Goal: Information Seeking & Learning: Check status

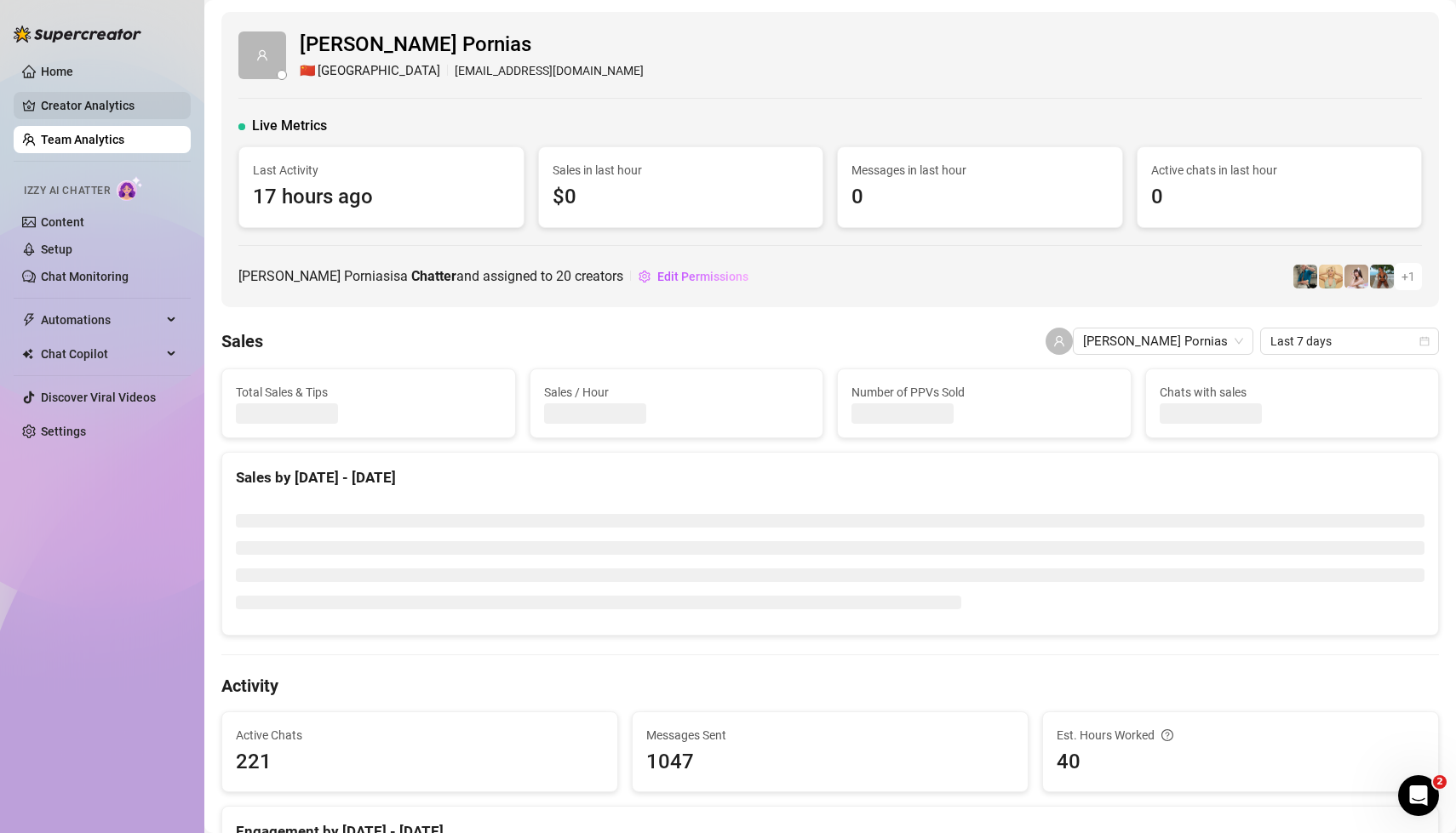
click at [114, 99] on link "Creator Analytics" at bounding box center [108, 104] width 136 height 27
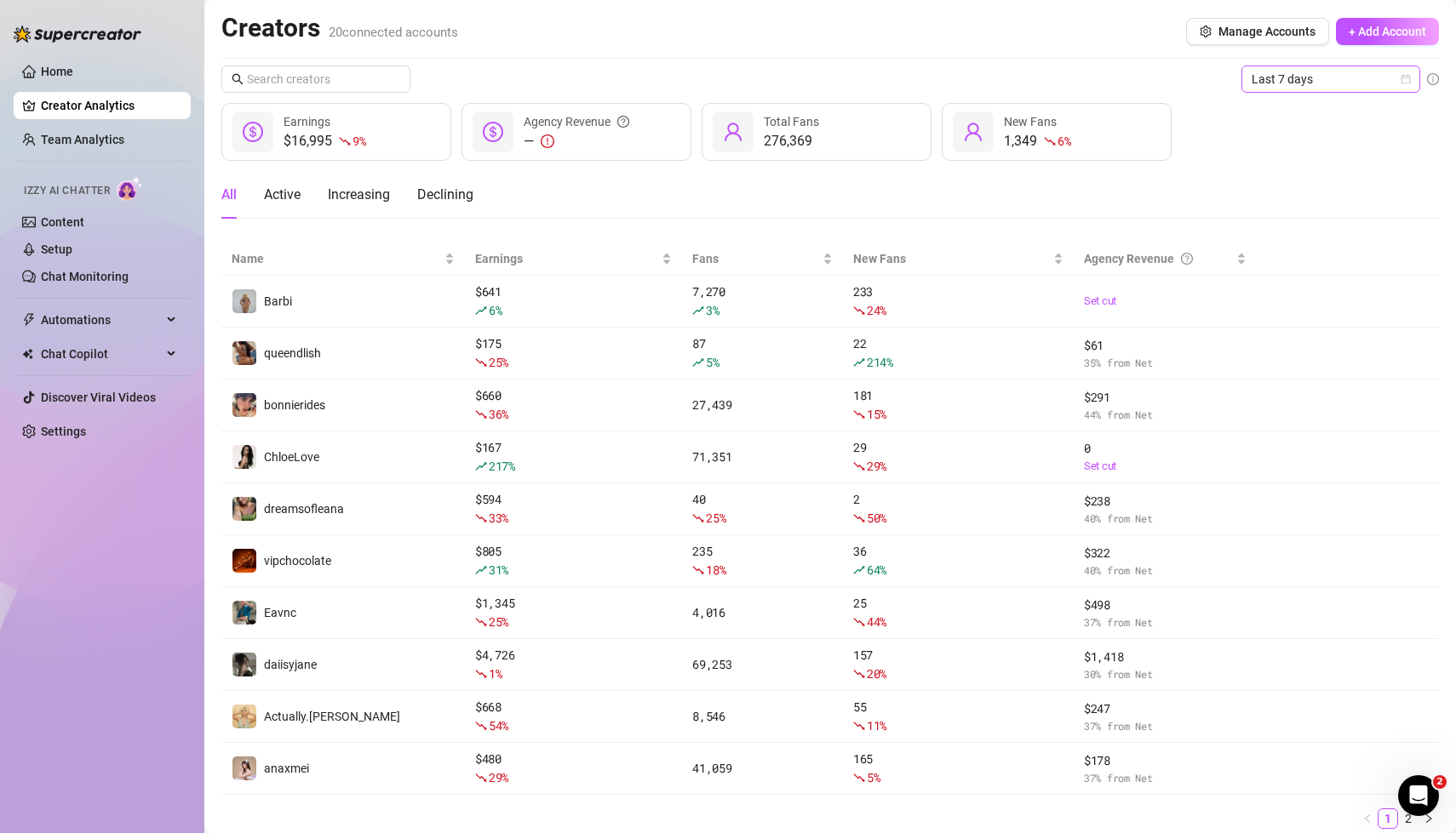
click at [1405, 77] on icon "calendar" at bounding box center [1405, 79] width 10 height 10
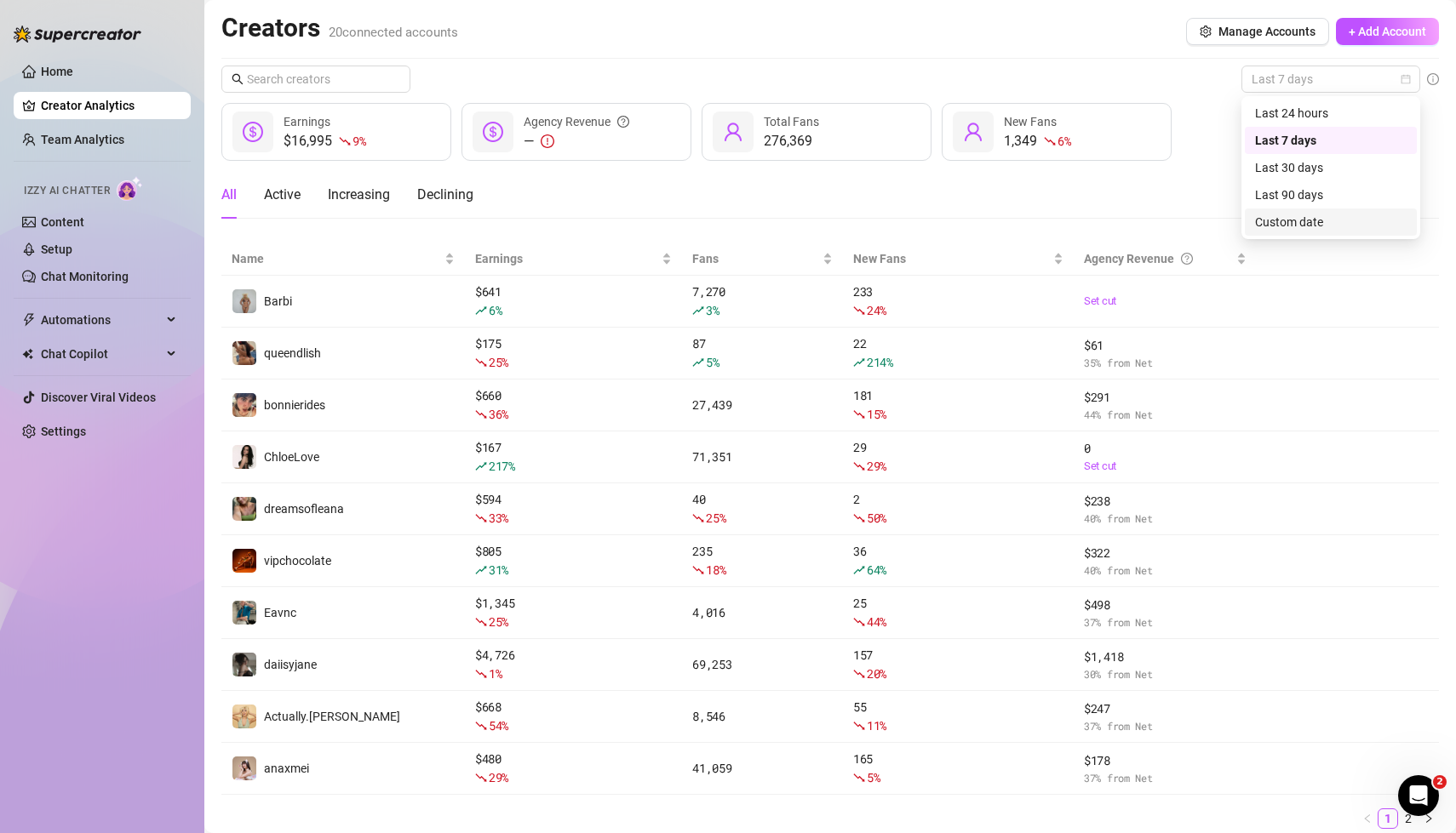
click at [1311, 215] on div "Custom date" at bounding box center [1331, 222] width 151 height 19
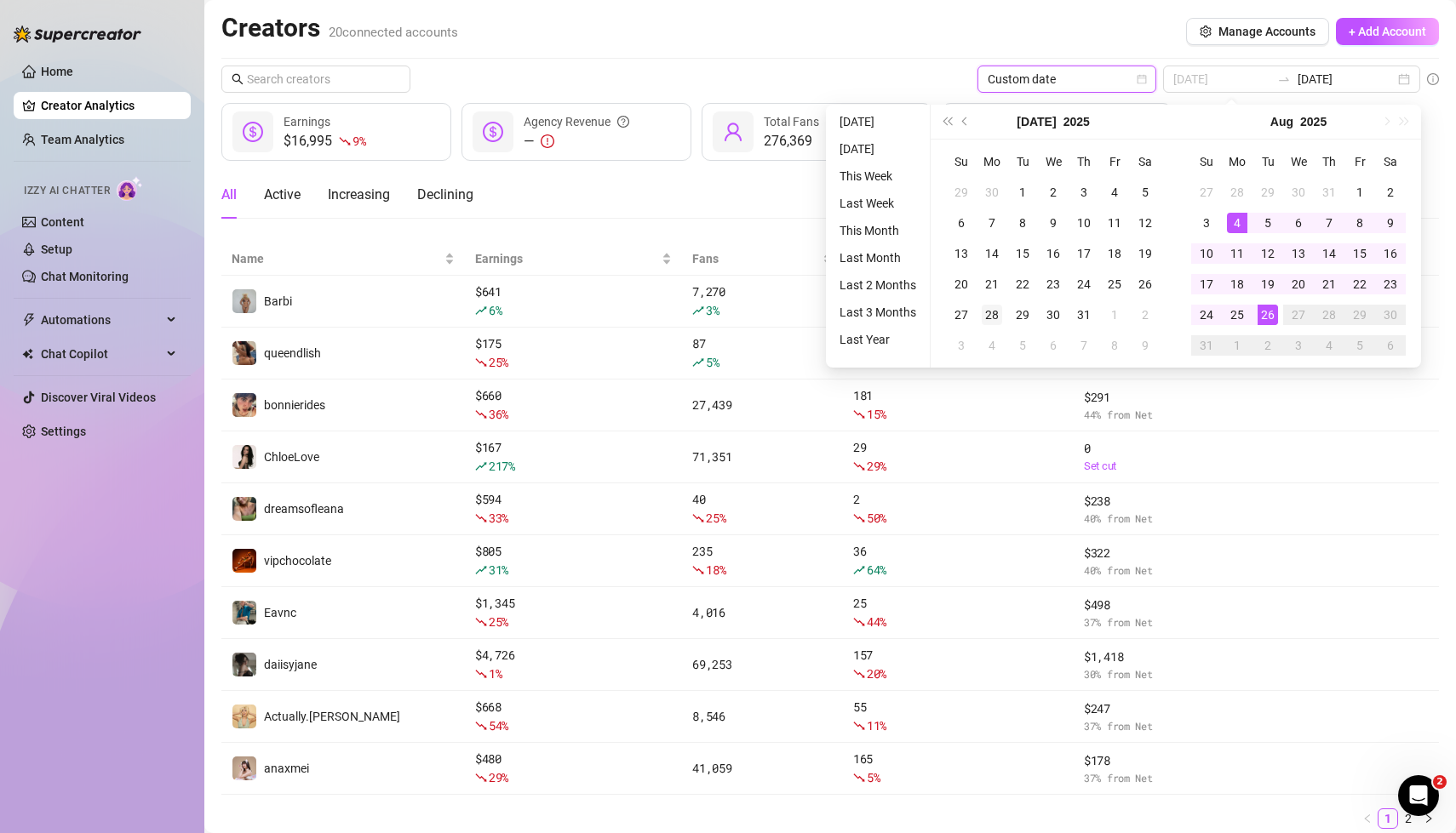
type input "[DATE]"
click at [989, 314] on div "28" at bounding box center [991, 314] width 21 height 21
type input "[DATE]"
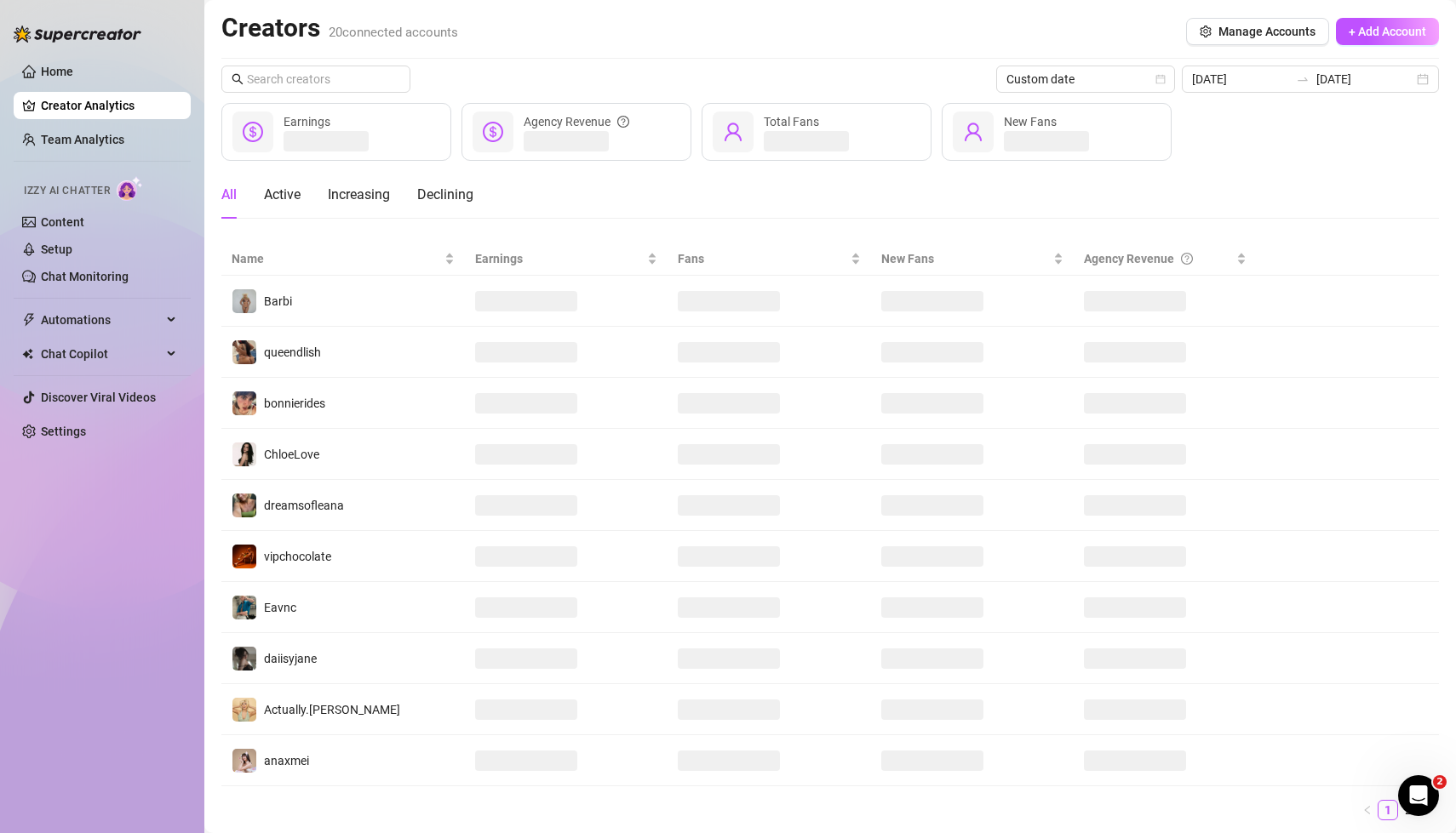
click at [940, 40] on div "Creators 20 connected accounts Manage Accounts + Add Account" at bounding box center [829, 31] width 1217 height 39
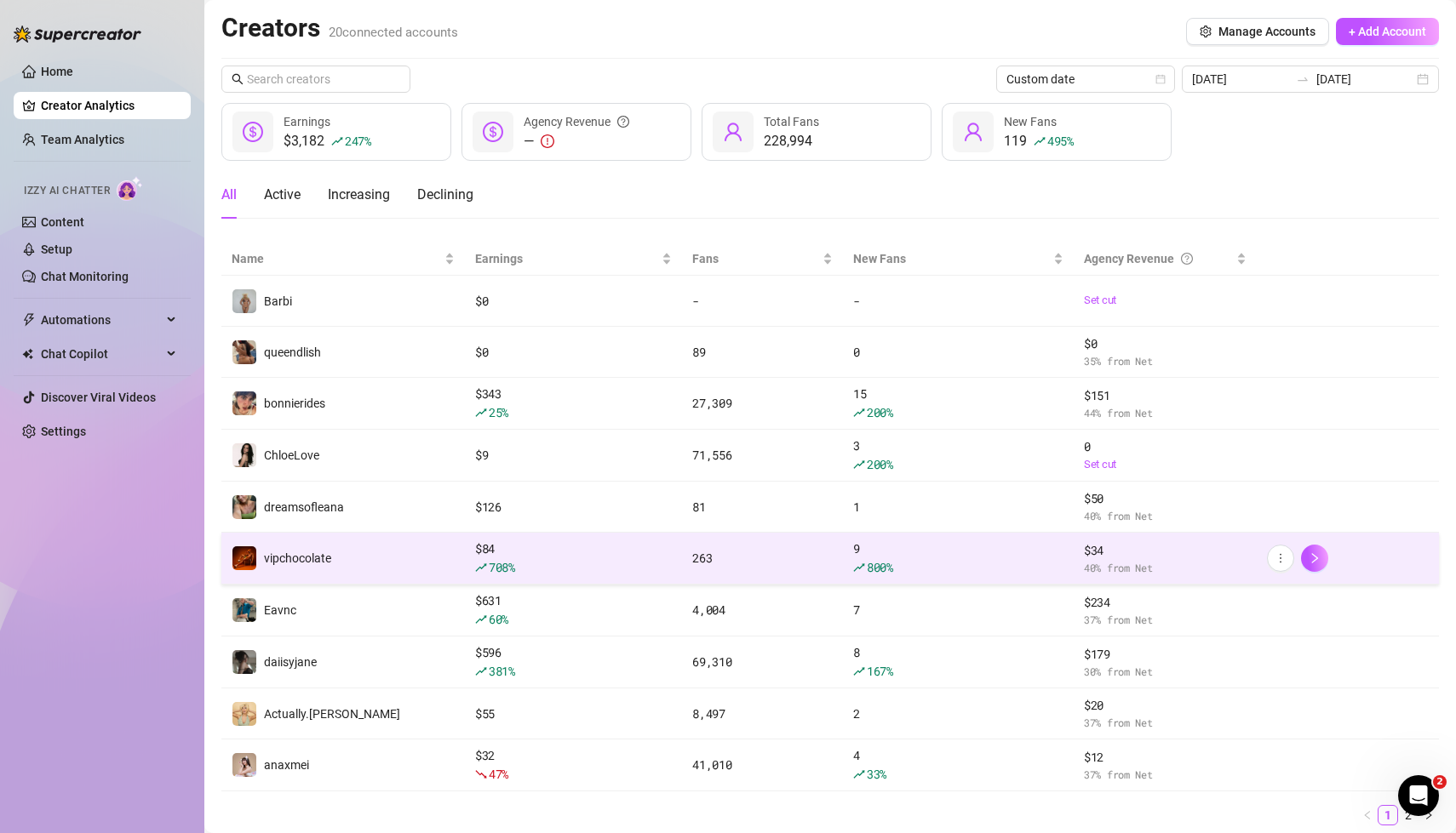
scroll to position [54, 0]
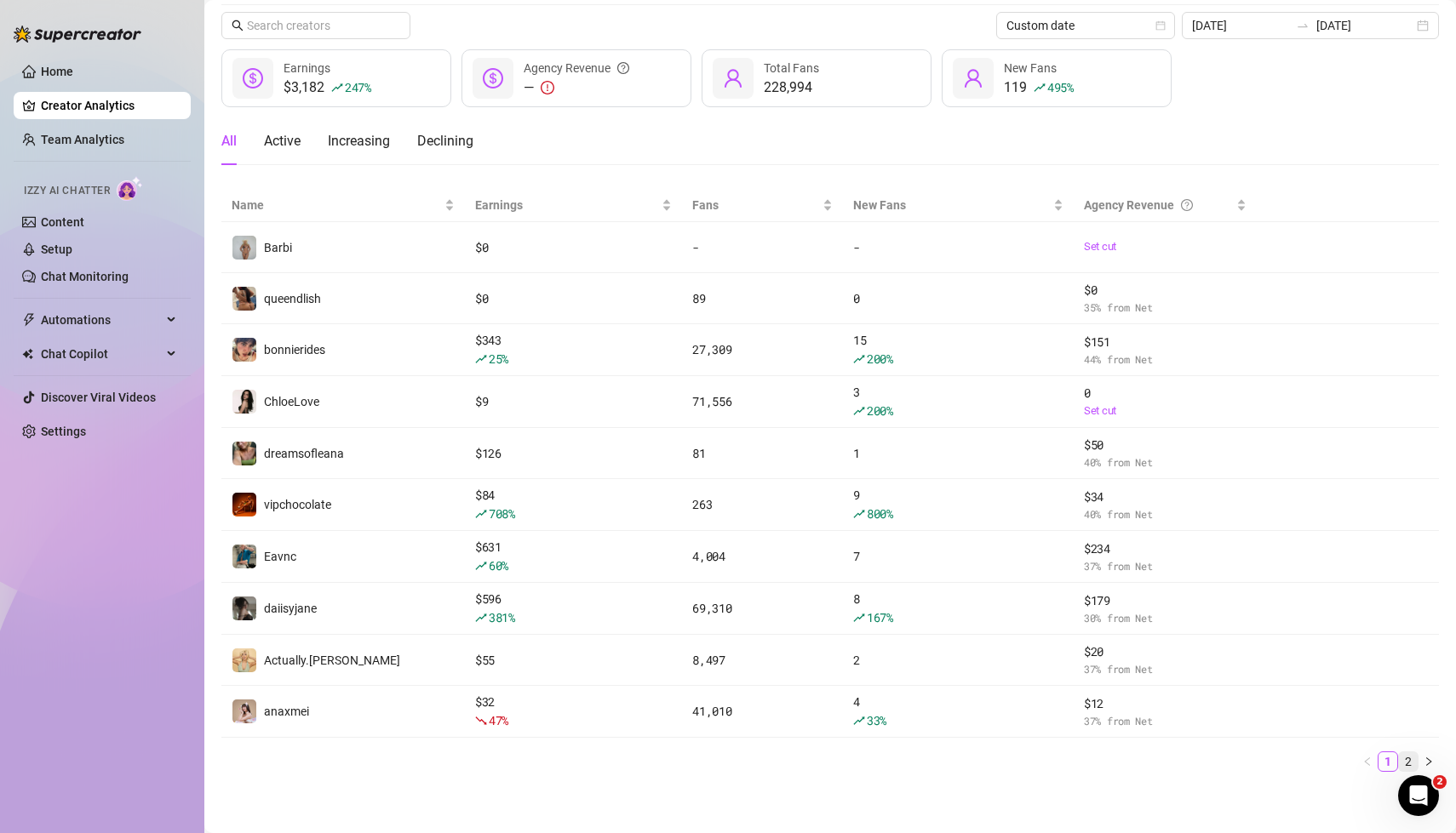
click at [1410, 757] on link "2" at bounding box center [1408, 761] width 19 height 19
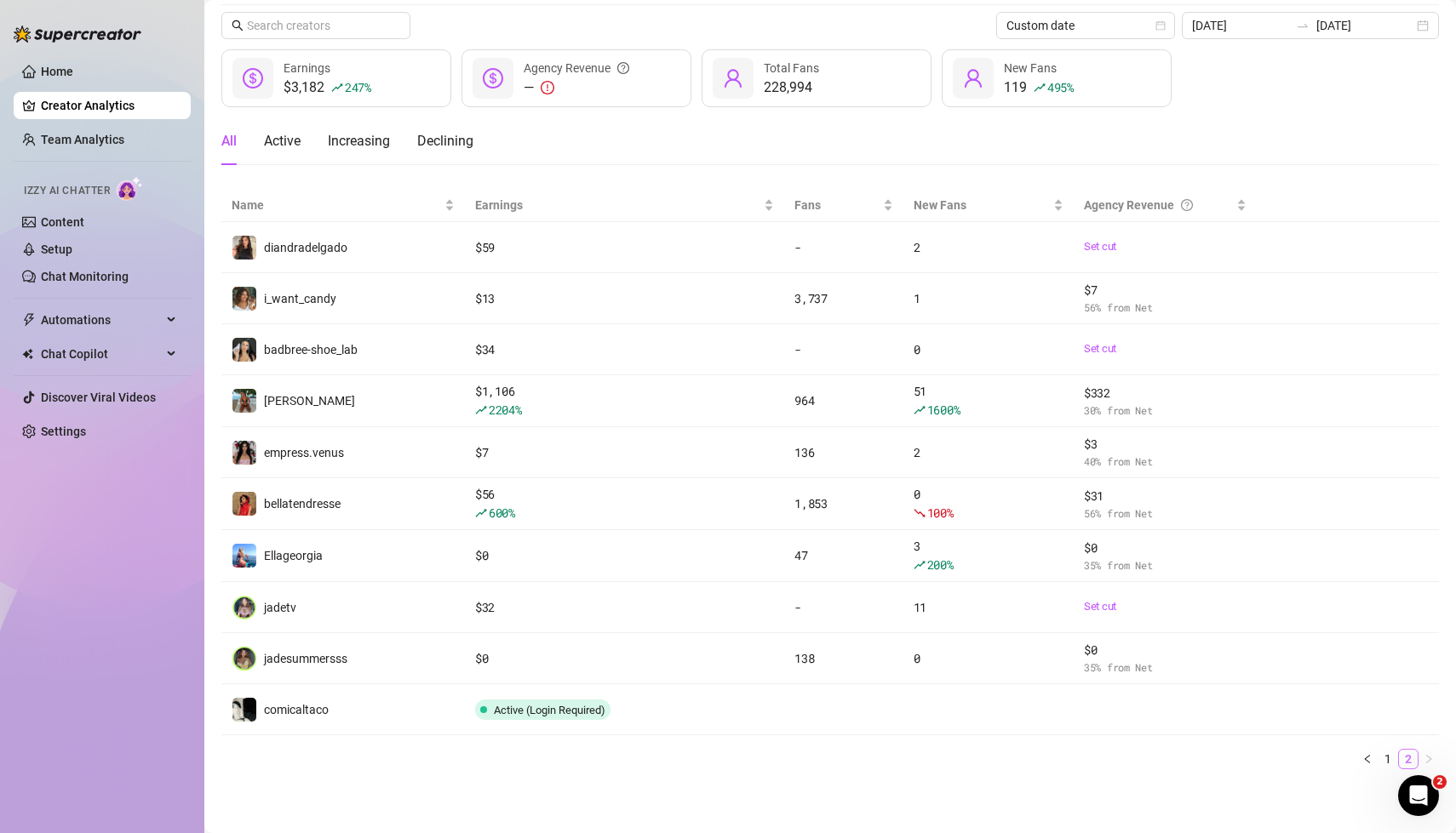
scroll to position [52, 0]
click at [1419, 33] on div "[DATE] [DATE]" at bounding box center [1310, 27] width 257 height 27
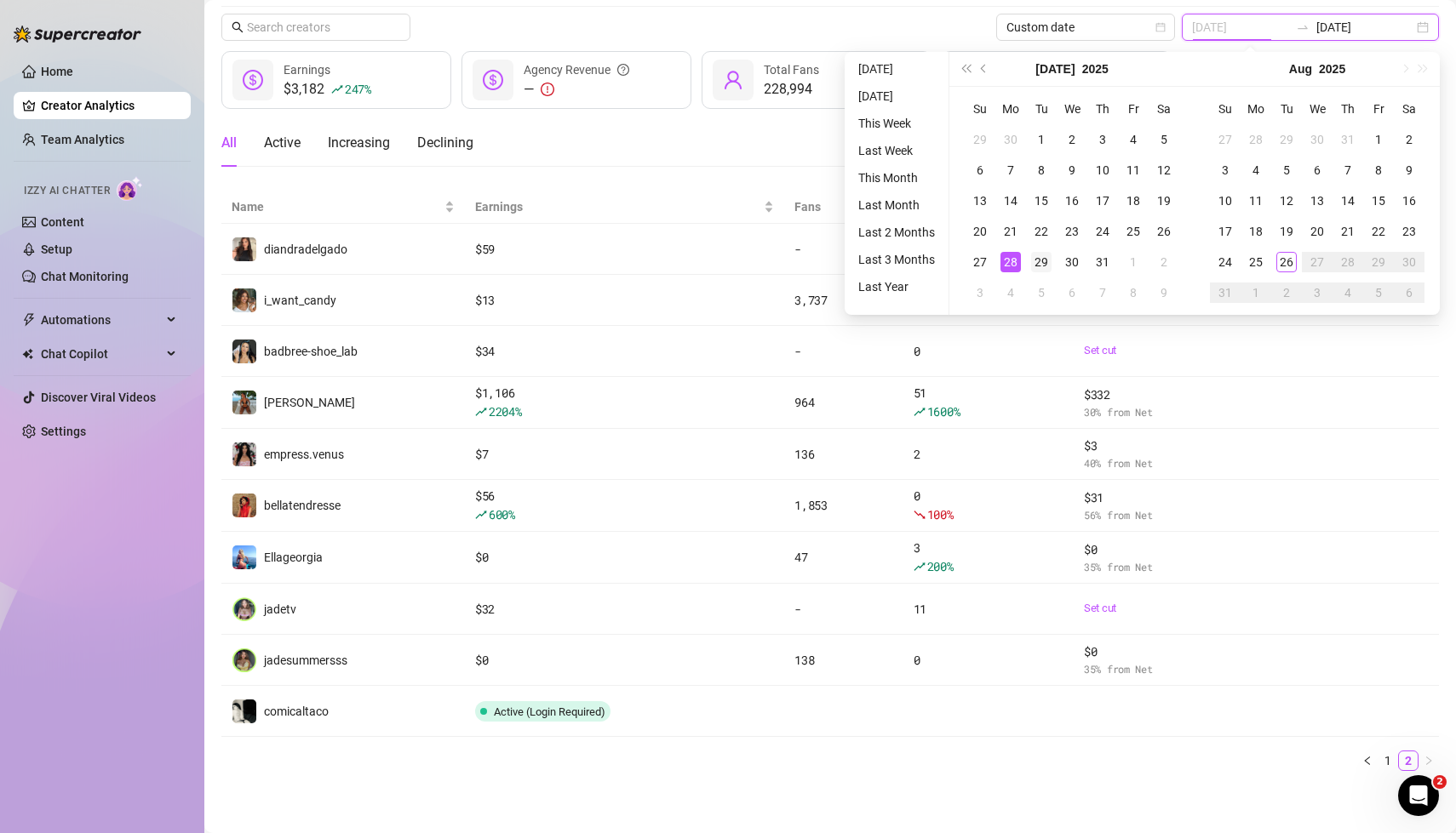
type input "[DATE]"
click at [1041, 259] on div "29" at bounding box center [1041, 262] width 21 height 21
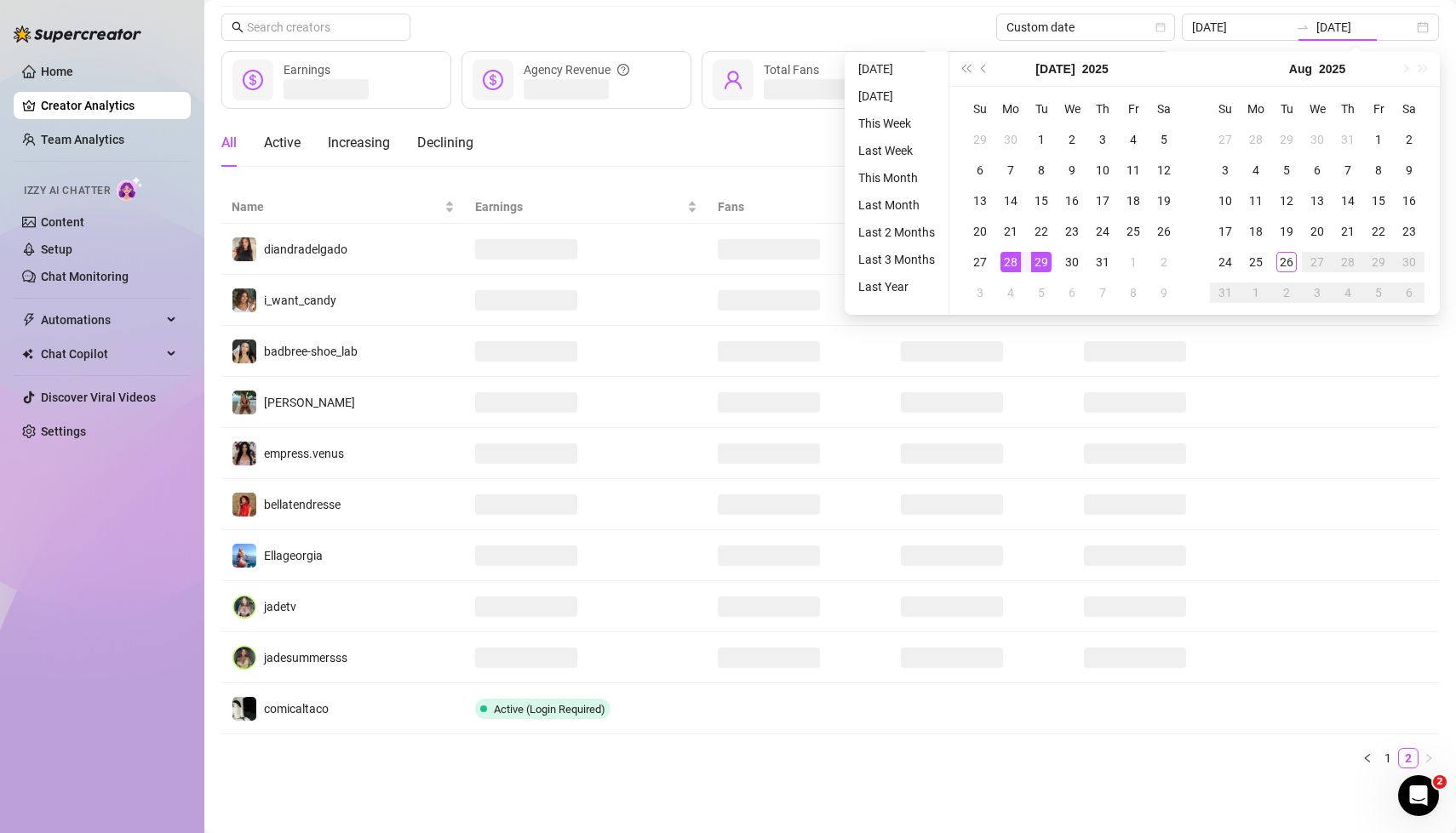
type input "[DATE]"
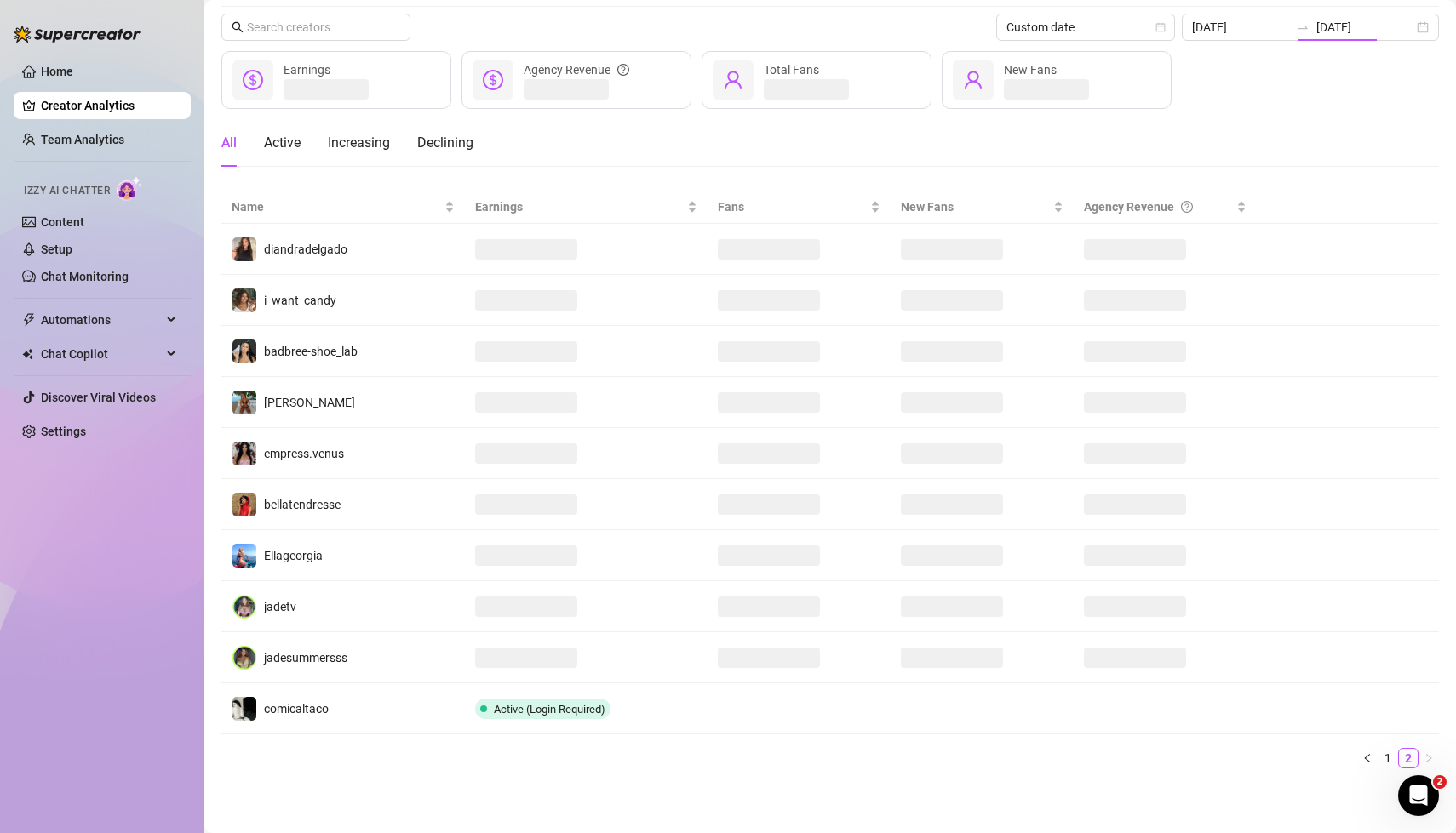
scroll to position [51, 0]
click at [883, 21] on div "Custom date [DATE] [DATE]" at bounding box center [829, 28] width 1217 height 27
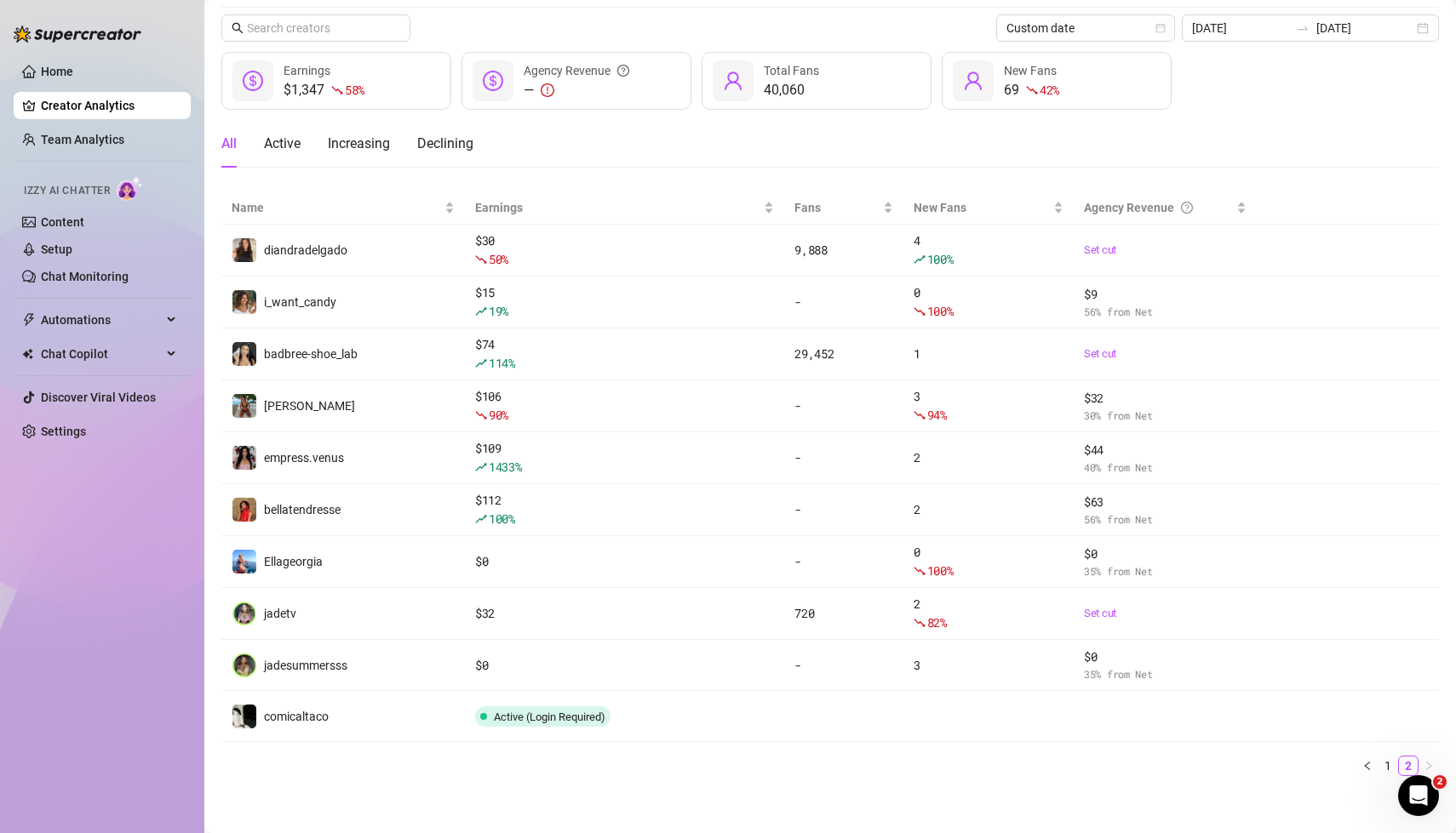
scroll to position [52, 0]
click at [1388, 762] on link "1" at bounding box center [1387, 765] width 19 height 19
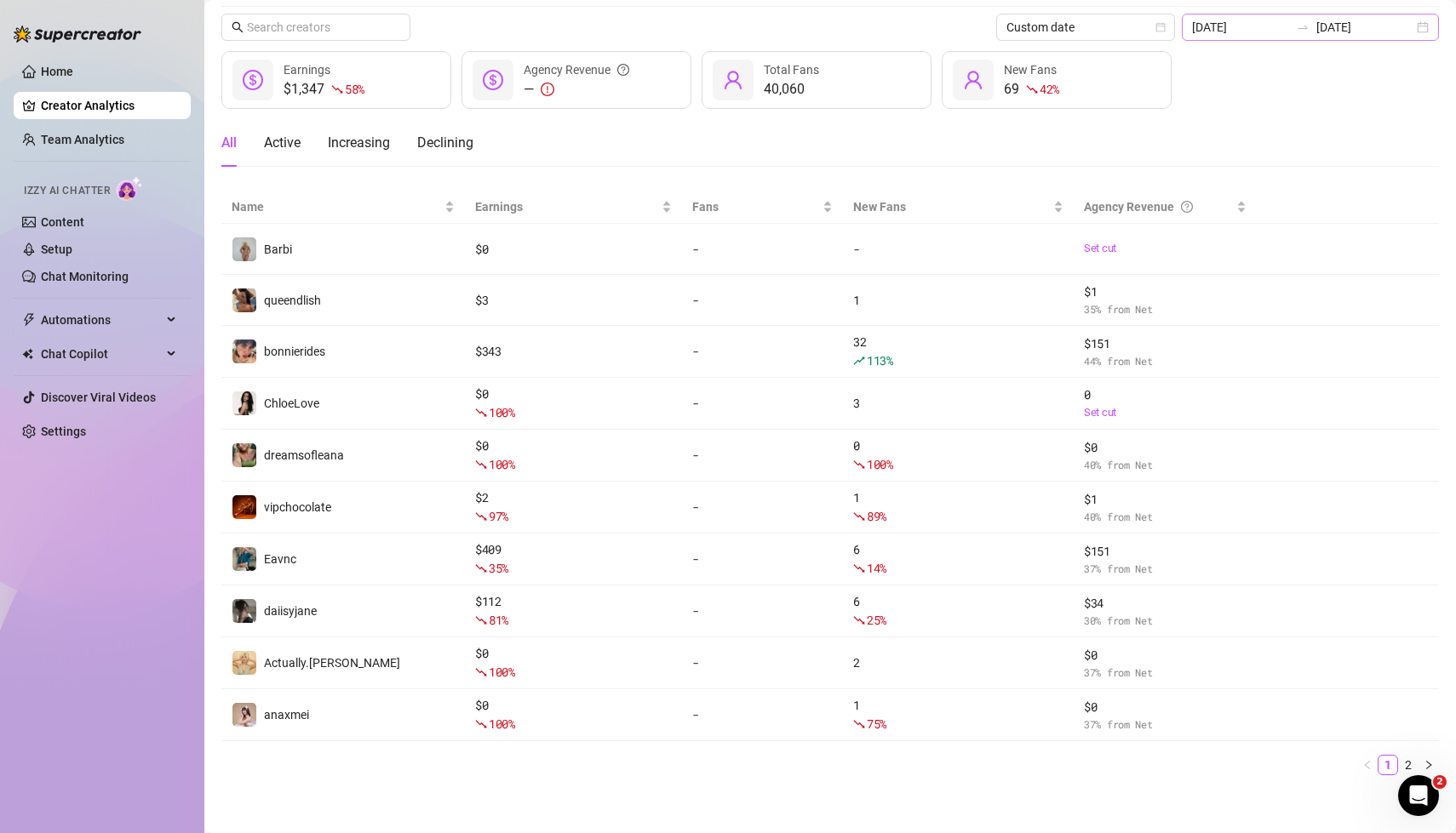
click at [1424, 23] on div "[DATE] [DATE]" at bounding box center [1310, 27] width 257 height 27
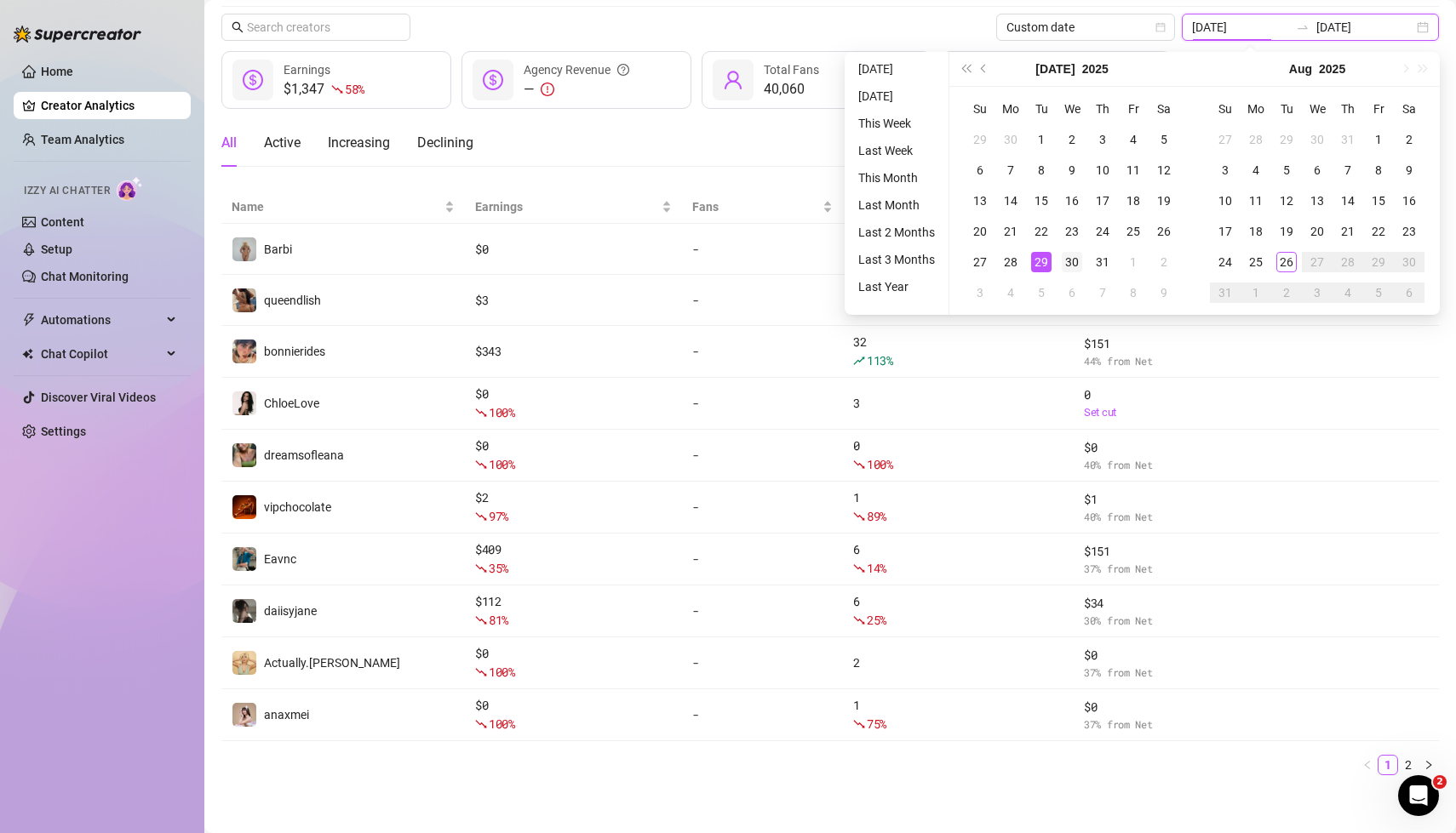
type input "[DATE]"
click at [1070, 262] on div "30" at bounding box center [1072, 262] width 21 height 21
type input "[DATE]"
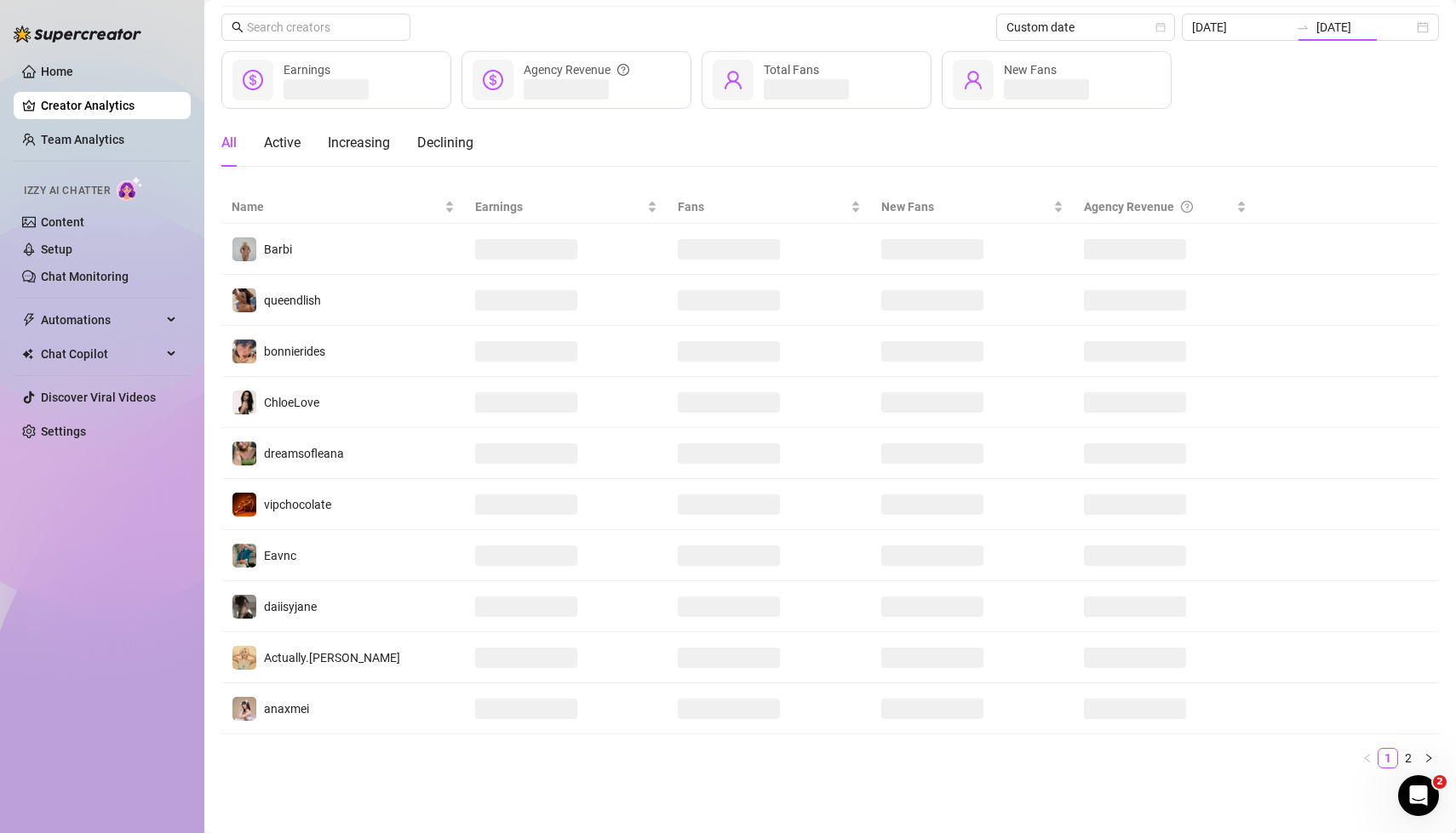
scroll to position [51, 0]
click at [775, 29] on div "Custom date [DATE] [DATE]" at bounding box center [829, 28] width 1217 height 27
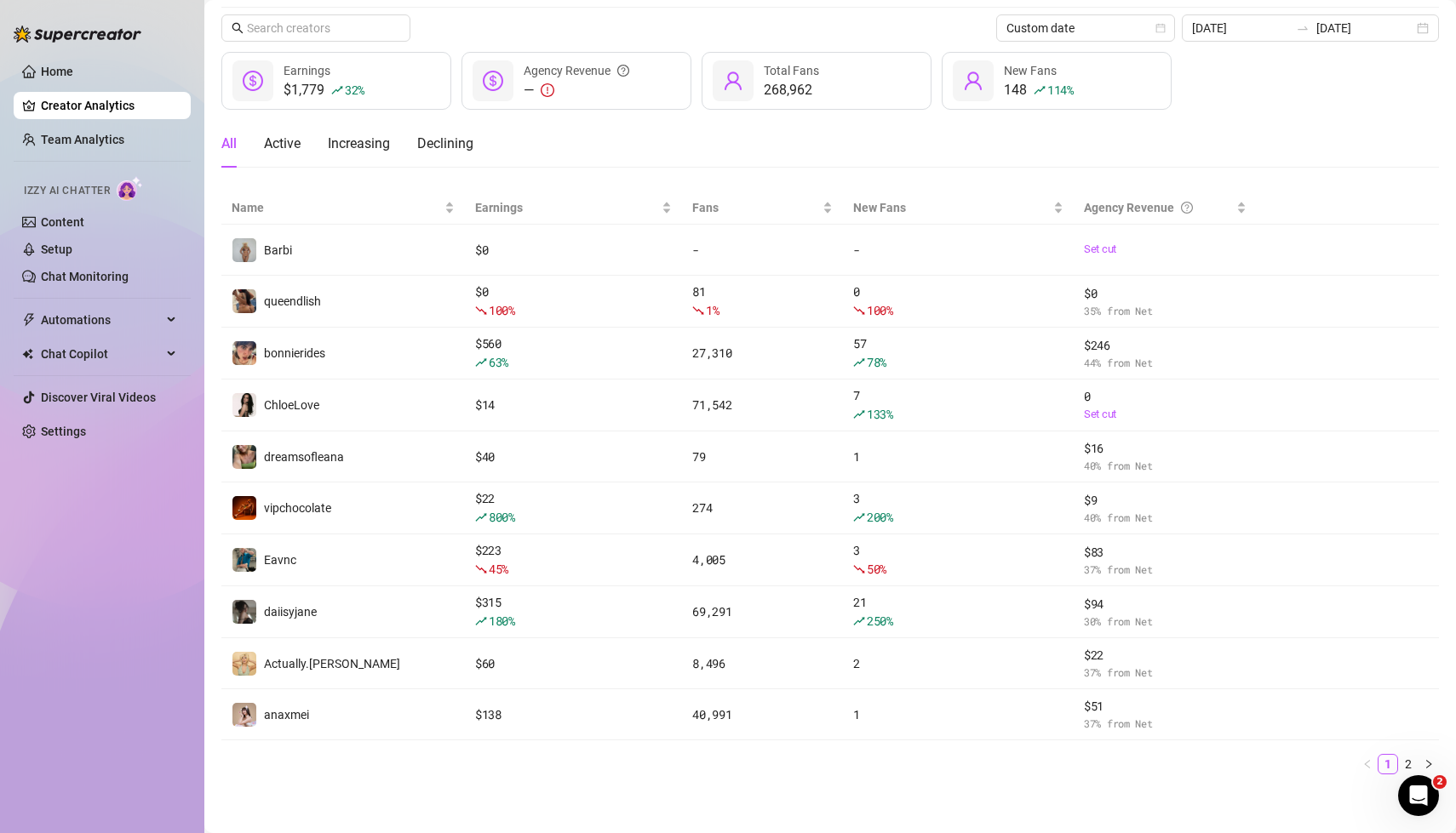
scroll to position [52, 0]
click at [1409, 762] on link "2" at bounding box center [1408, 763] width 19 height 19
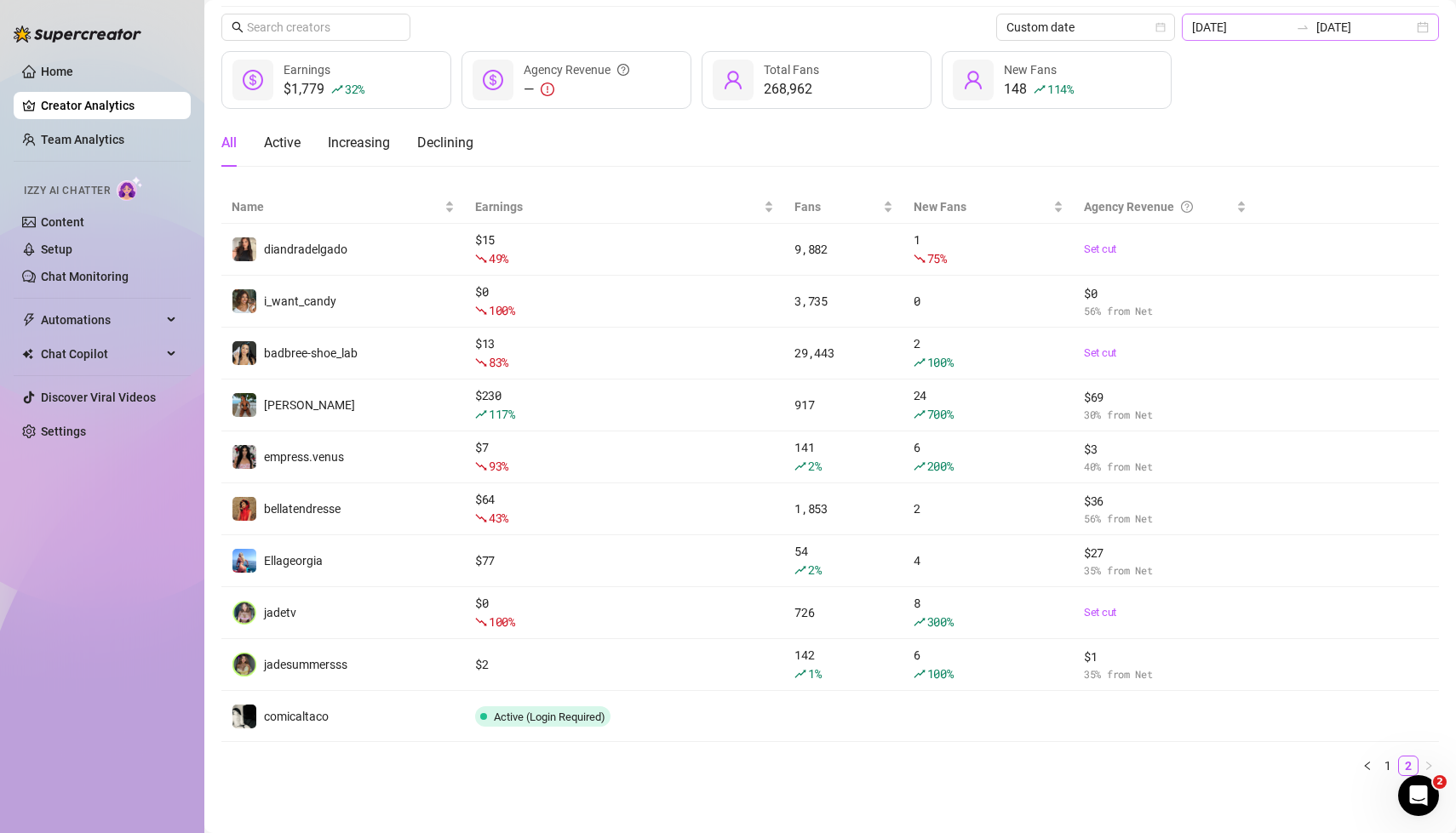
click at [1422, 29] on div "[DATE] [DATE]" at bounding box center [1310, 27] width 257 height 27
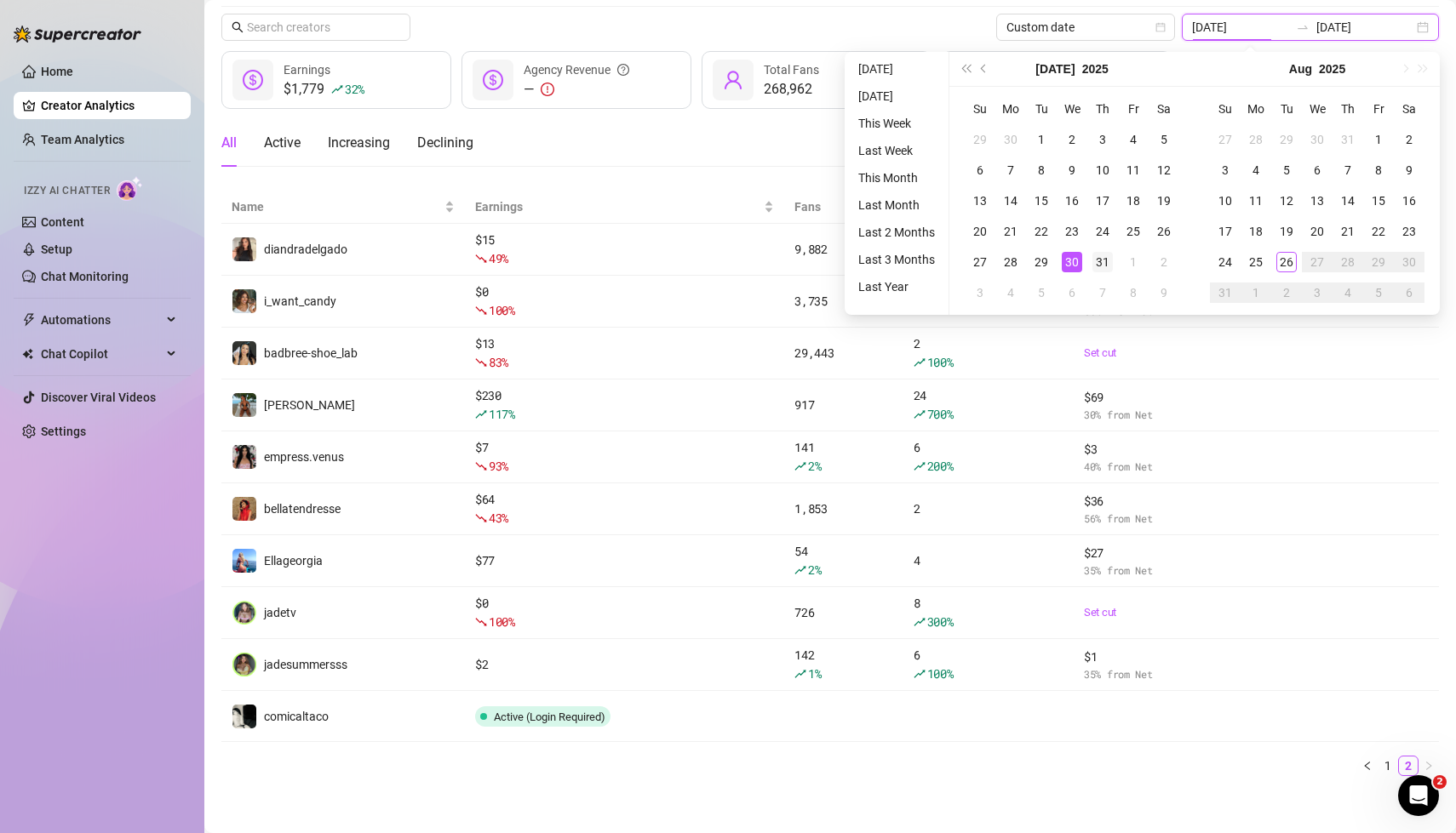
type input "[DATE]"
click at [1099, 259] on div "31" at bounding box center [1103, 262] width 21 height 21
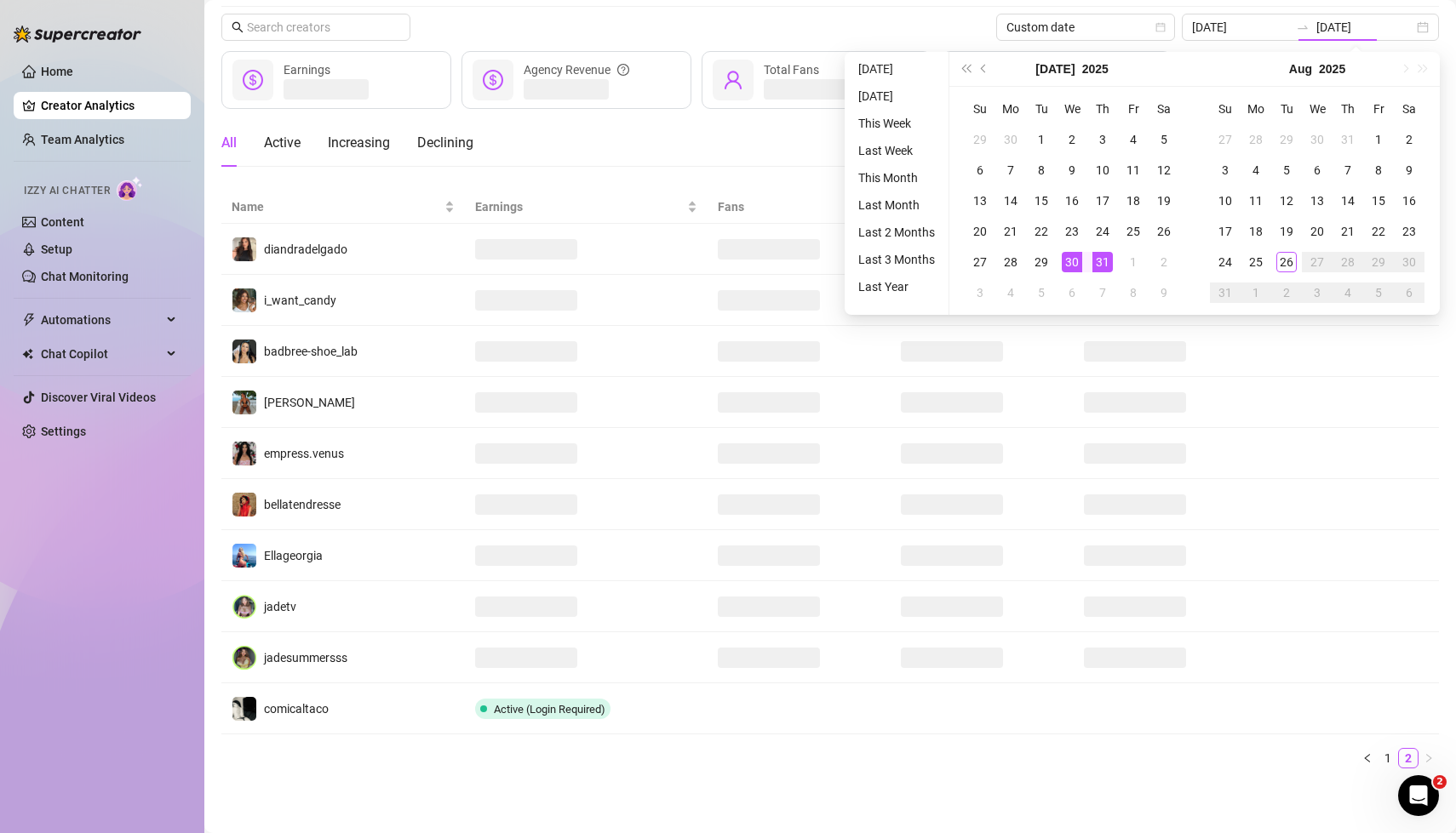
type input "[DATE]"
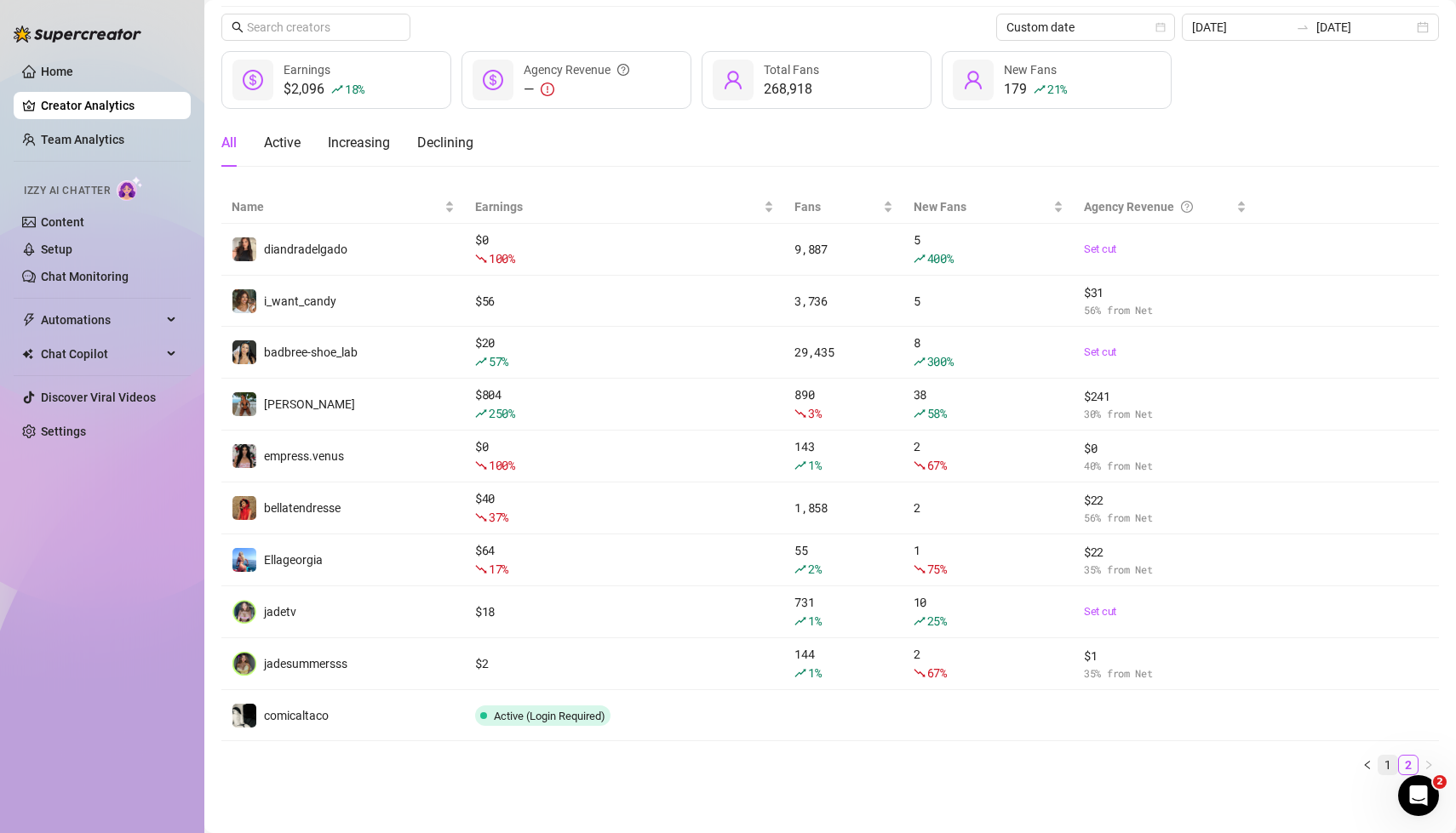
click at [1390, 760] on link "1" at bounding box center [1387, 765] width 19 height 19
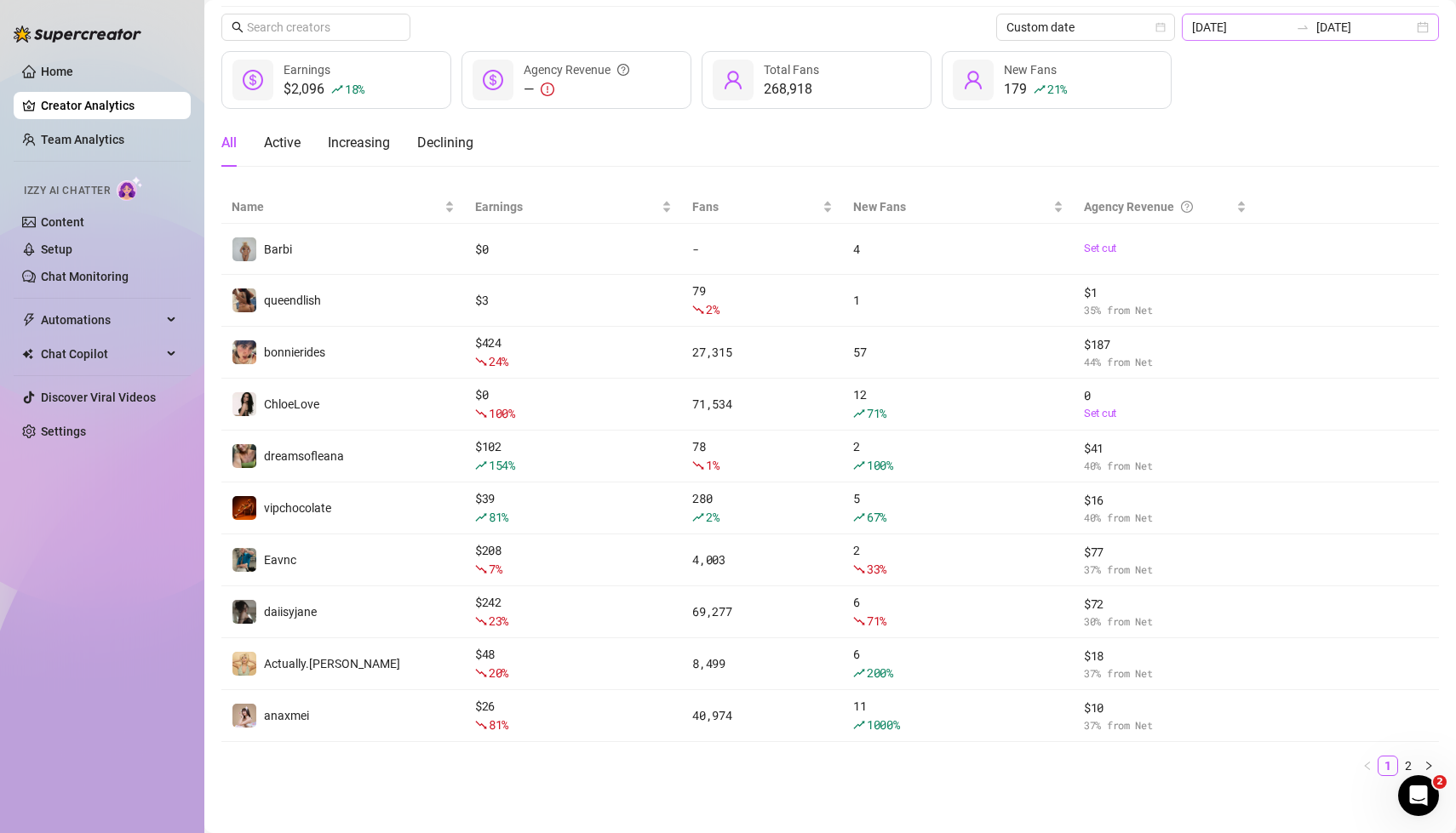
click at [1422, 27] on div "[DATE] [DATE]" at bounding box center [1310, 27] width 257 height 27
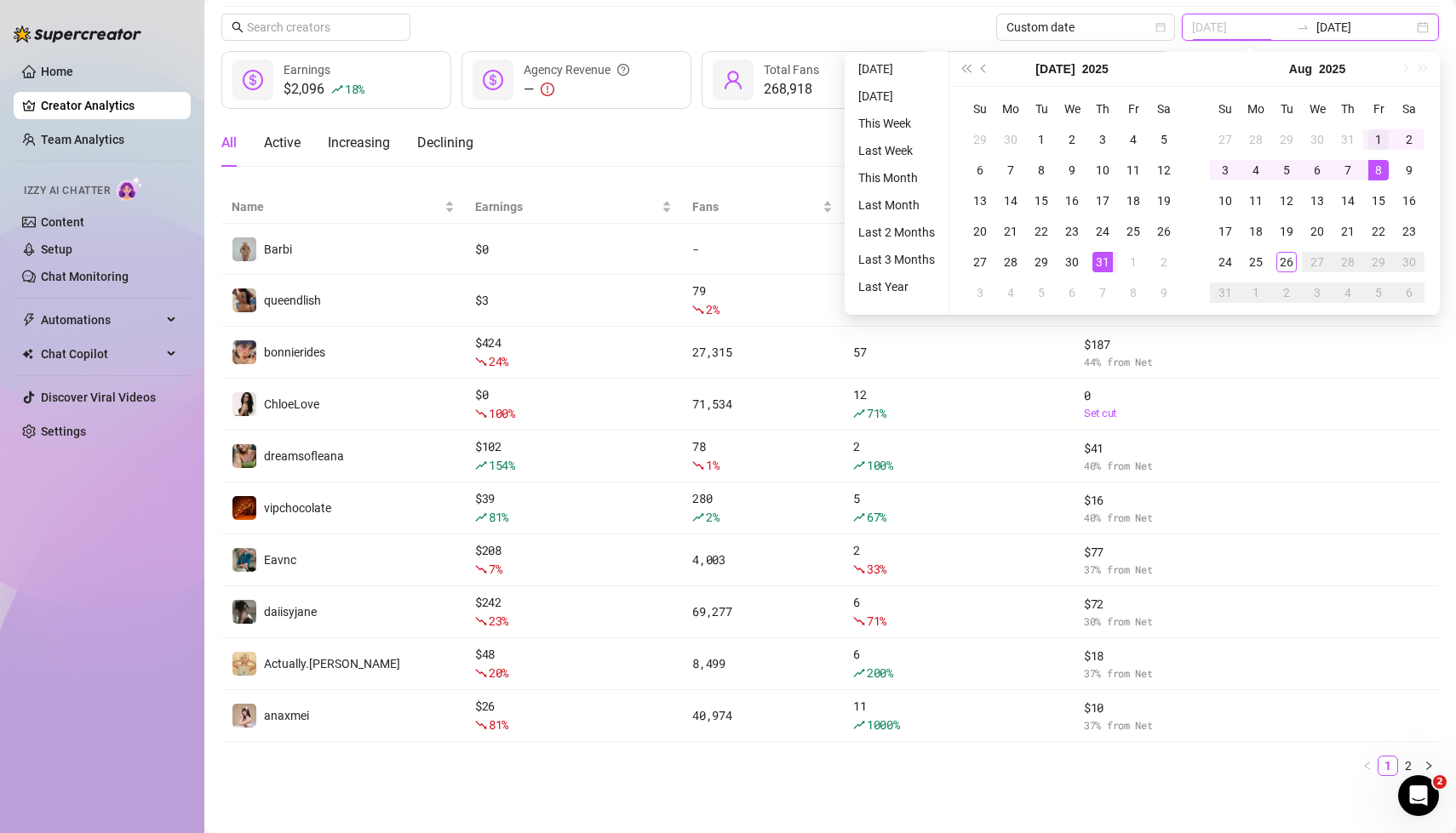
type input "[DATE]"
click at [1380, 135] on div "1" at bounding box center [1378, 139] width 21 height 21
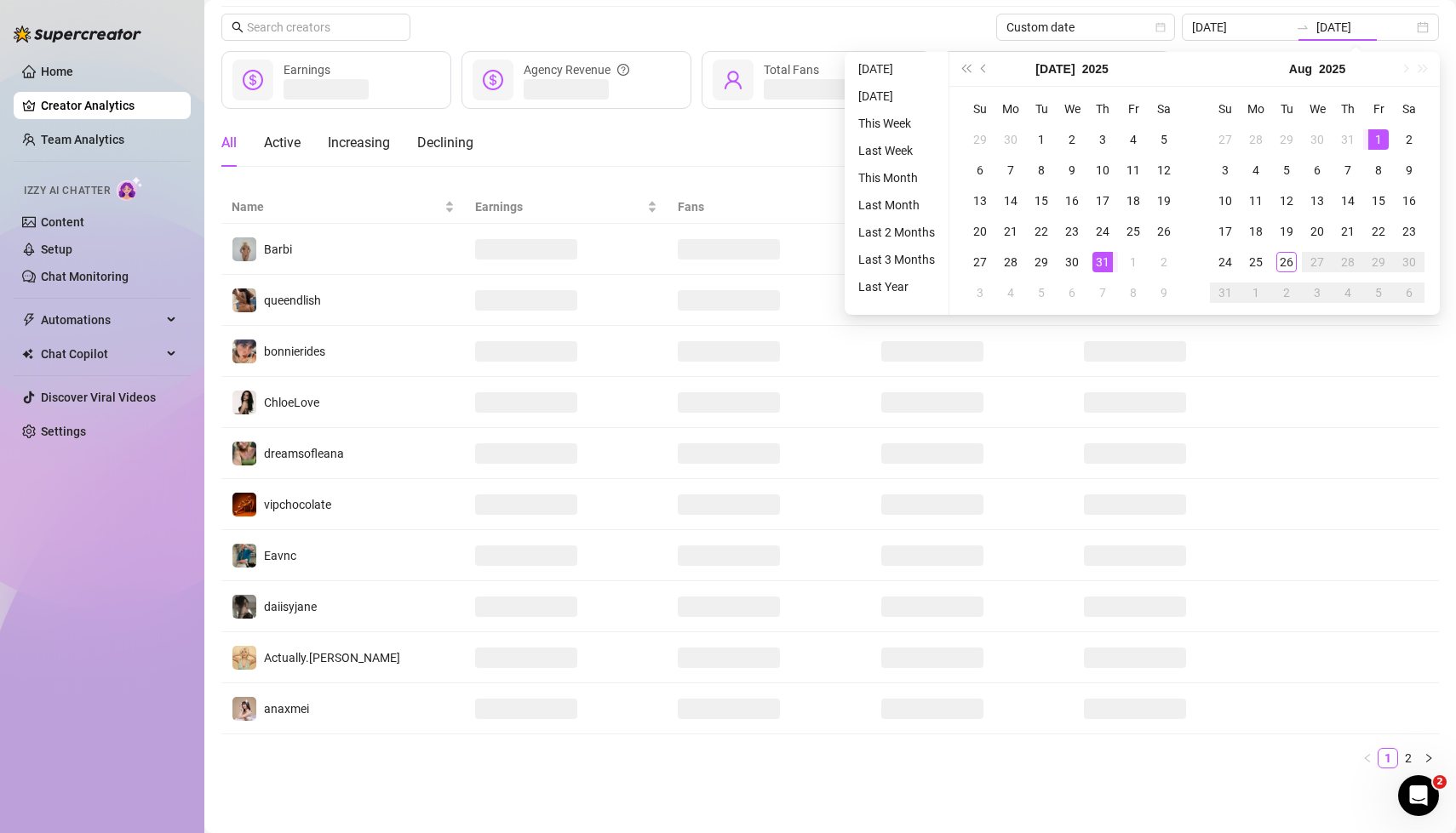
type input "[DATE]"
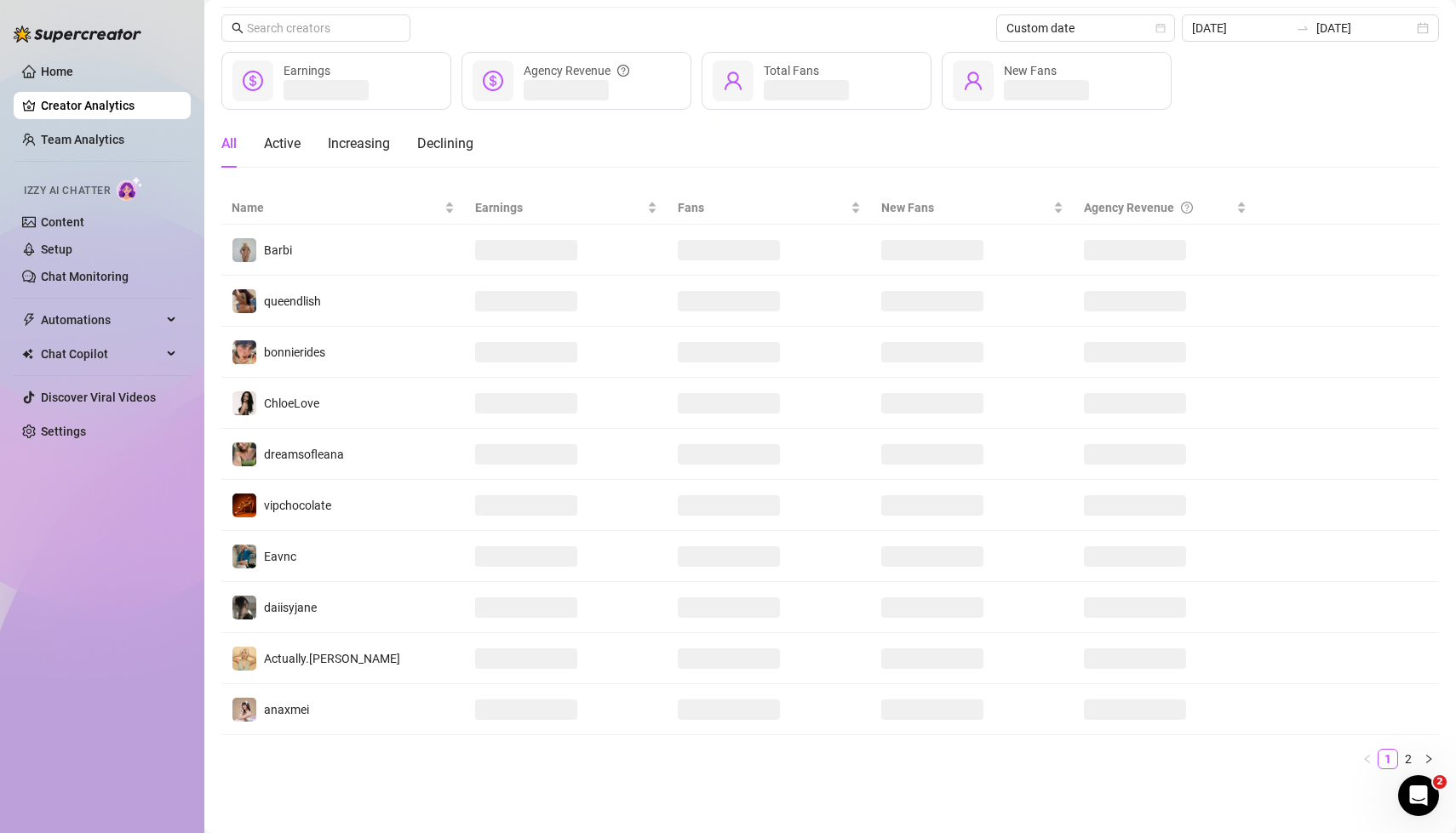
click at [746, 32] on div "Custom date [DATE] [DATE]" at bounding box center [829, 28] width 1217 height 27
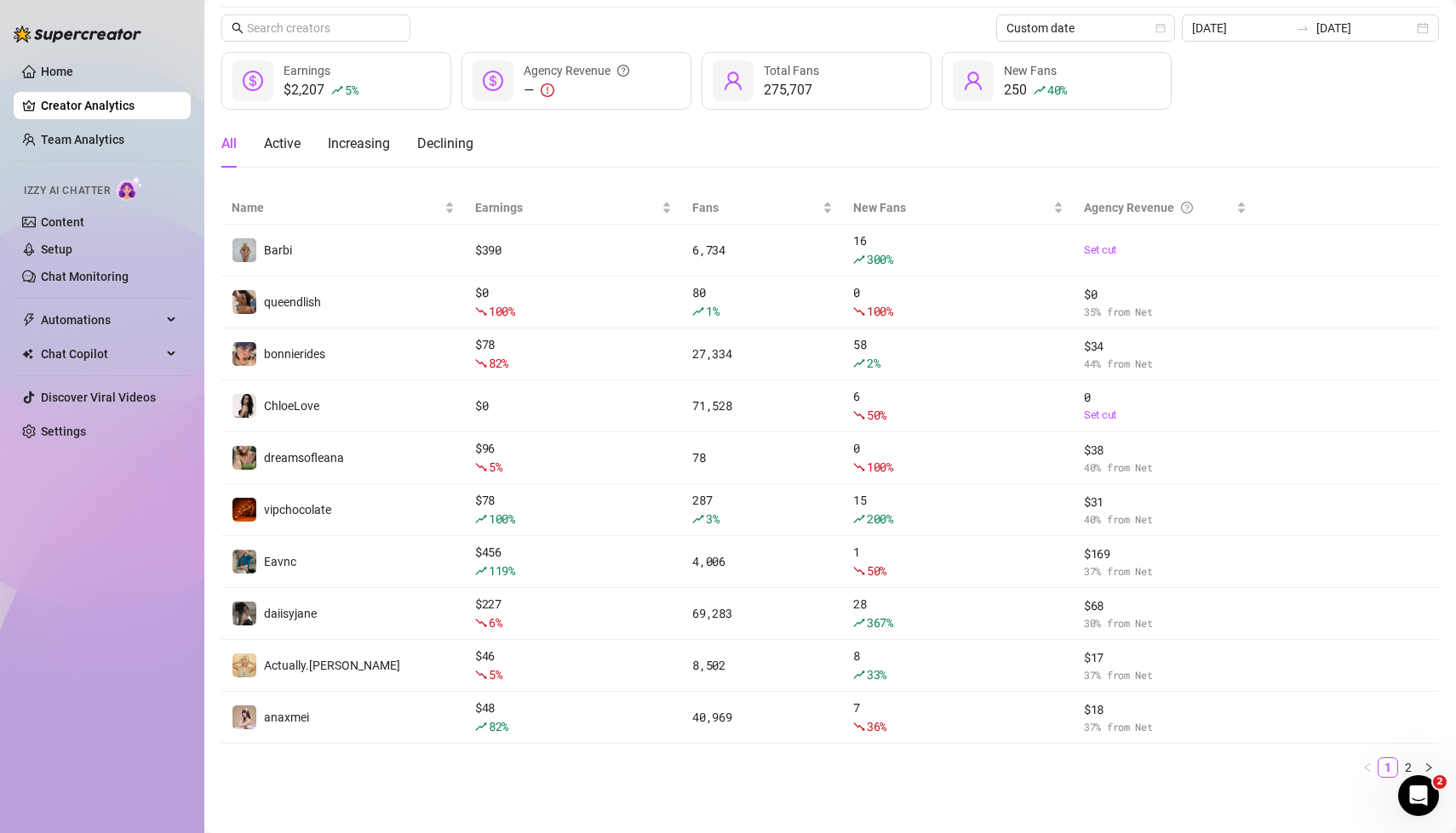
scroll to position [52, 0]
click at [1413, 758] on link "2" at bounding box center [1408, 766] width 19 height 19
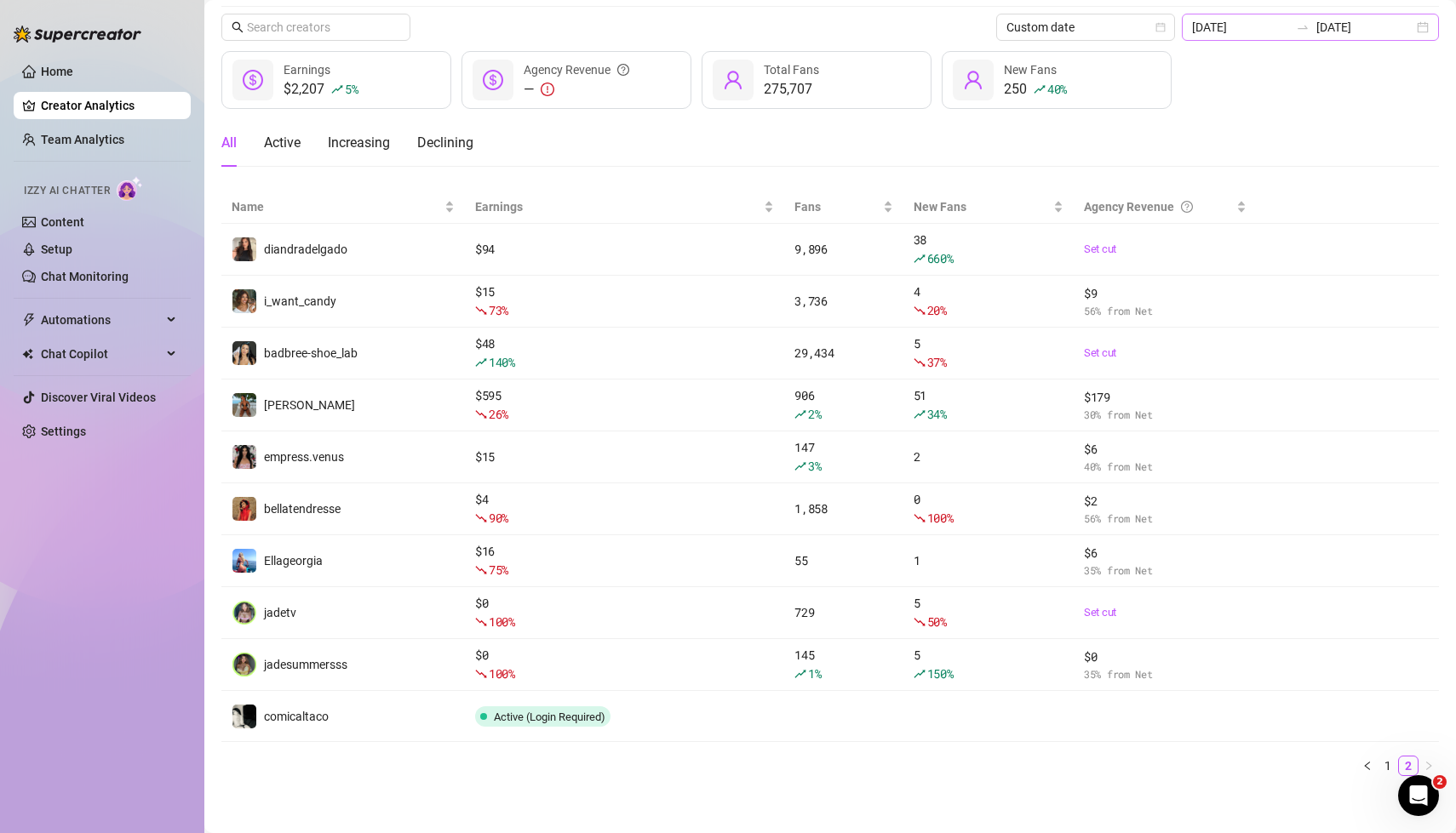
click at [1422, 27] on div "[DATE] [DATE]" at bounding box center [1310, 27] width 257 height 27
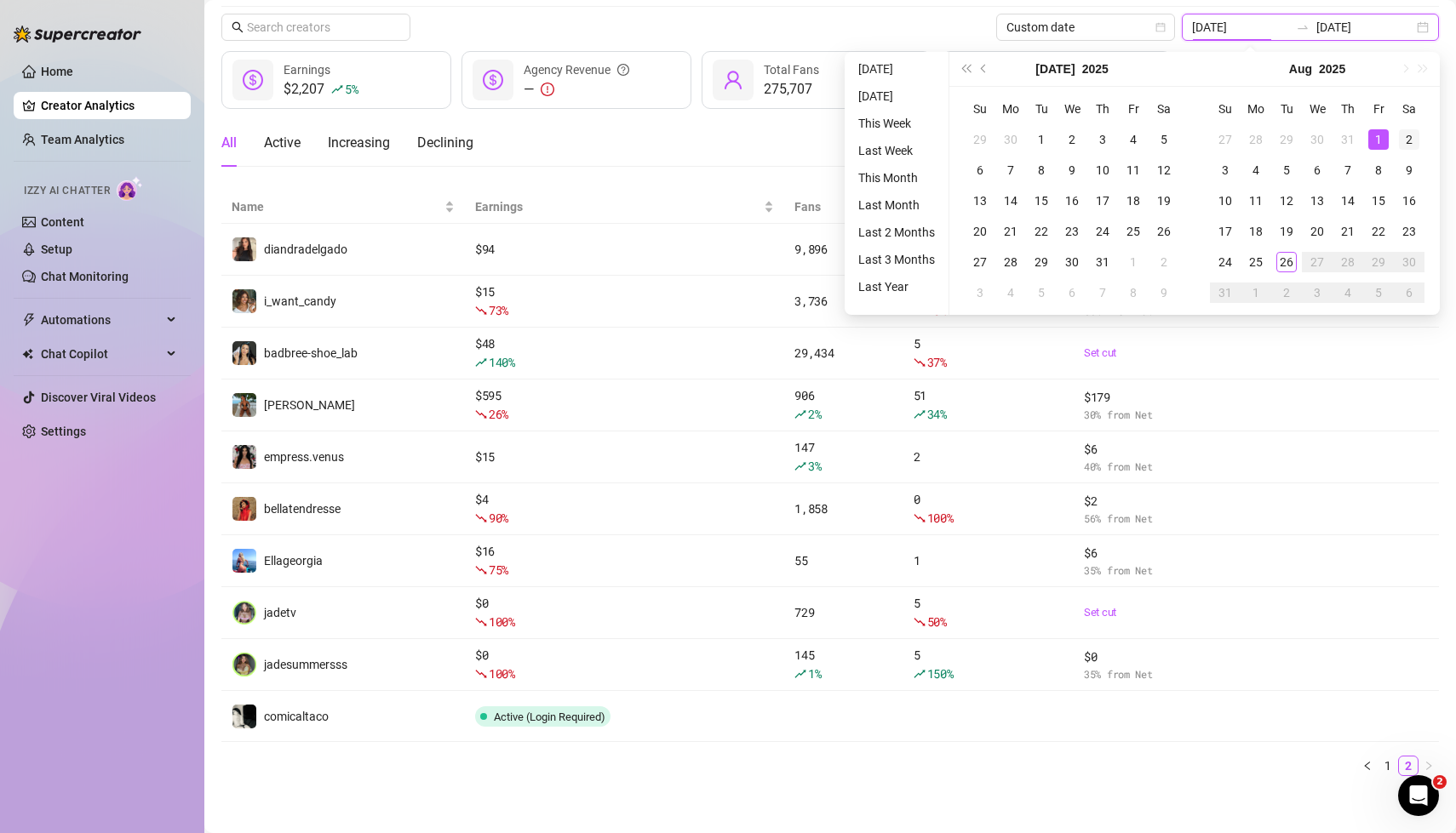
type input "[DATE]"
click at [1407, 135] on div "2" at bounding box center [1409, 139] width 21 height 21
type input "[DATE]"
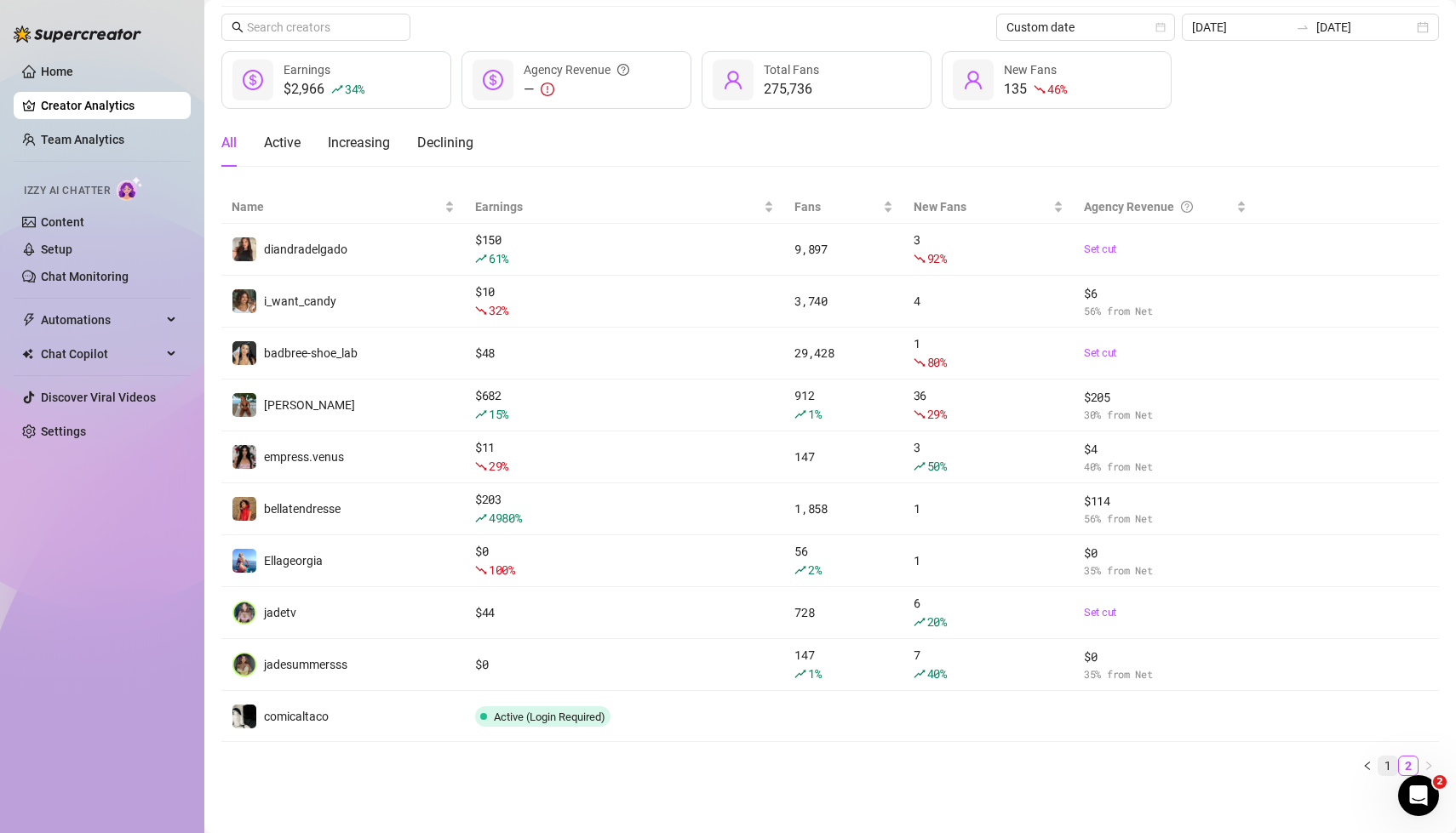
click at [1387, 758] on link "1" at bounding box center [1387, 765] width 19 height 19
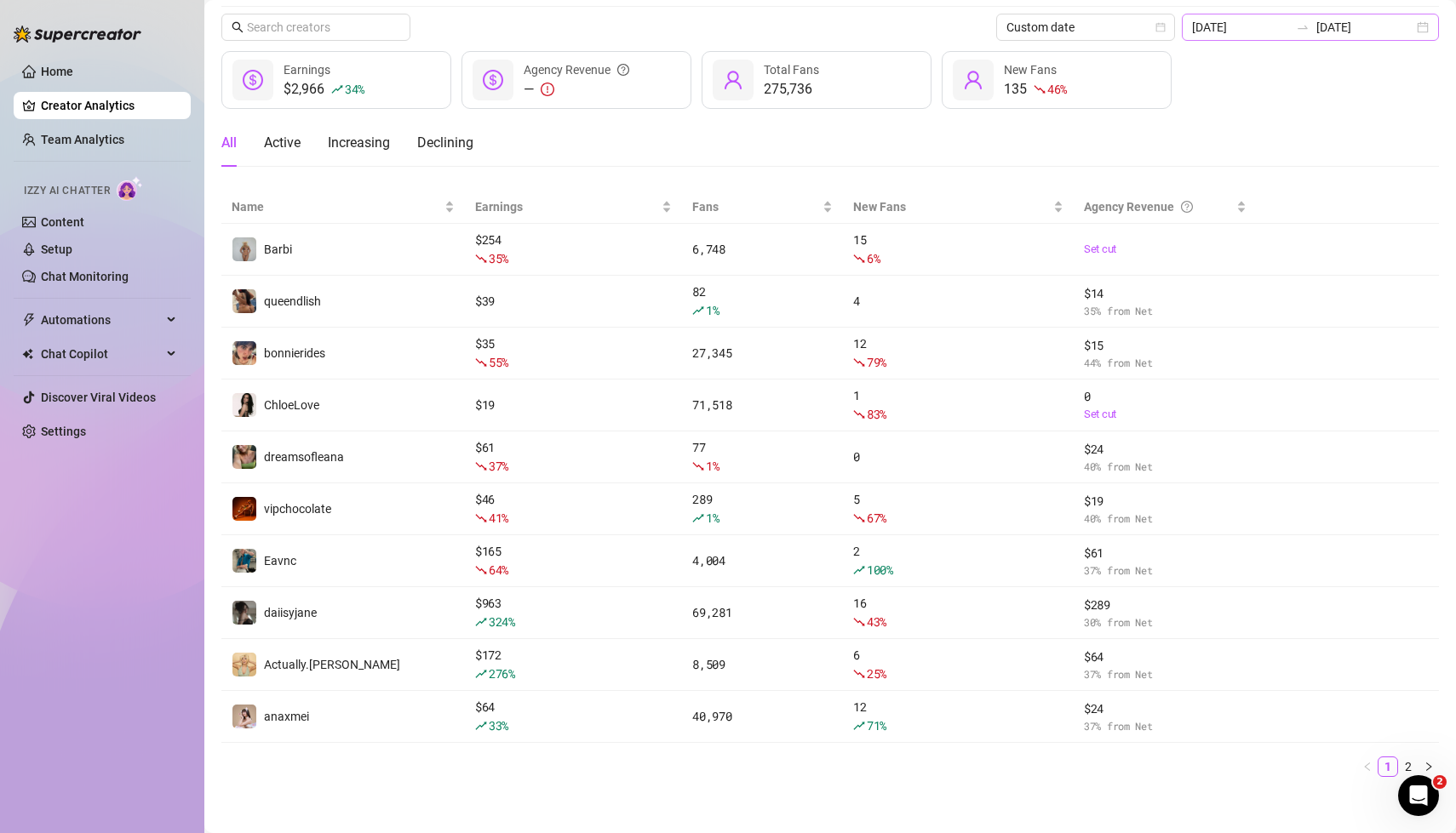
click at [1423, 31] on div "[DATE] [DATE]" at bounding box center [1310, 27] width 257 height 27
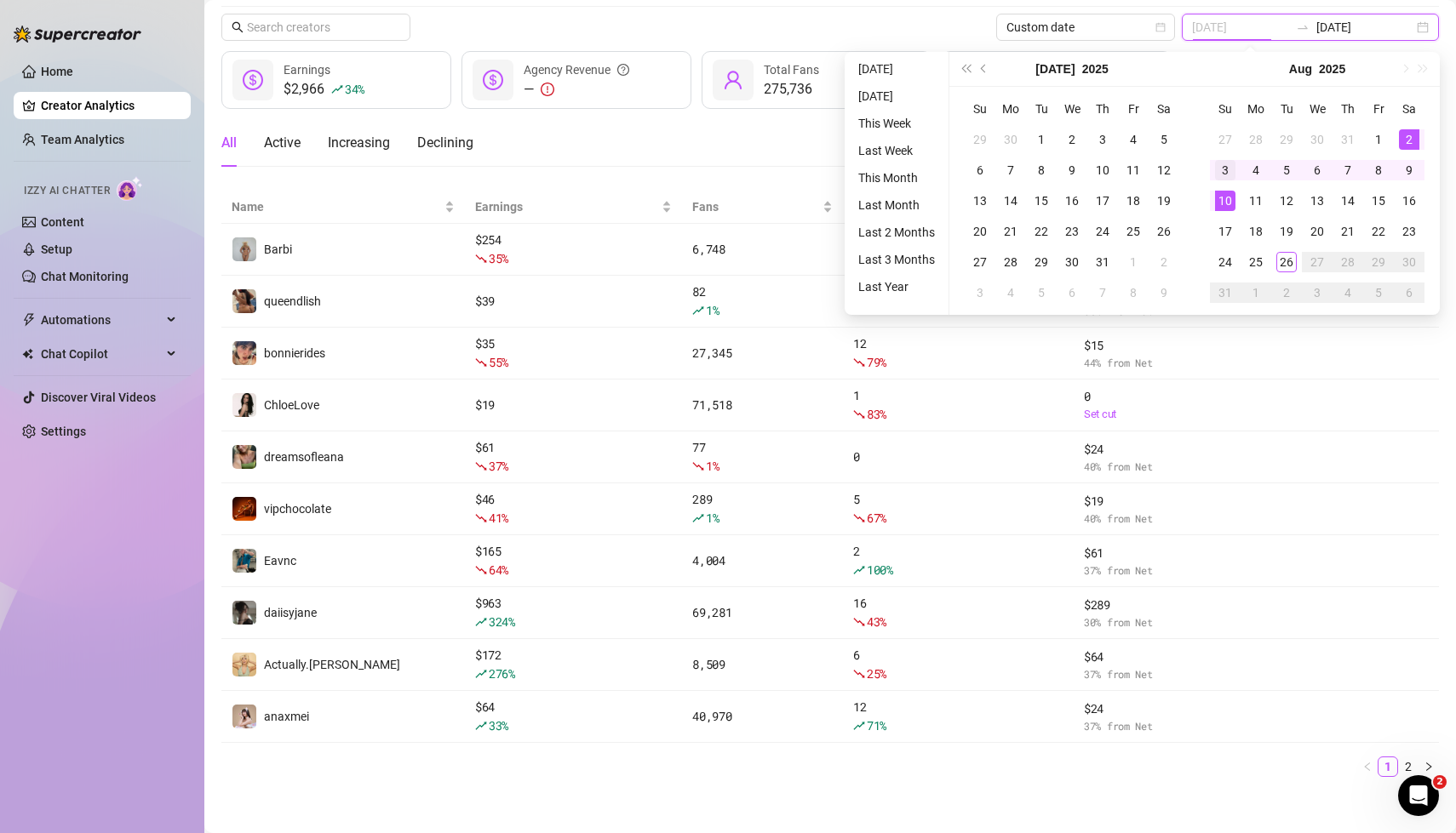
type input "[DATE]"
click at [1231, 171] on div "3" at bounding box center [1225, 170] width 21 height 21
type input "[DATE]"
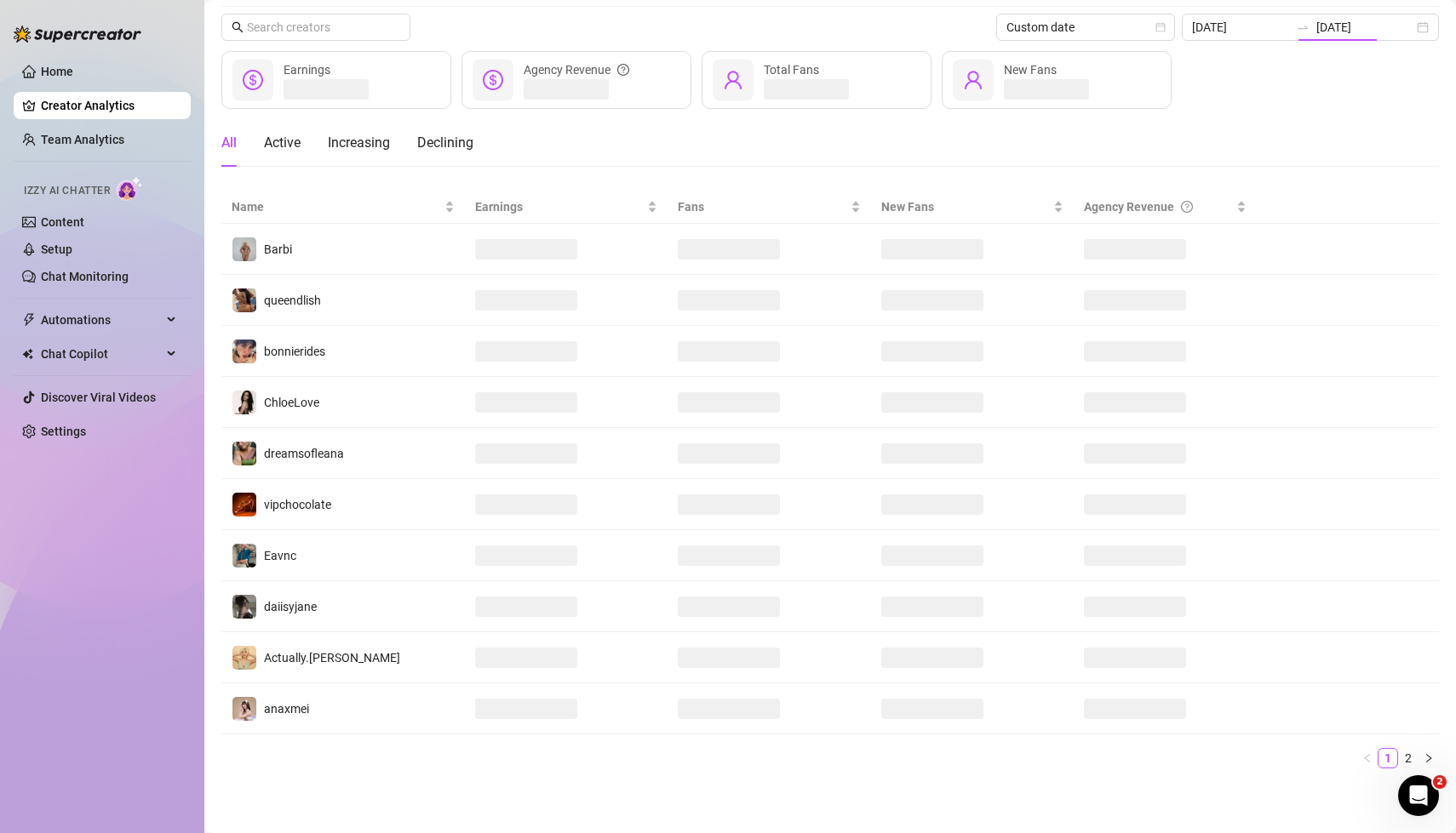
scroll to position [51, 0]
click at [932, 21] on div "Custom date [DATE] [DATE]" at bounding box center [829, 28] width 1217 height 27
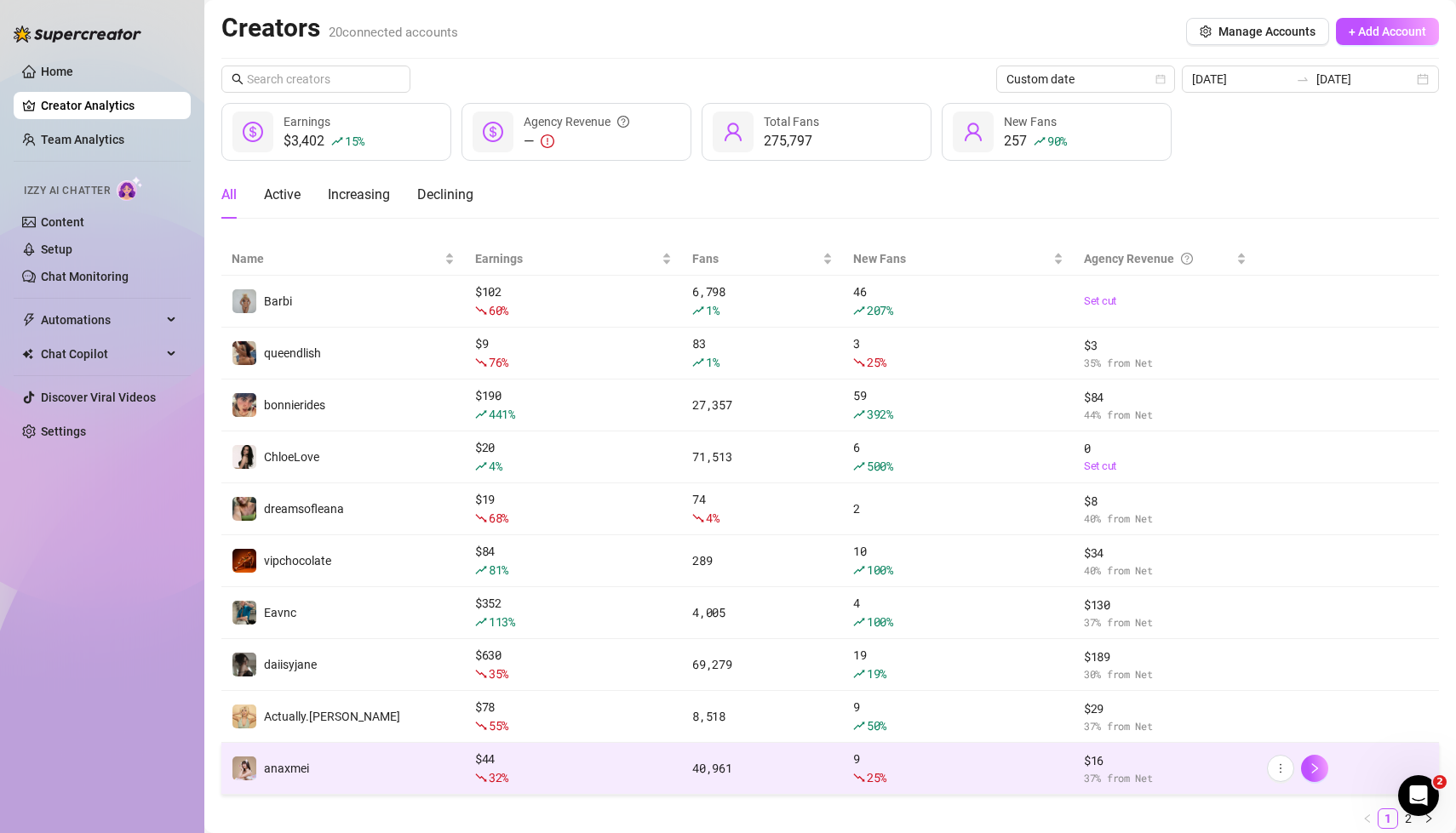
scroll to position [56, 0]
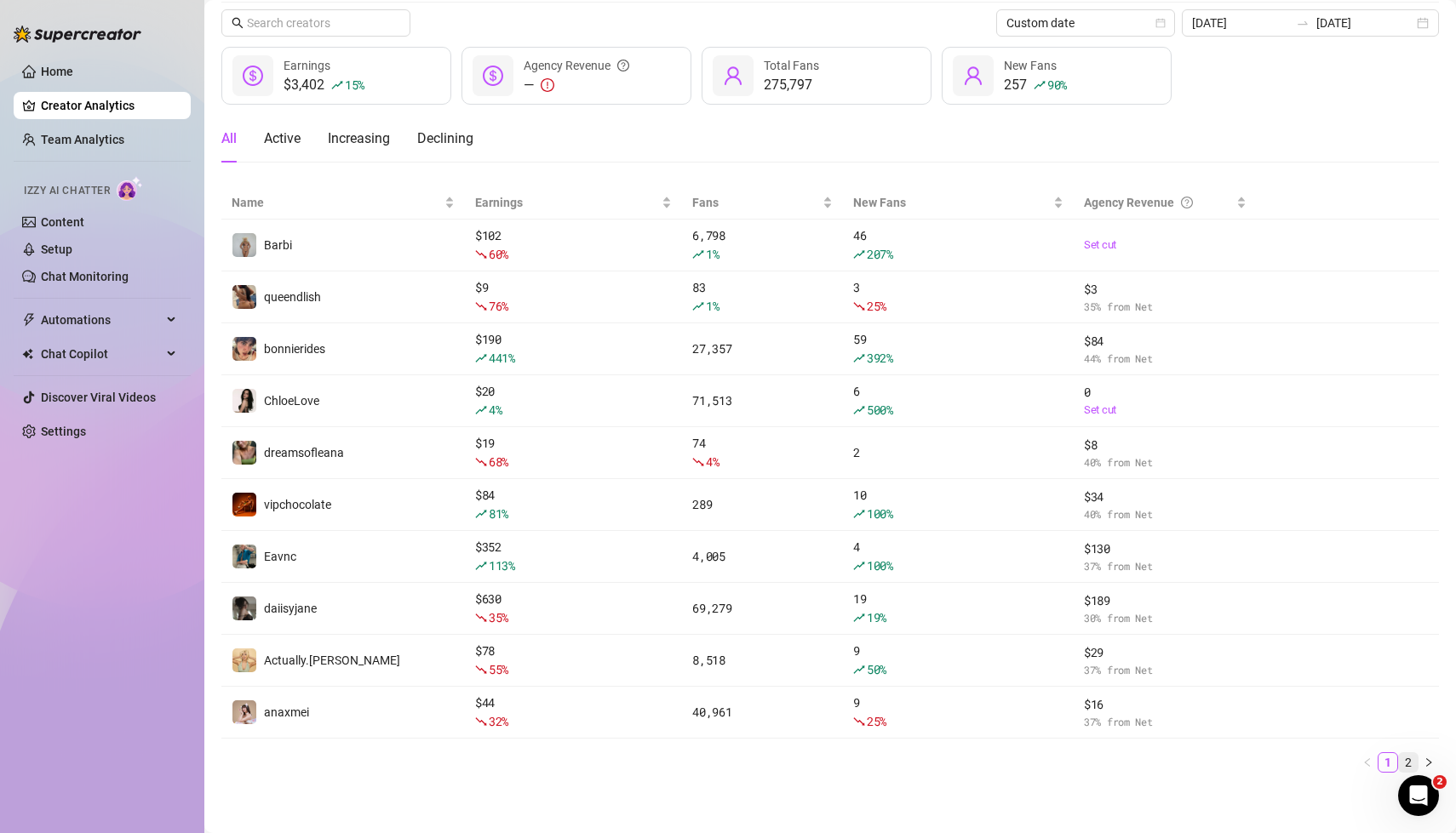
click at [1410, 761] on link "2" at bounding box center [1408, 762] width 19 height 19
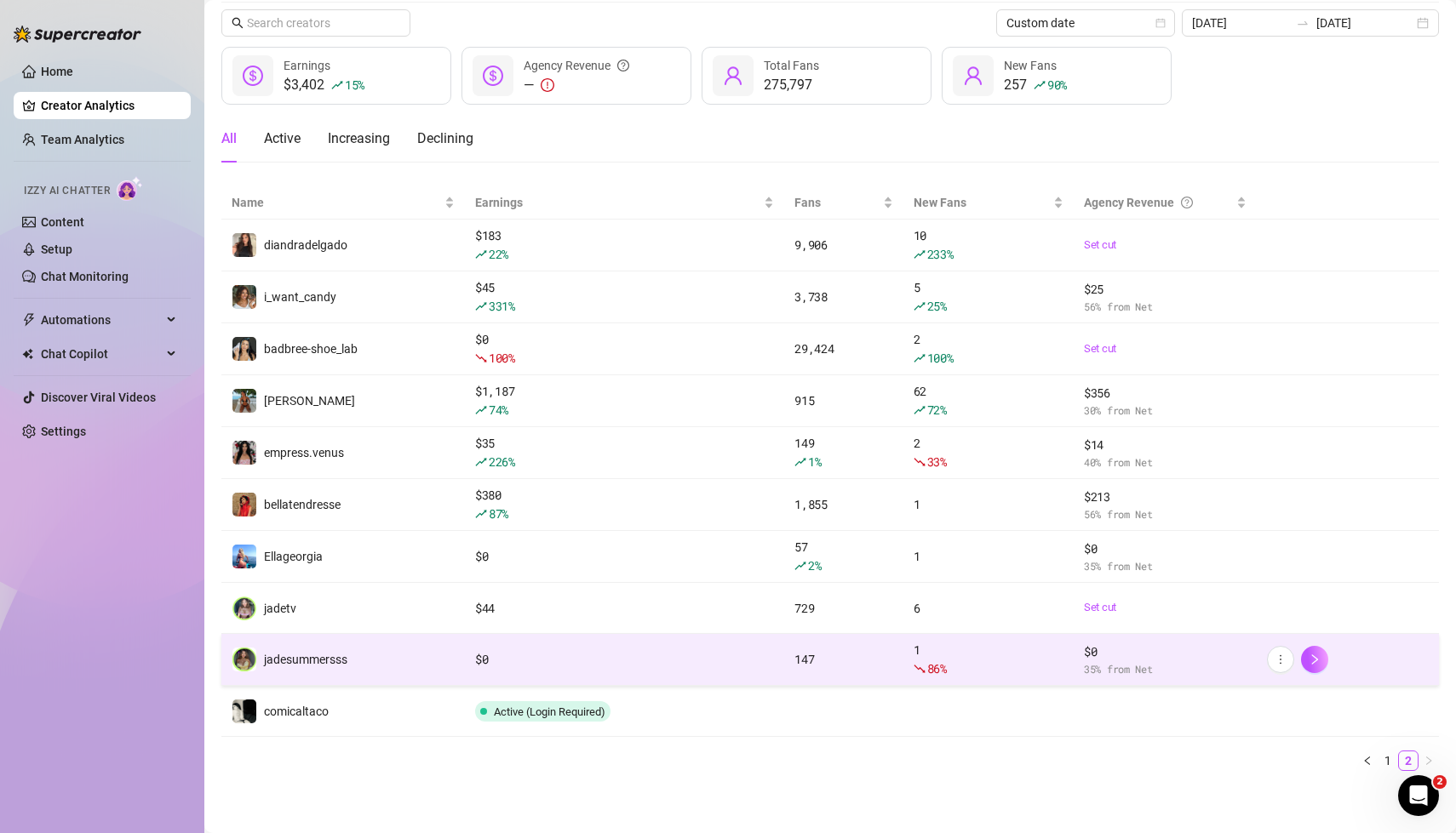
scroll to position [55, 0]
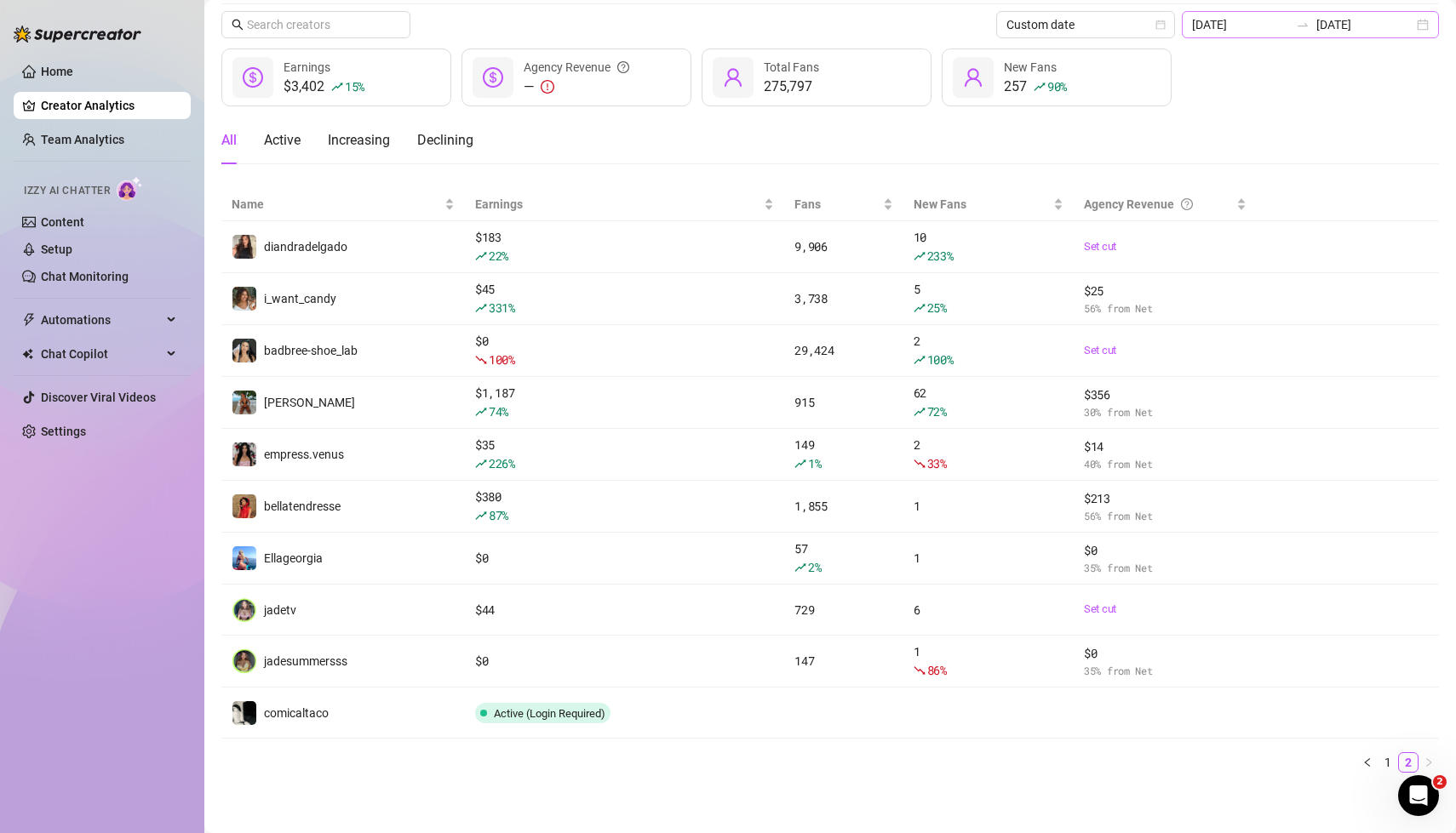
click at [1422, 26] on div "[DATE] [DATE]" at bounding box center [1310, 24] width 257 height 27
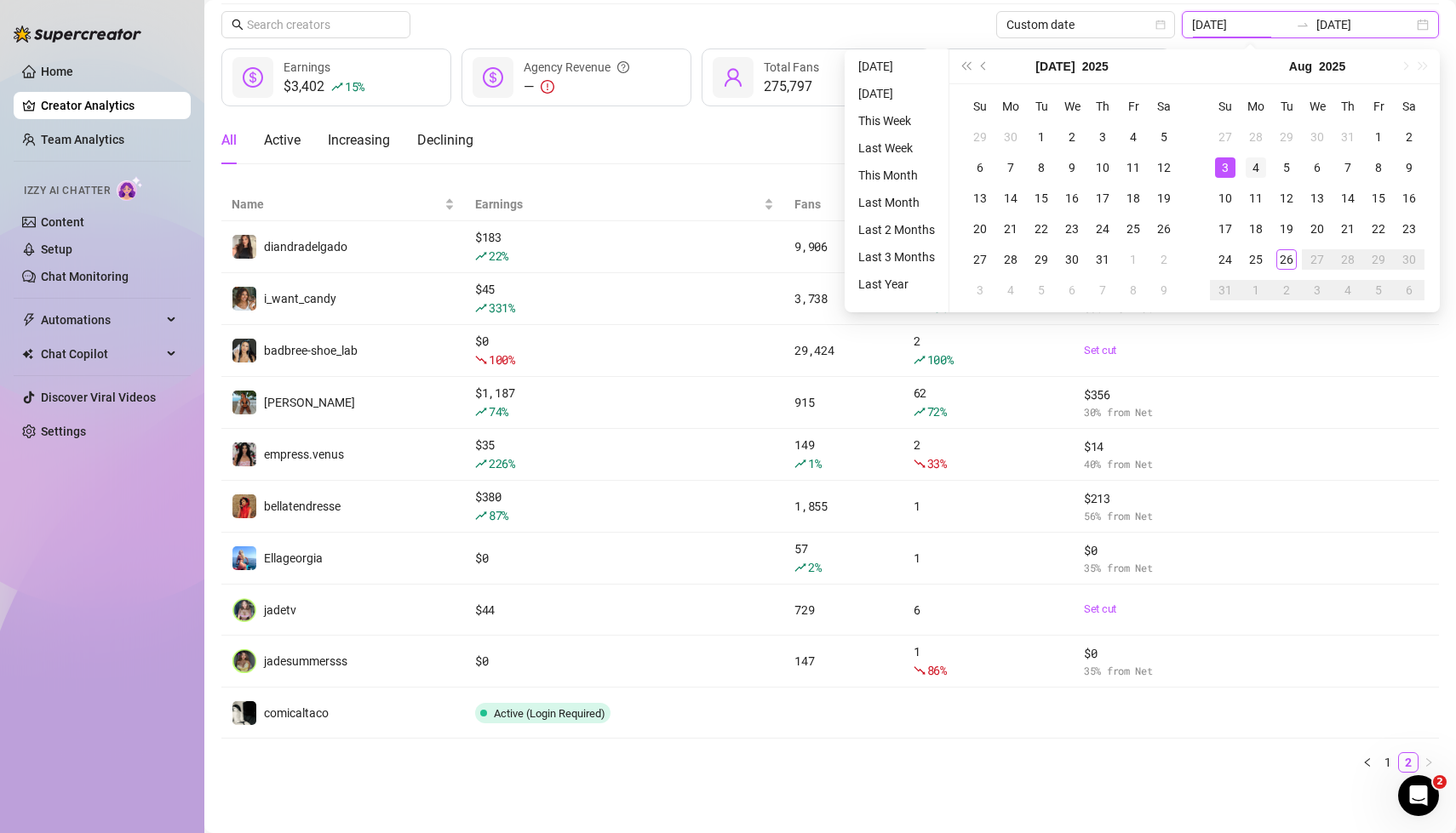
type input "[DATE]"
click at [1260, 167] on div "4" at bounding box center [1256, 167] width 21 height 21
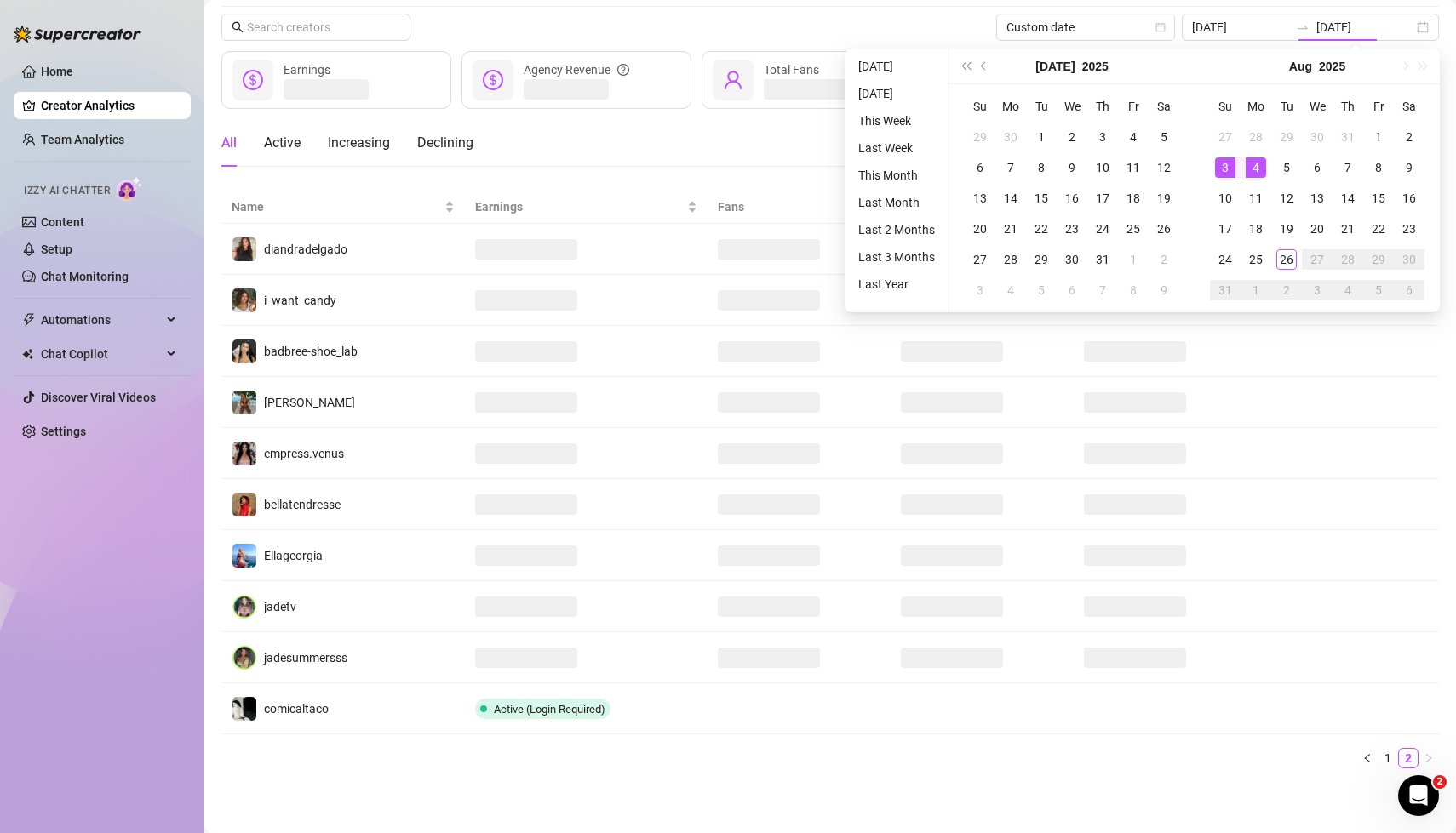
type input "[DATE]"
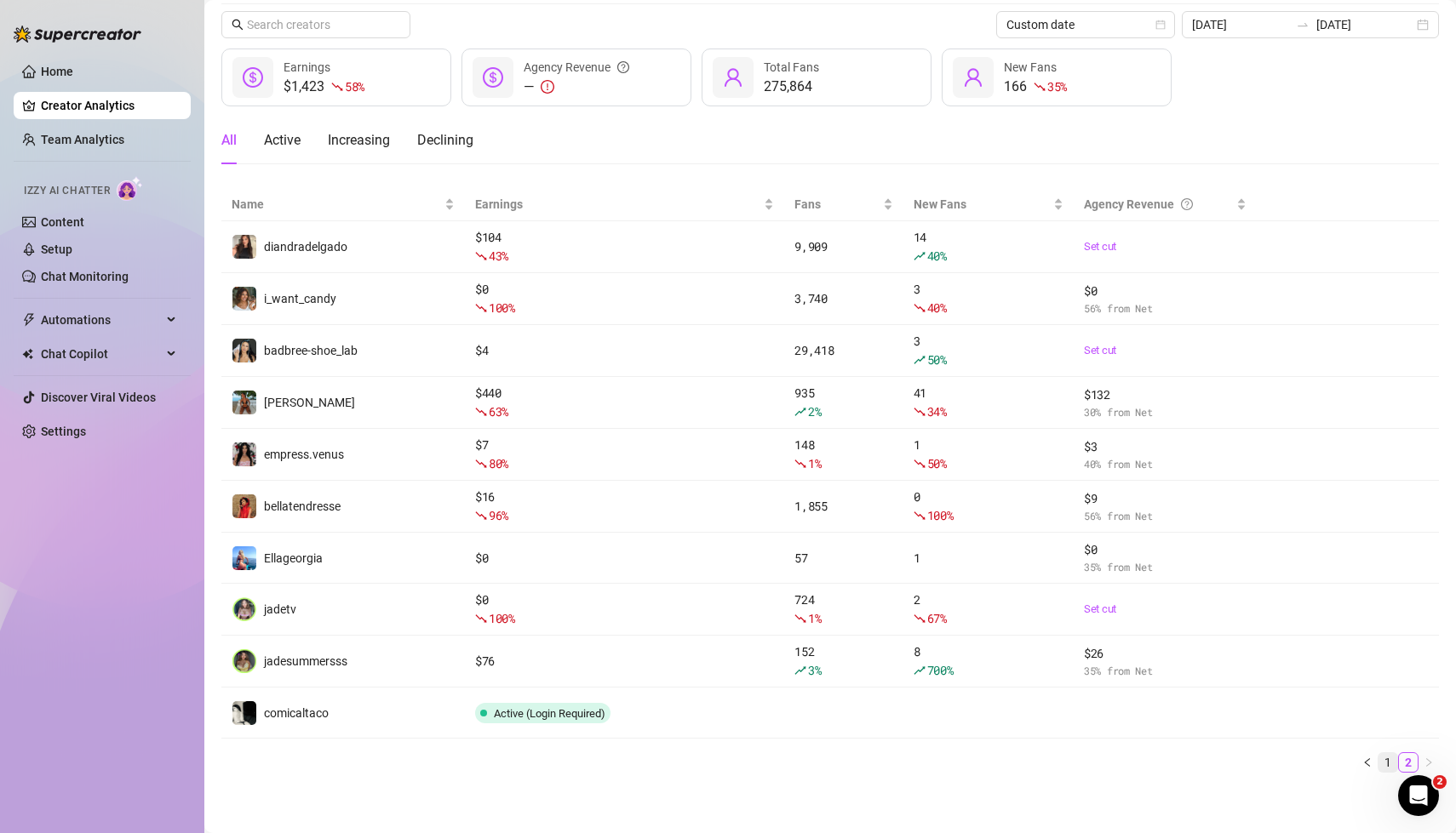
click at [1385, 757] on link "1" at bounding box center [1387, 762] width 19 height 19
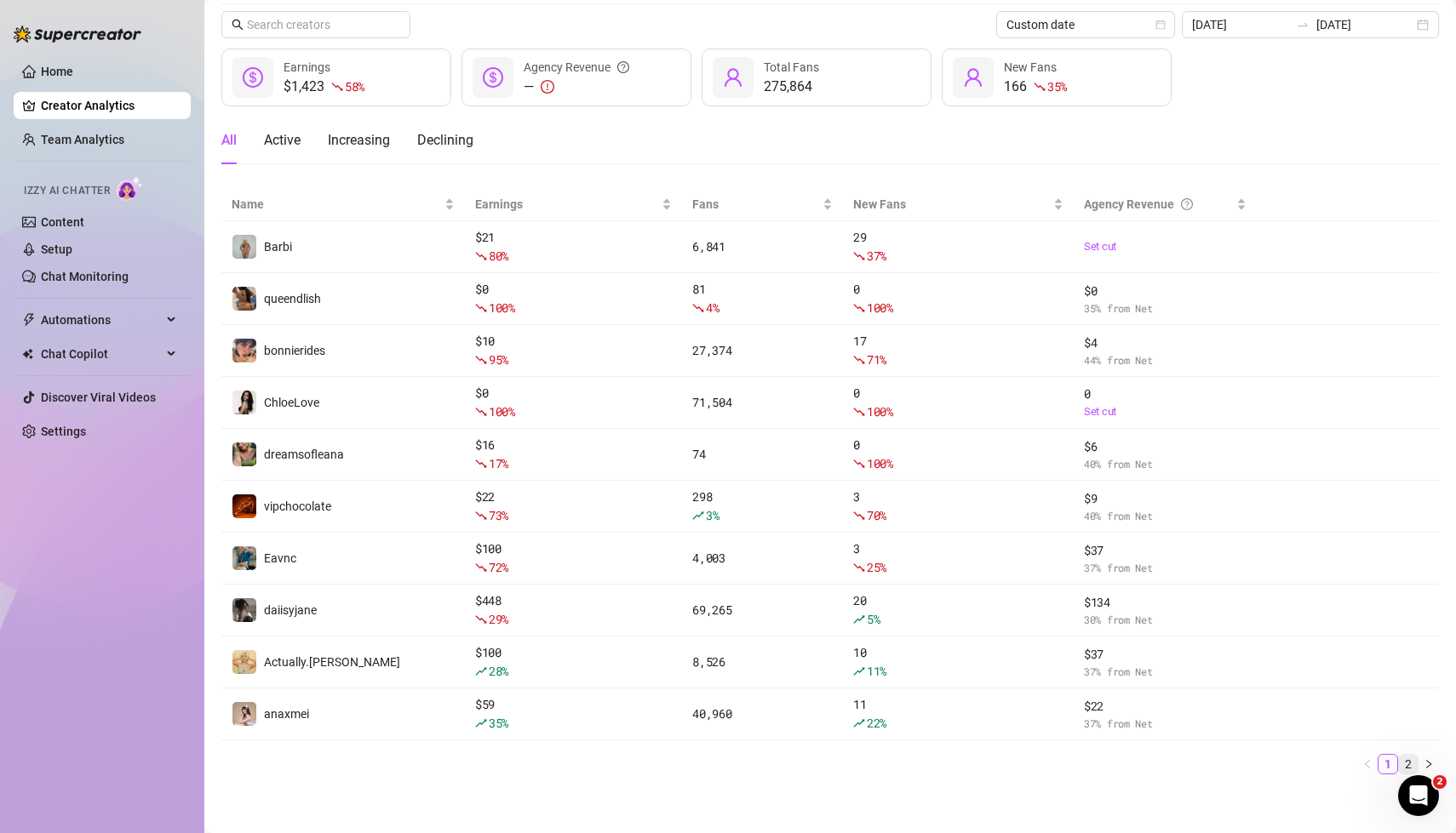
click at [1406, 760] on link "2" at bounding box center [1408, 764] width 19 height 19
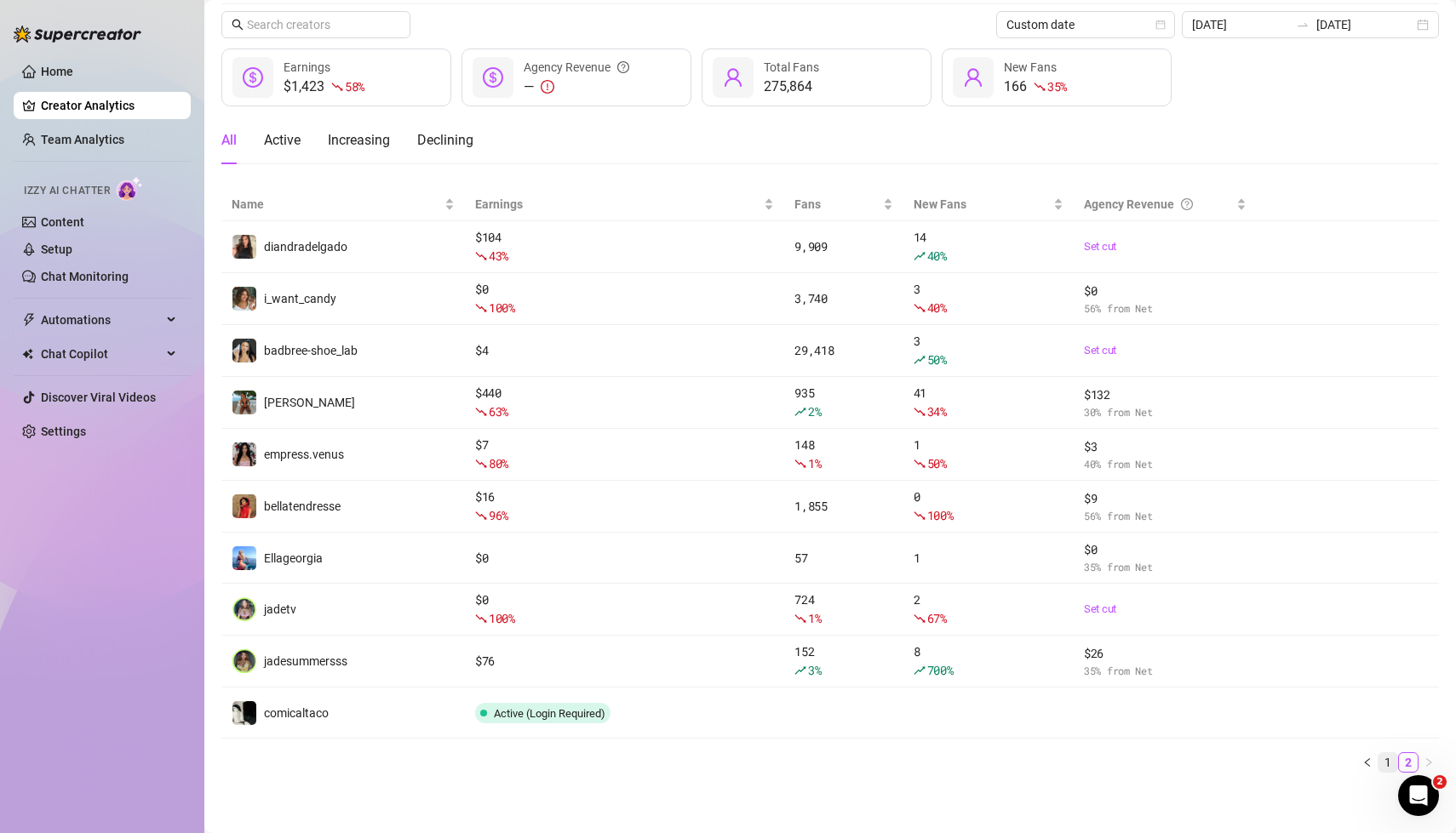
click at [1387, 760] on link "1" at bounding box center [1387, 762] width 19 height 19
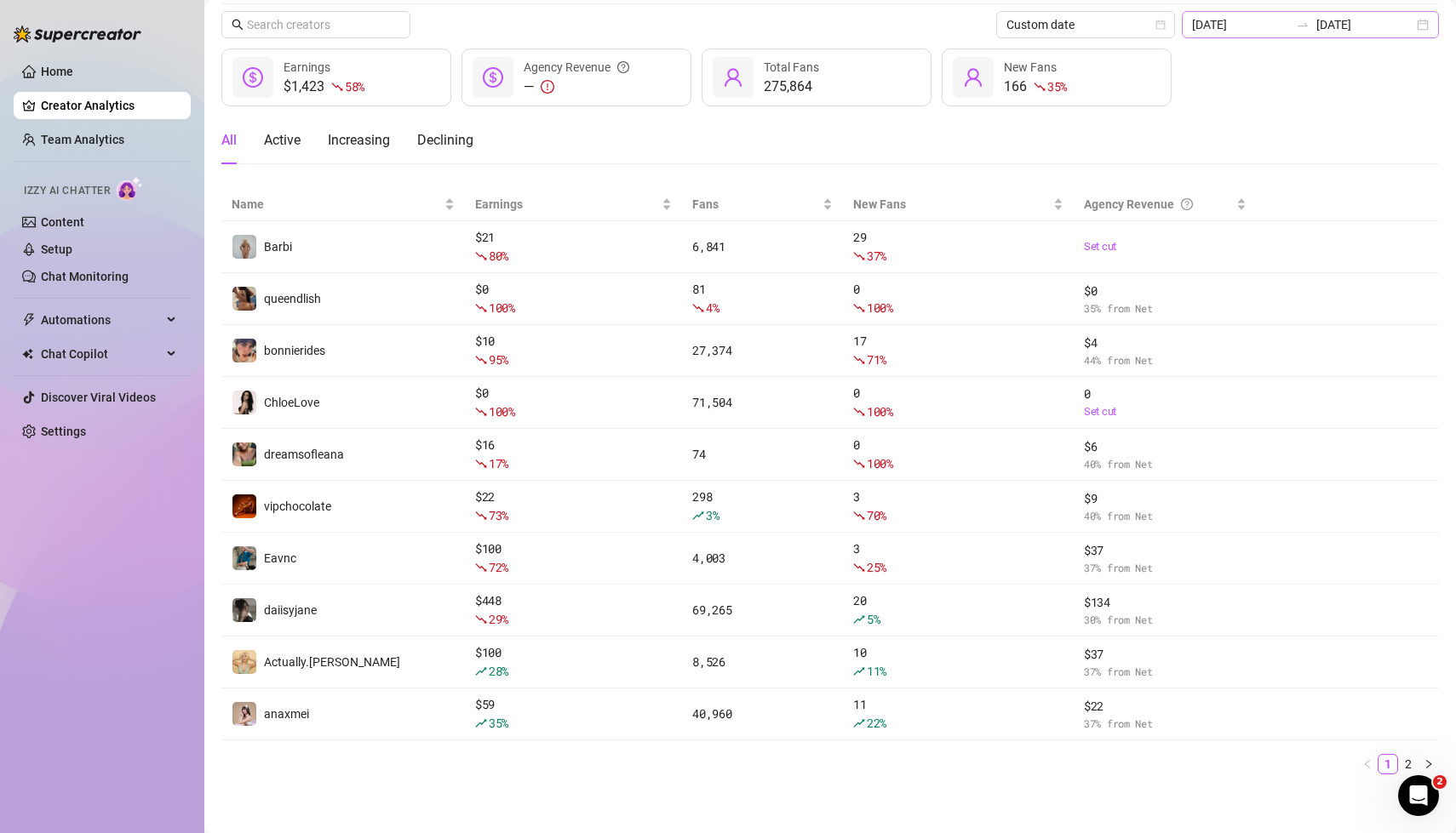
click at [1424, 23] on div "[DATE] [DATE]" at bounding box center [1310, 24] width 257 height 27
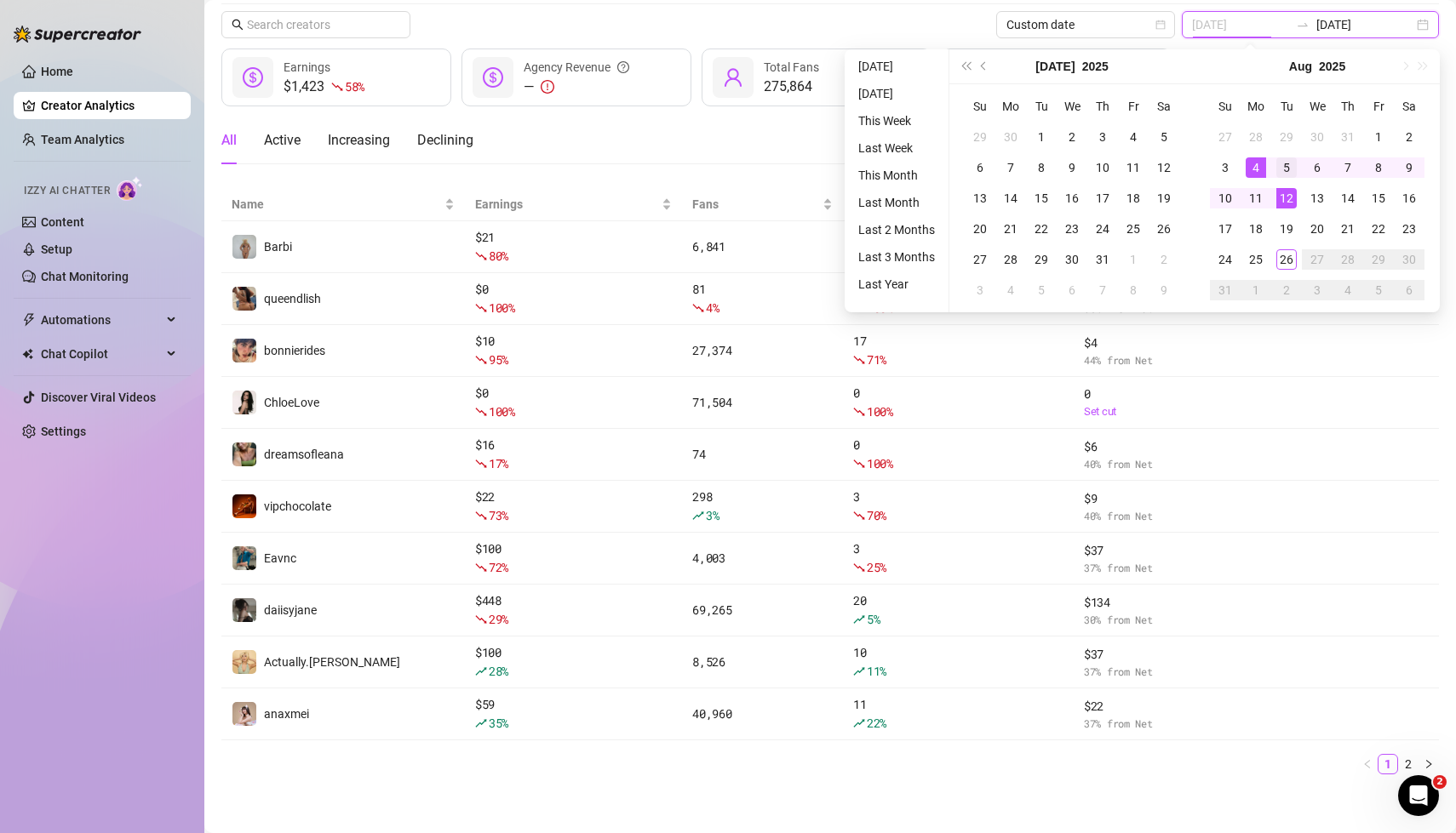
type input "[DATE]"
click at [1286, 174] on div "5" at bounding box center [1286, 167] width 21 height 21
type input "[DATE]"
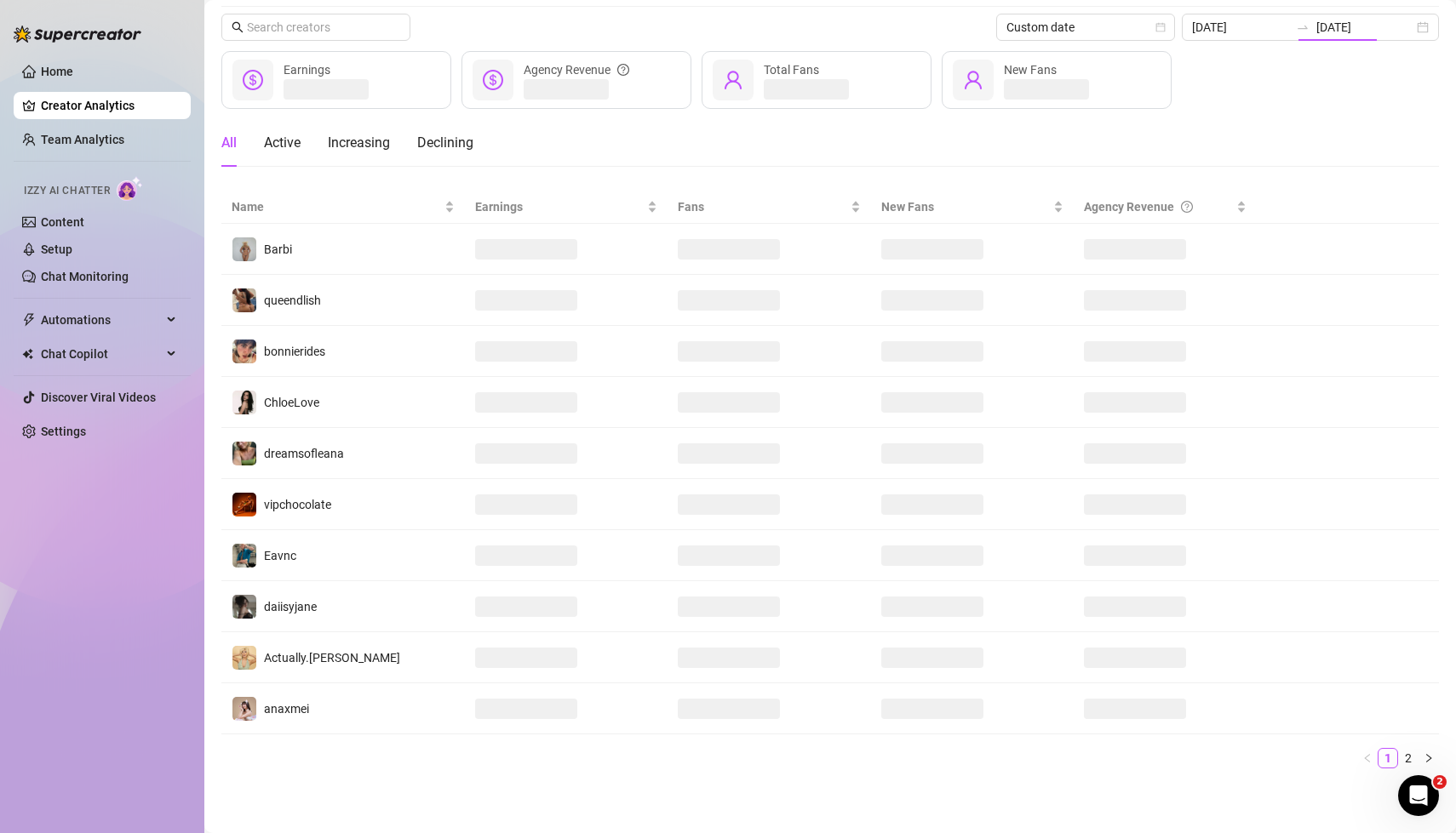
scroll to position [51, 0]
click at [841, 133] on div "All Active Increasing Declining" at bounding box center [829, 144] width 1217 height 48
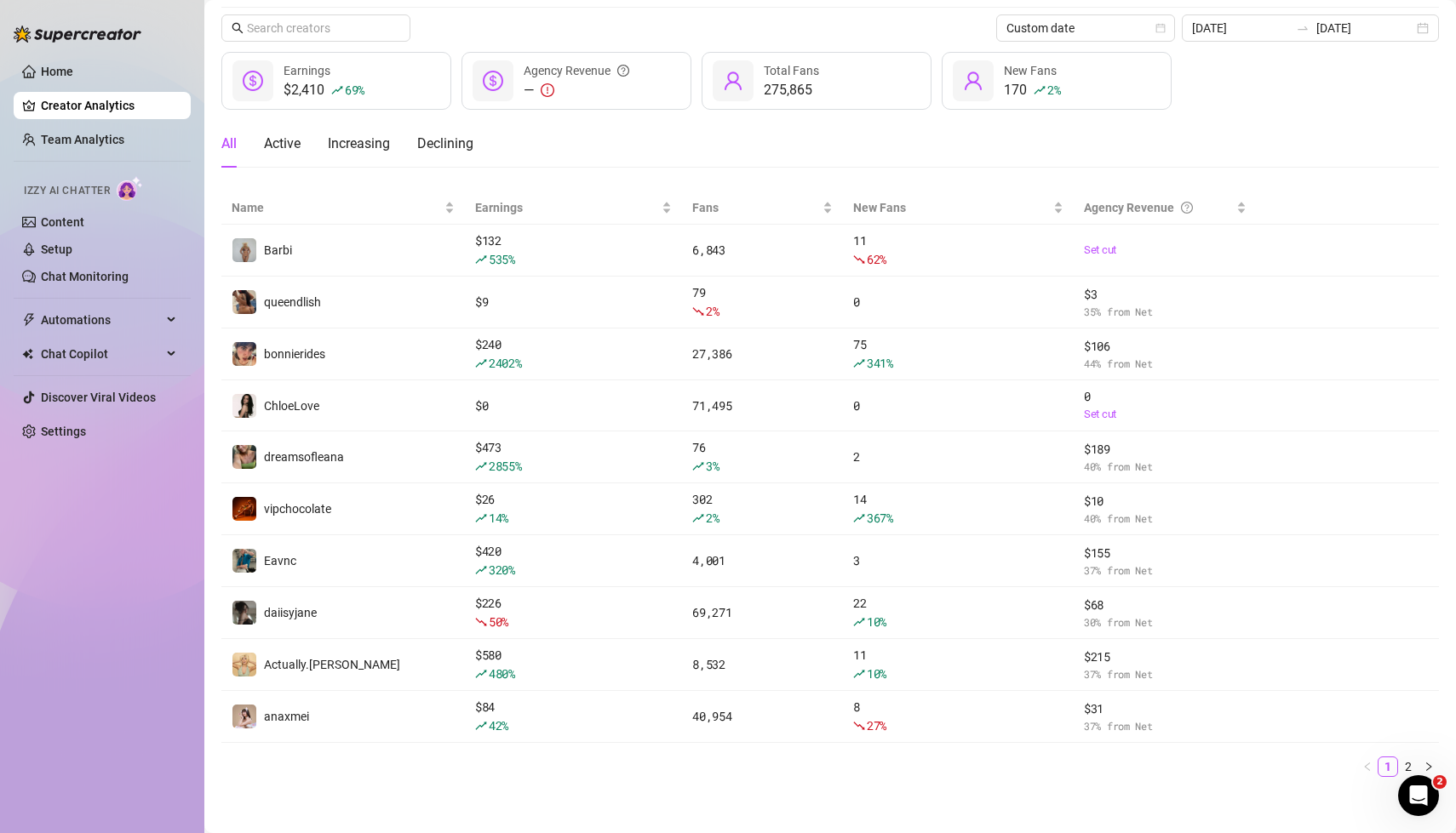
scroll to position [55, 0]
click at [1422, 26] on div "[DATE] [DATE]" at bounding box center [1310, 24] width 257 height 27
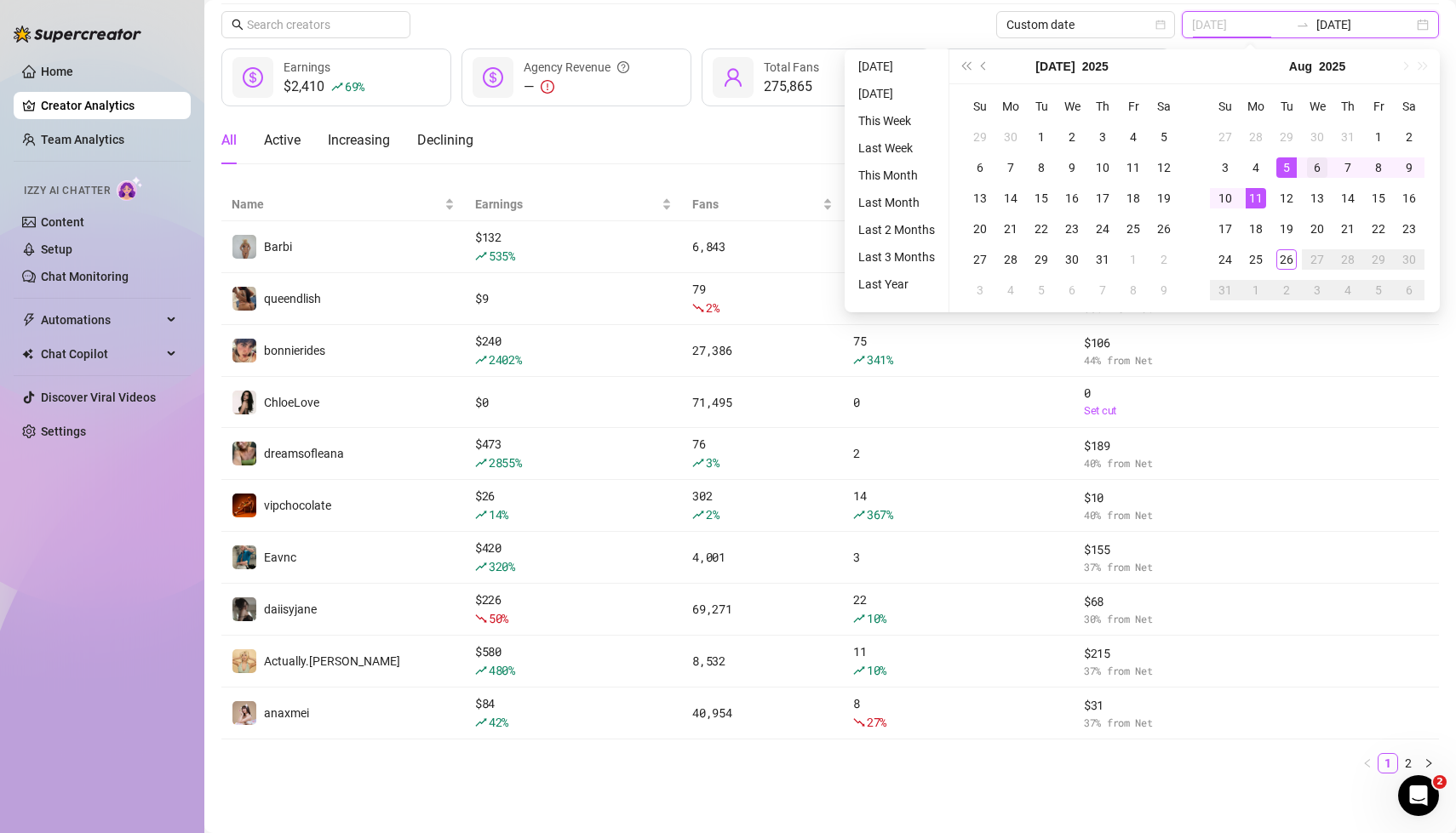
type input "[DATE]"
click at [1314, 171] on div "6" at bounding box center [1317, 167] width 21 height 21
type input "[DATE]"
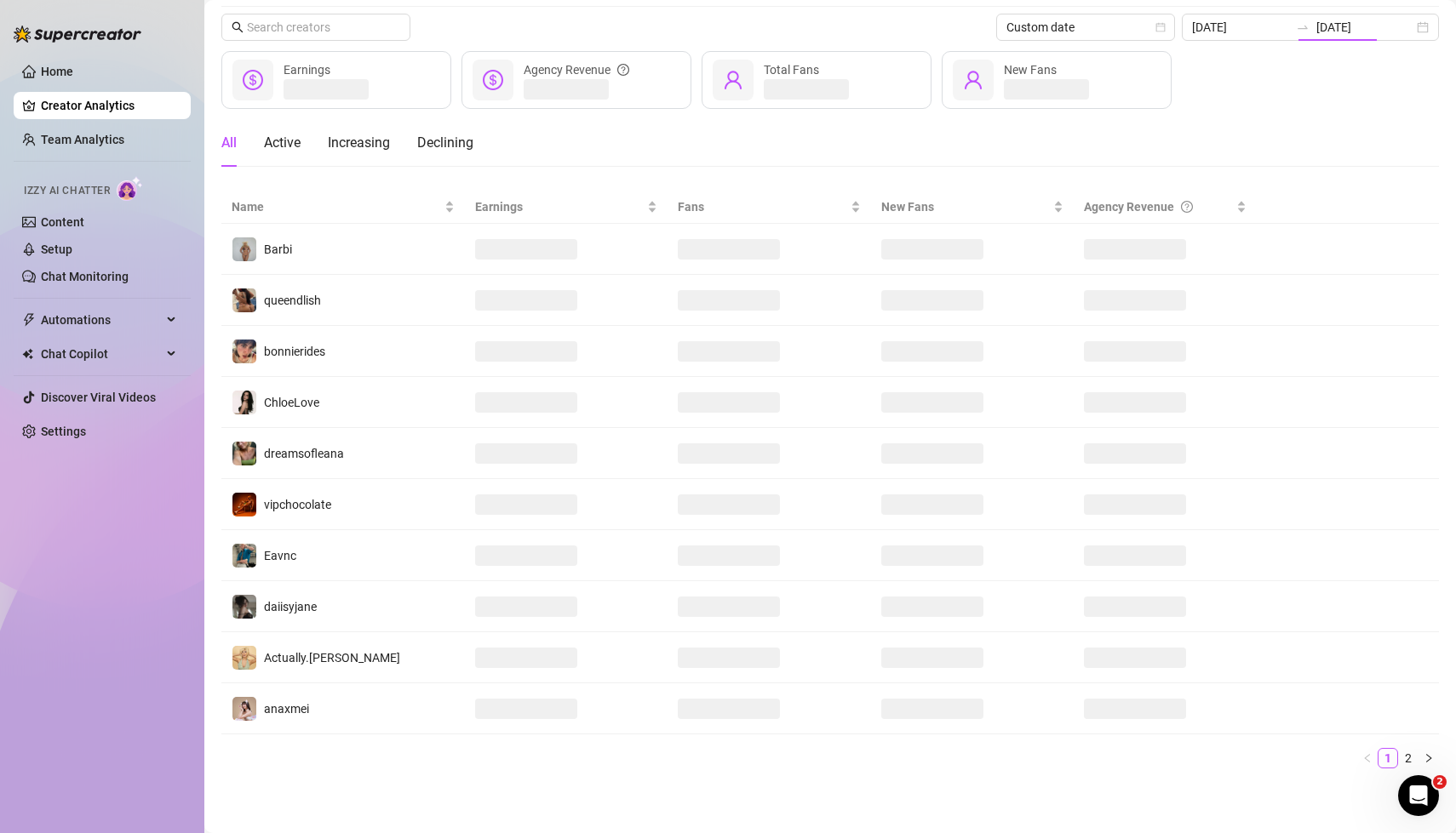
scroll to position [51, 0]
click at [857, 127] on div "All Active Increasing Declining" at bounding box center [829, 144] width 1217 height 48
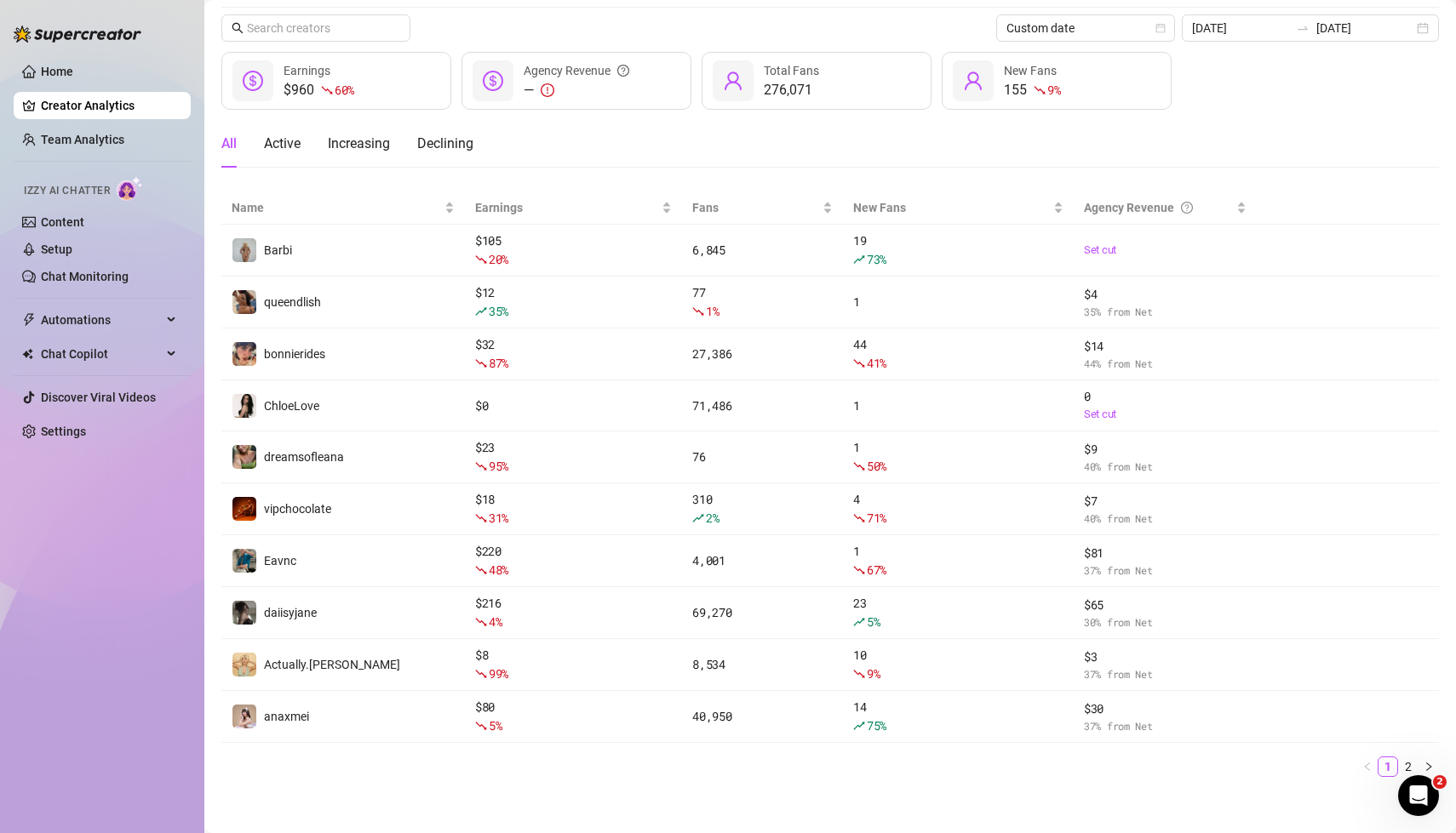
scroll to position [55, 0]
click at [1423, 26] on div "[DATE] [DATE]" at bounding box center [1310, 24] width 257 height 27
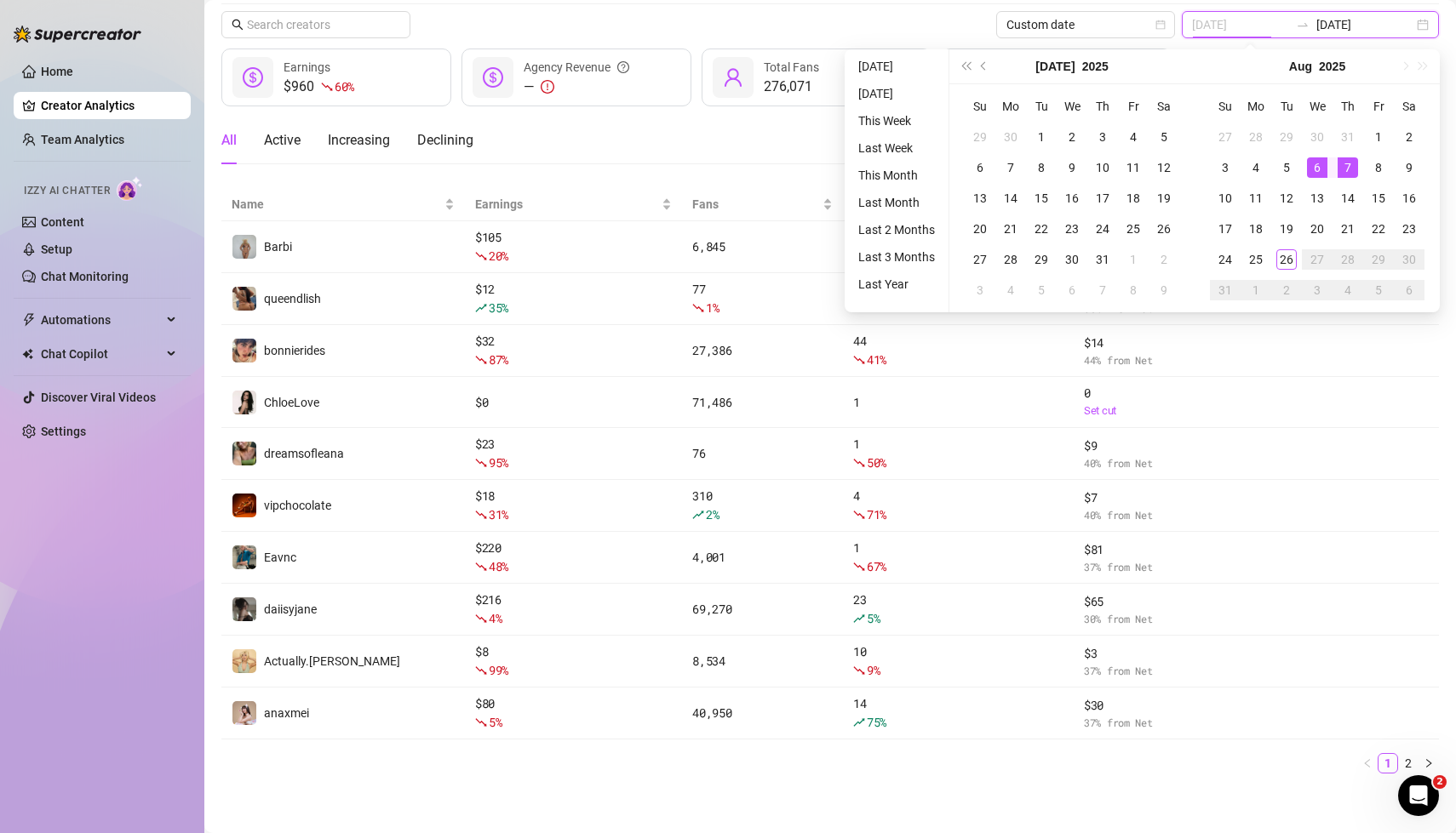
type input "[DATE]"
click at [1351, 167] on div "7" at bounding box center [1348, 167] width 21 height 21
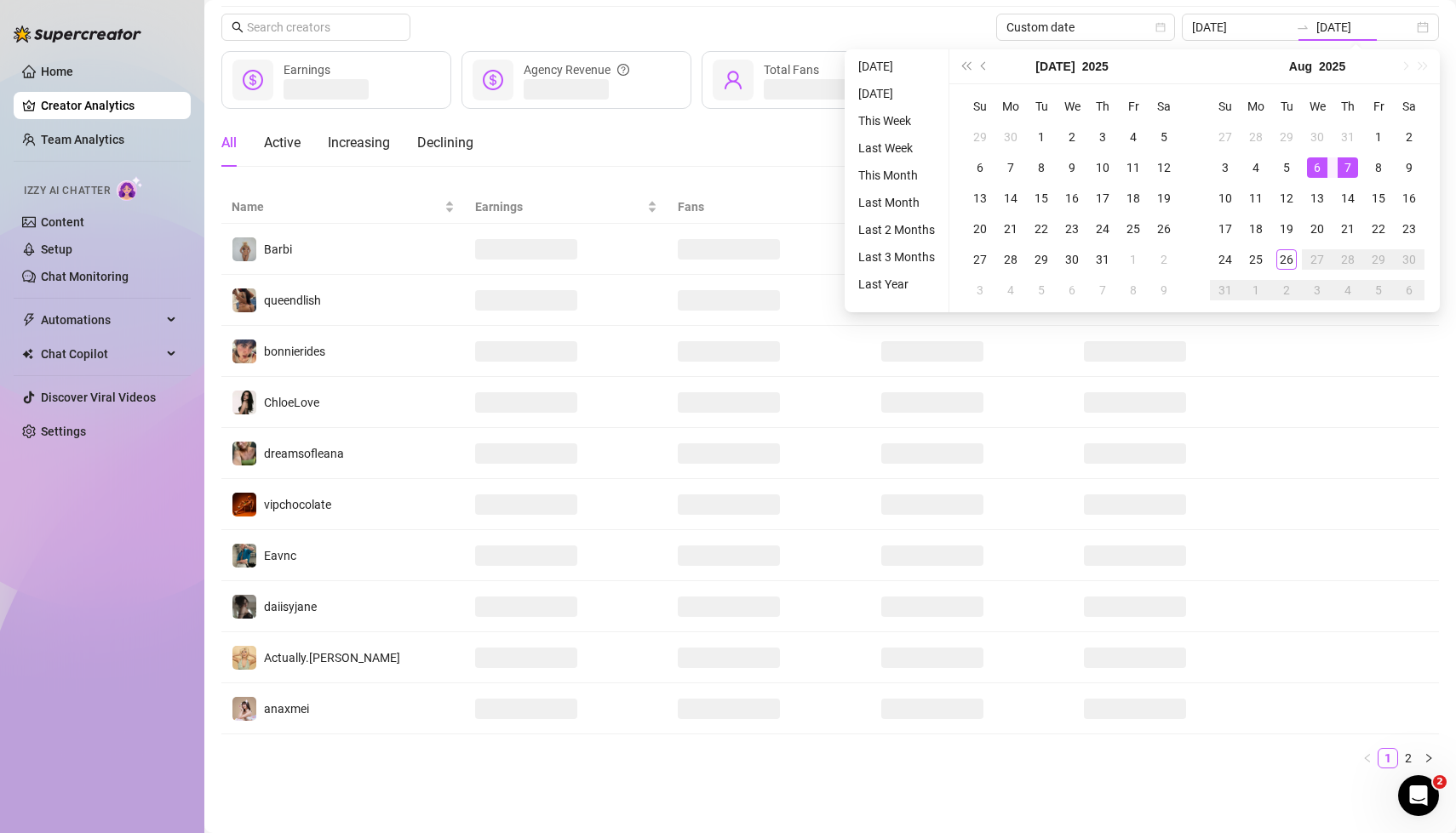
type input "[DATE]"
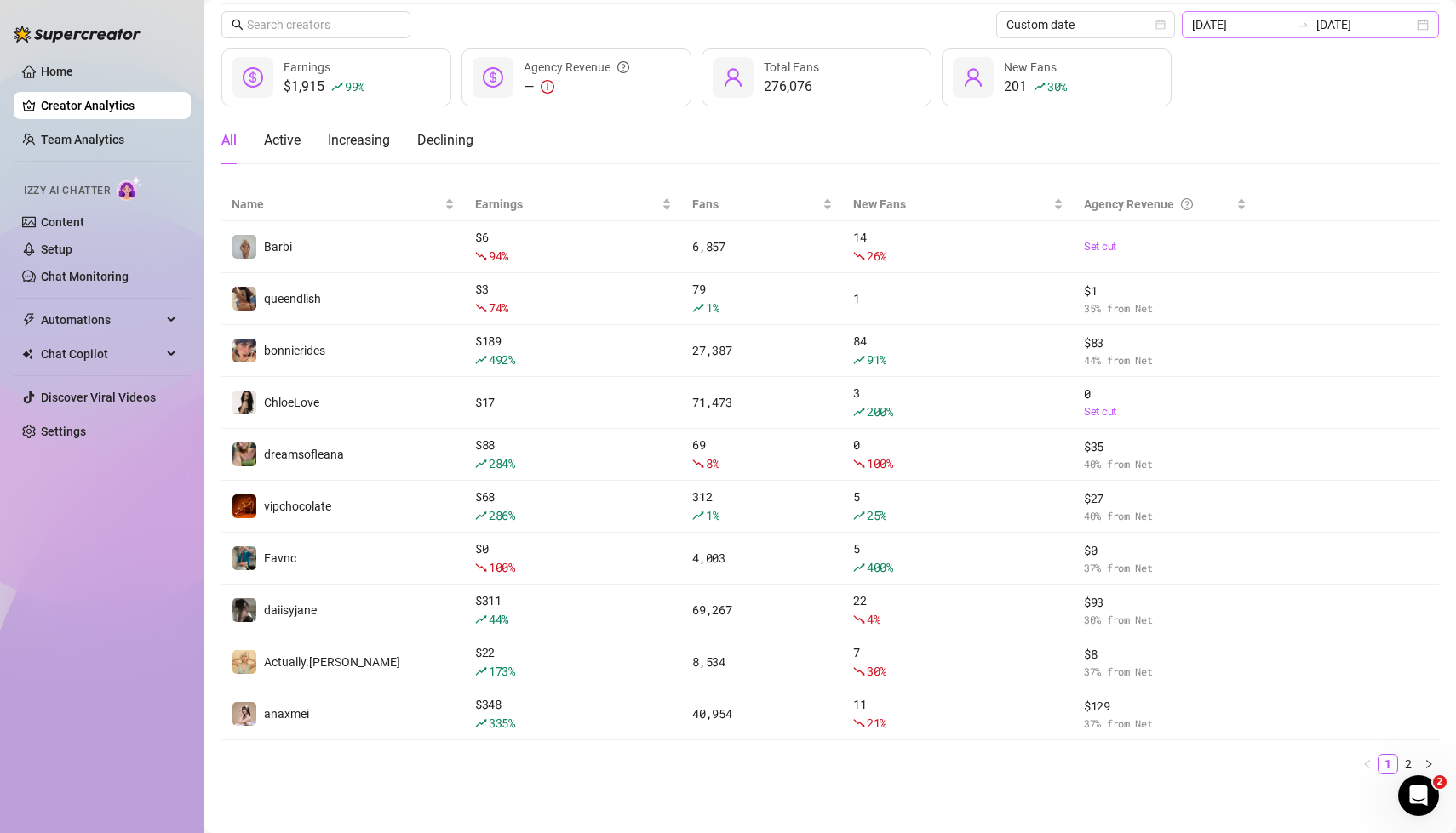
click at [1425, 27] on div "[DATE] [DATE]" at bounding box center [1310, 24] width 257 height 27
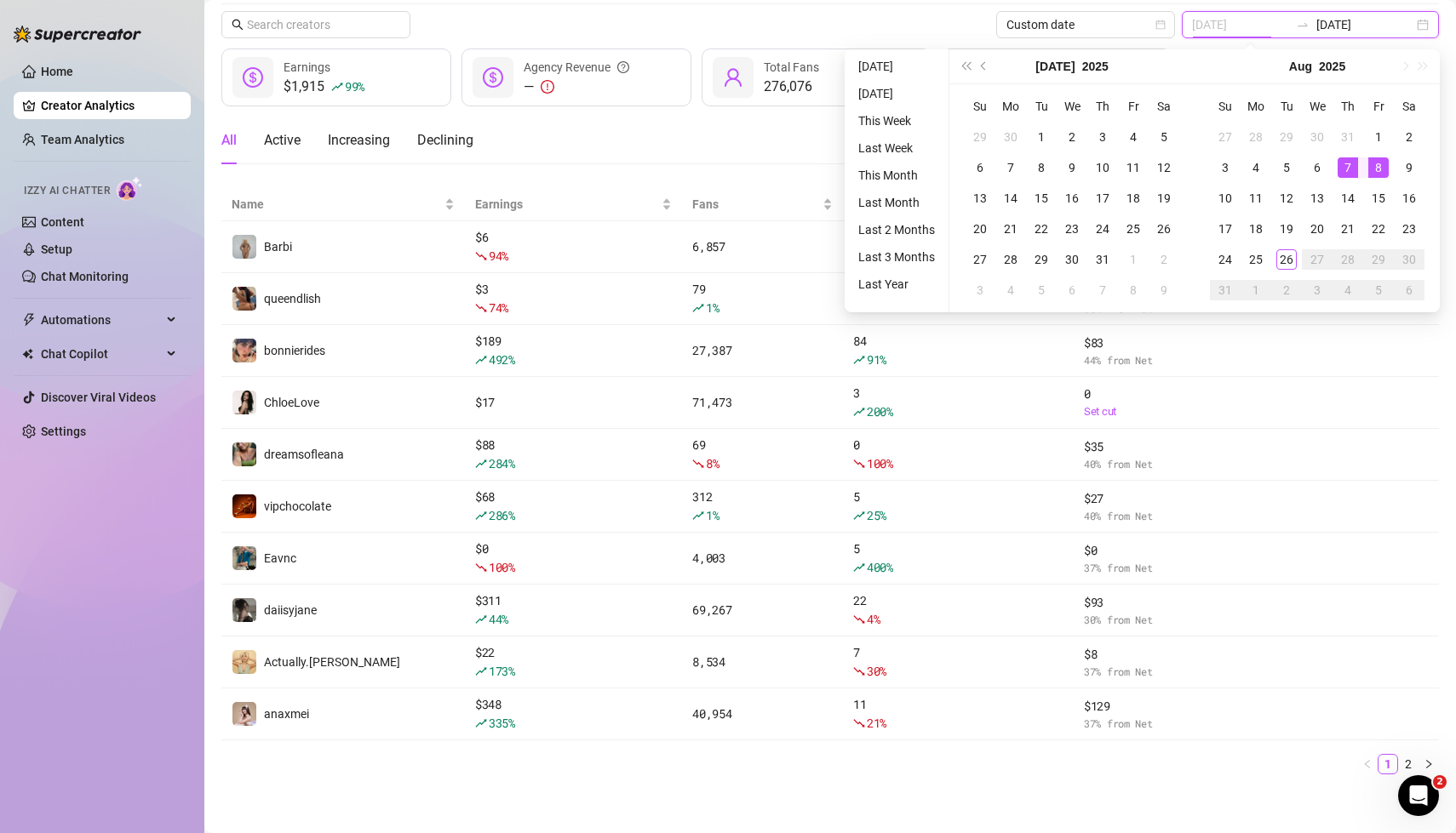
type input "[DATE]"
click at [1377, 167] on div "8" at bounding box center [1378, 167] width 21 height 21
type input "[DATE]"
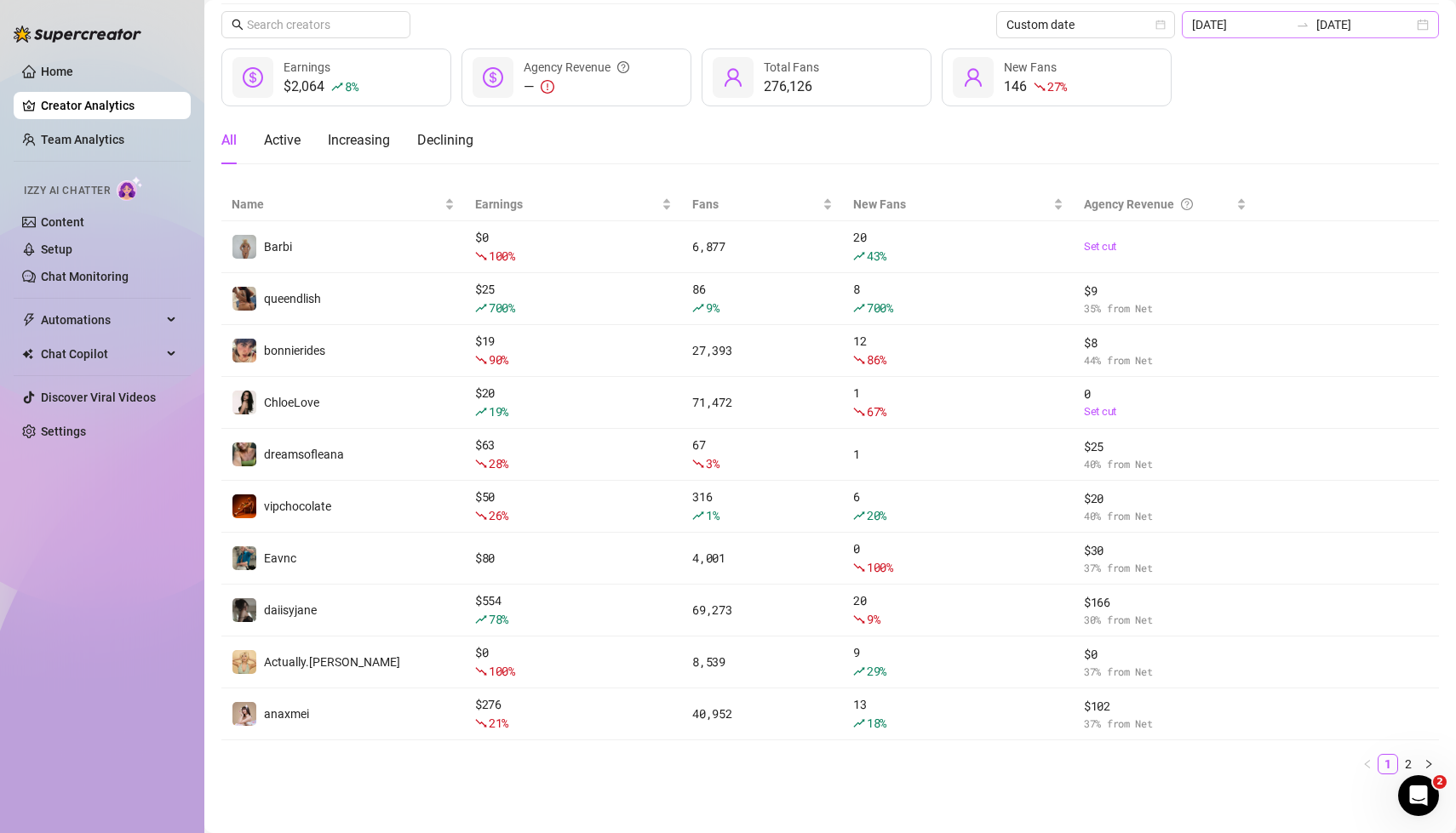
click at [1419, 25] on div "[DATE] [DATE]" at bounding box center [1310, 24] width 257 height 27
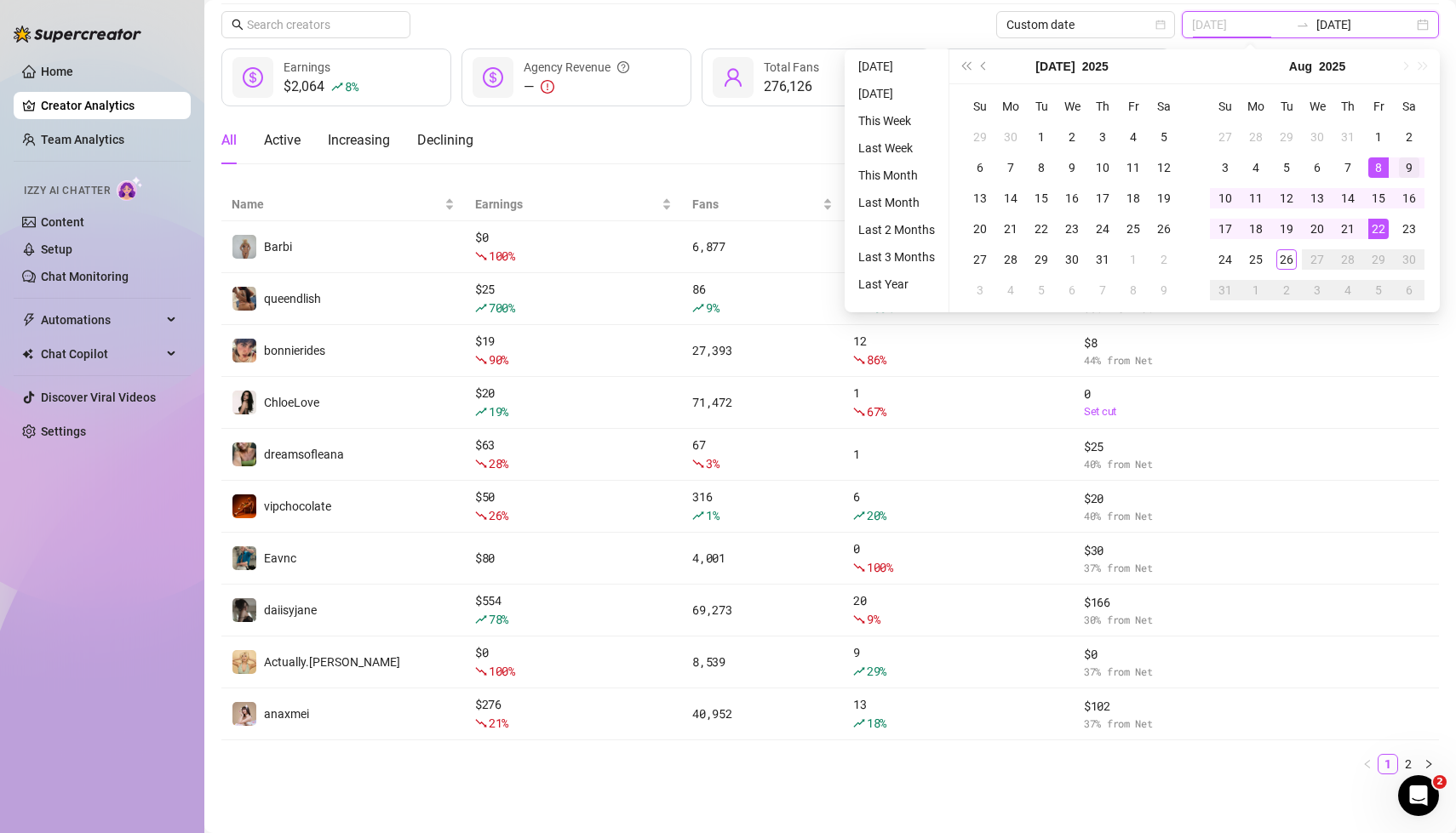
type input "[DATE]"
click at [1412, 166] on div "9" at bounding box center [1409, 167] width 21 height 21
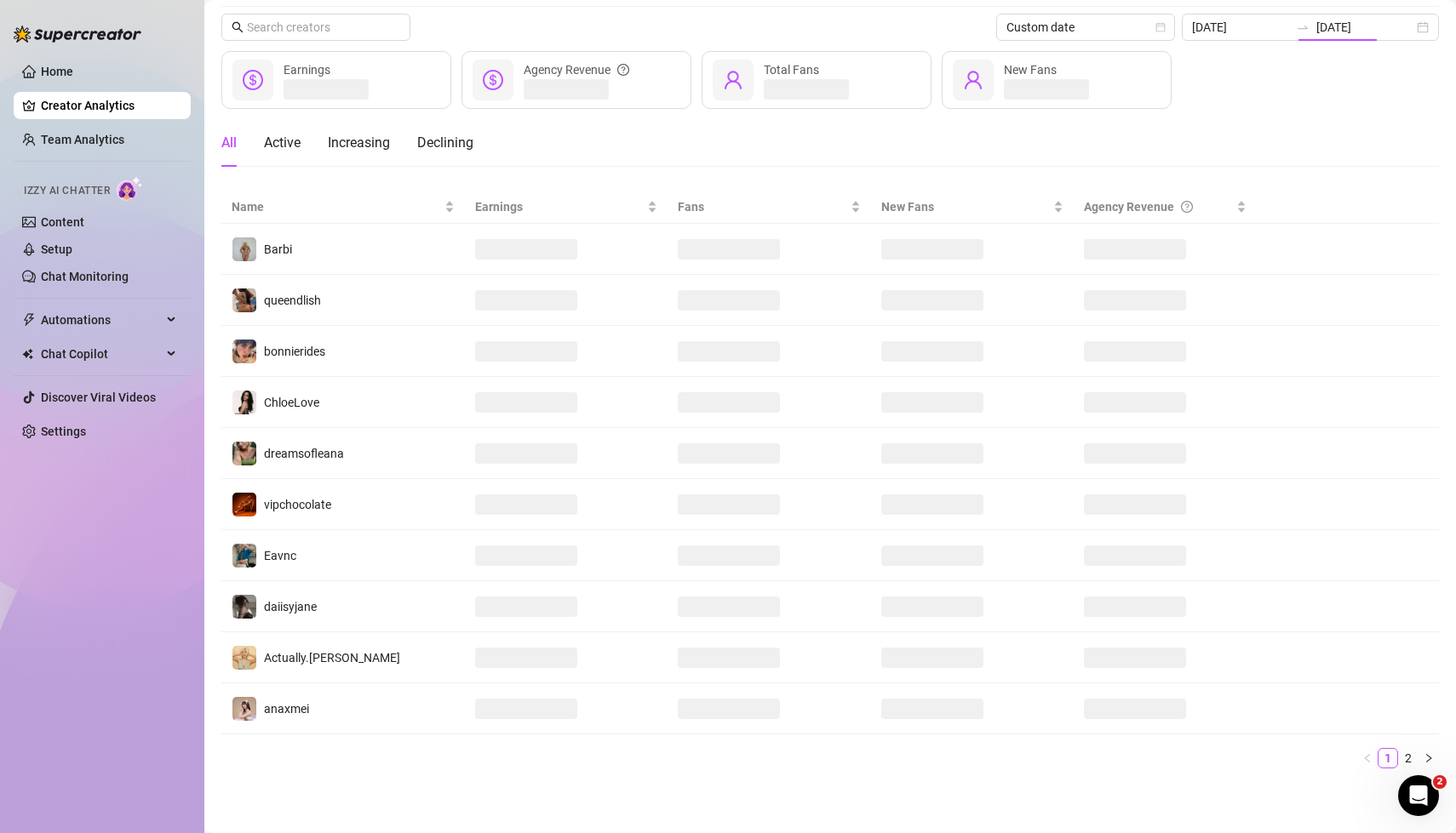
type input "[DATE]"
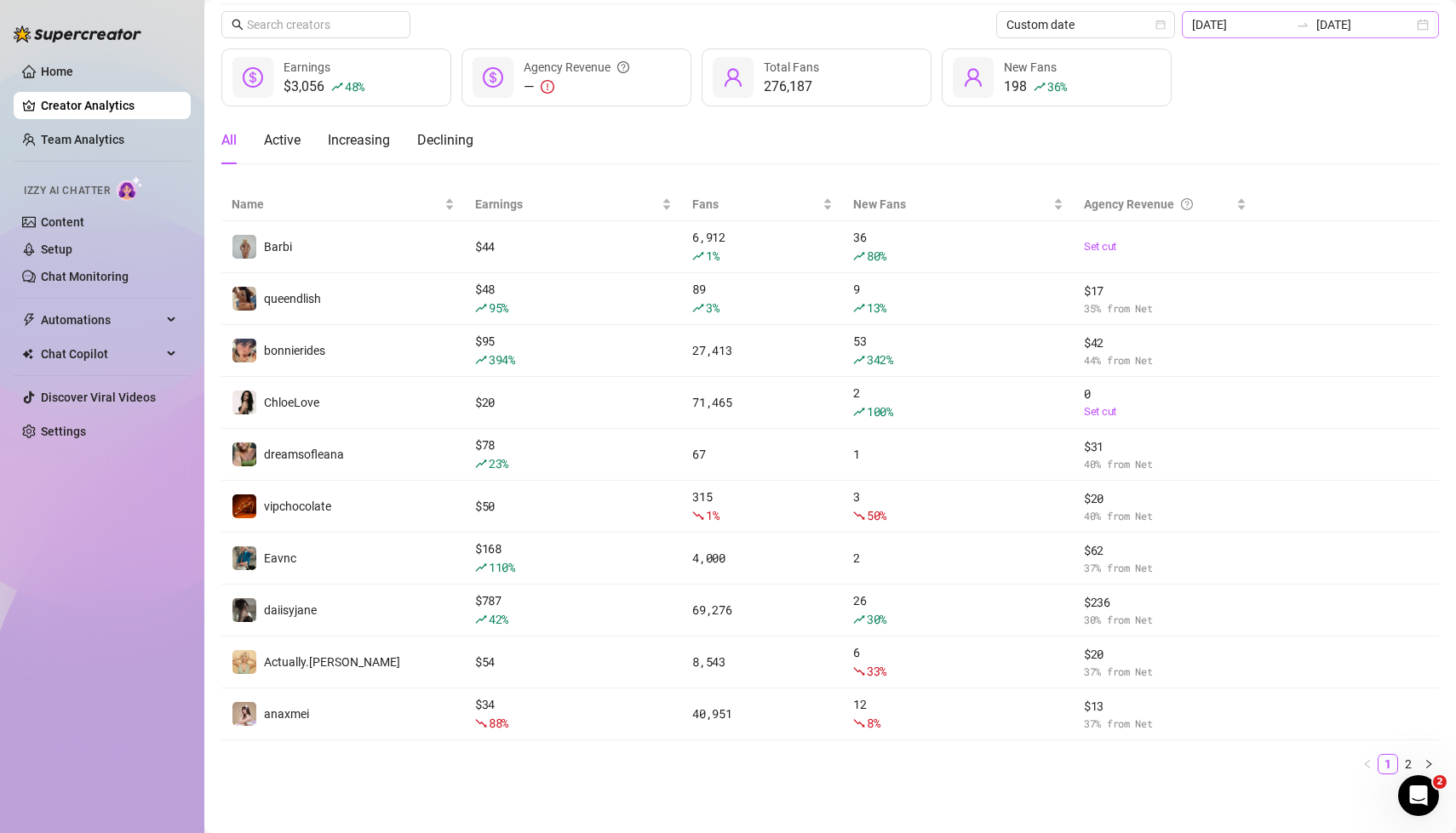
click at [1414, 30] on div "[DATE] [DATE]" at bounding box center [1310, 24] width 257 height 27
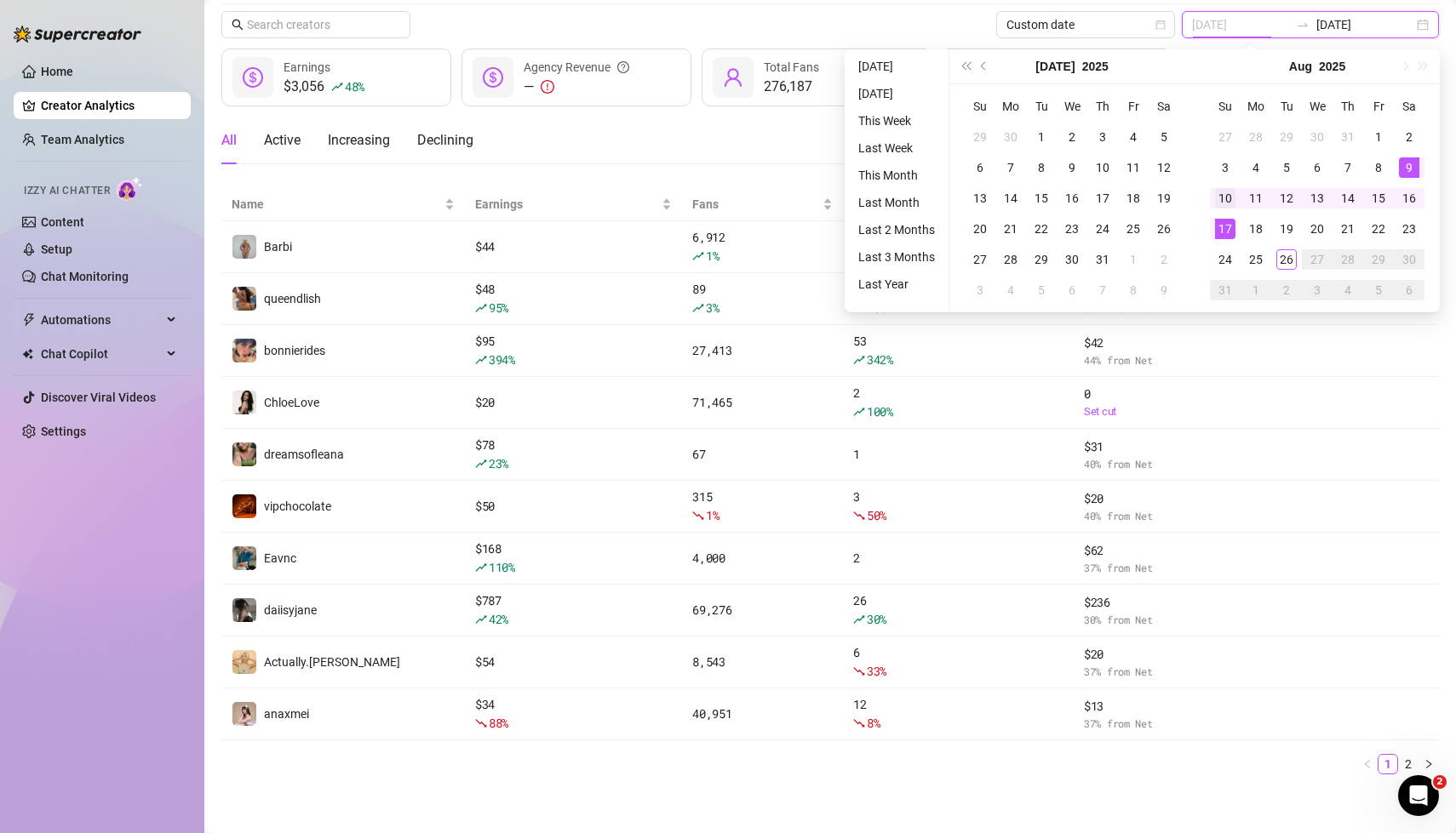
type input "[DATE]"
click at [1228, 198] on div "10" at bounding box center [1225, 198] width 21 height 21
type input "[DATE]"
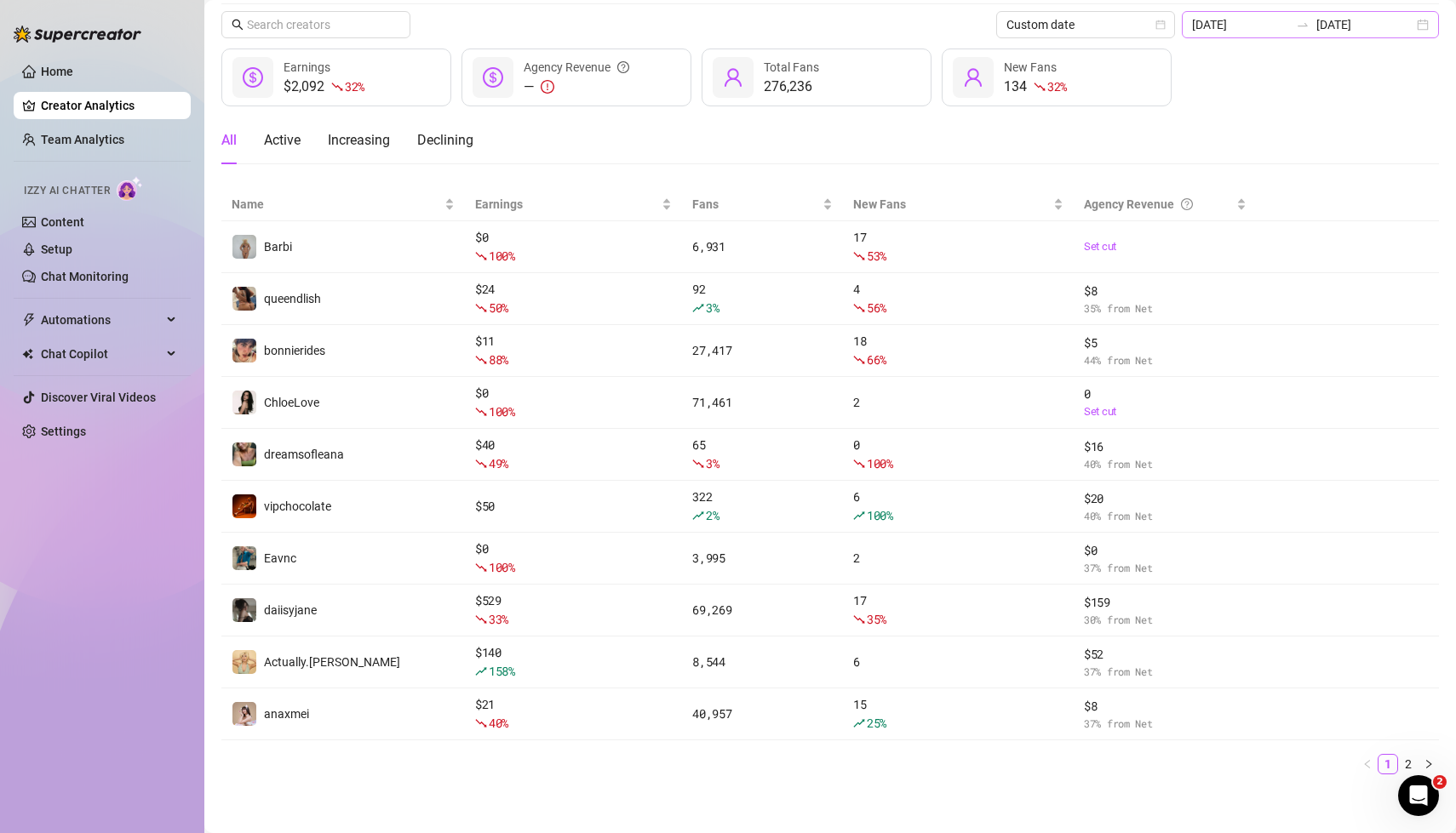
click at [1420, 24] on div "[DATE] [DATE]" at bounding box center [1310, 24] width 257 height 27
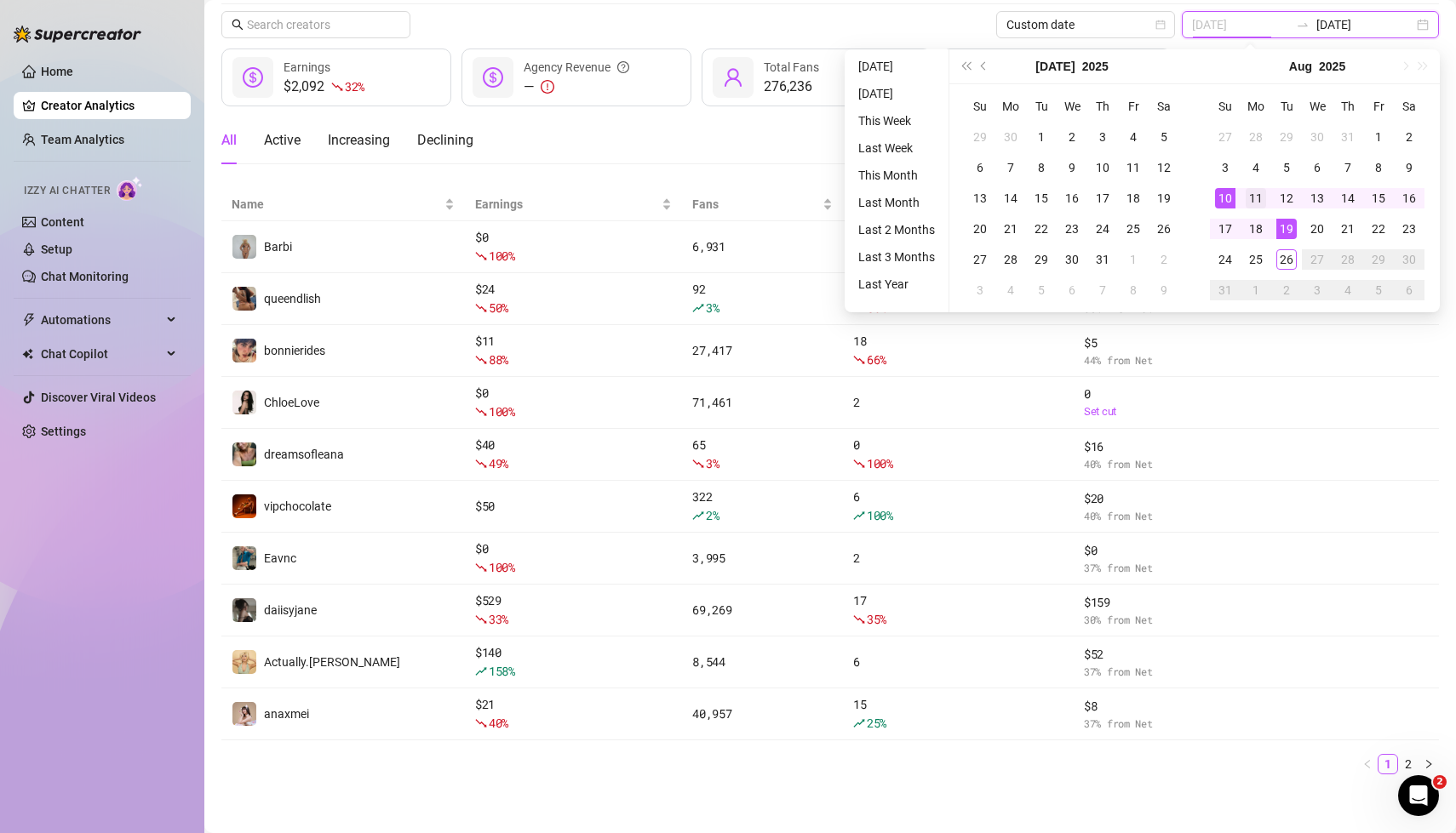
type input "[DATE]"
click at [1257, 198] on div "11" at bounding box center [1256, 198] width 21 height 21
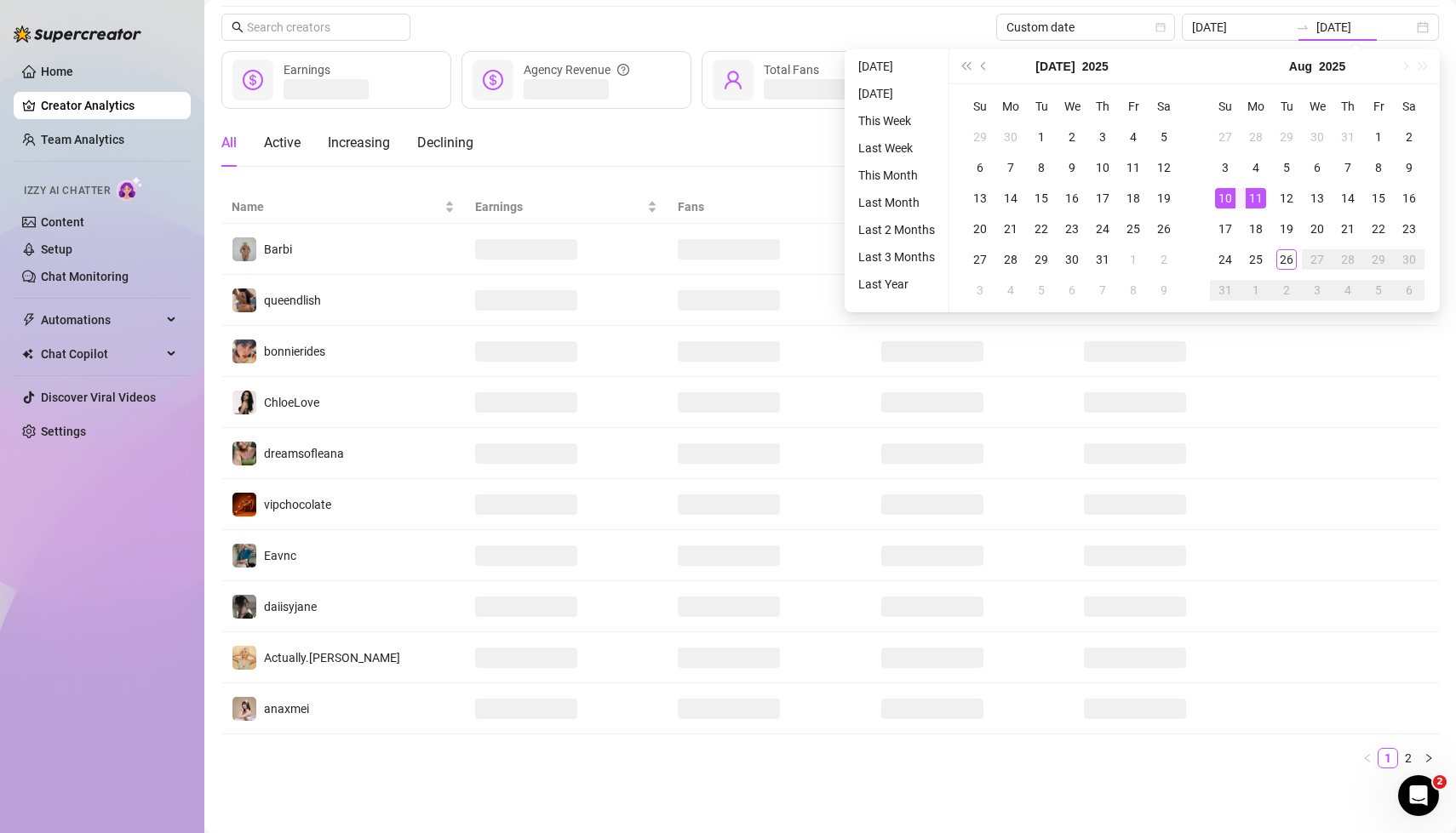
type input "[DATE]"
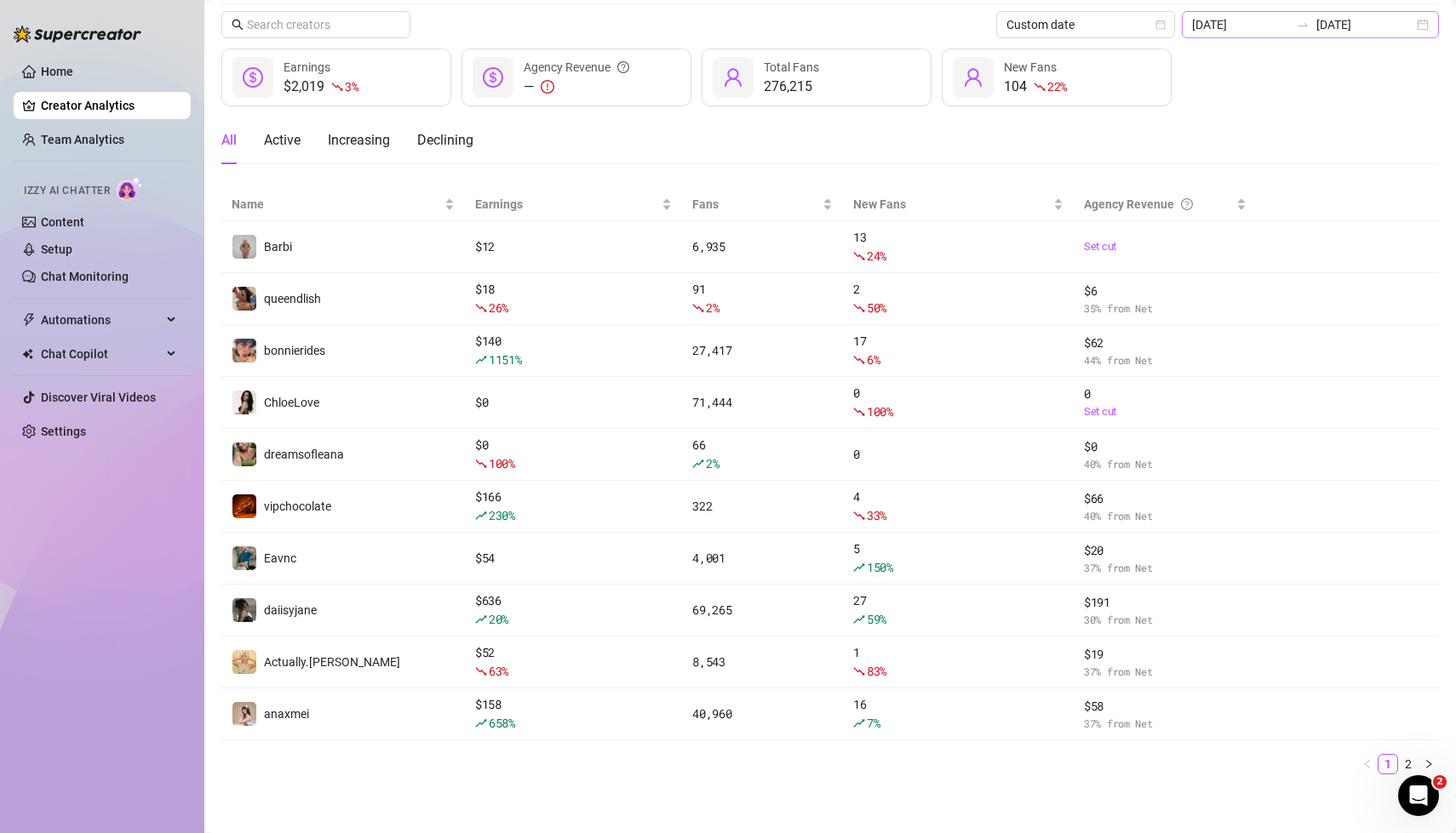
click at [1416, 23] on div "[DATE] [DATE]" at bounding box center [1310, 24] width 257 height 27
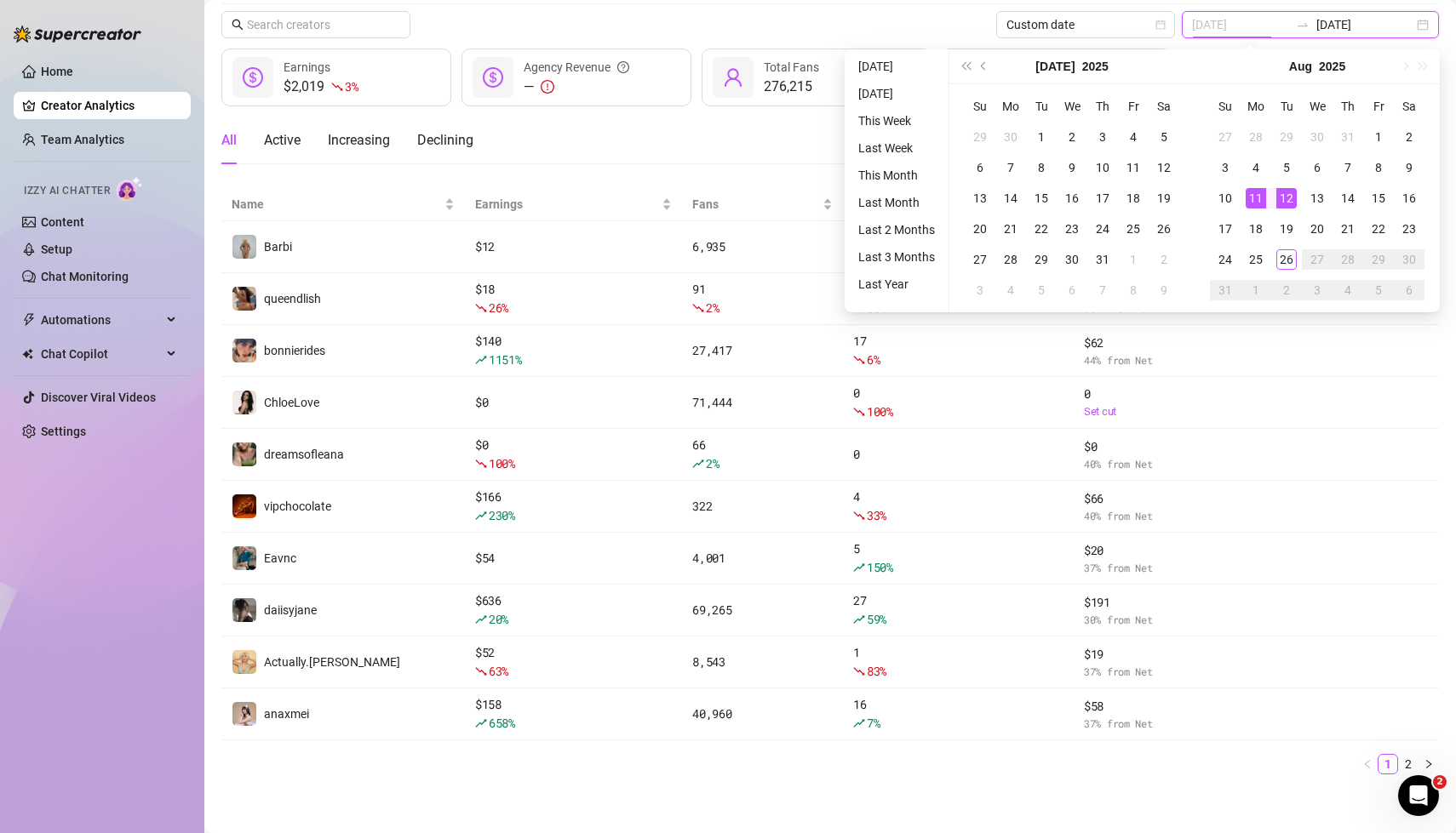
type input "[DATE]"
click at [1289, 199] on div "12" at bounding box center [1286, 198] width 21 height 21
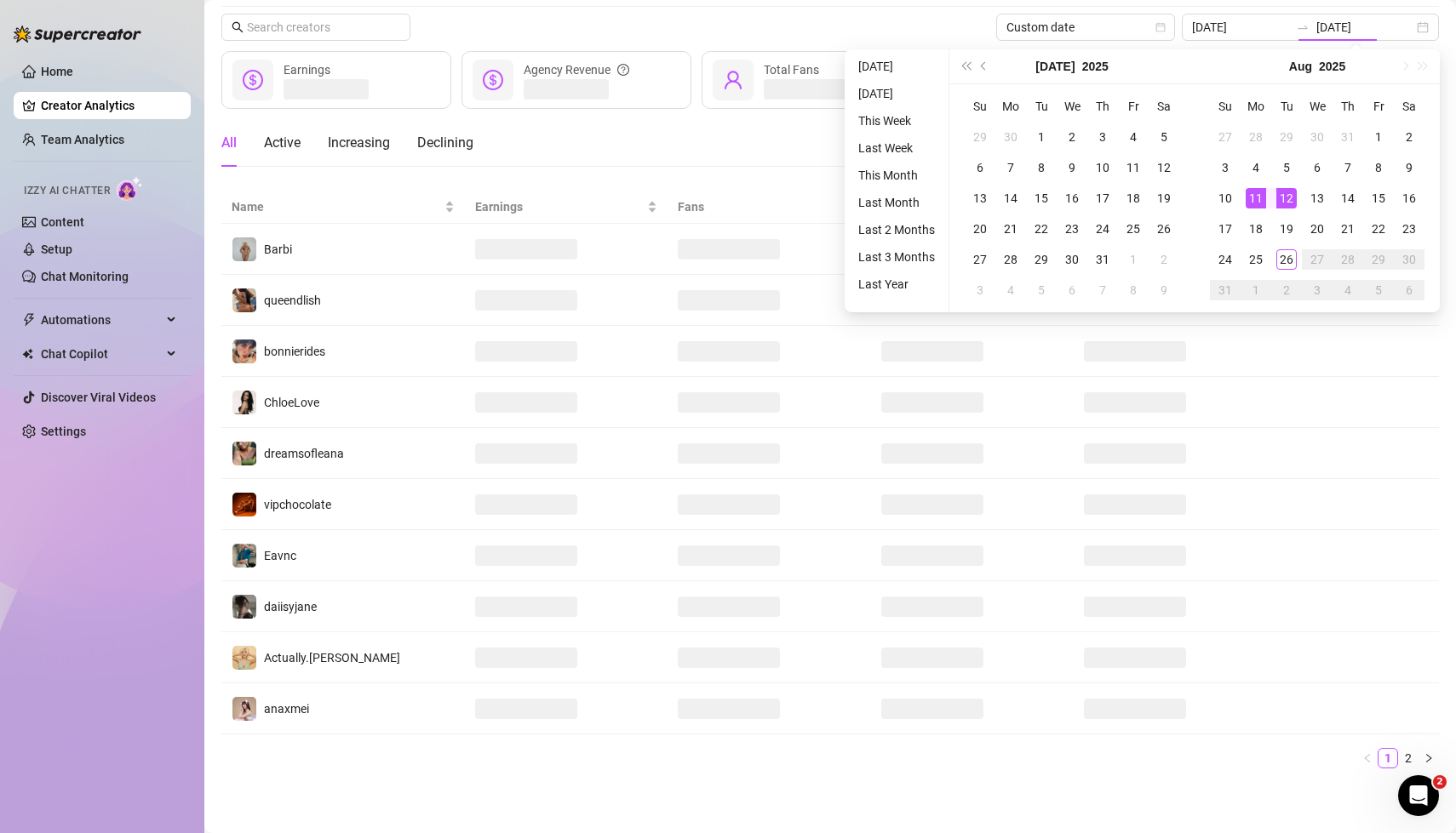
type input "[DATE]"
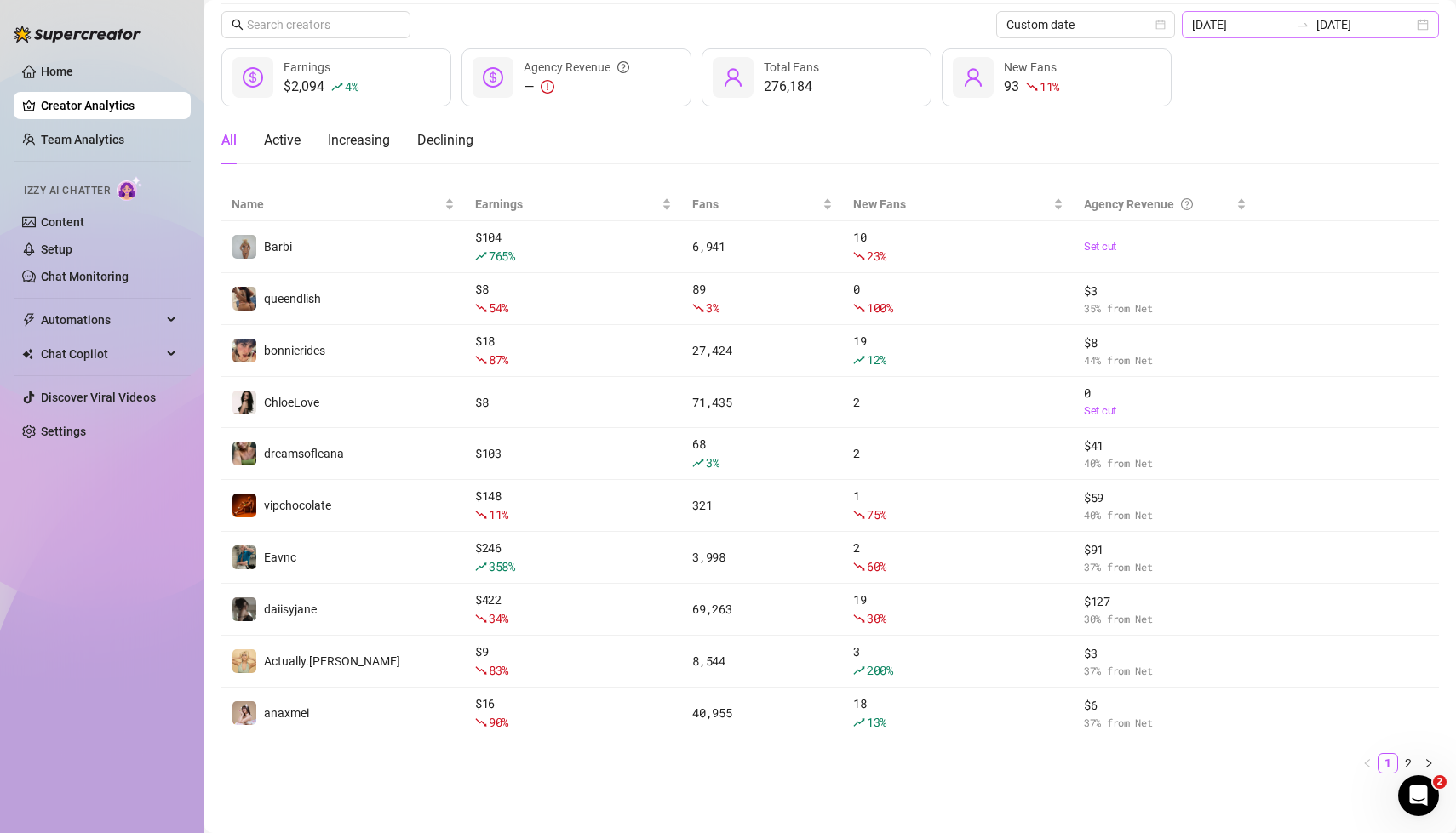
click at [1425, 27] on div "[DATE] [DATE]" at bounding box center [1310, 24] width 257 height 27
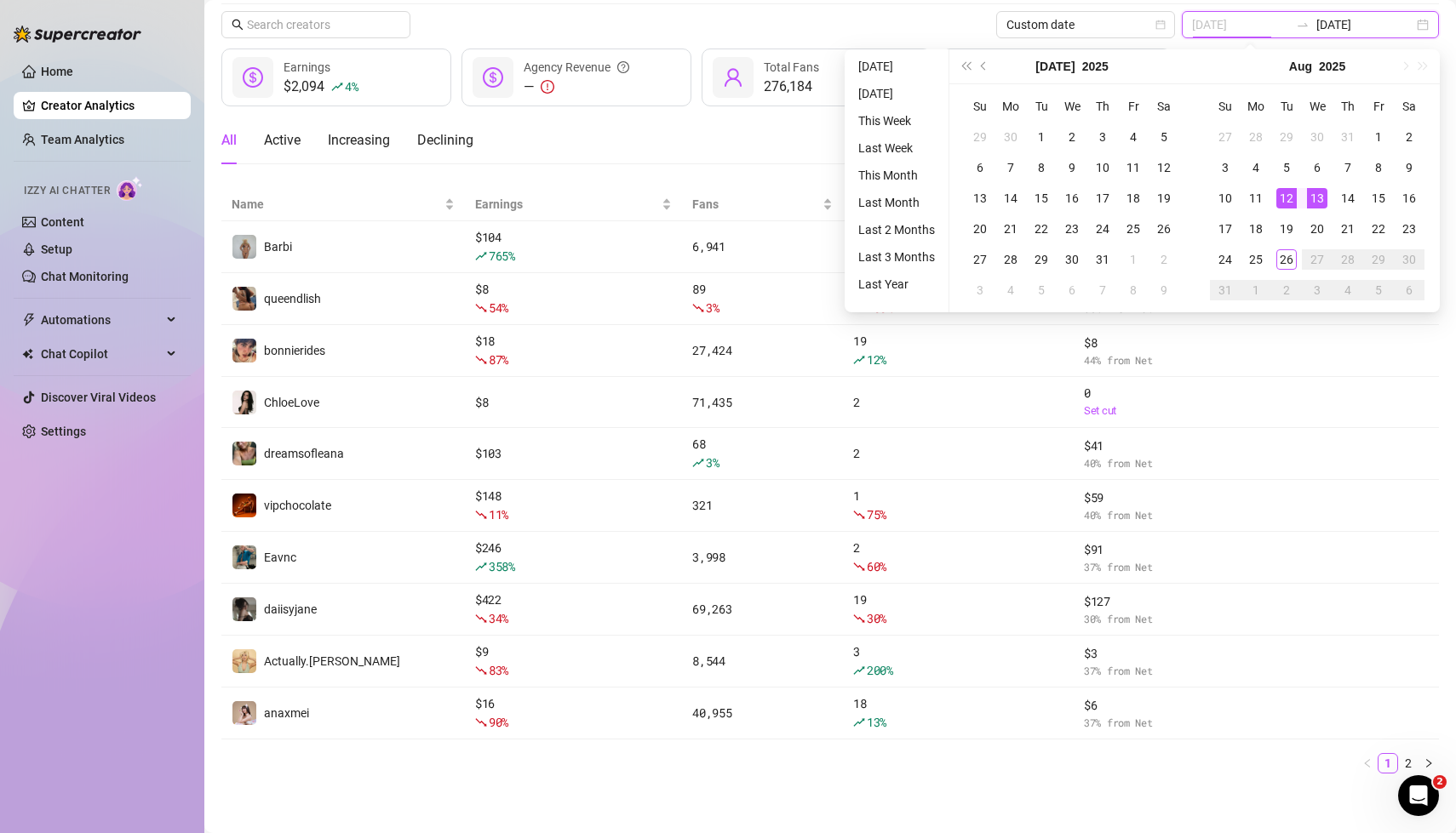
type input "[DATE]"
click at [1323, 197] on div "13" at bounding box center [1317, 198] width 21 height 21
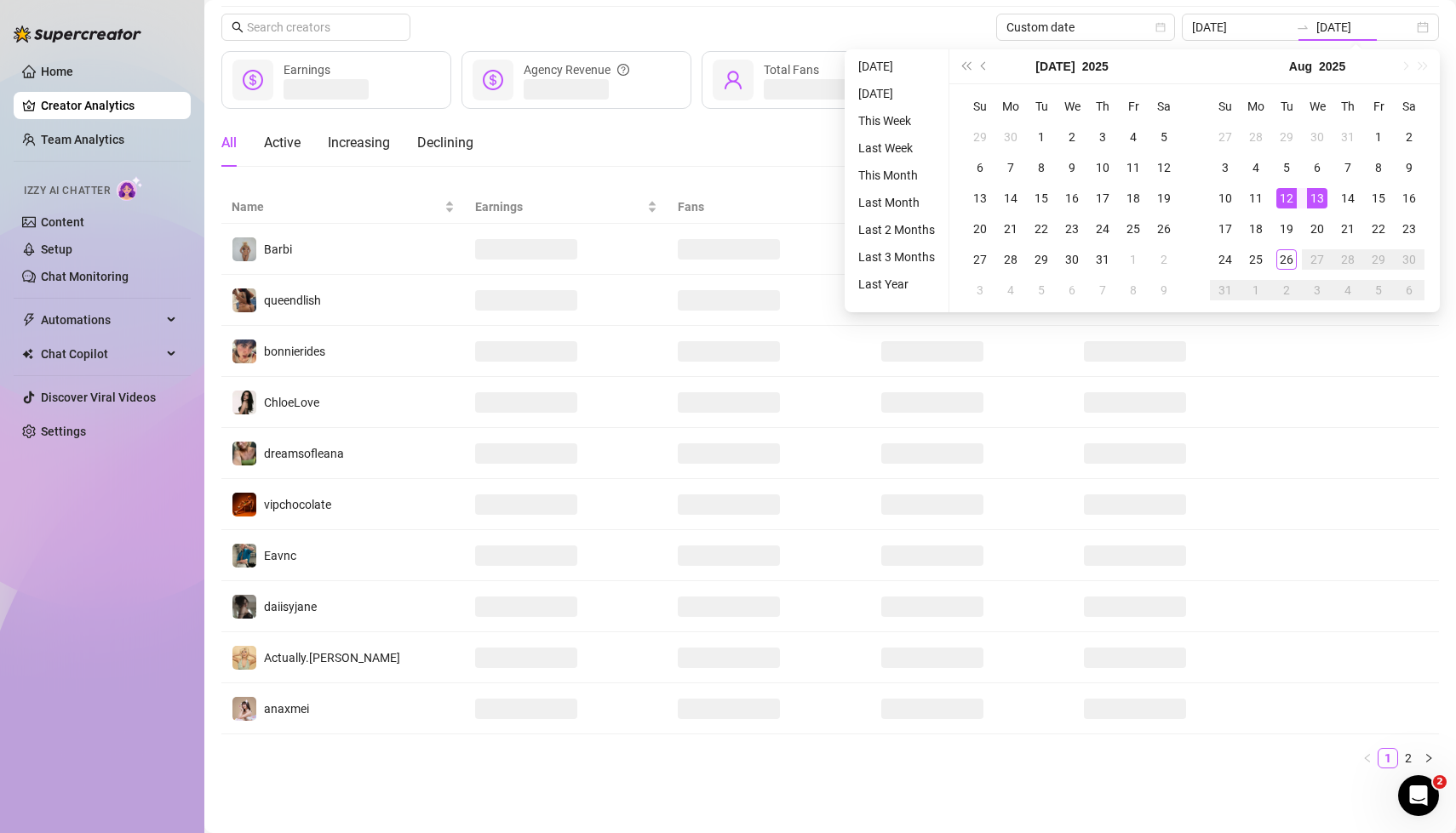
type input "[DATE]"
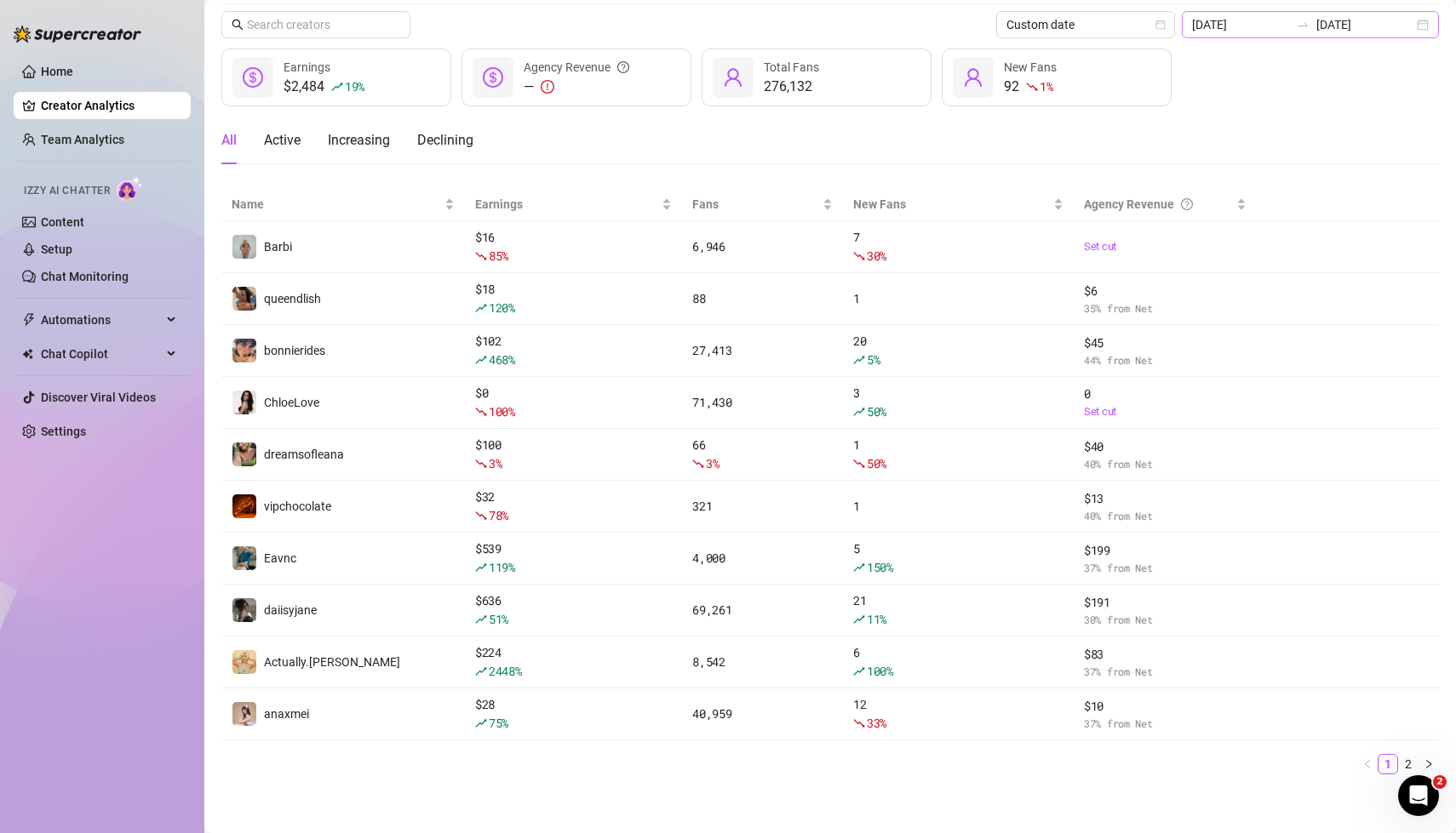
click at [1424, 24] on div "[DATE] [DATE]" at bounding box center [1310, 24] width 257 height 27
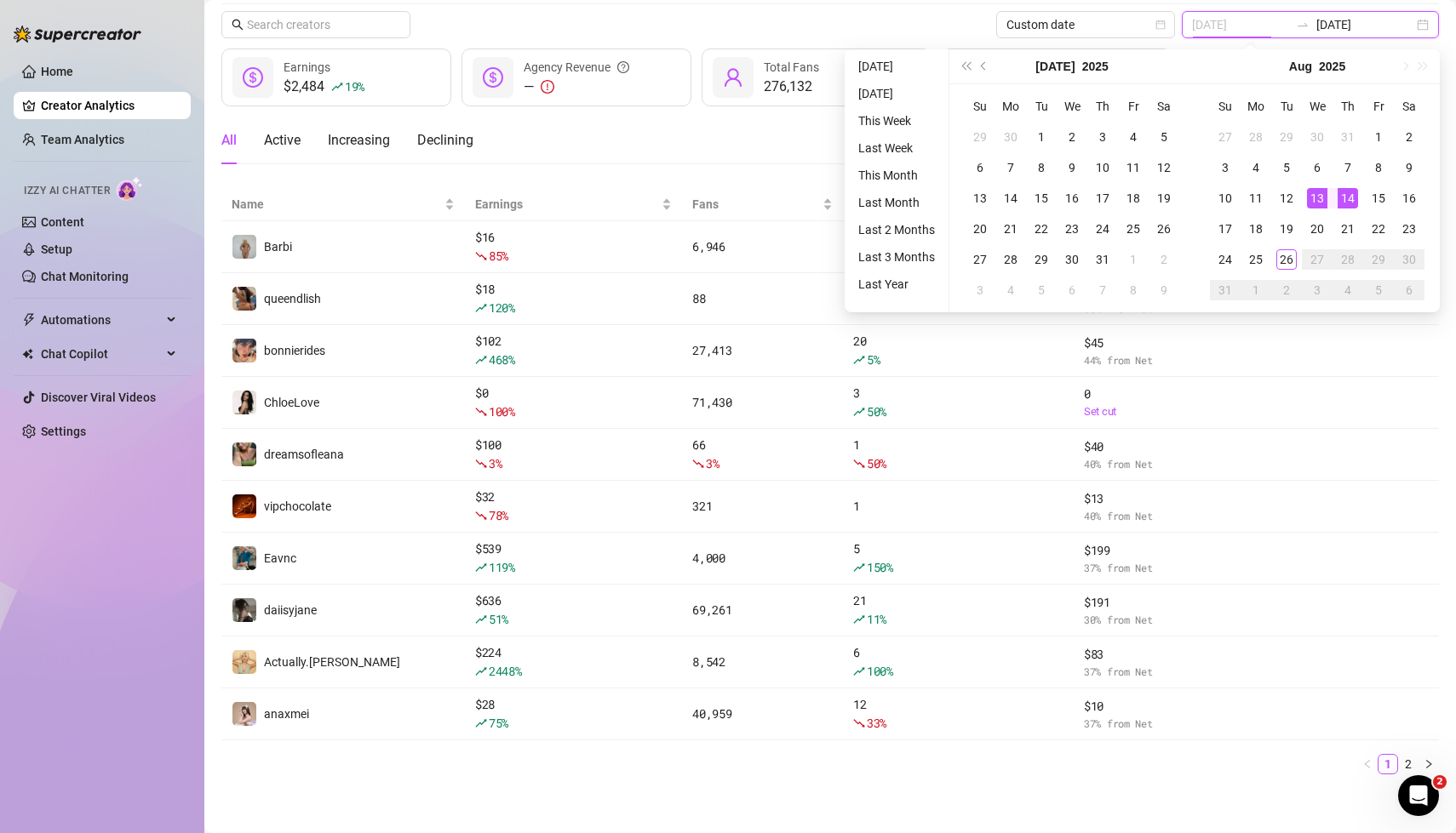
type input "[DATE]"
click at [1348, 197] on div "14" at bounding box center [1348, 198] width 21 height 21
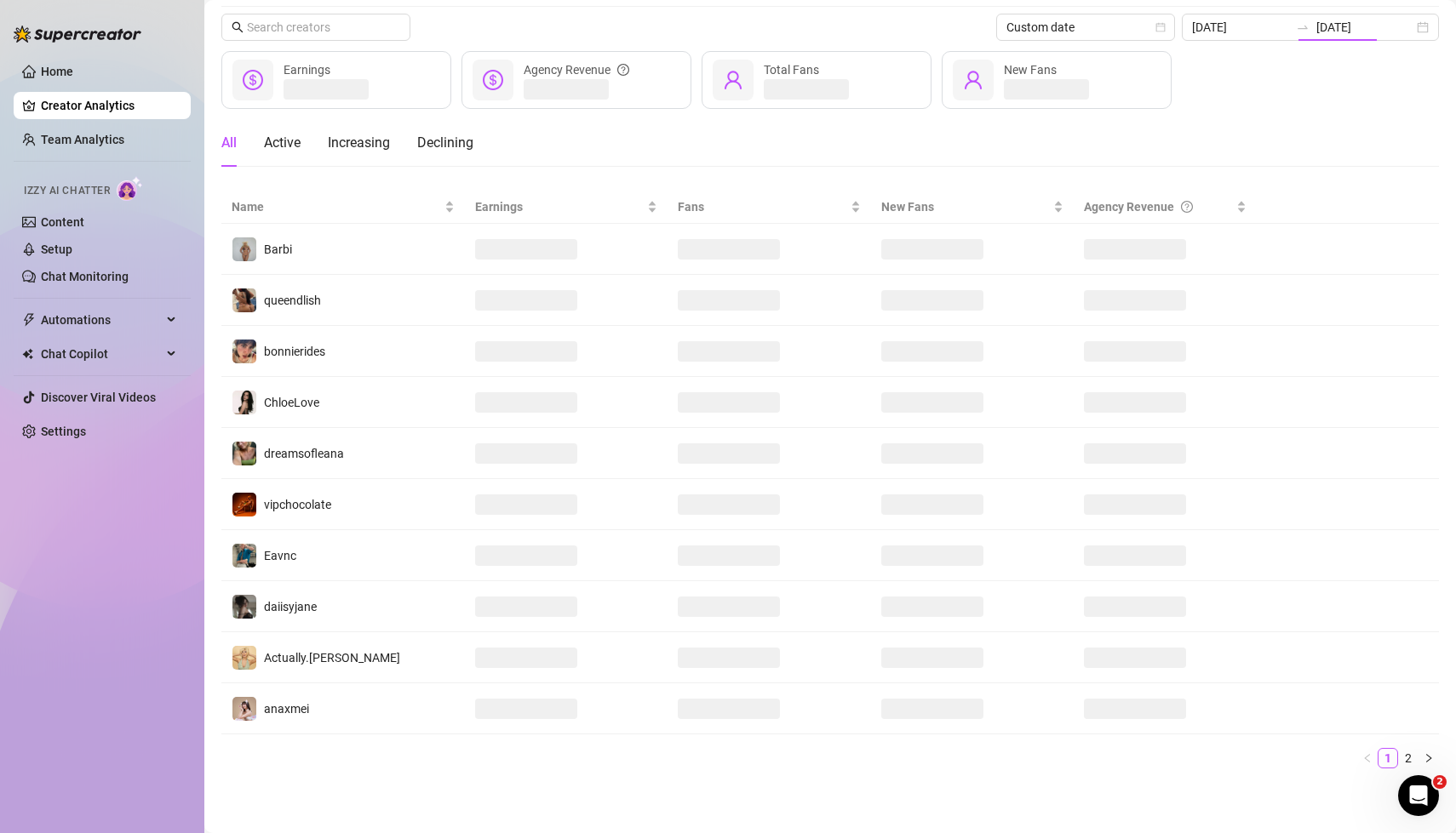
type input "[DATE]"
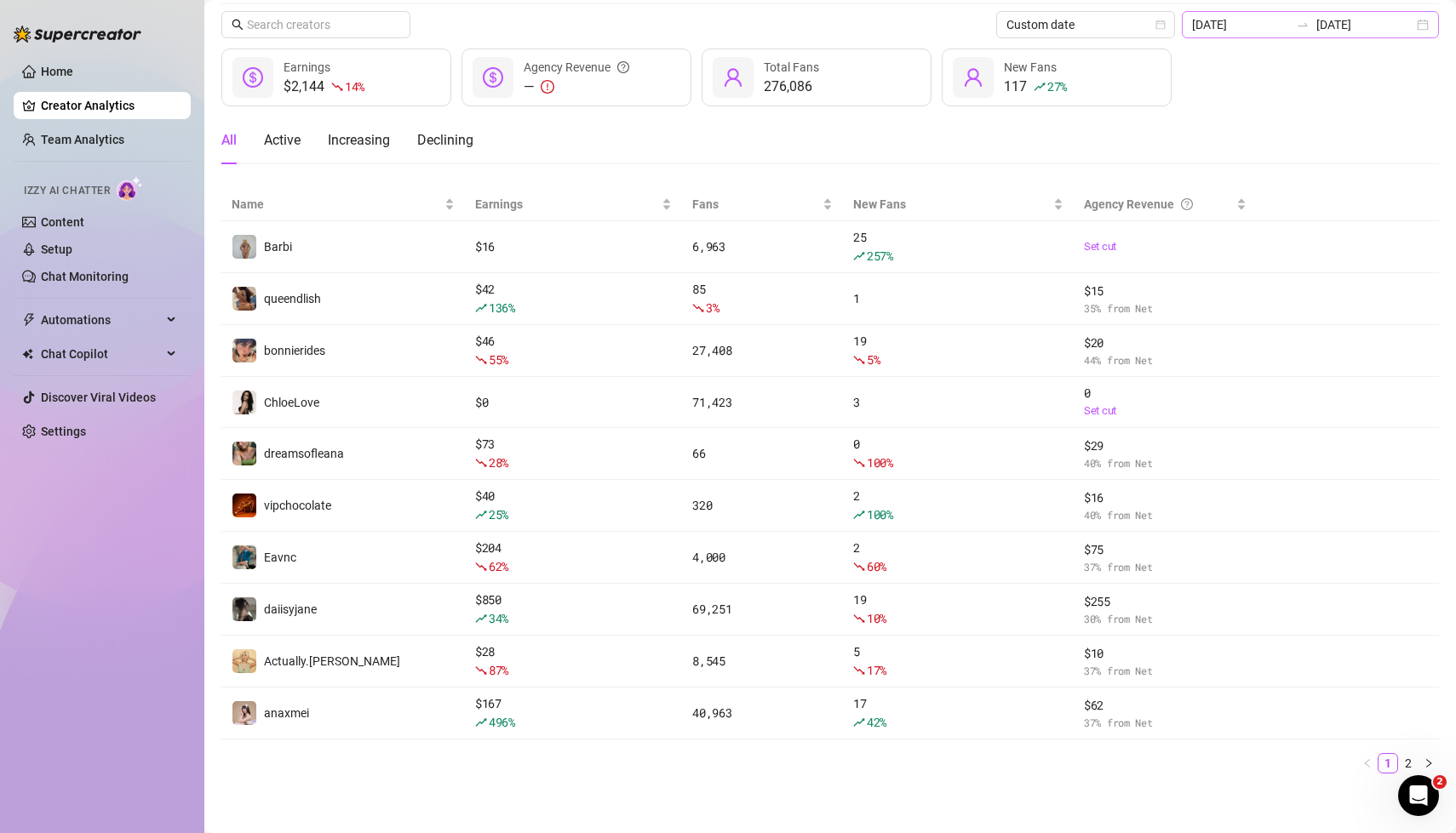
click at [1421, 28] on div "[DATE] [DATE]" at bounding box center [1310, 24] width 257 height 27
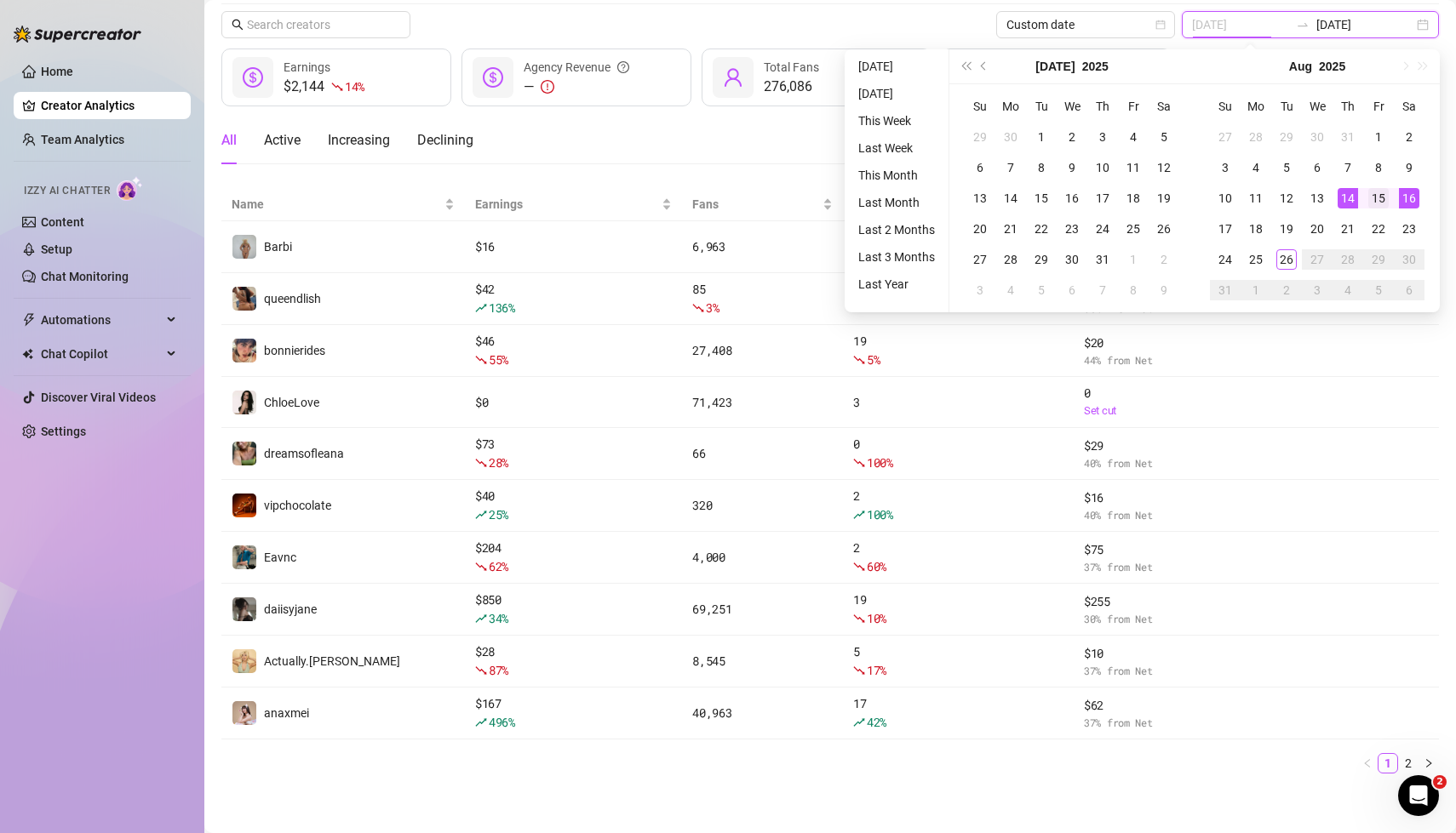
type input "[DATE]"
click at [1381, 202] on div "15" at bounding box center [1378, 198] width 21 height 21
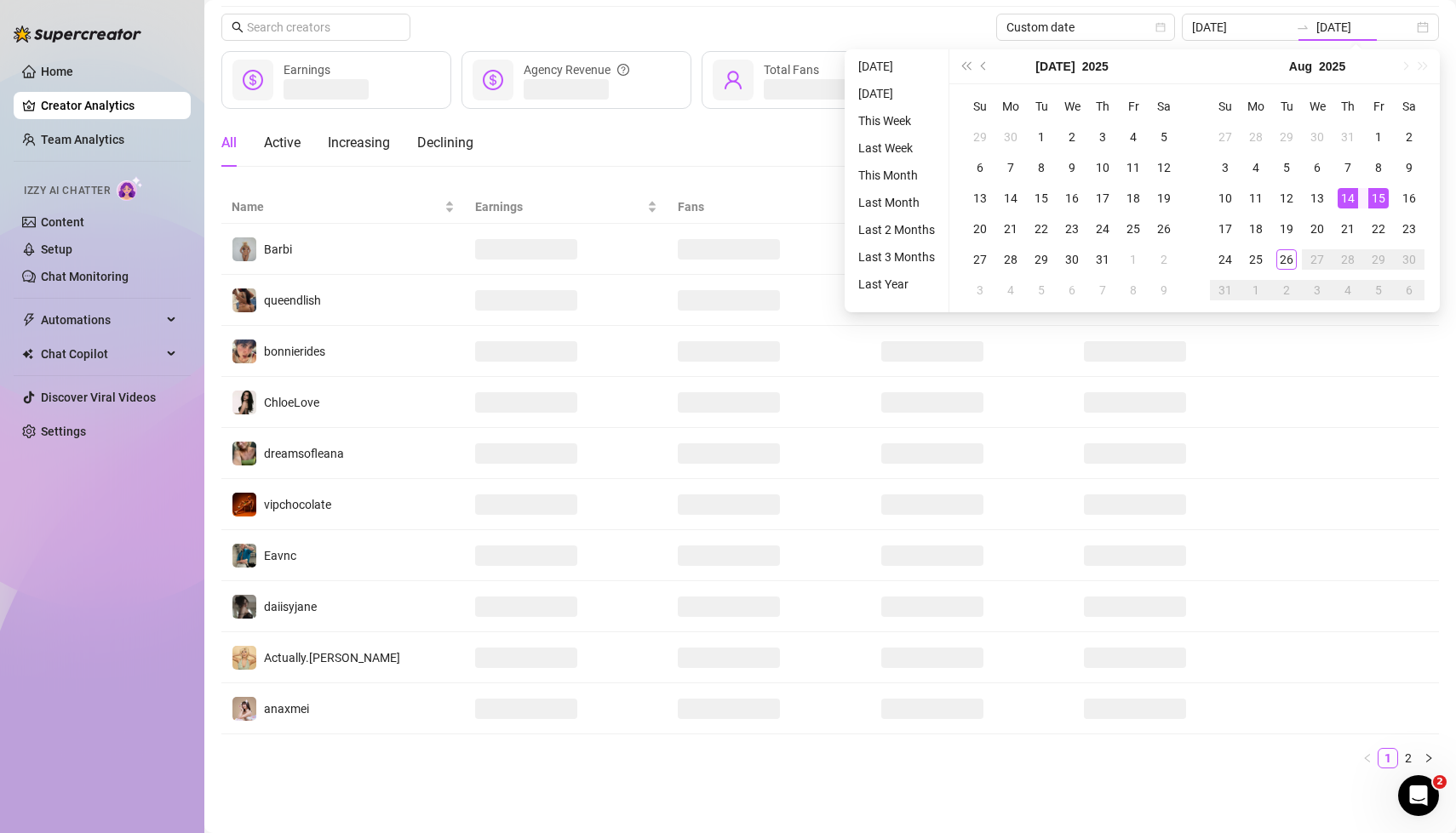
type input "[DATE]"
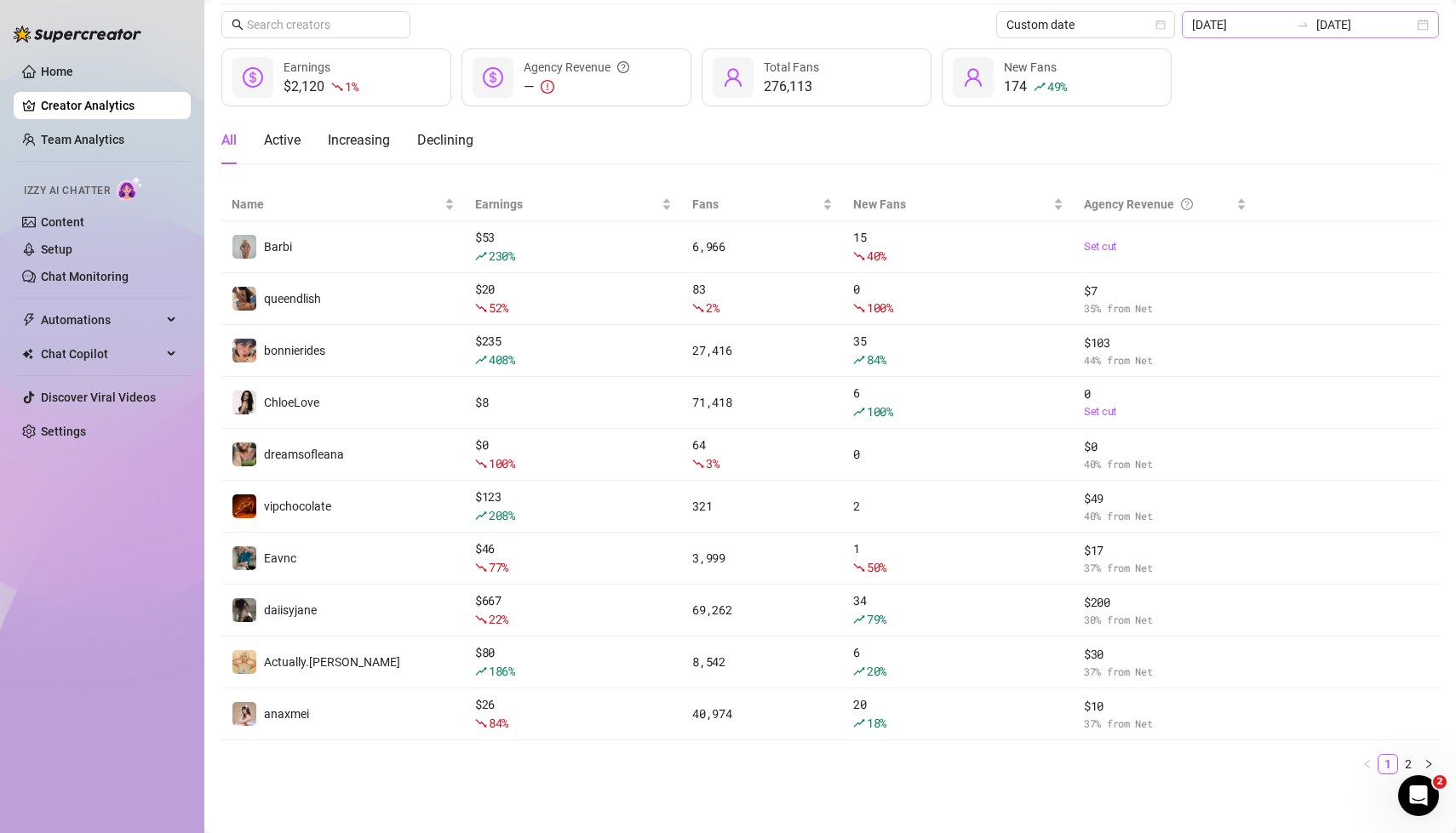
click at [1421, 29] on div "[DATE] [DATE]" at bounding box center [1310, 24] width 257 height 27
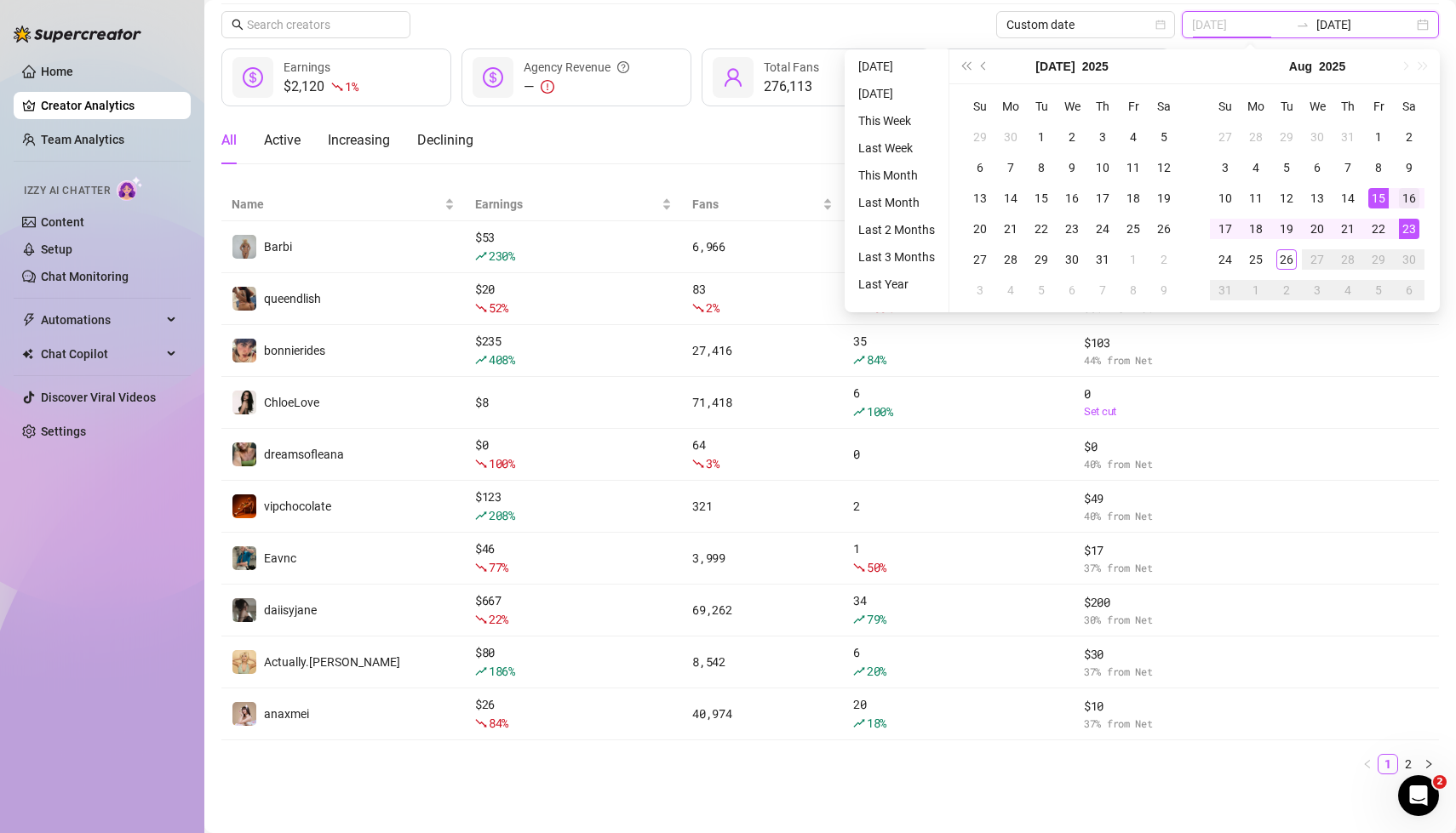
type input "[DATE]"
click at [1408, 197] on div "16" at bounding box center [1409, 198] width 21 height 21
type input "[DATE]"
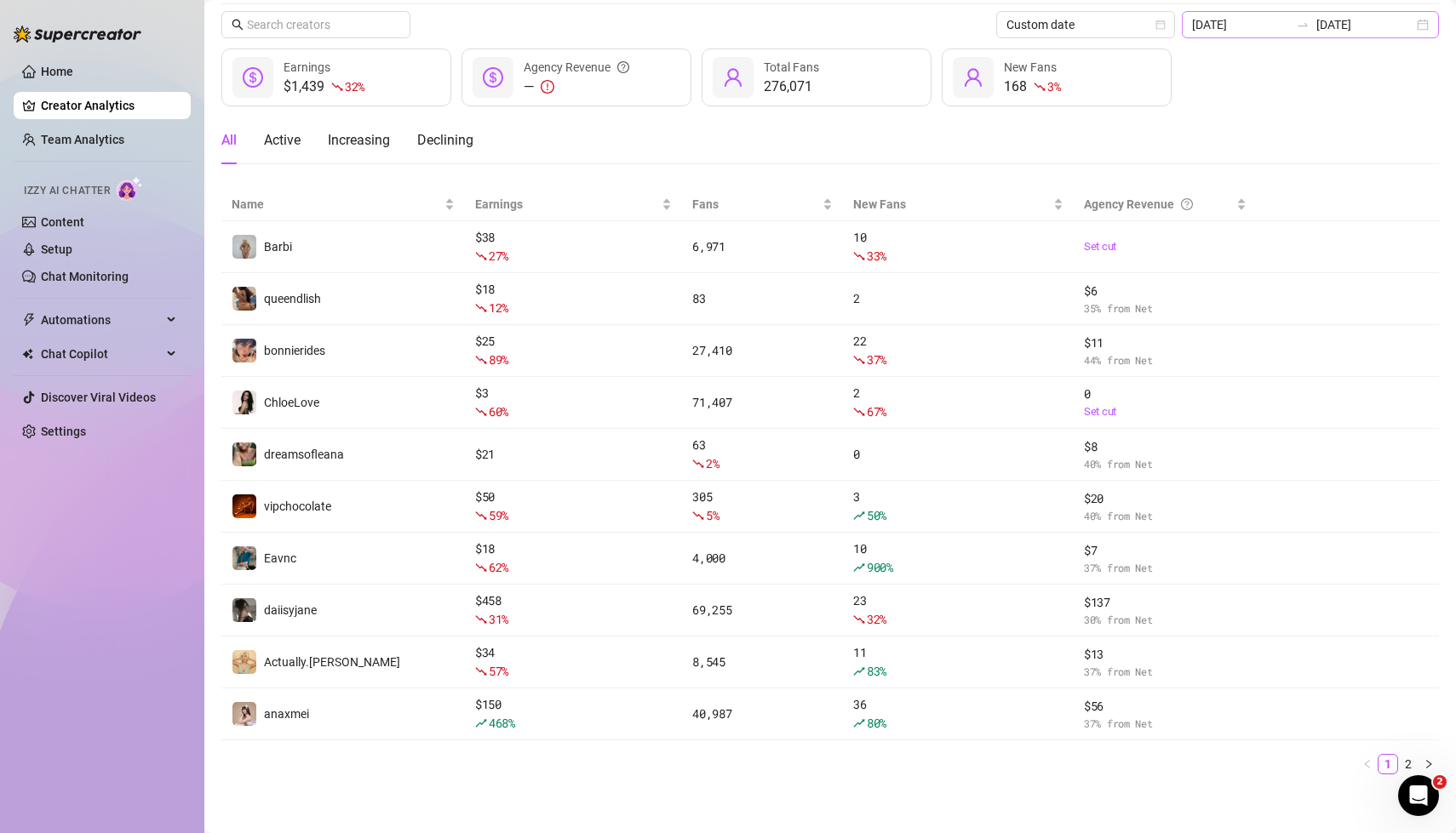
click at [1424, 23] on div "[DATE] [DATE]" at bounding box center [1310, 24] width 257 height 27
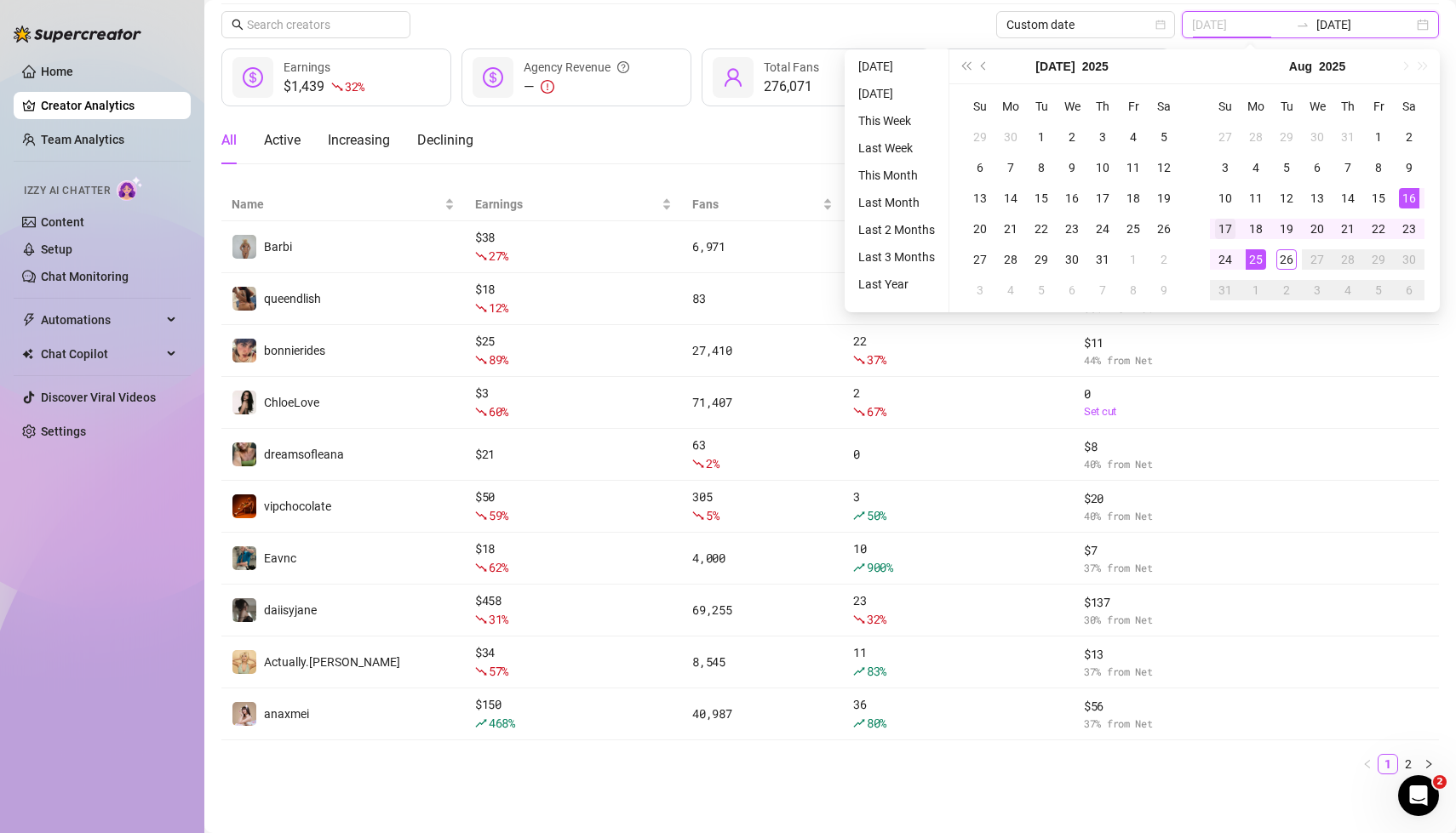
type input "[DATE]"
click at [1222, 226] on div "17" at bounding box center [1225, 229] width 21 height 21
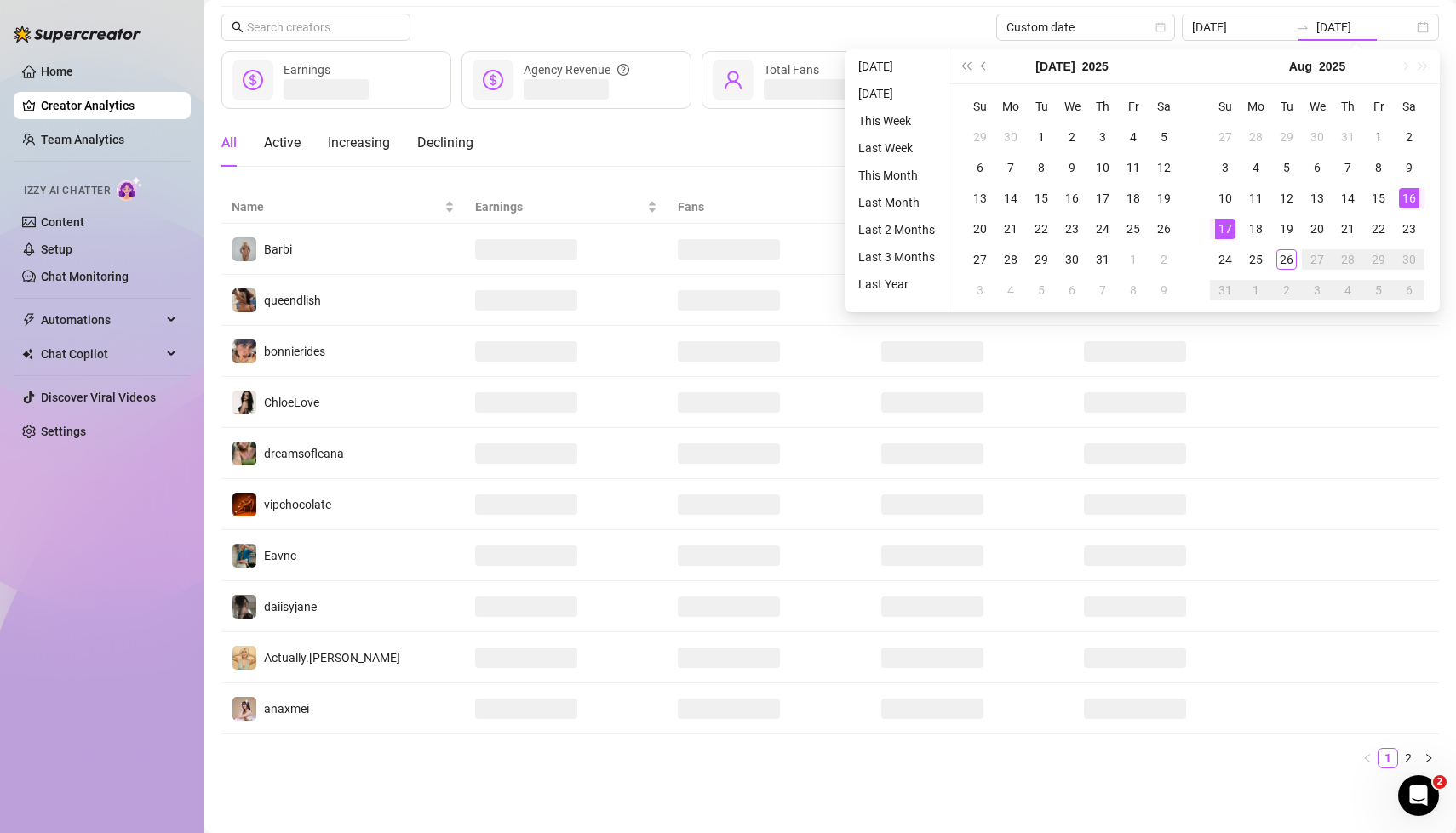
type input "[DATE]"
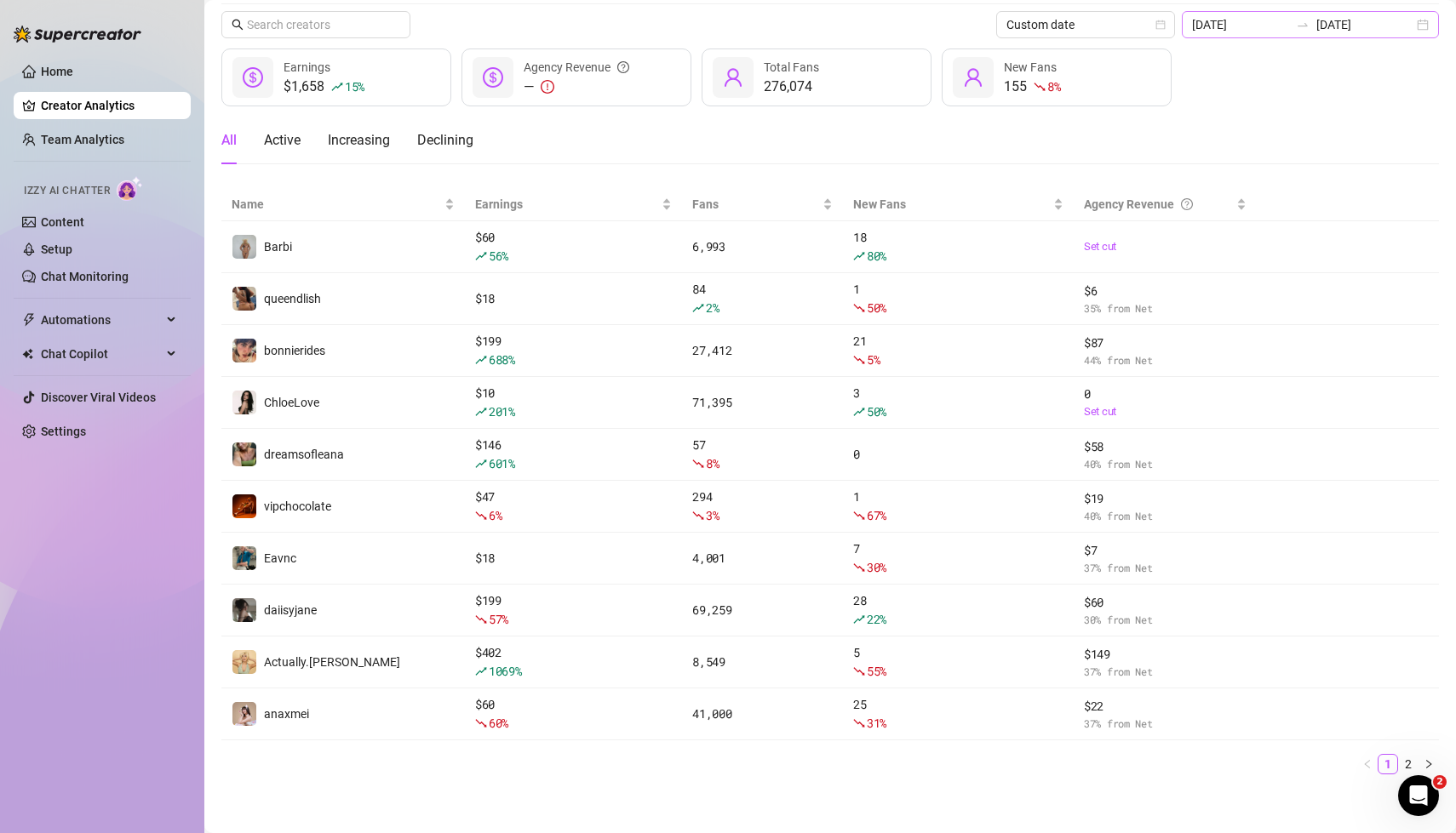
click at [1425, 22] on div "[DATE] [DATE]" at bounding box center [1310, 24] width 257 height 27
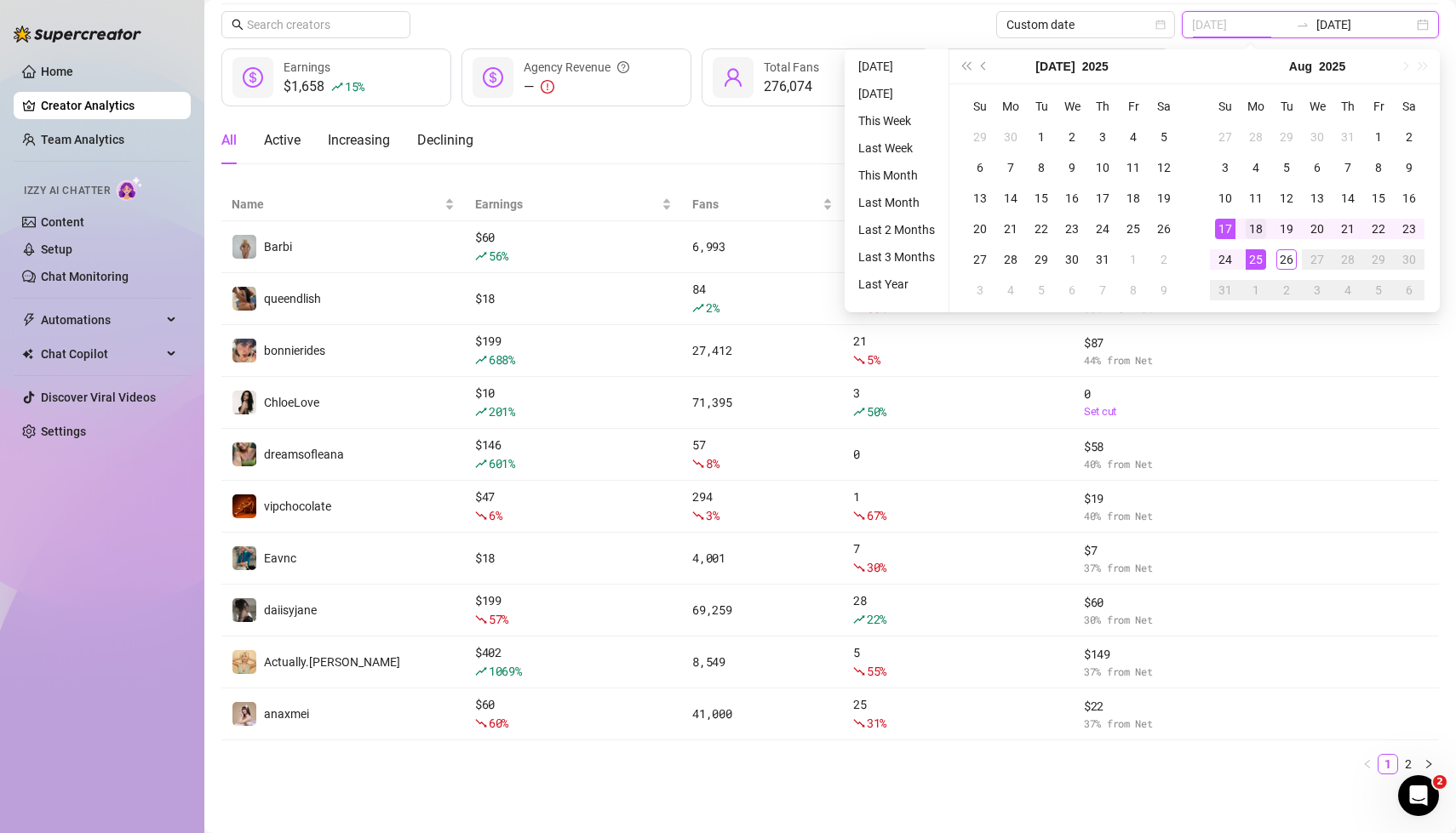
type input "[DATE]"
click at [1259, 230] on div "18" at bounding box center [1256, 229] width 21 height 21
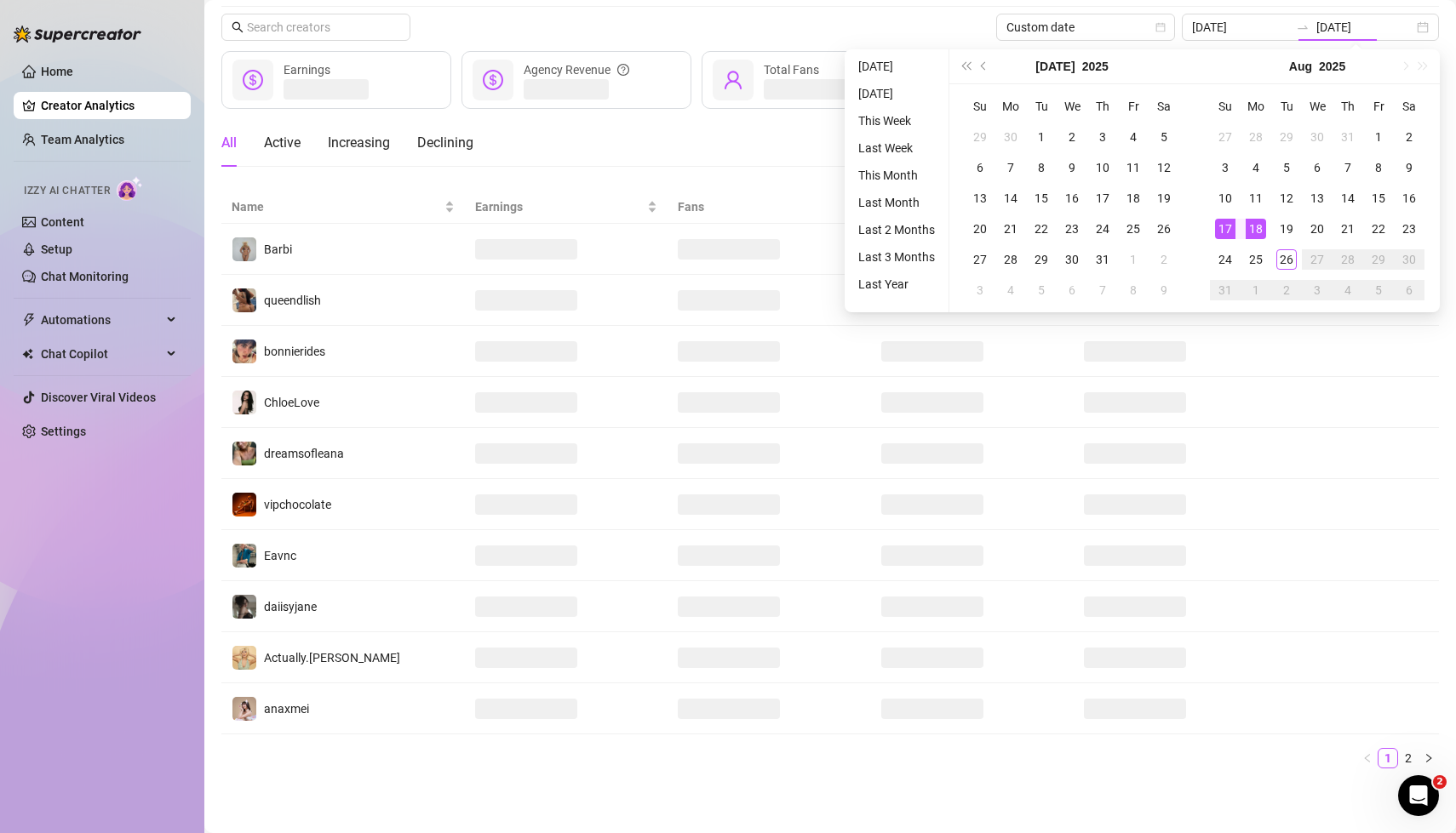
type input "[DATE]"
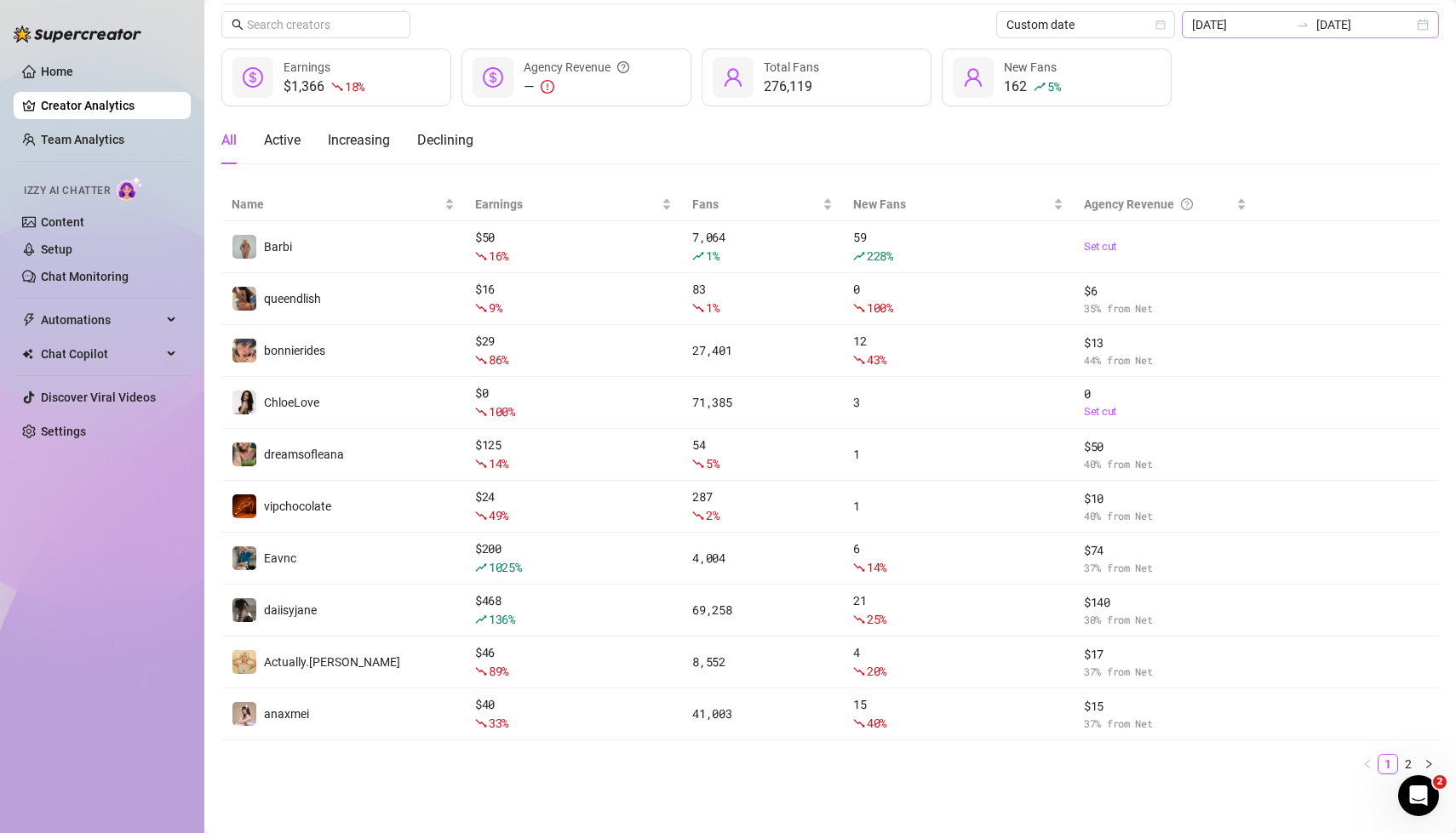
click at [1421, 29] on div "[DATE] [DATE]" at bounding box center [1310, 24] width 257 height 27
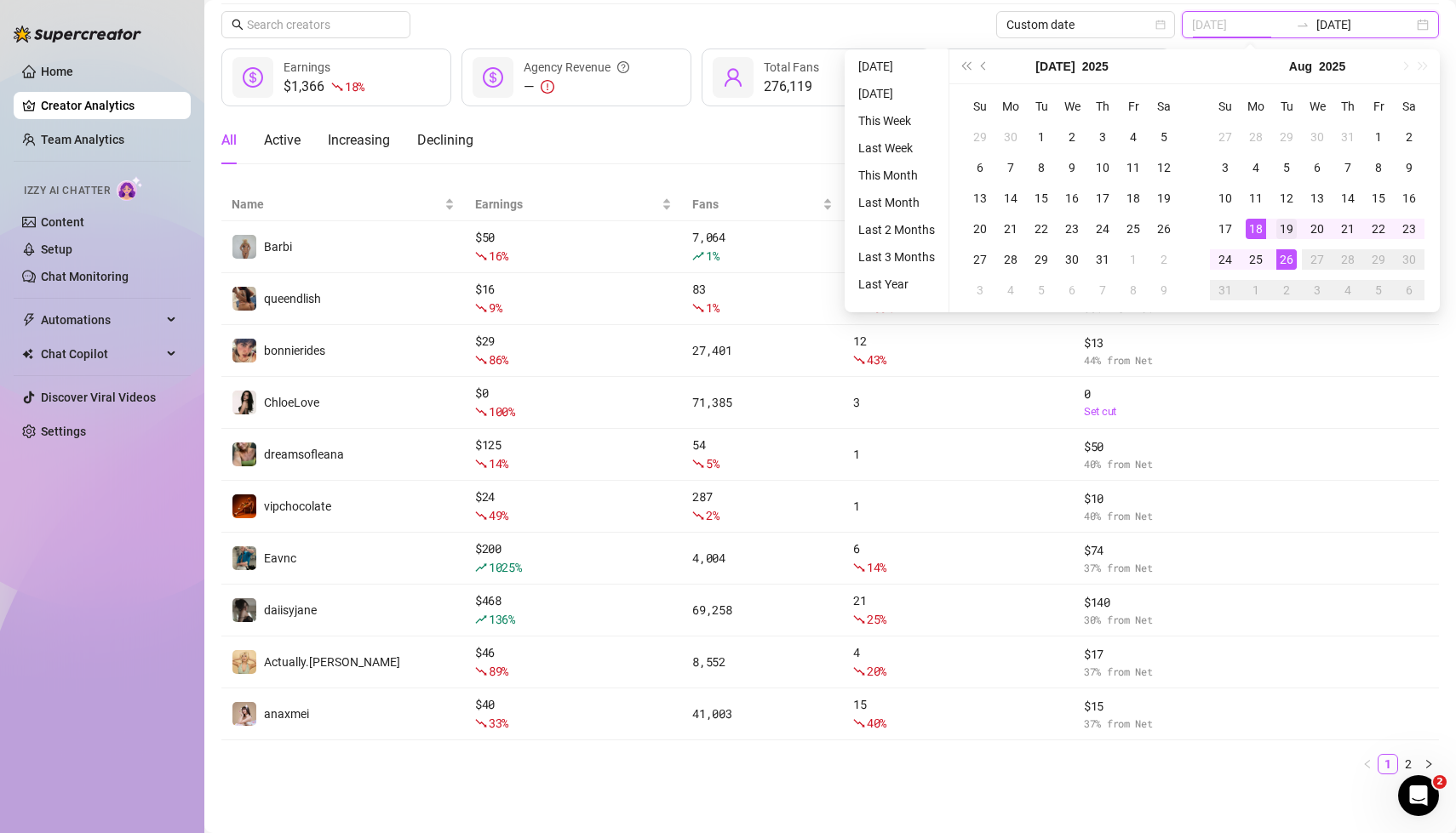
type input "[DATE]"
click at [1286, 228] on div "19" at bounding box center [1286, 229] width 21 height 21
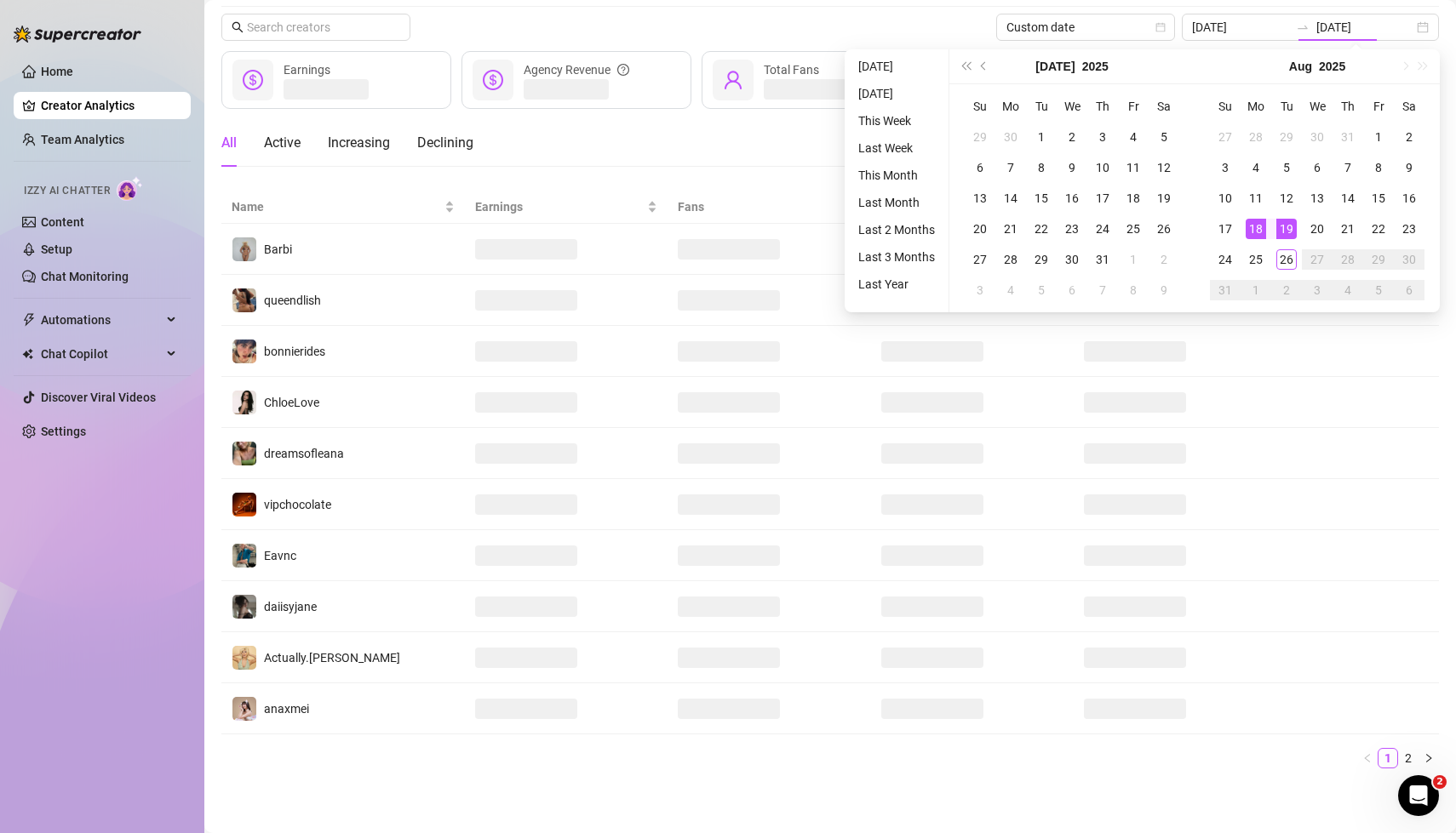
type input "[DATE]"
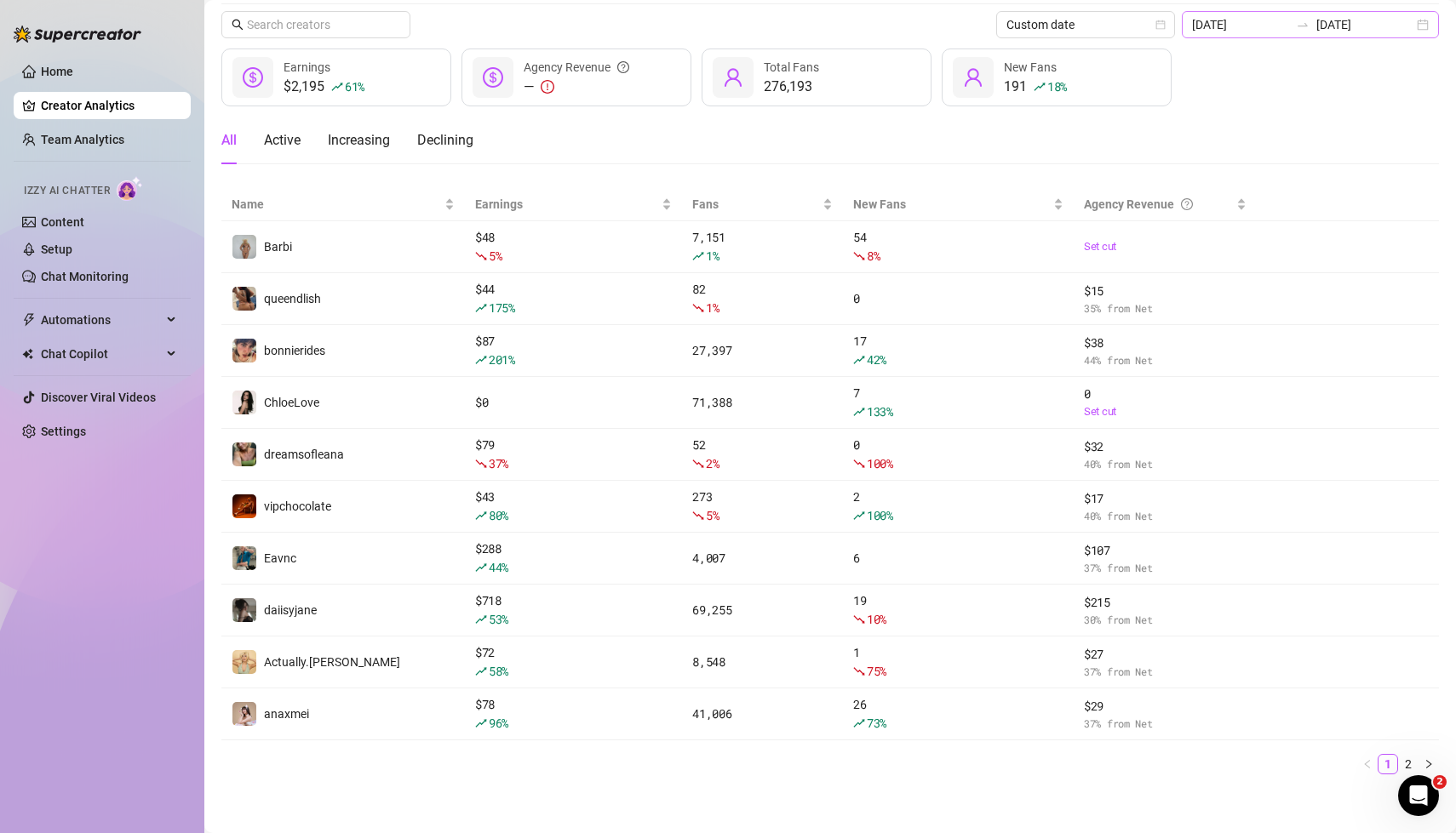
click at [1418, 27] on div "[DATE] [DATE]" at bounding box center [1310, 24] width 257 height 27
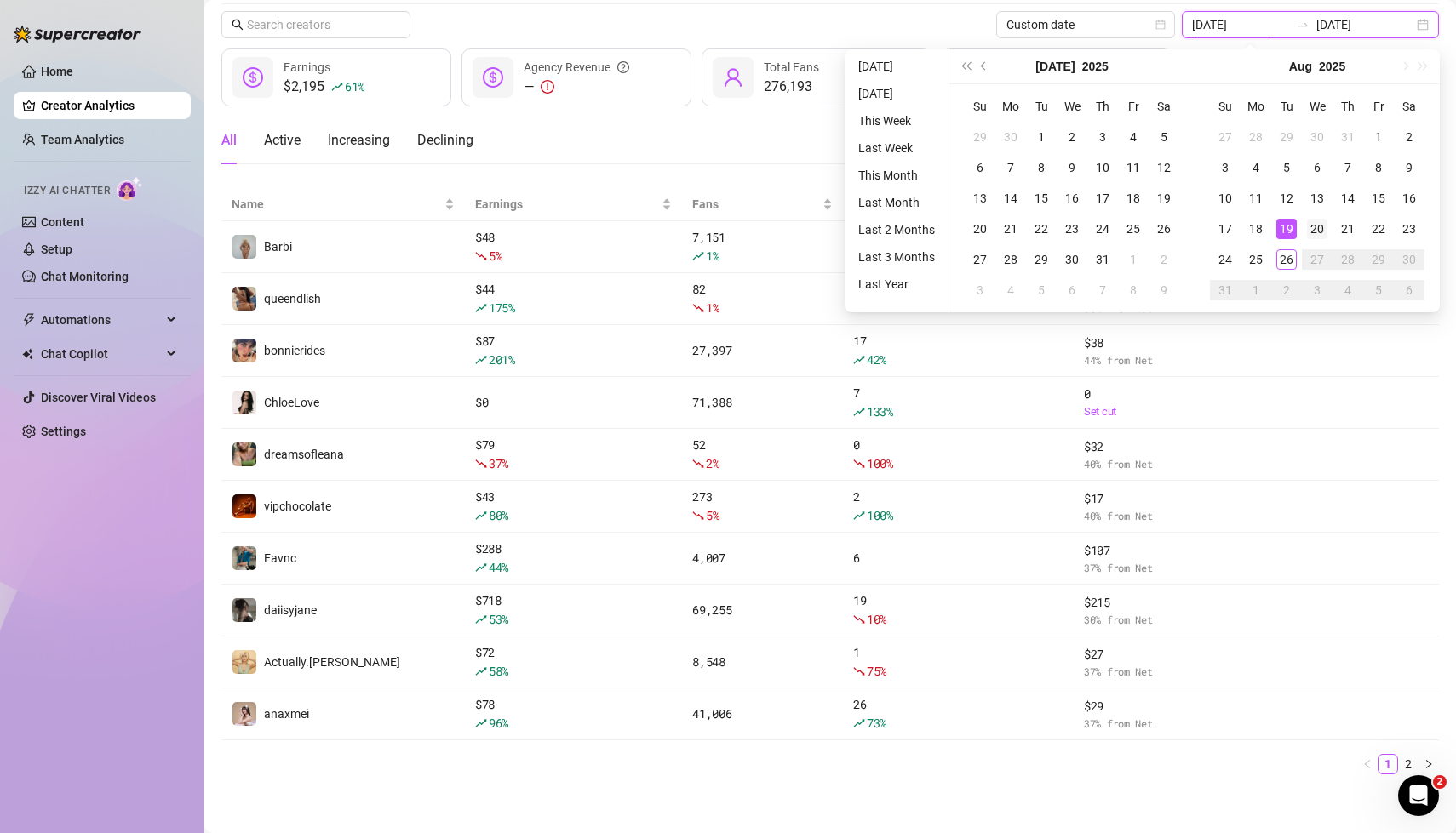
type input "[DATE]"
click at [1316, 228] on div "20" at bounding box center [1317, 229] width 21 height 21
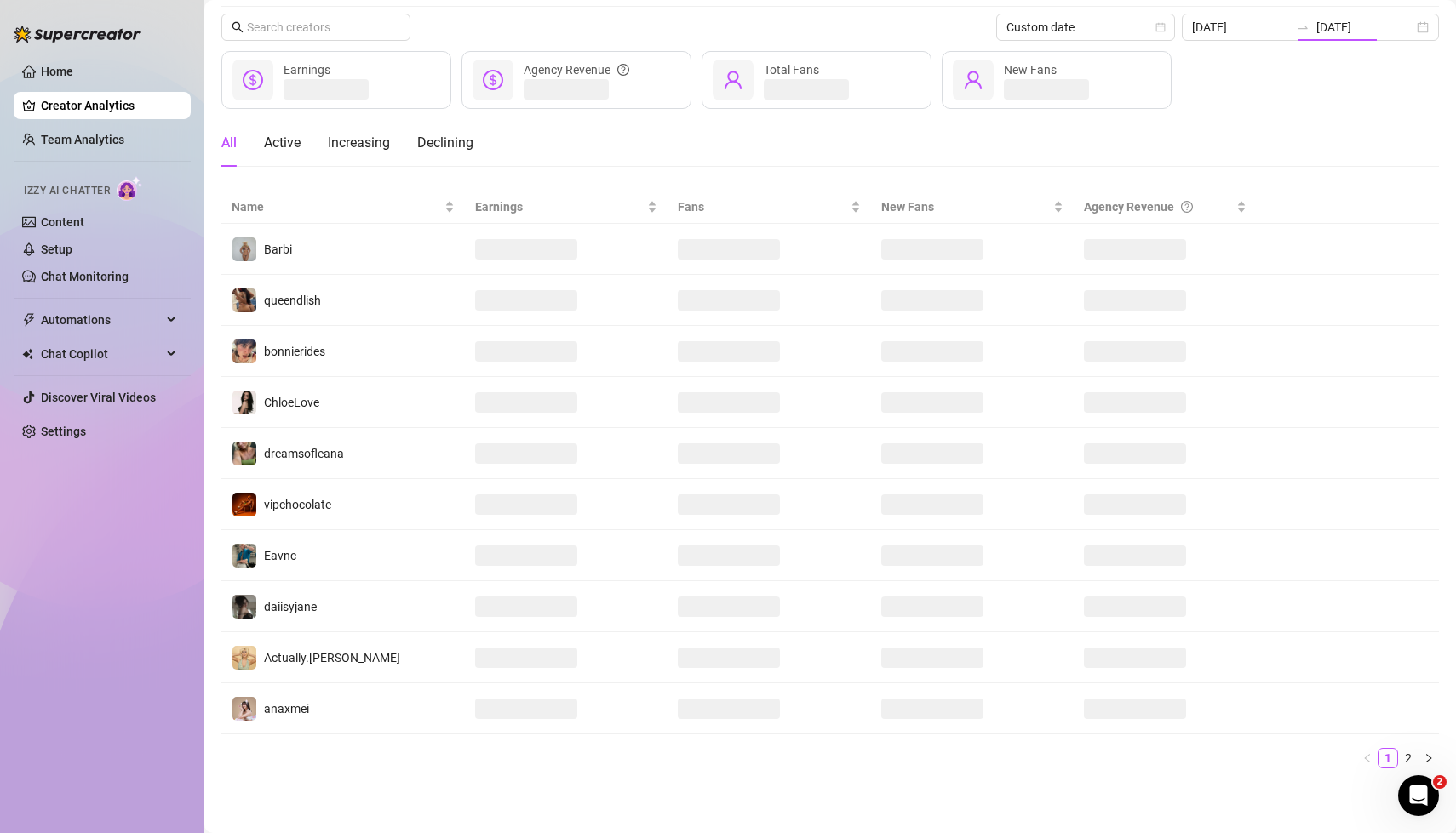
type input "[DATE]"
click at [1283, 102] on div "Earnings Agency Revenue Total Fans New Fans" at bounding box center [829, 81] width 1217 height 58
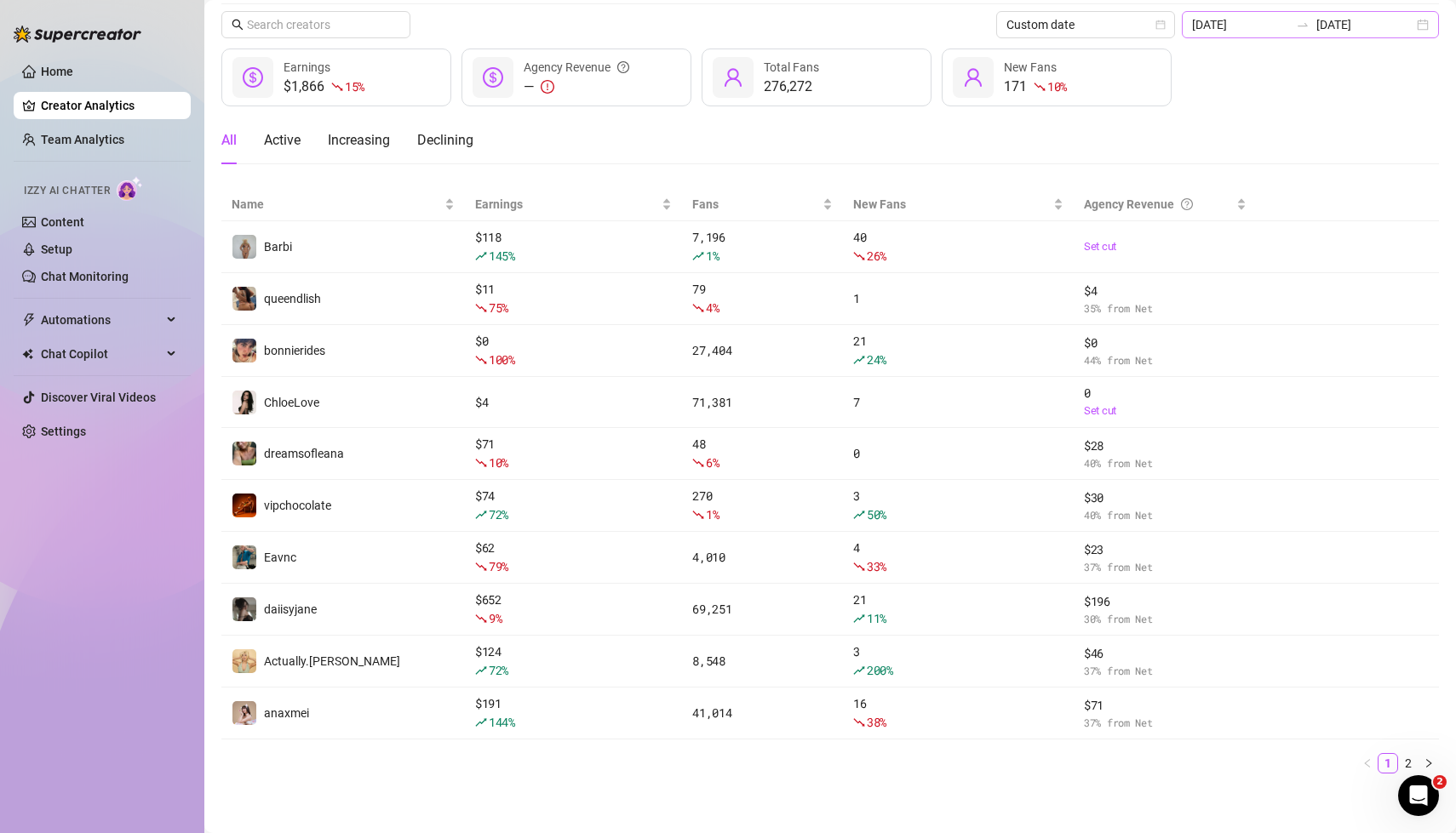
click at [1425, 26] on div "[DATE] [DATE]" at bounding box center [1310, 24] width 257 height 27
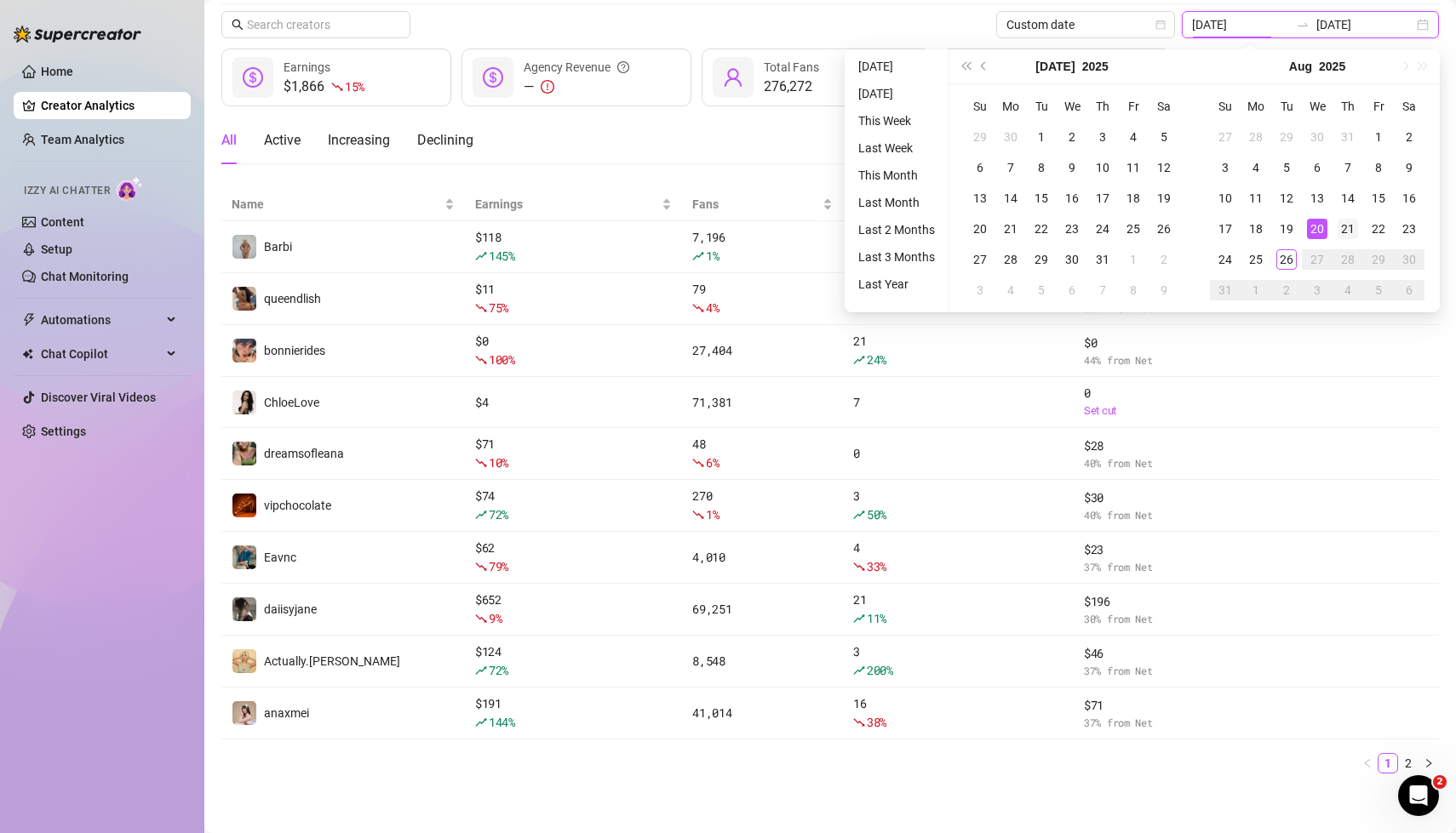
type input "[DATE]"
click at [1349, 229] on div "21" at bounding box center [1348, 229] width 21 height 21
type input "[DATE]"
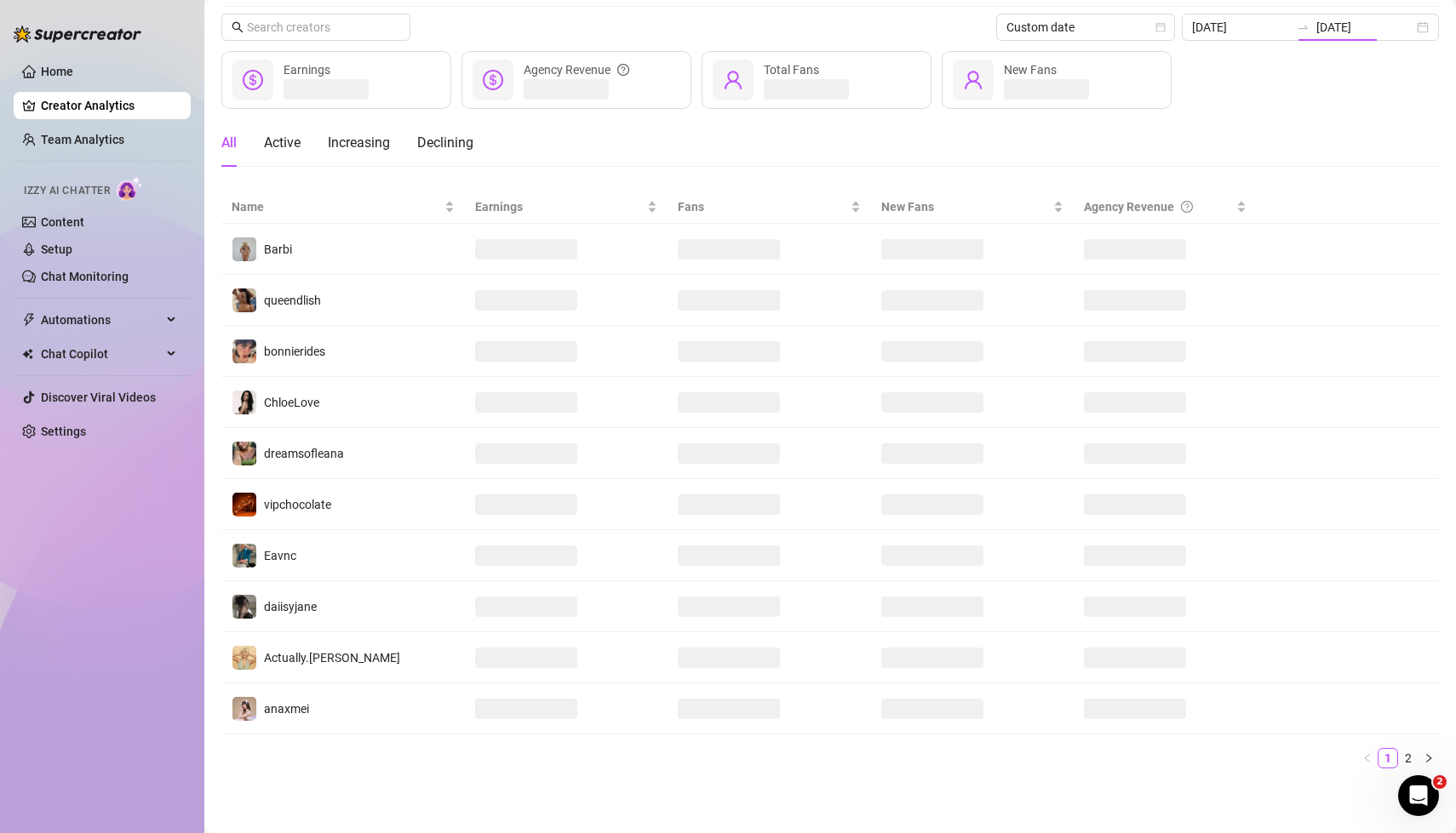
scroll to position [51, 0]
click at [1297, 88] on div "Earnings Agency Revenue Total Fans New Fans" at bounding box center [829, 81] width 1217 height 58
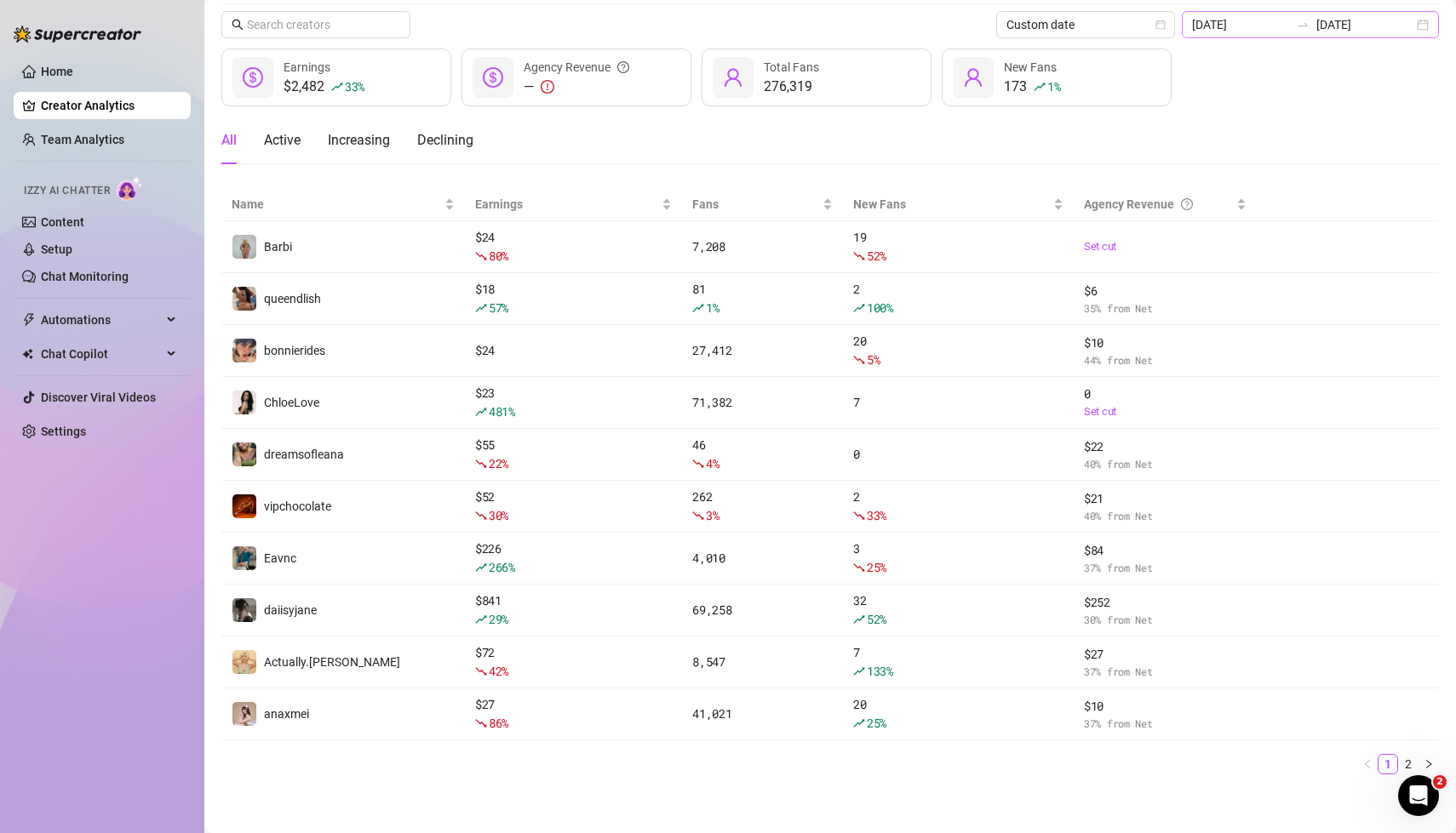
click at [1420, 30] on div "[DATE] [DATE]" at bounding box center [1310, 24] width 257 height 27
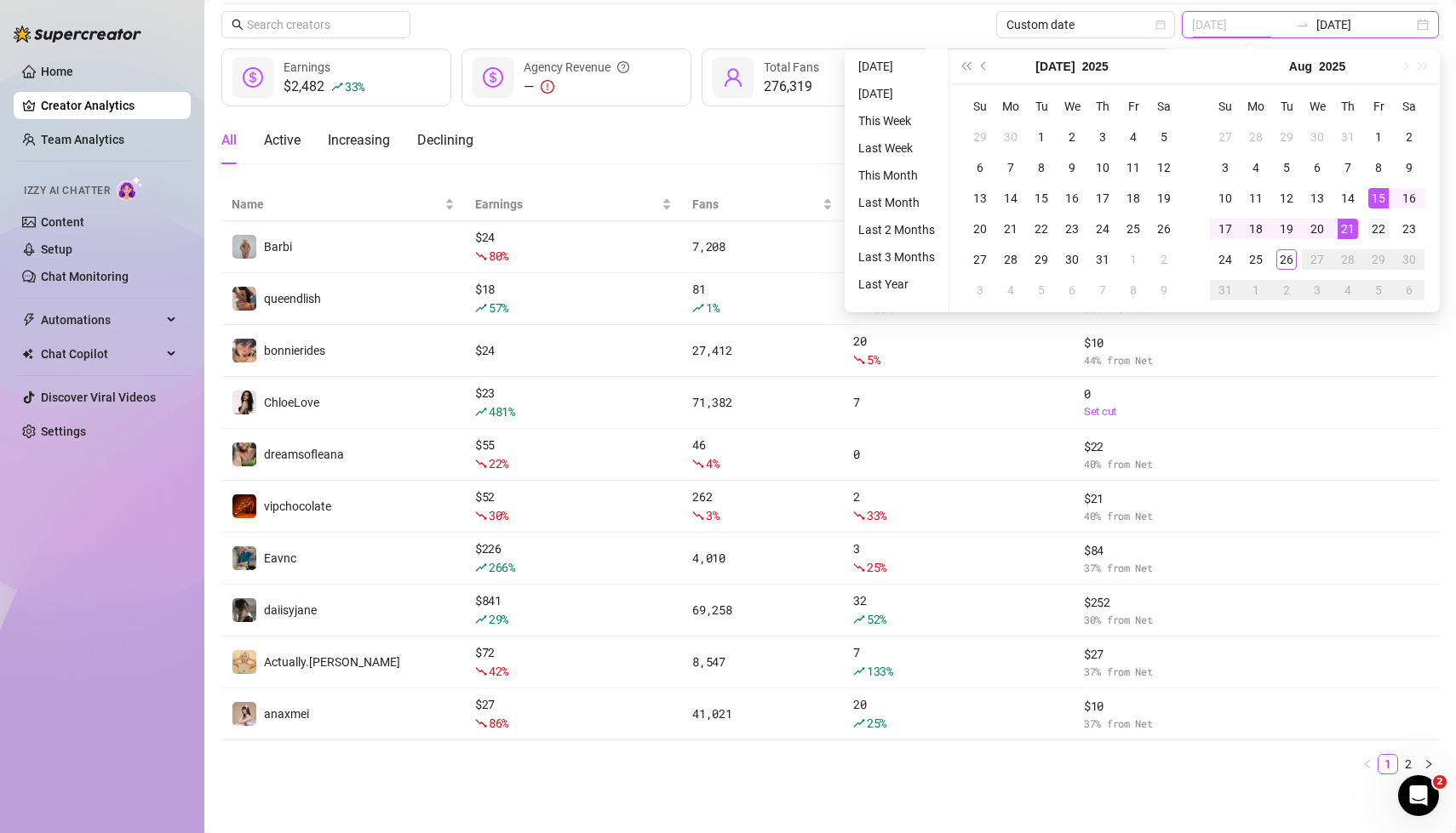
type input "[DATE]"
click at [1375, 231] on div "22" at bounding box center [1378, 229] width 21 height 21
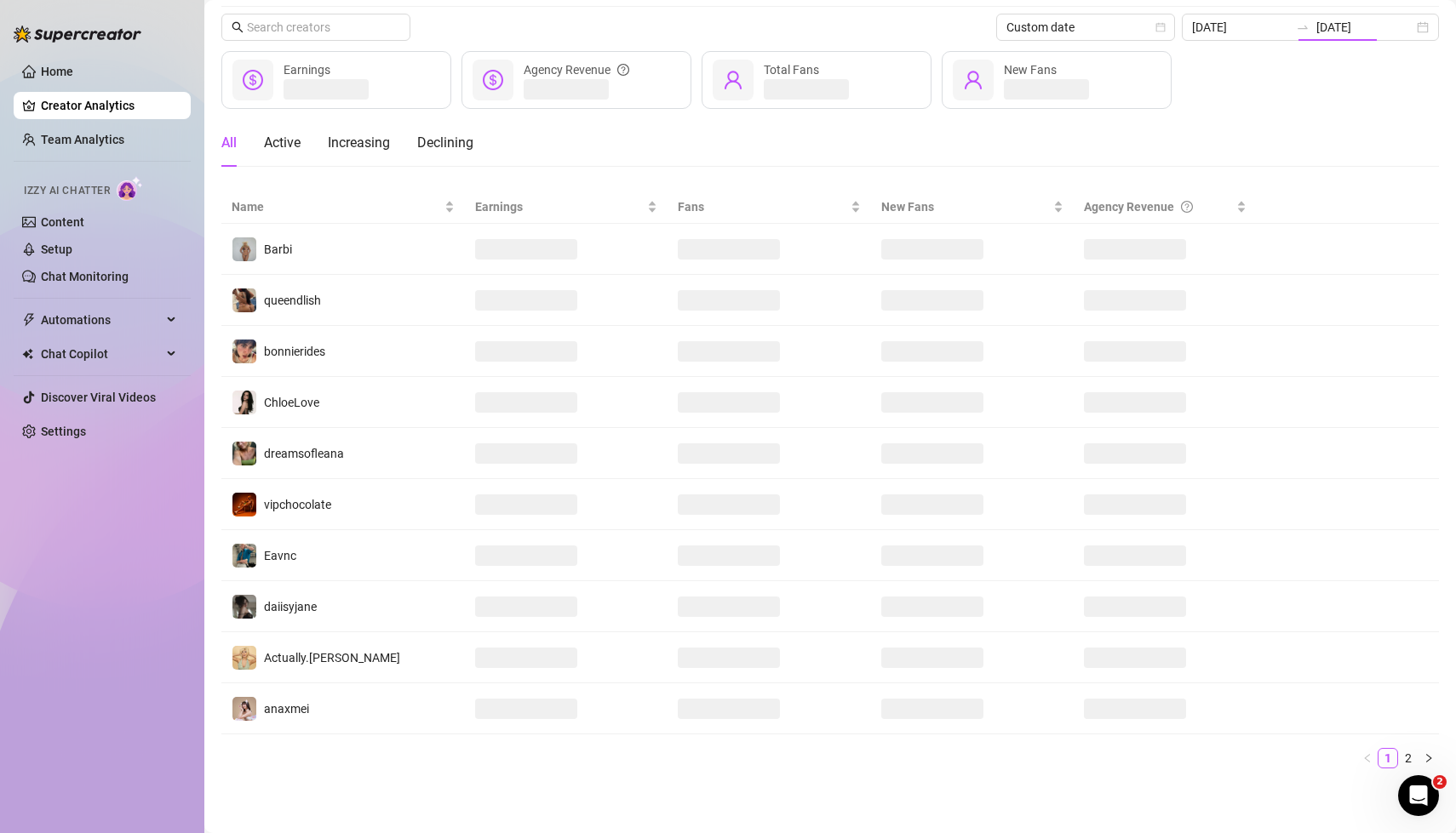
type input "[DATE]"
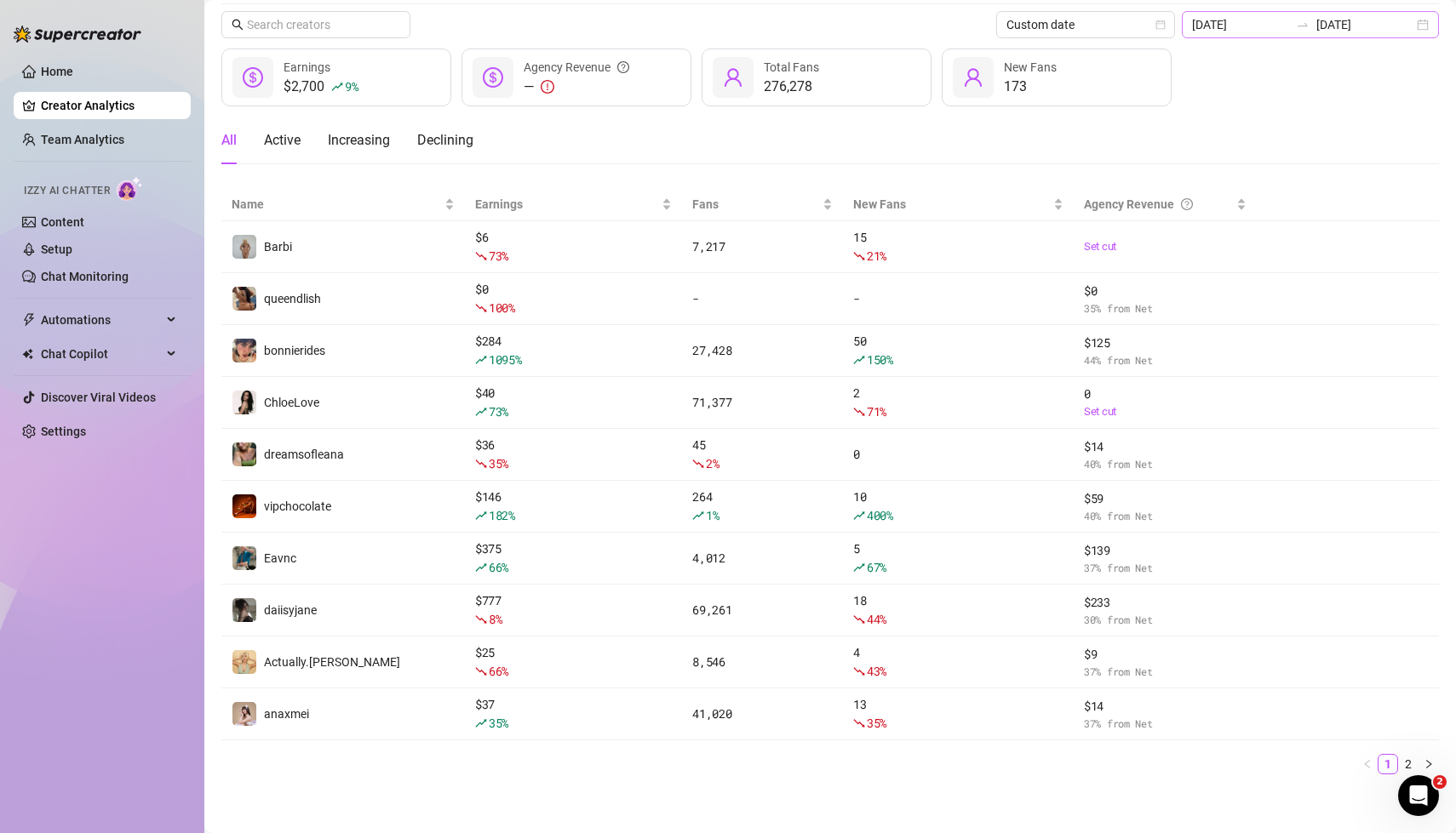
click at [1422, 29] on div "[DATE] [DATE]" at bounding box center [1310, 24] width 257 height 27
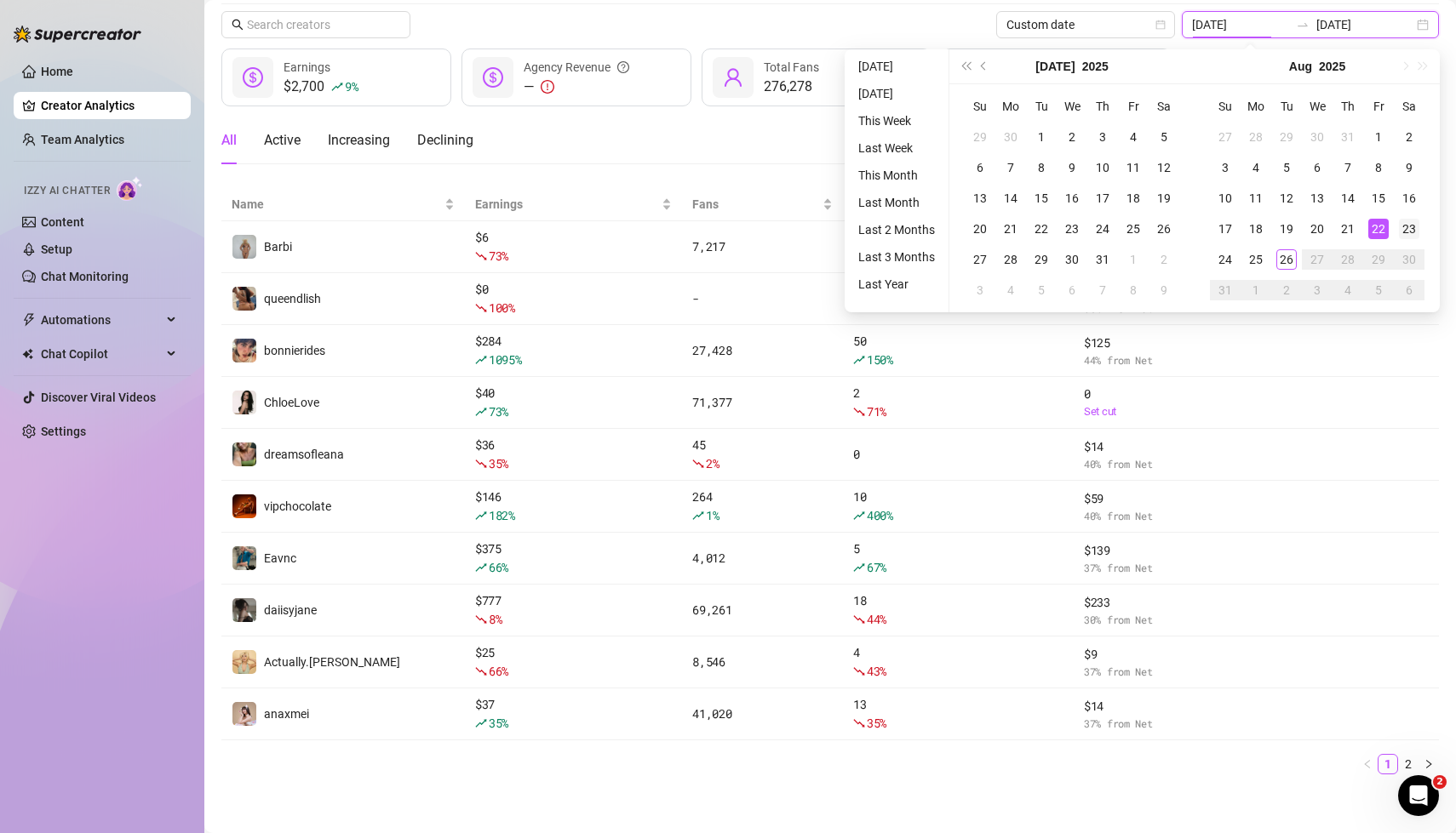
type input "[DATE]"
click at [1409, 228] on div "23" at bounding box center [1409, 229] width 21 height 21
type input "[DATE]"
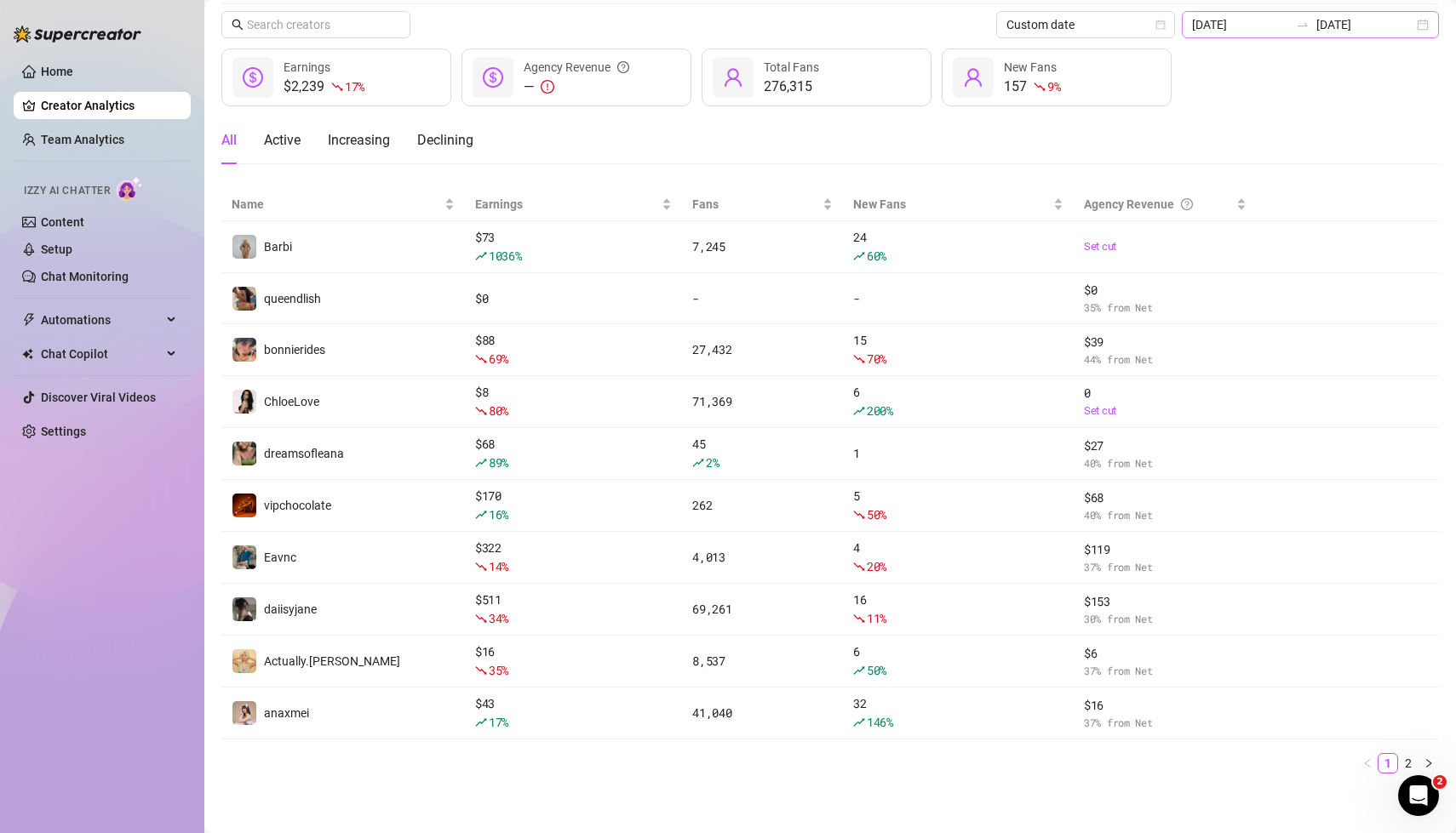
click at [1422, 26] on div "[DATE] [DATE]" at bounding box center [1310, 24] width 257 height 27
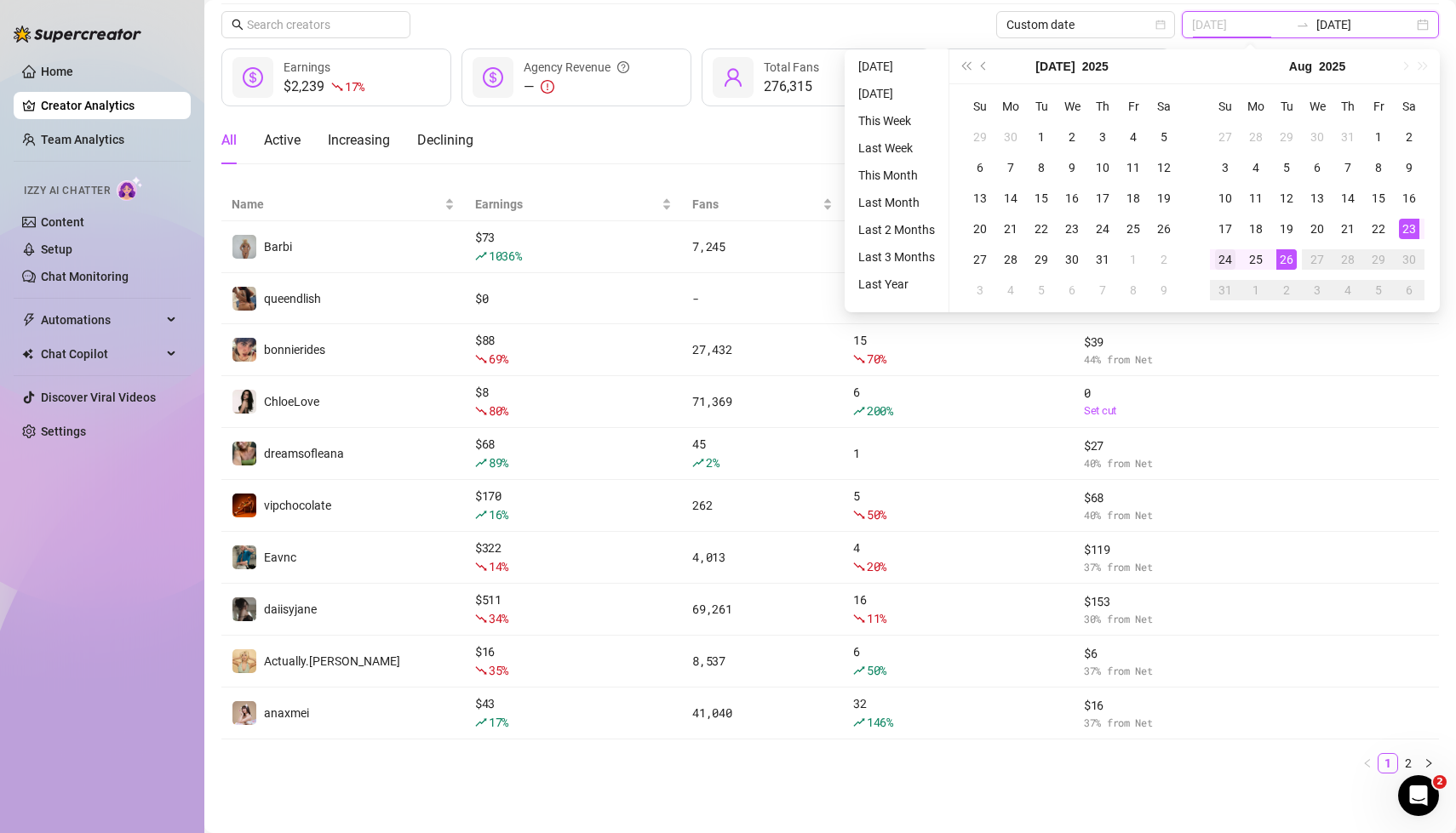
type input "[DATE]"
click at [1224, 262] on div "24" at bounding box center [1225, 260] width 21 height 21
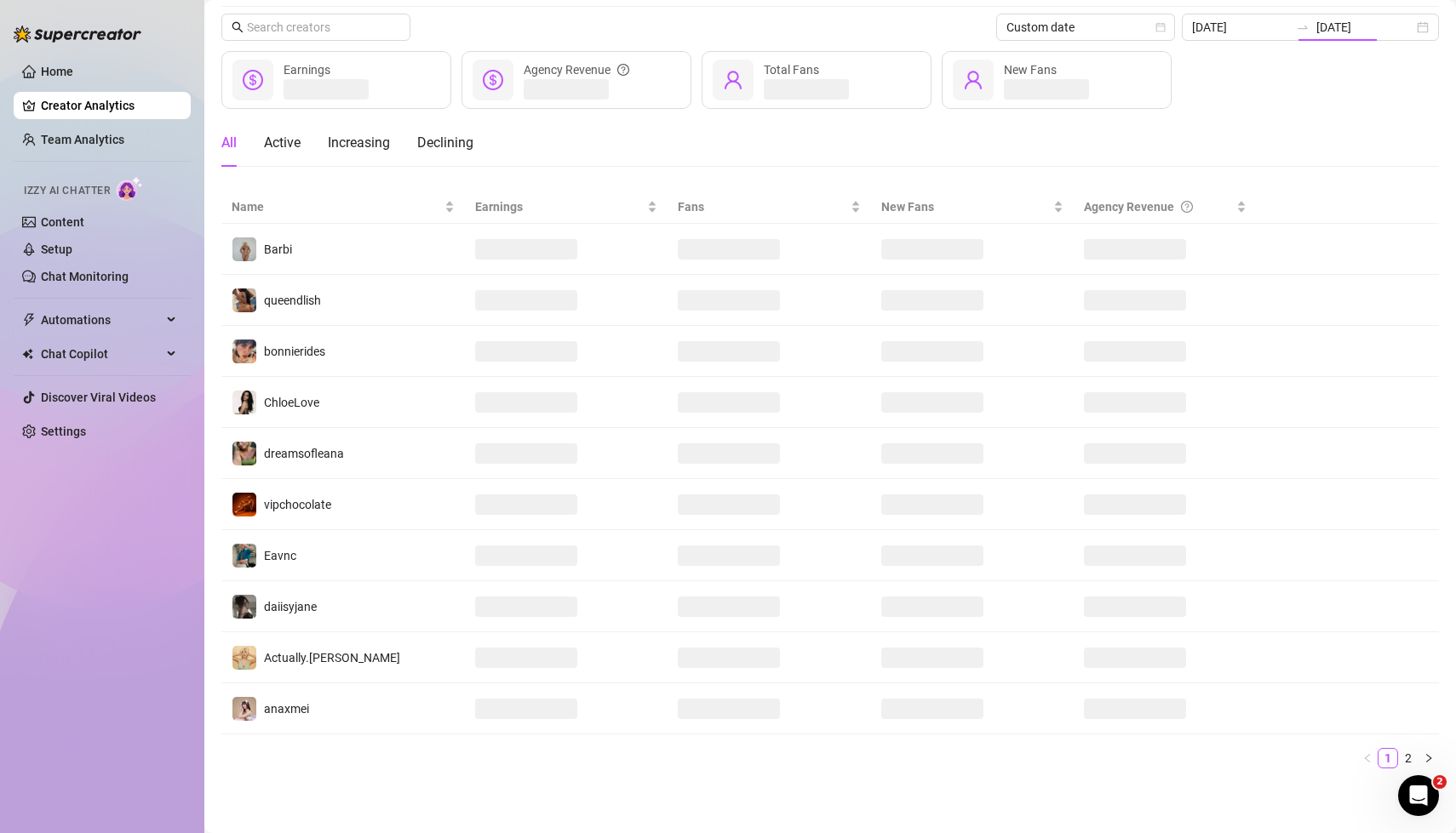
type input "[DATE]"
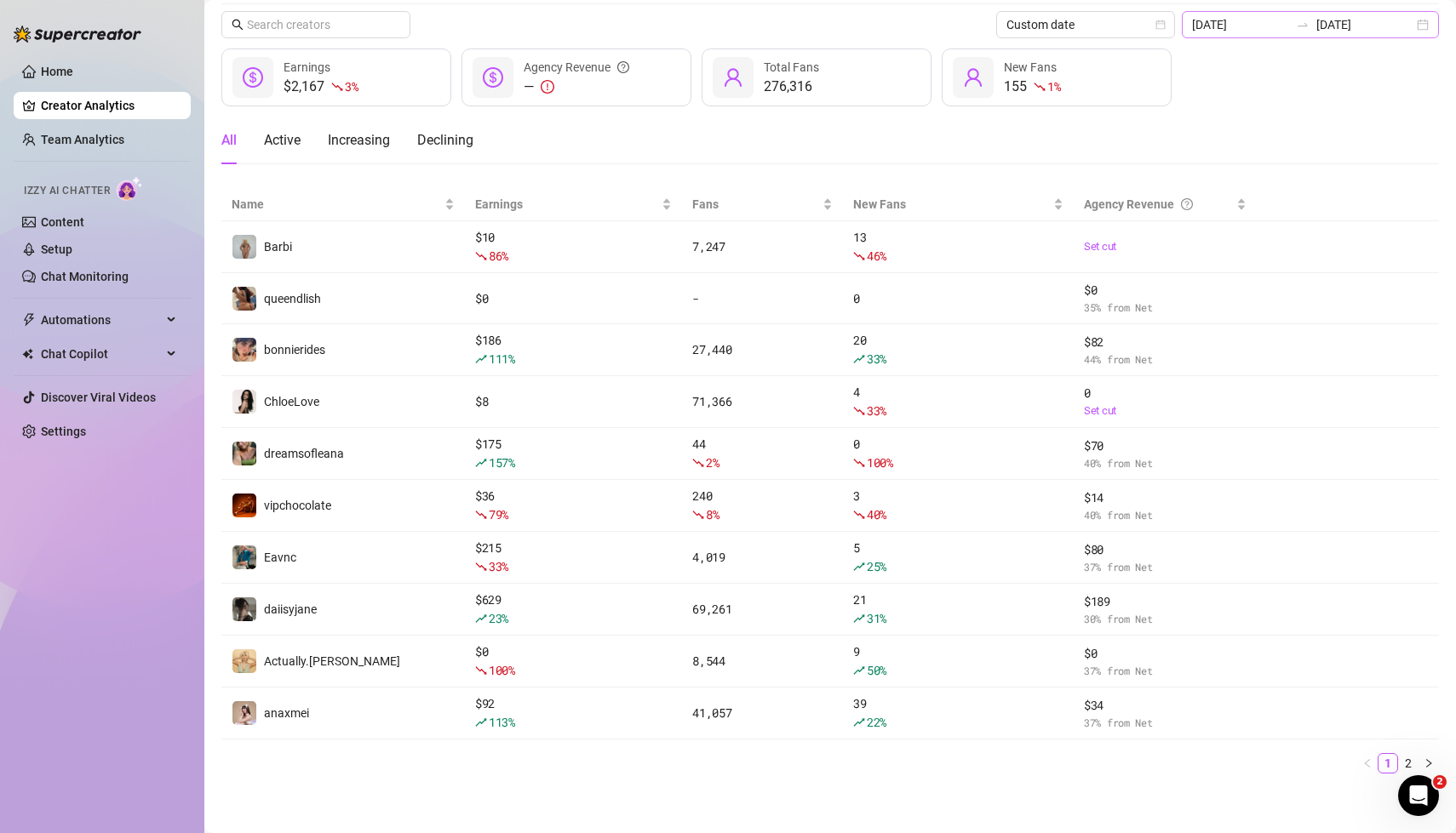
click at [1417, 28] on div "[DATE] [DATE]" at bounding box center [1310, 24] width 257 height 27
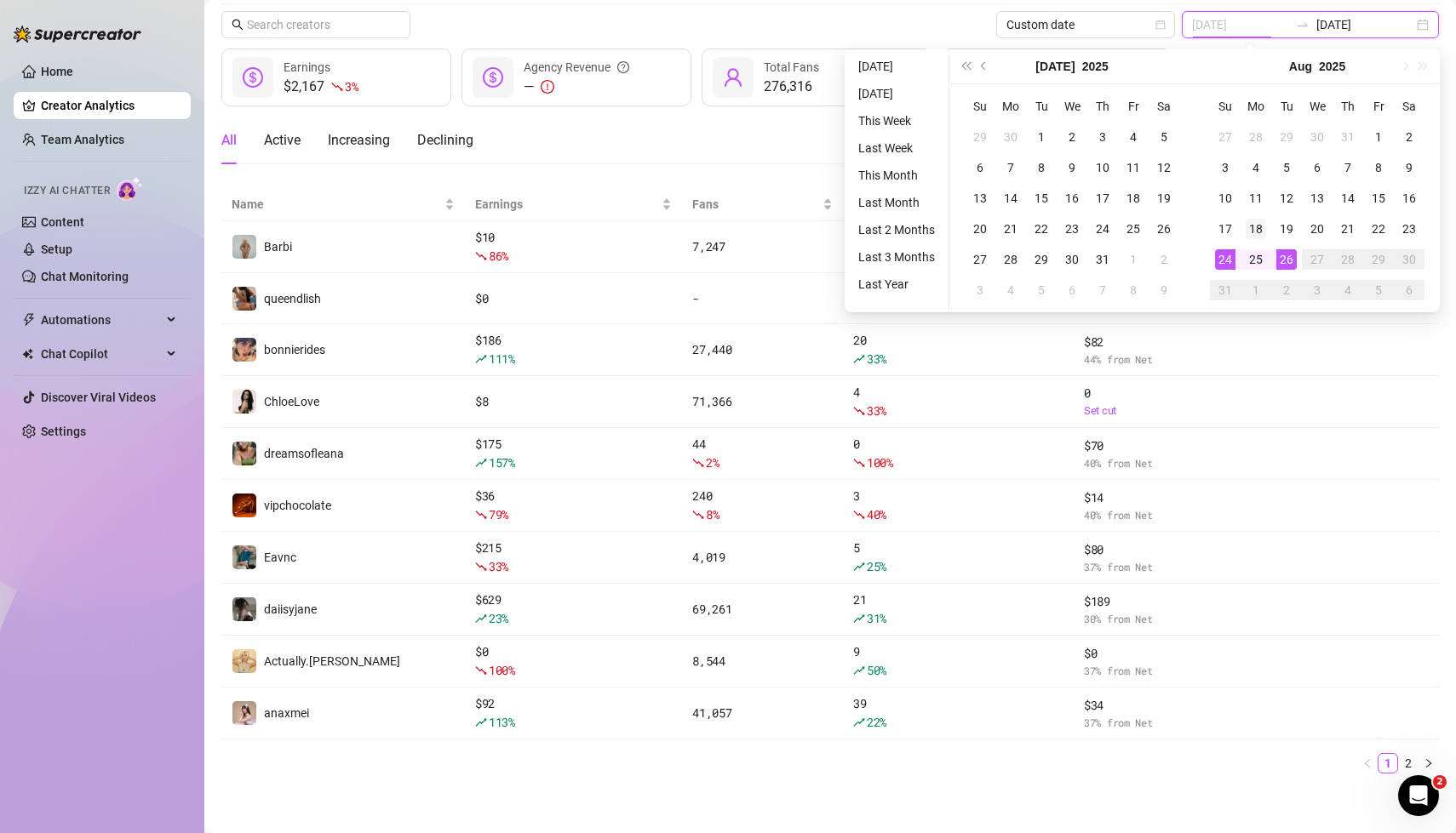
type input "[DATE]"
click at [1253, 227] on div "18" at bounding box center [1256, 229] width 21 height 21
type input "[DATE]"
click at [1224, 256] on div "24" at bounding box center [1225, 260] width 21 height 21
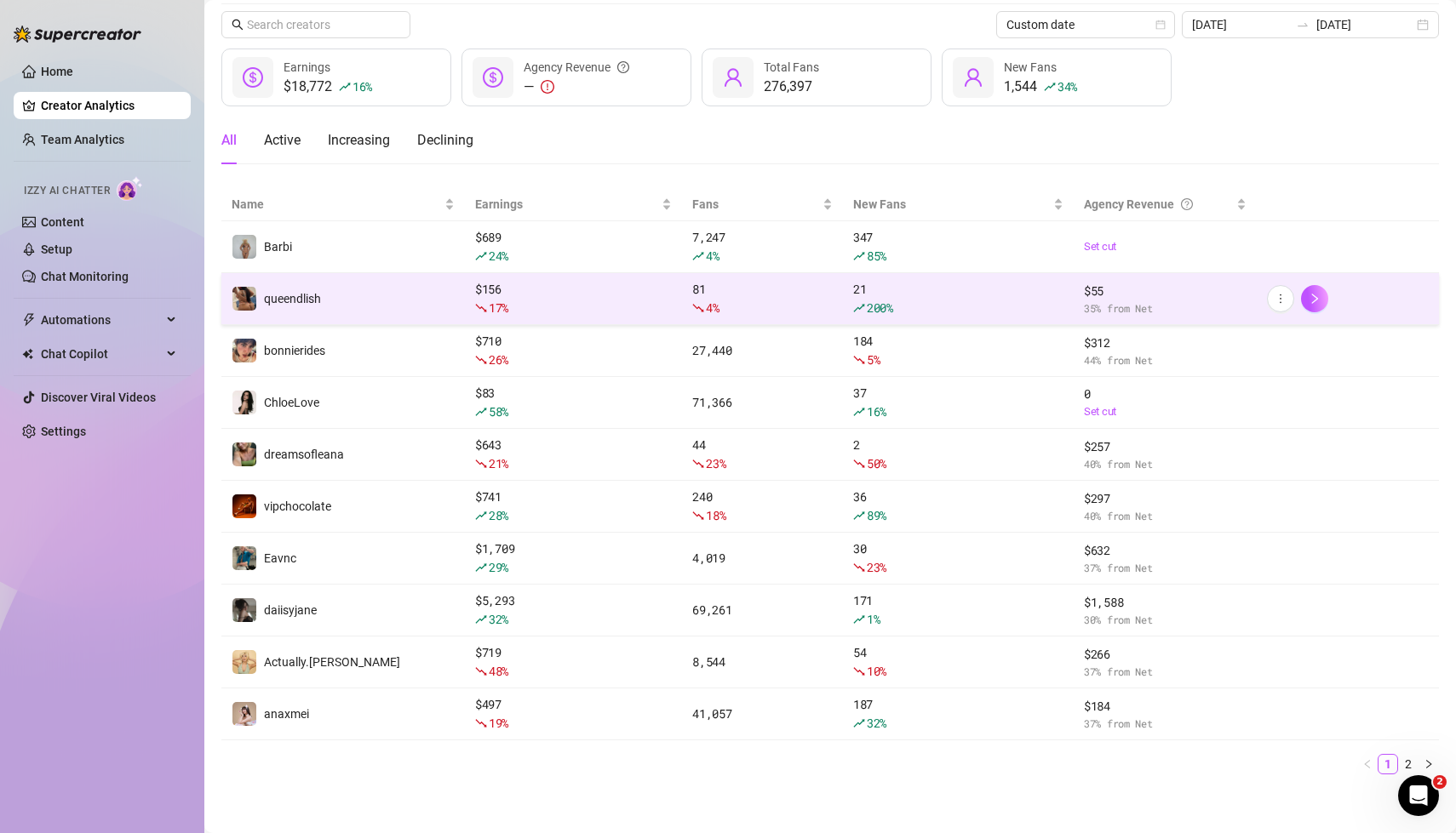
scroll to position [0, 0]
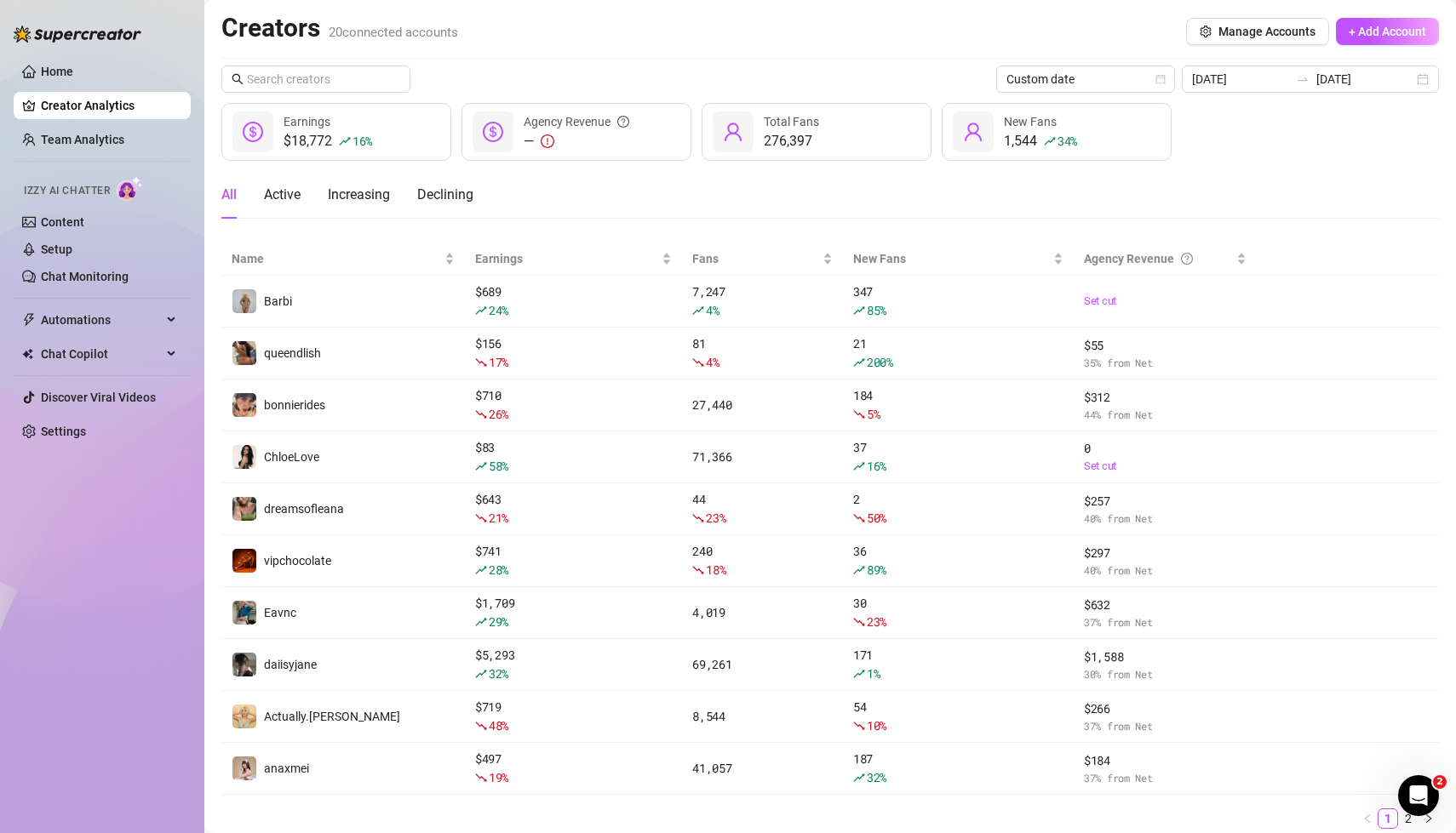
click at [880, 191] on div "All Active Increasing Declining" at bounding box center [829, 195] width 1217 height 48
click at [816, 192] on div "All Active Increasing Declining" at bounding box center [829, 195] width 1217 height 48
click at [829, 197] on div "All Active Increasing Declining" at bounding box center [829, 195] width 1217 height 48
click at [804, 203] on div "All Active Increasing Declining" at bounding box center [829, 195] width 1217 height 48
click at [874, 22] on div "Creators 20 connected accounts Manage Accounts + Add Account" at bounding box center [829, 31] width 1217 height 39
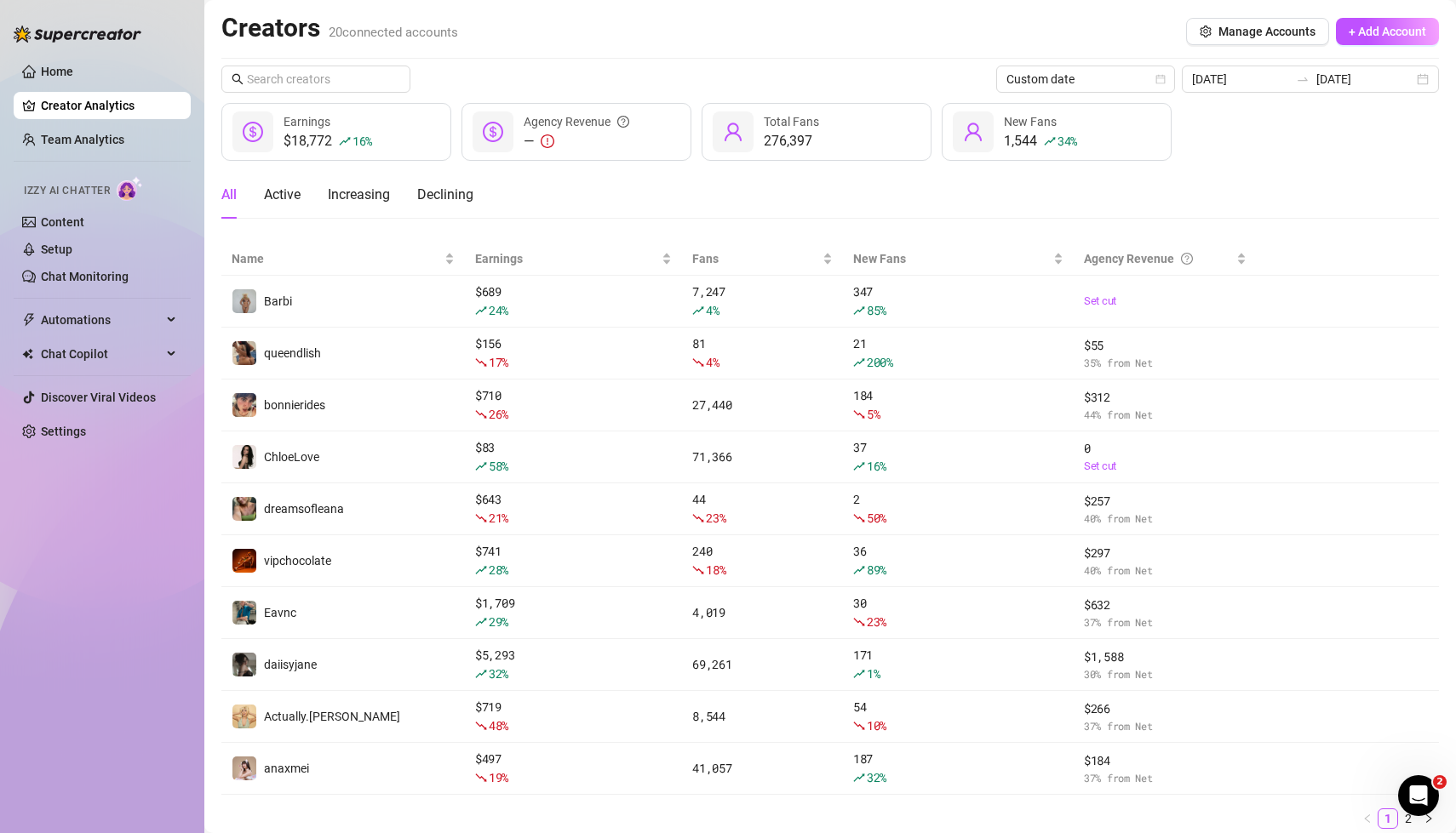
click at [874, 22] on div "Creators 20 connected accounts Manage Accounts + Add Account" at bounding box center [829, 31] width 1217 height 39
click at [854, 30] on div "Creators 20 connected accounts Manage Accounts + Add Account" at bounding box center [829, 31] width 1217 height 39
click at [817, 40] on div "Creators 20 connected accounts Manage Accounts + Add Account" at bounding box center [829, 31] width 1217 height 39
click at [816, 37] on div "Creators 20 connected accounts Manage Accounts + Add Account" at bounding box center [829, 31] width 1217 height 39
click at [996, 50] on div "Creators 20 connected accounts Manage Accounts + Add Account" at bounding box center [829, 31] width 1217 height 39
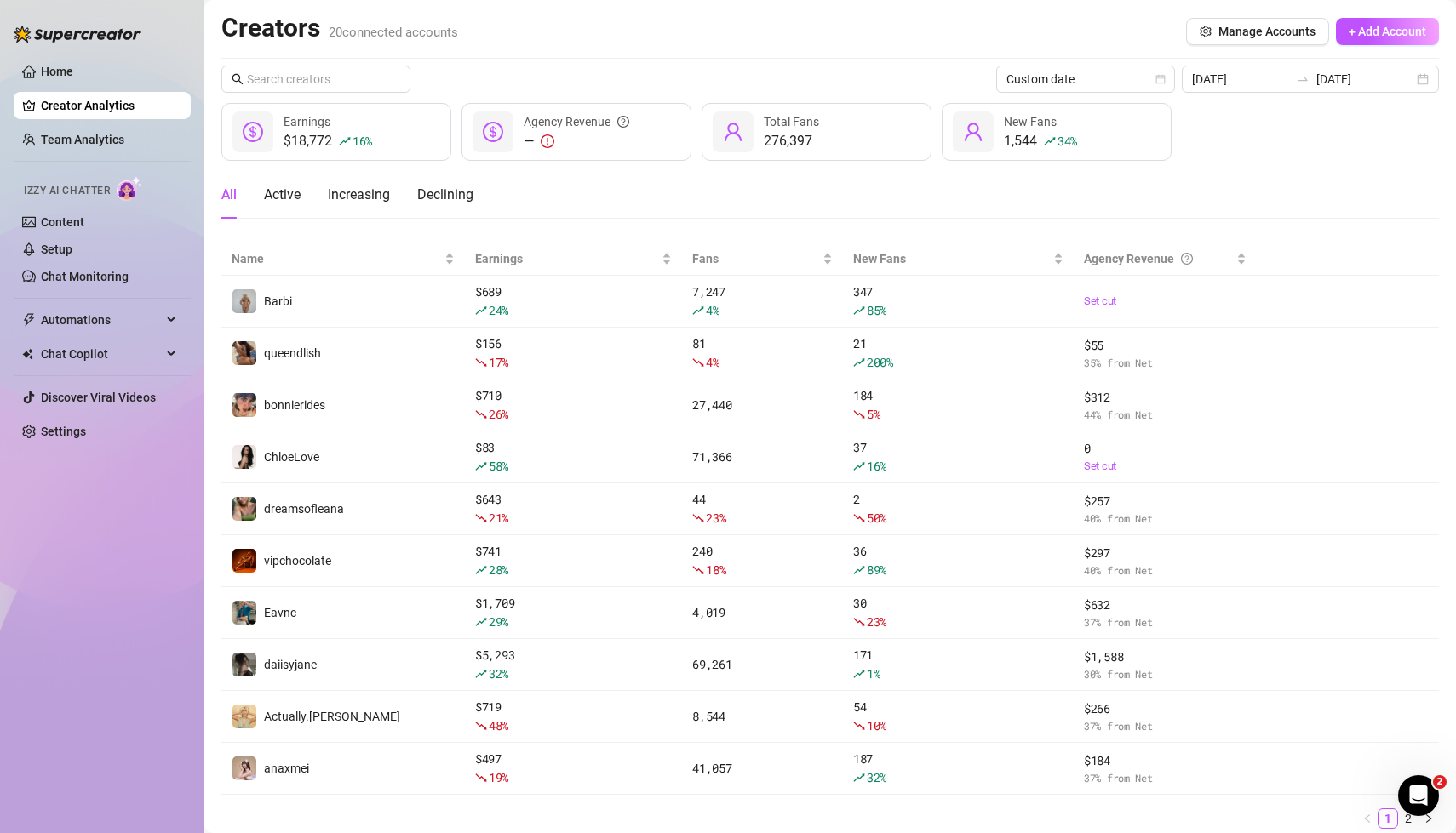
click at [1259, 144] on div "$18,772 16 % Earnings — Agency Revenue 276,397 Total Fans 1,544 34 % New Fans" at bounding box center [829, 132] width 1217 height 58
click at [1324, 171] on div "All Active Increasing Declining" at bounding box center [829, 195] width 1217 height 48
click at [1426, 76] on div "[DATE] [DATE]" at bounding box center [1310, 79] width 257 height 27
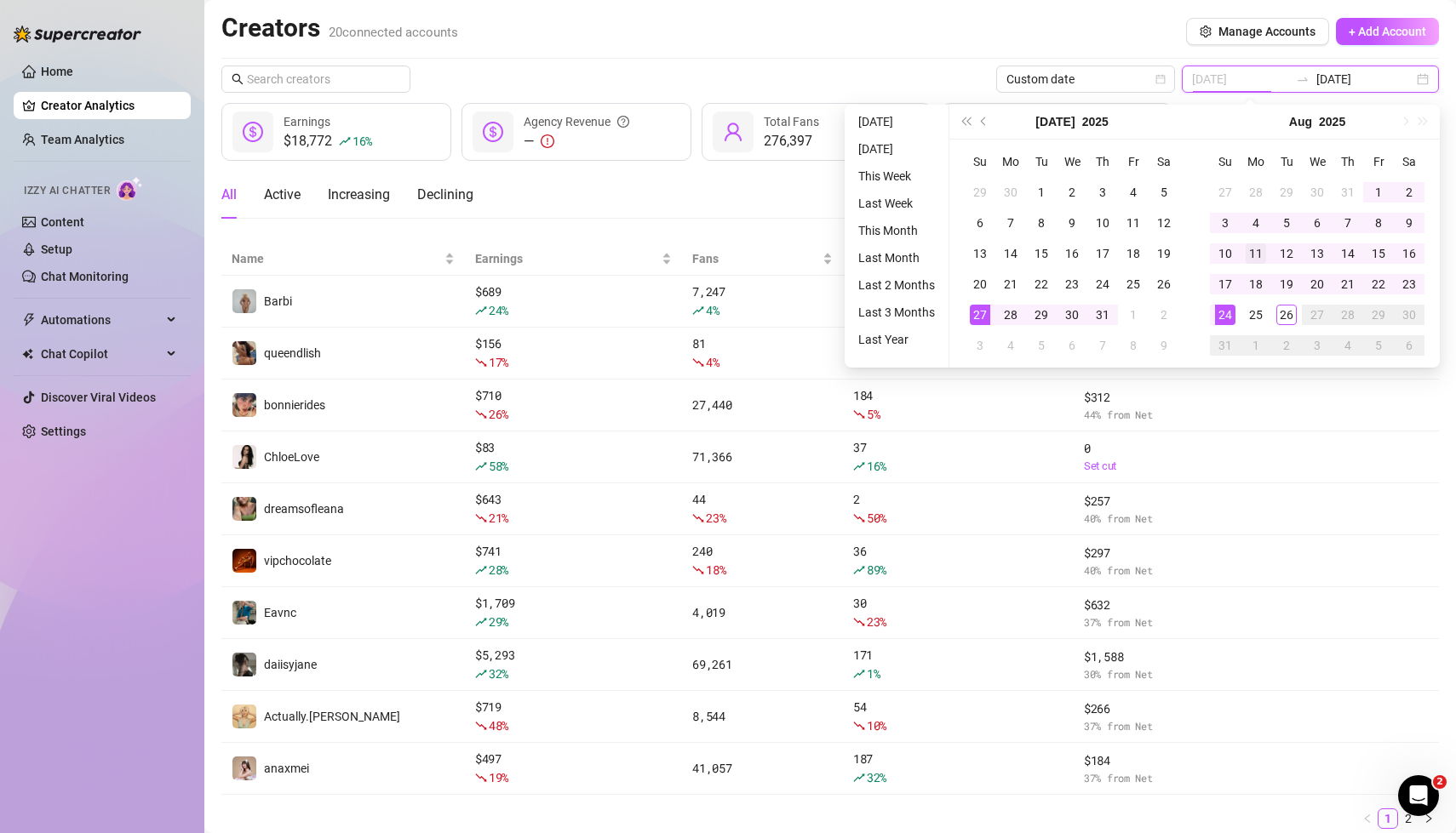
type input "[DATE]"
click at [1257, 256] on div "11" at bounding box center [1256, 254] width 21 height 21
type input "[DATE]"
click at [1223, 279] on div "17" at bounding box center [1225, 284] width 21 height 21
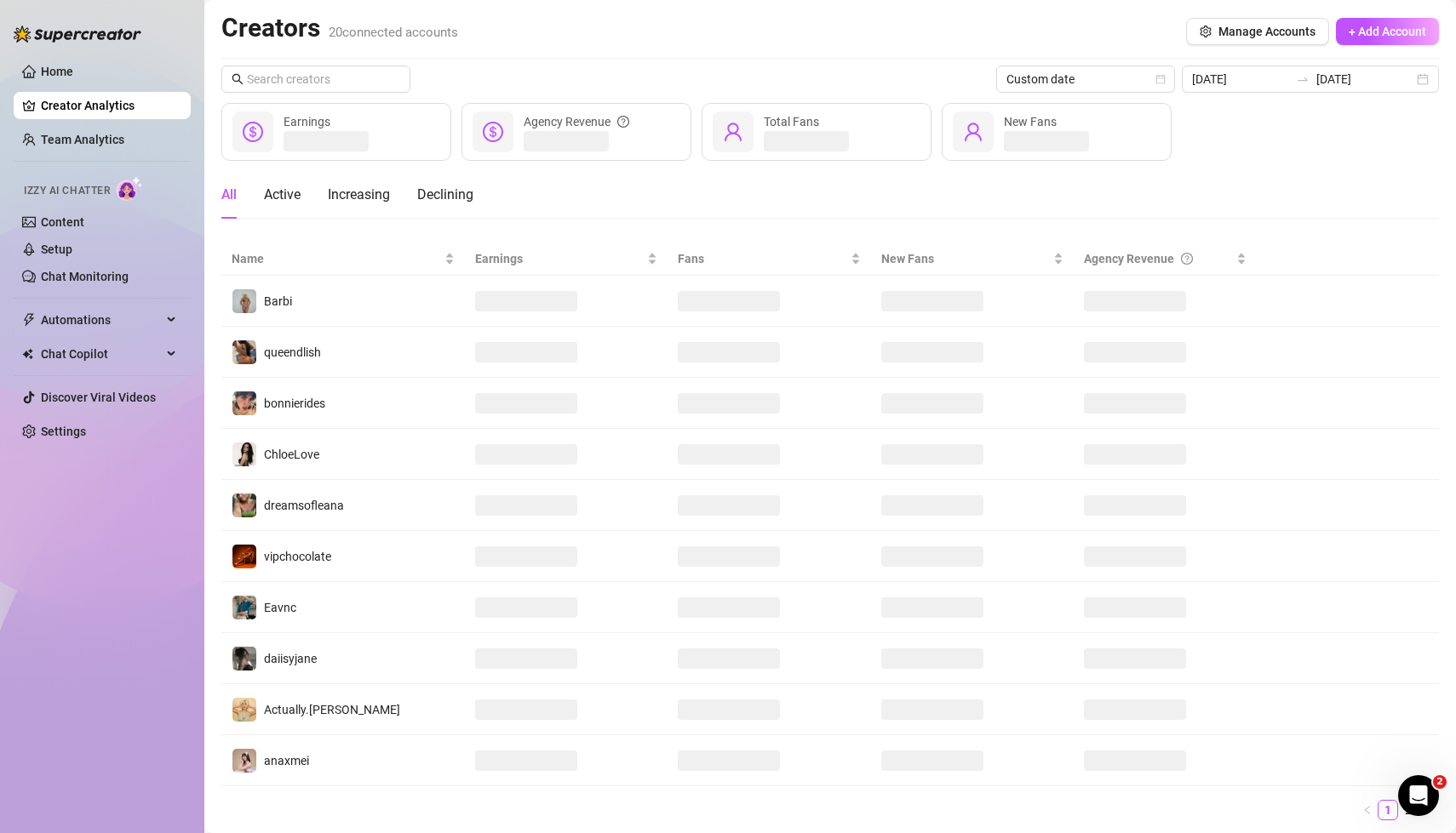
click at [962, 44] on div "Creators 20 connected accounts Manage Accounts + Add Account" at bounding box center [829, 31] width 1217 height 39
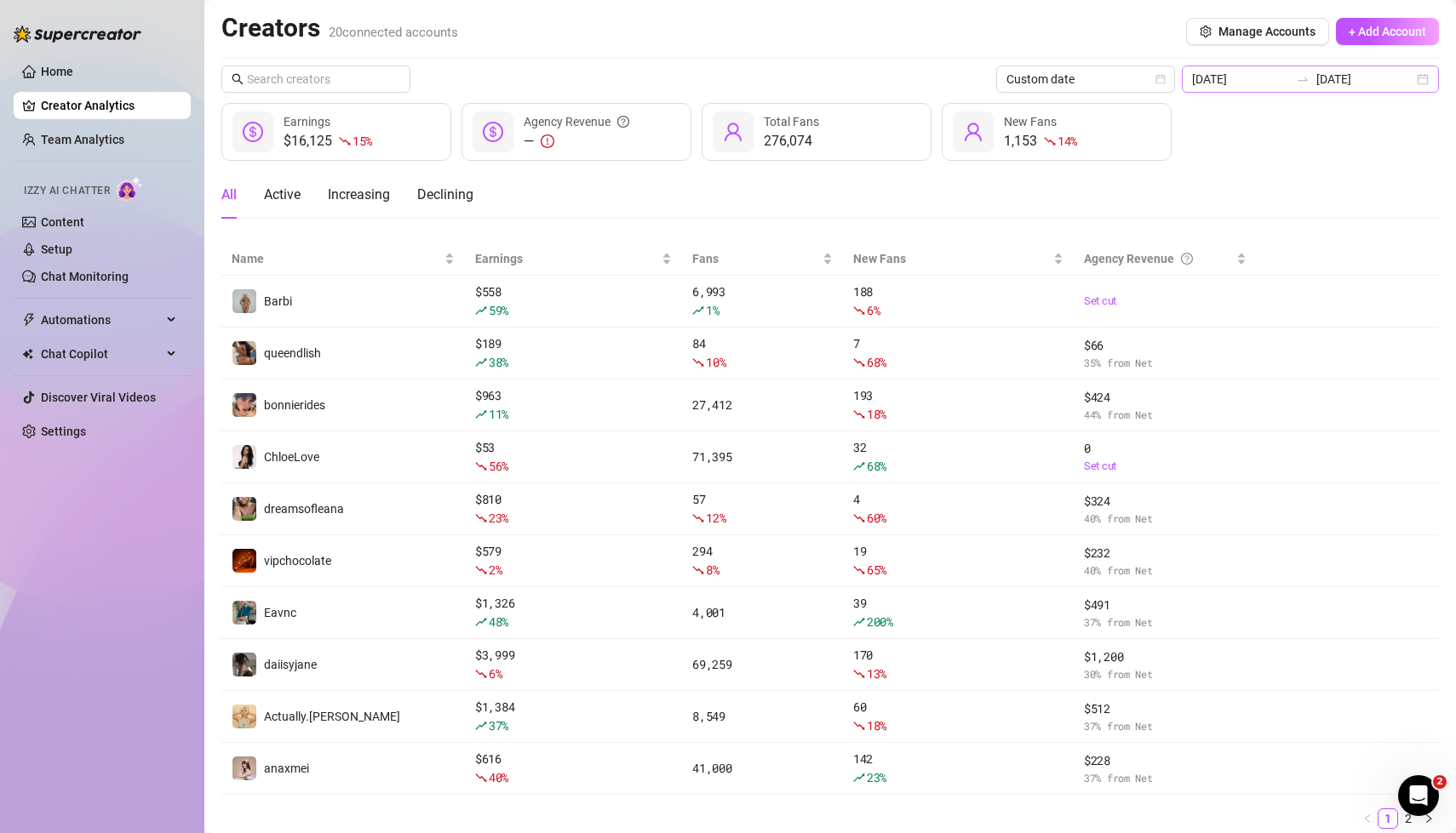
click at [1420, 89] on div "[DATE] [DATE]" at bounding box center [1310, 79] width 257 height 27
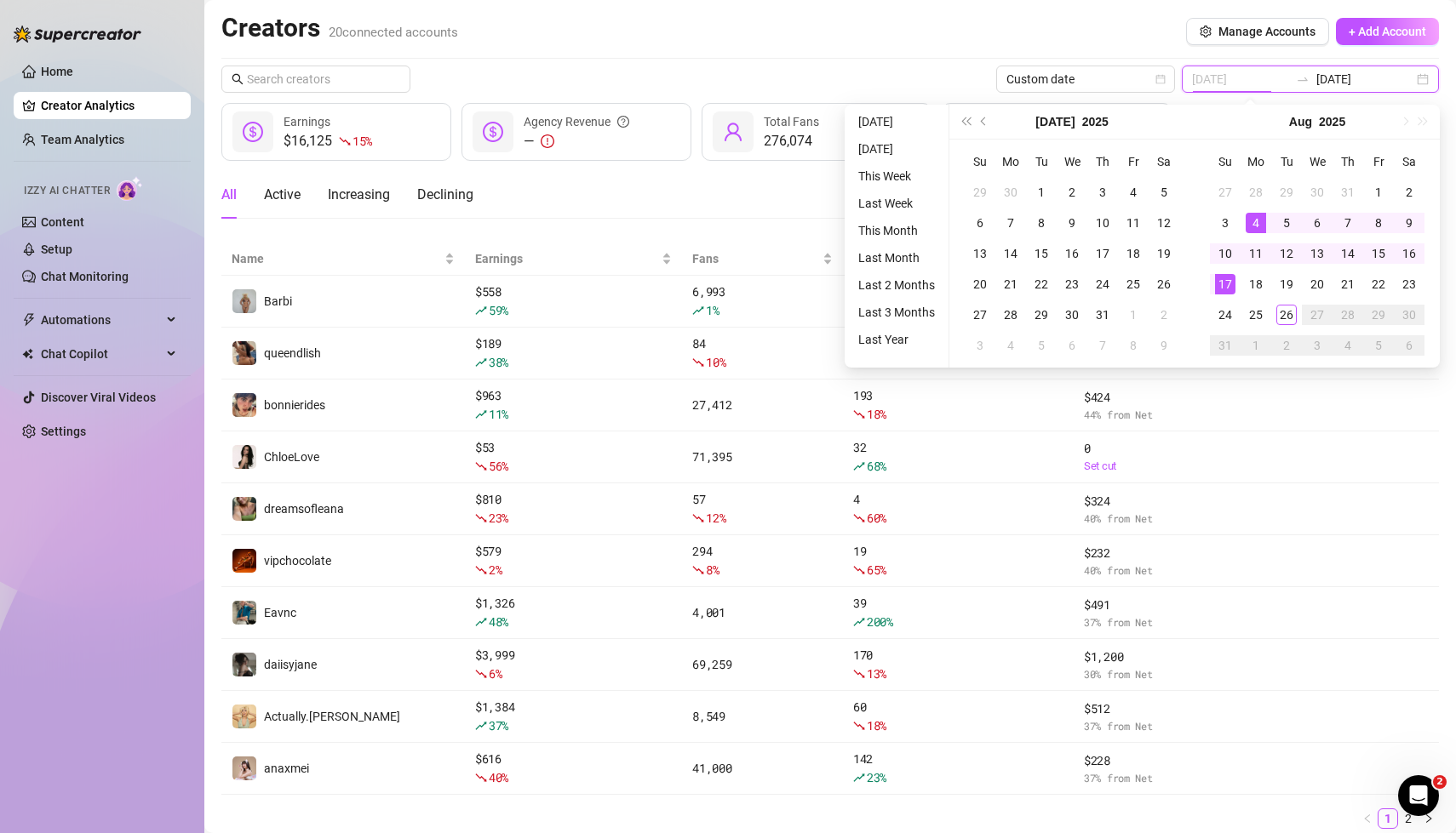
type input "[DATE]"
click at [1255, 222] on div "4" at bounding box center [1256, 223] width 21 height 21
type input "[DATE]"
click at [1224, 257] on div "10" at bounding box center [1225, 254] width 21 height 21
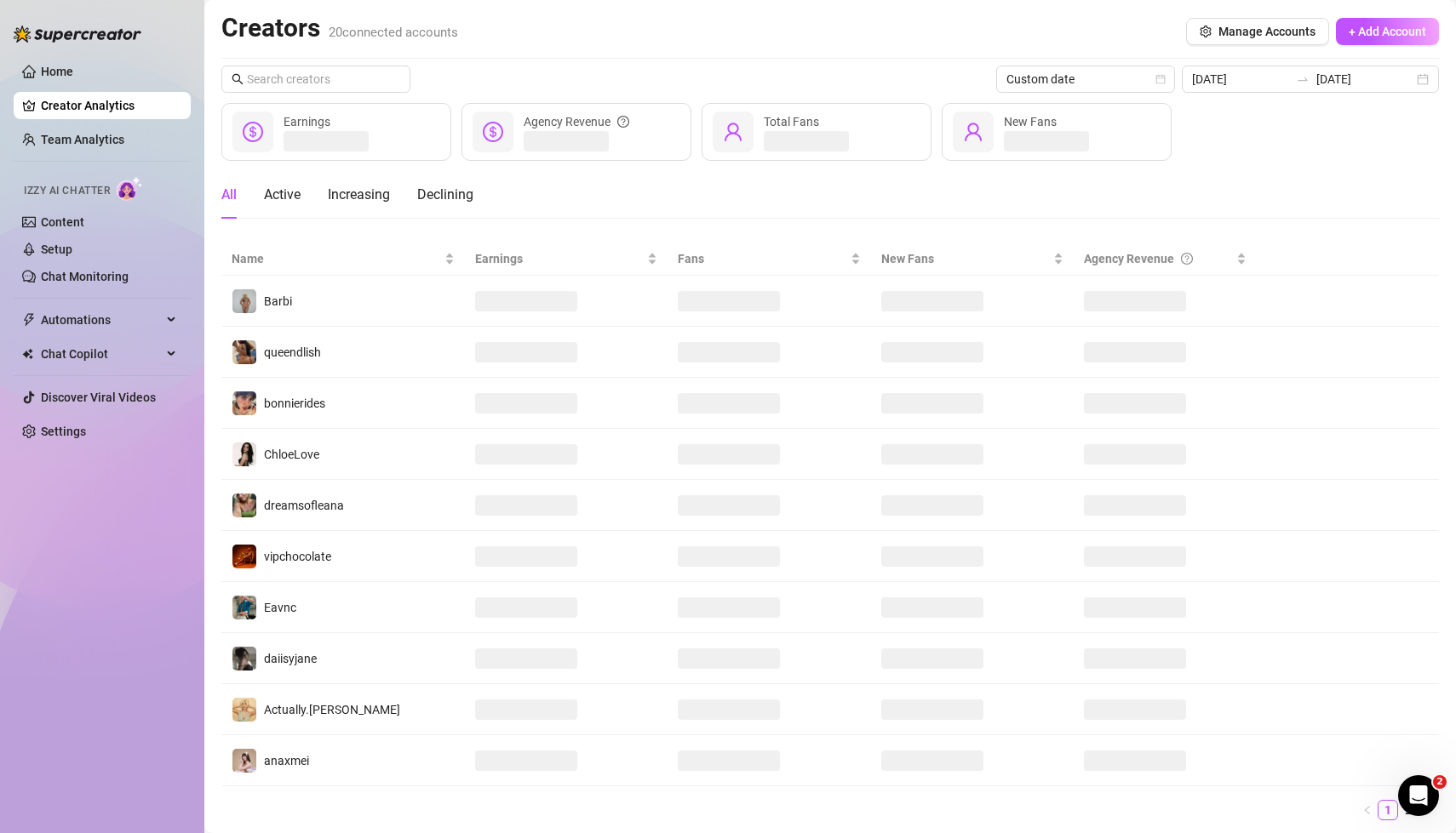
click at [1016, 38] on div "Creators 20 connected accounts Manage Accounts + Add Account" at bounding box center [829, 31] width 1217 height 39
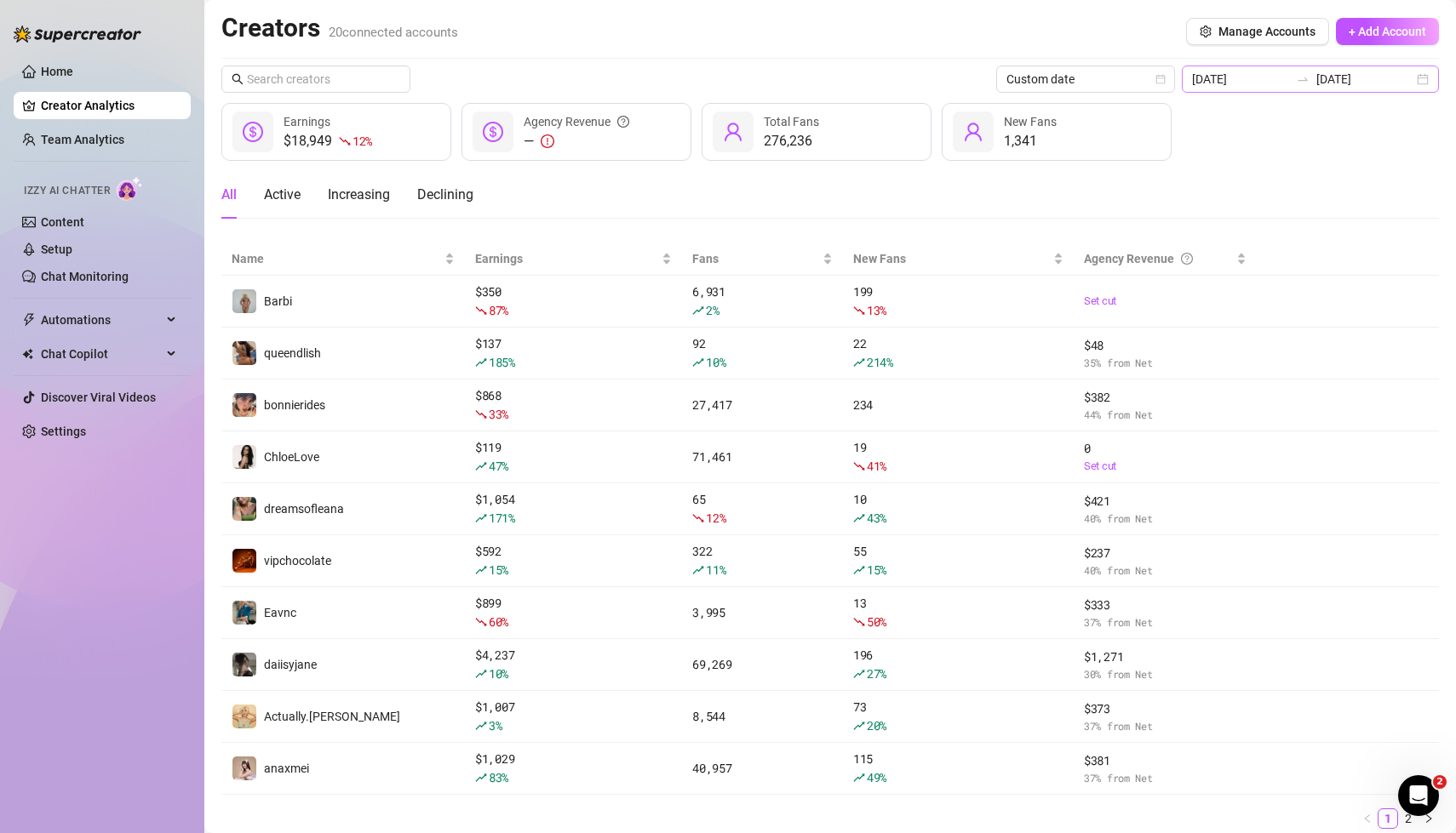
click at [1414, 82] on div "[DATE] [DATE]" at bounding box center [1310, 79] width 257 height 27
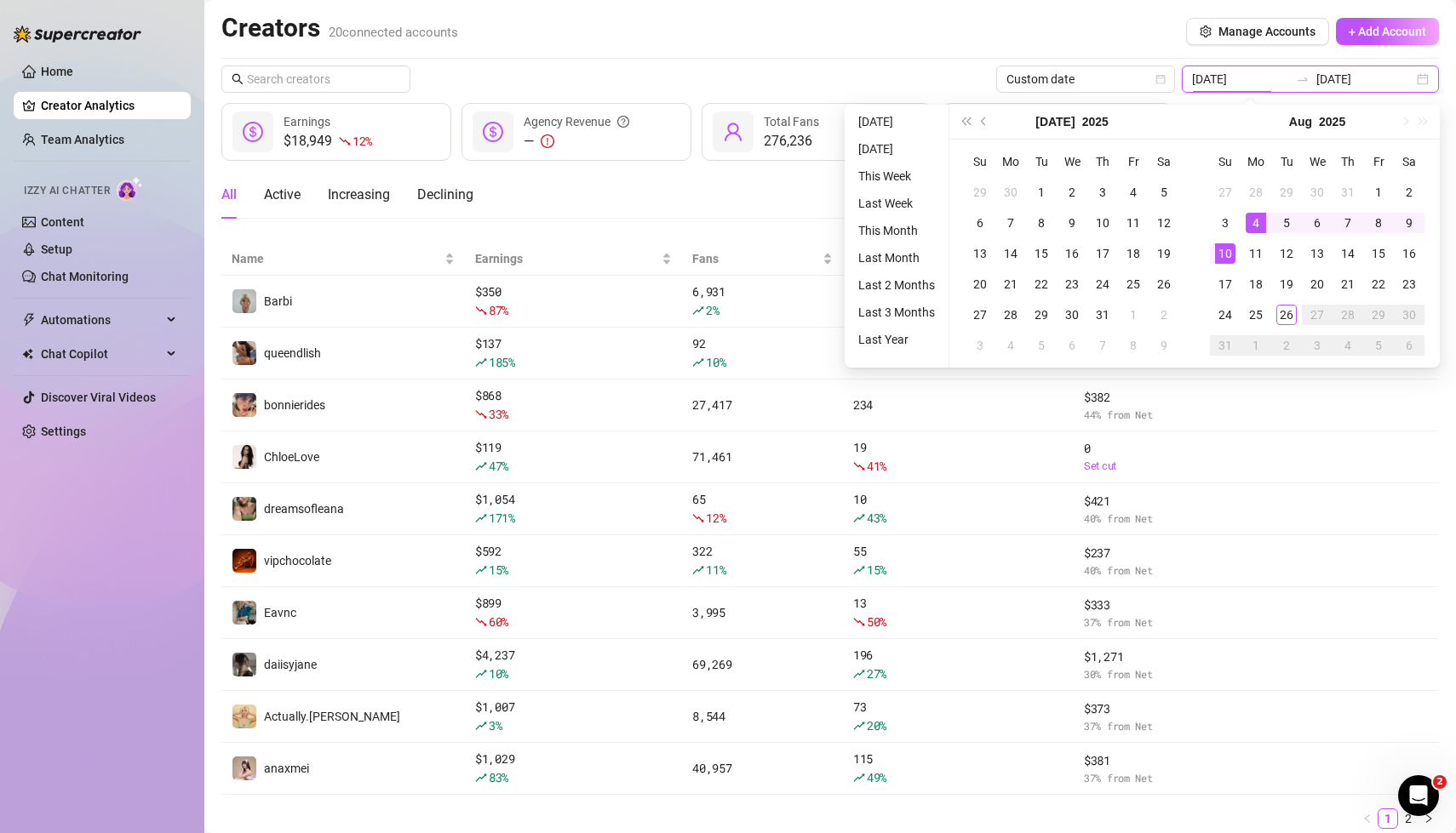
click at [1424, 80] on div "[DATE] [DATE]" at bounding box center [1310, 79] width 257 height 27
type input "[DATE]"
click at [1256, 315] on div "25" at bounding box center [1256, 314] width 21 height 21
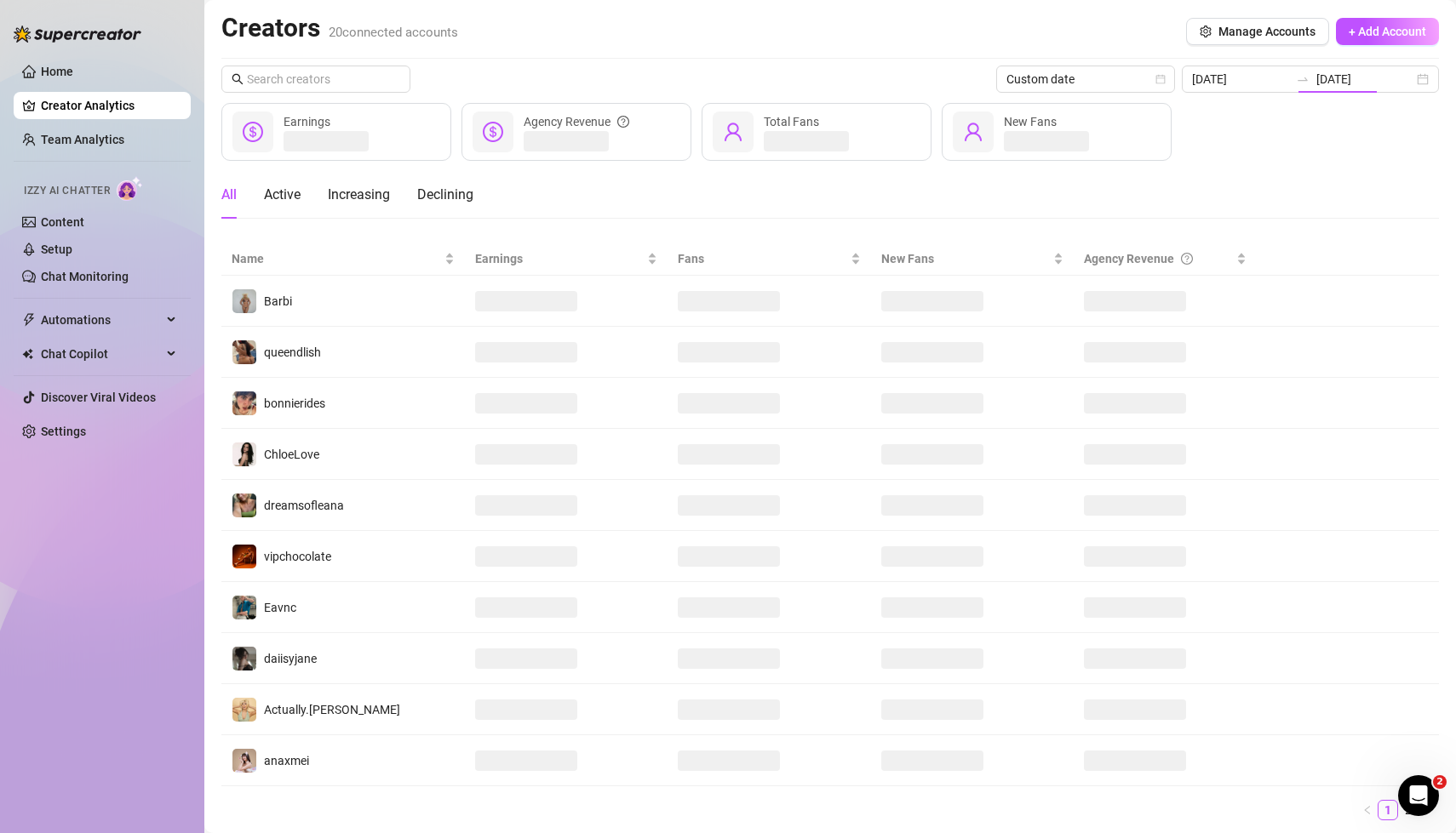
type input "[DATE]"
click at [921, 34] on div "Creators 20 connected accounts Manage Accounts + Add Account" at bounding box center [829, 31] width 1217 height 39
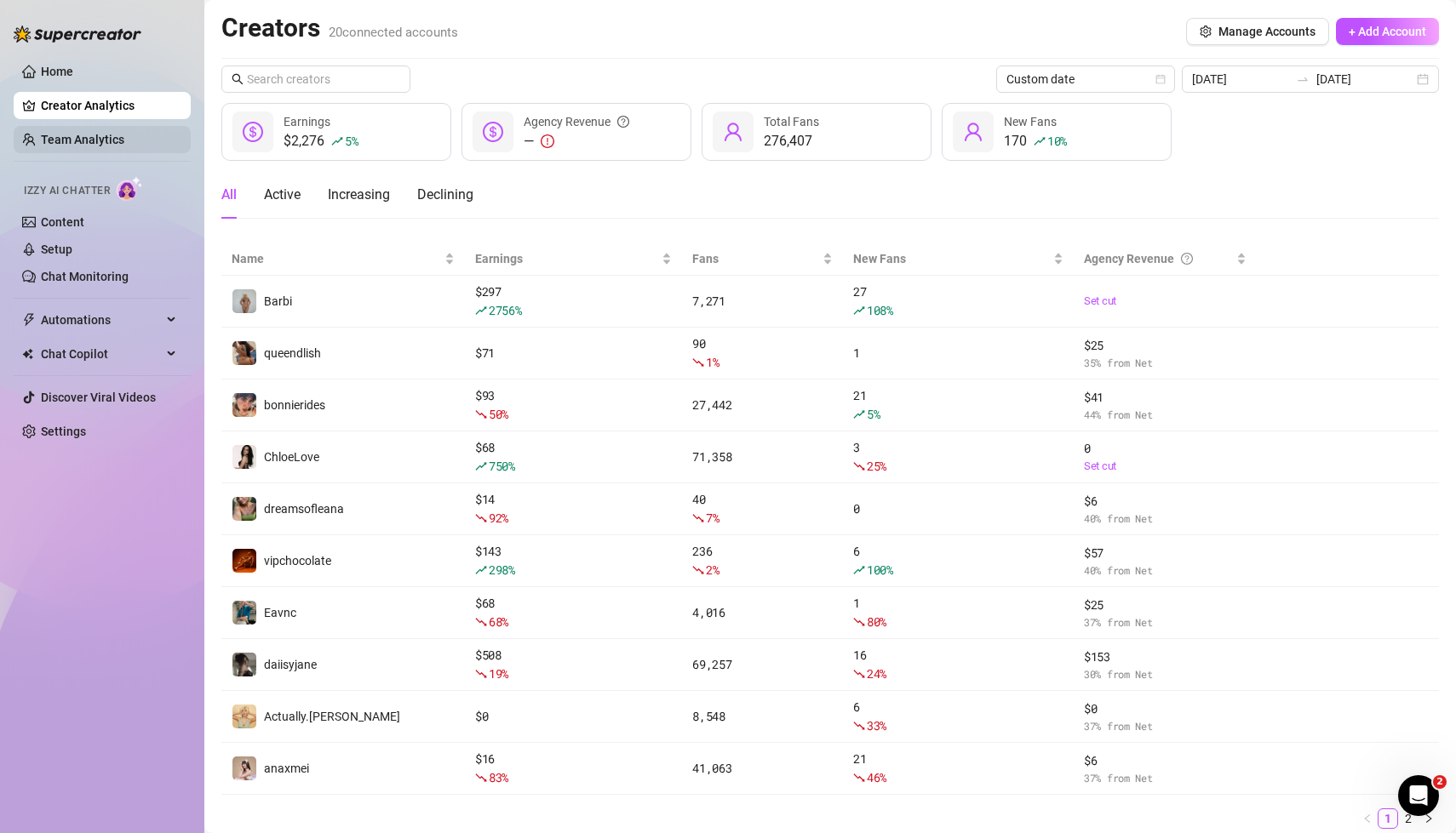
click at [72, 136] on link "Team Analytics" at bounding box center [83, 139] width 84 height 14
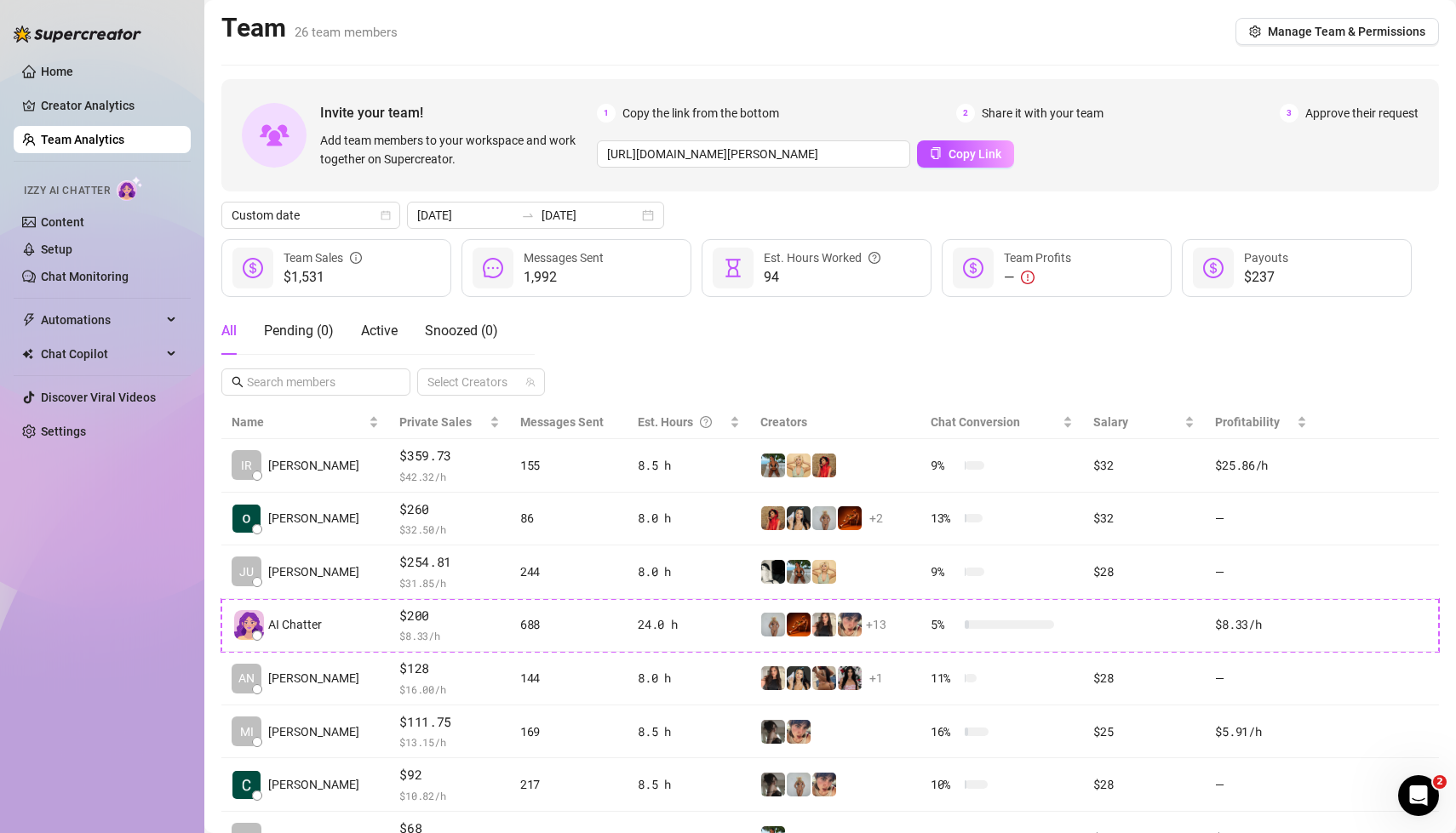
click at [689, 225] on div "Custom date [DATE] [DATE]" at bounding box center [829, 215] width 1217 height 27
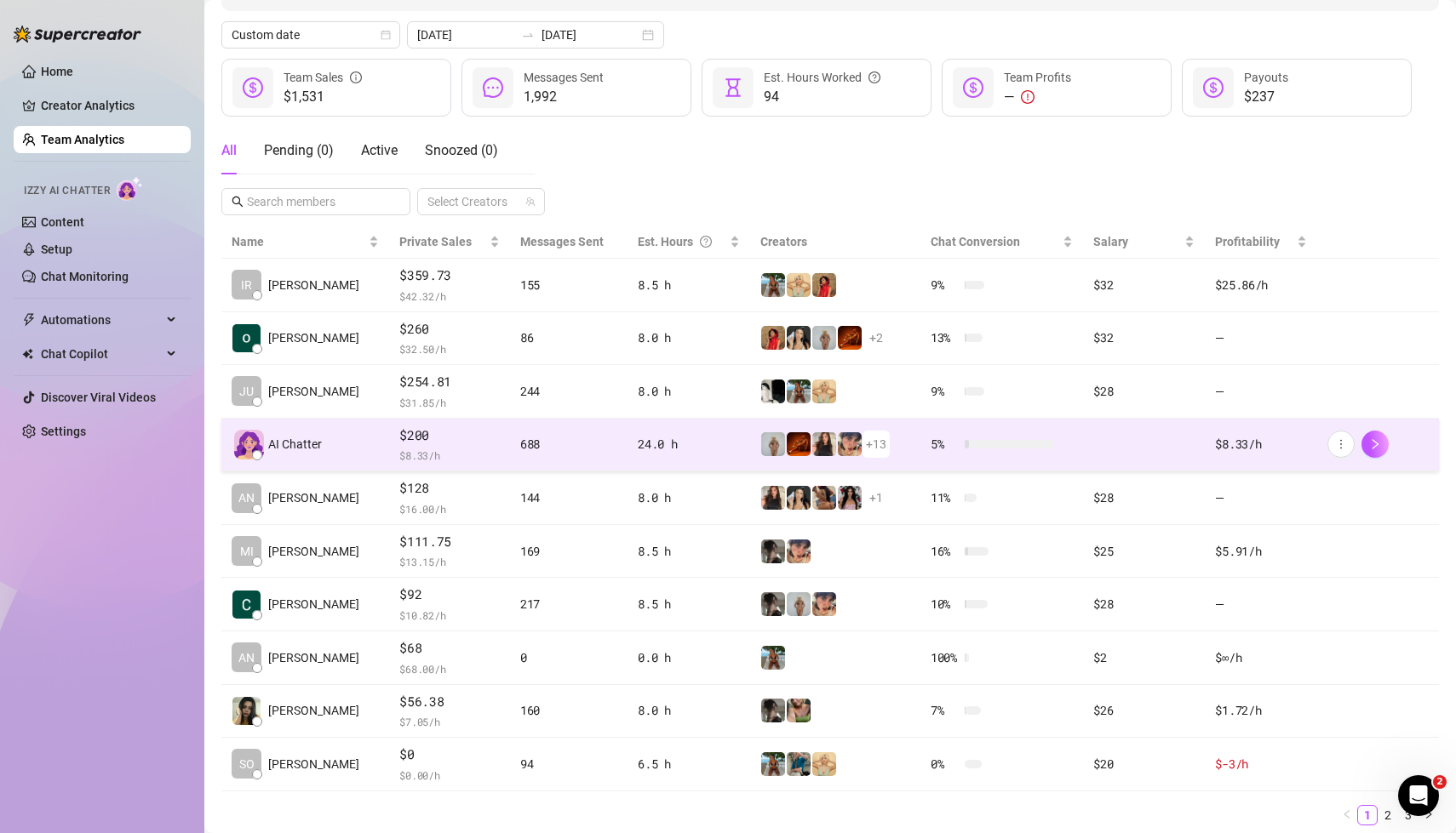
scroll to position [232, 0]
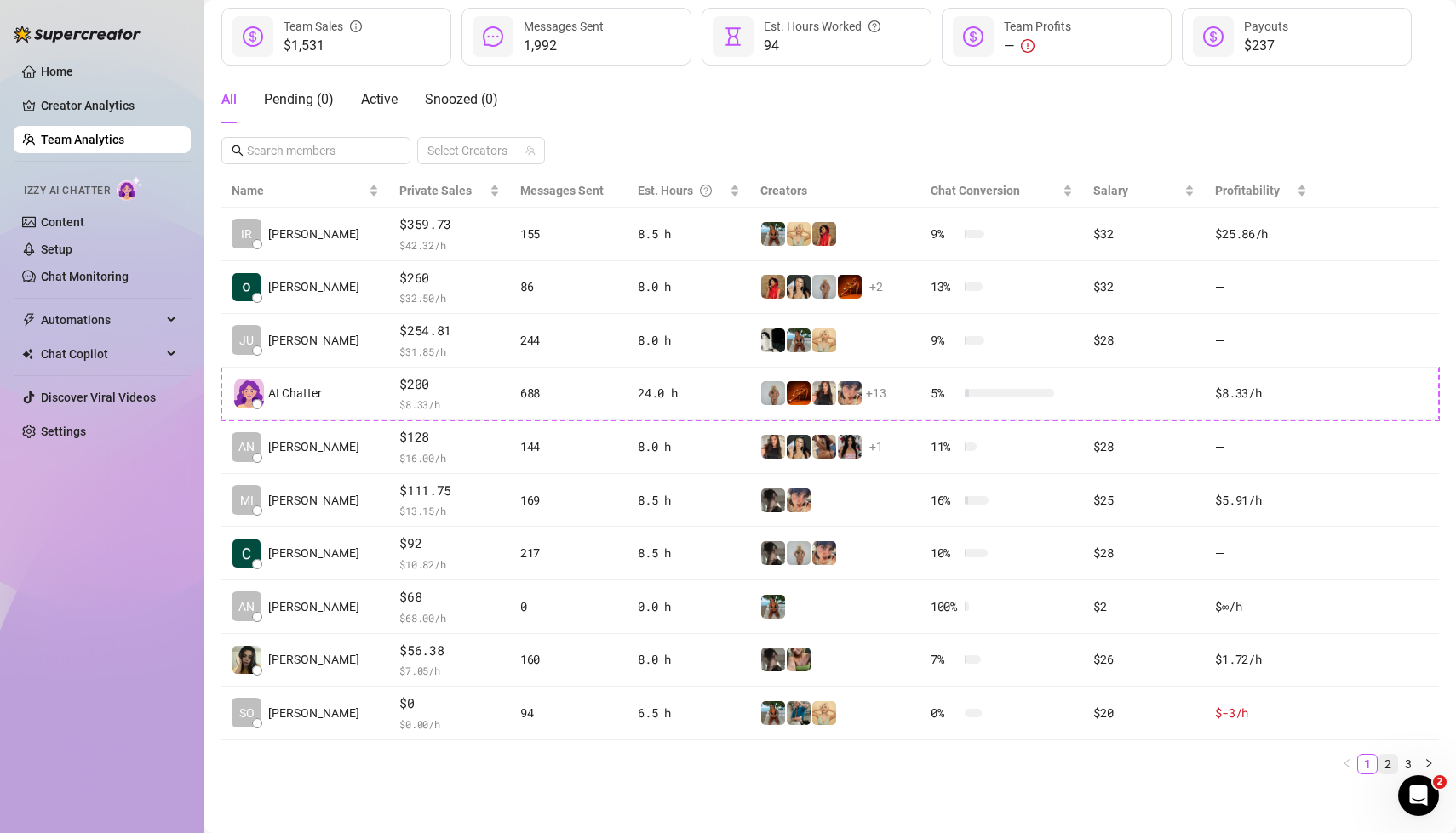
click at [1387, 756] on link "2" at bounding box center [1387, 764] width 19 height 19
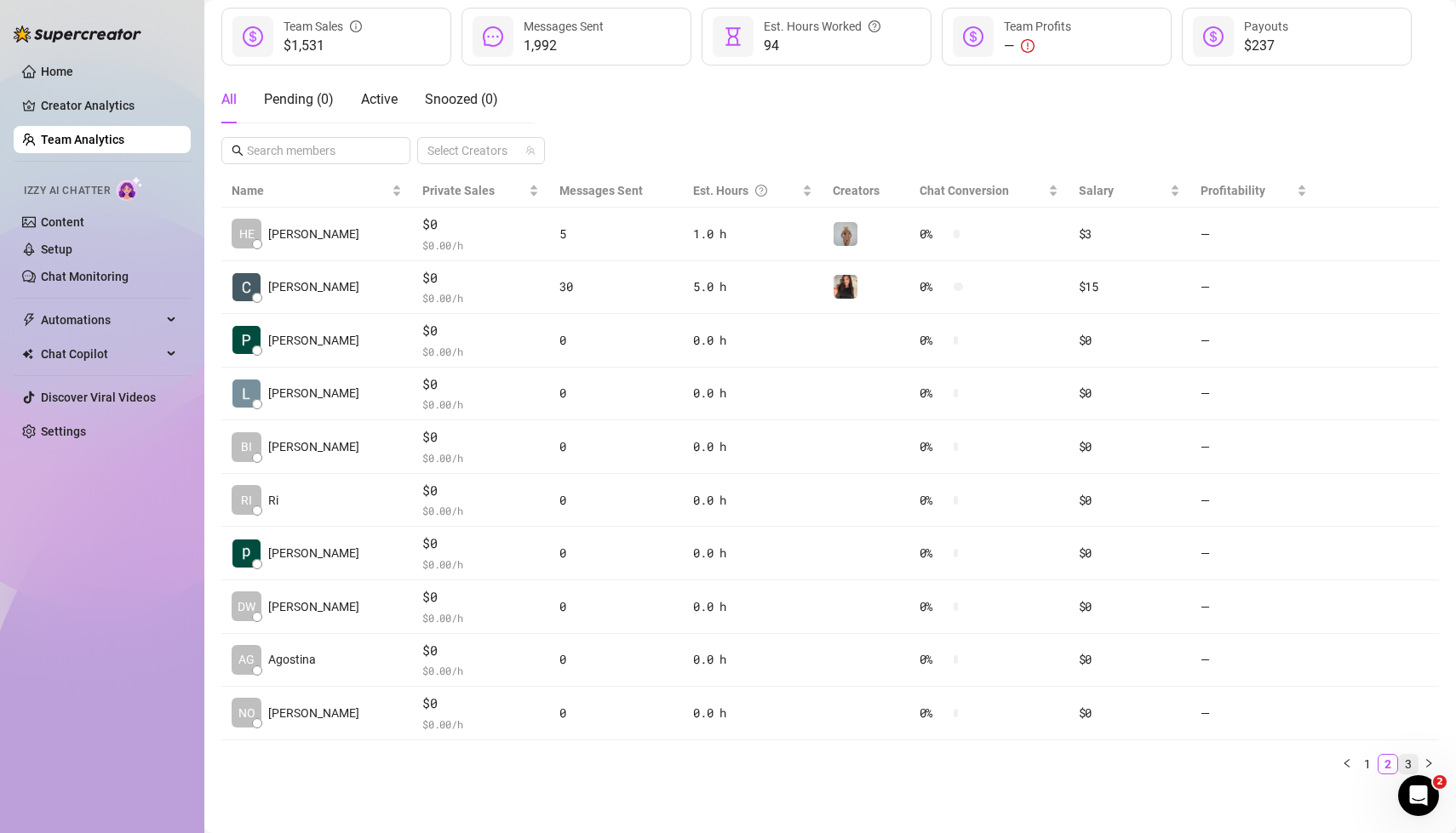
click at [1406, 761] on link "3" at bounding box center [1408, 764] width 19 height 19
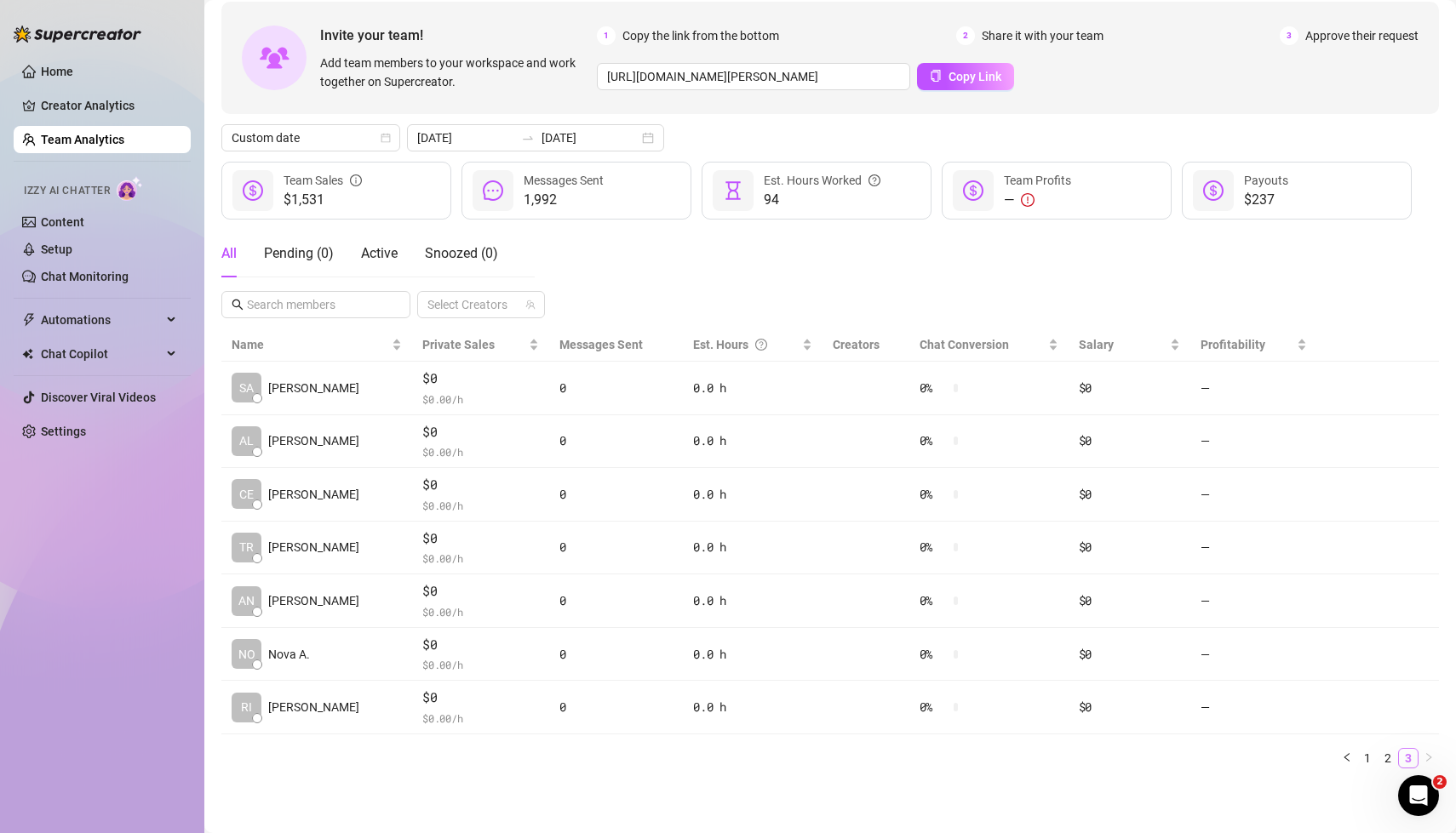
scroll to position [74, 0]
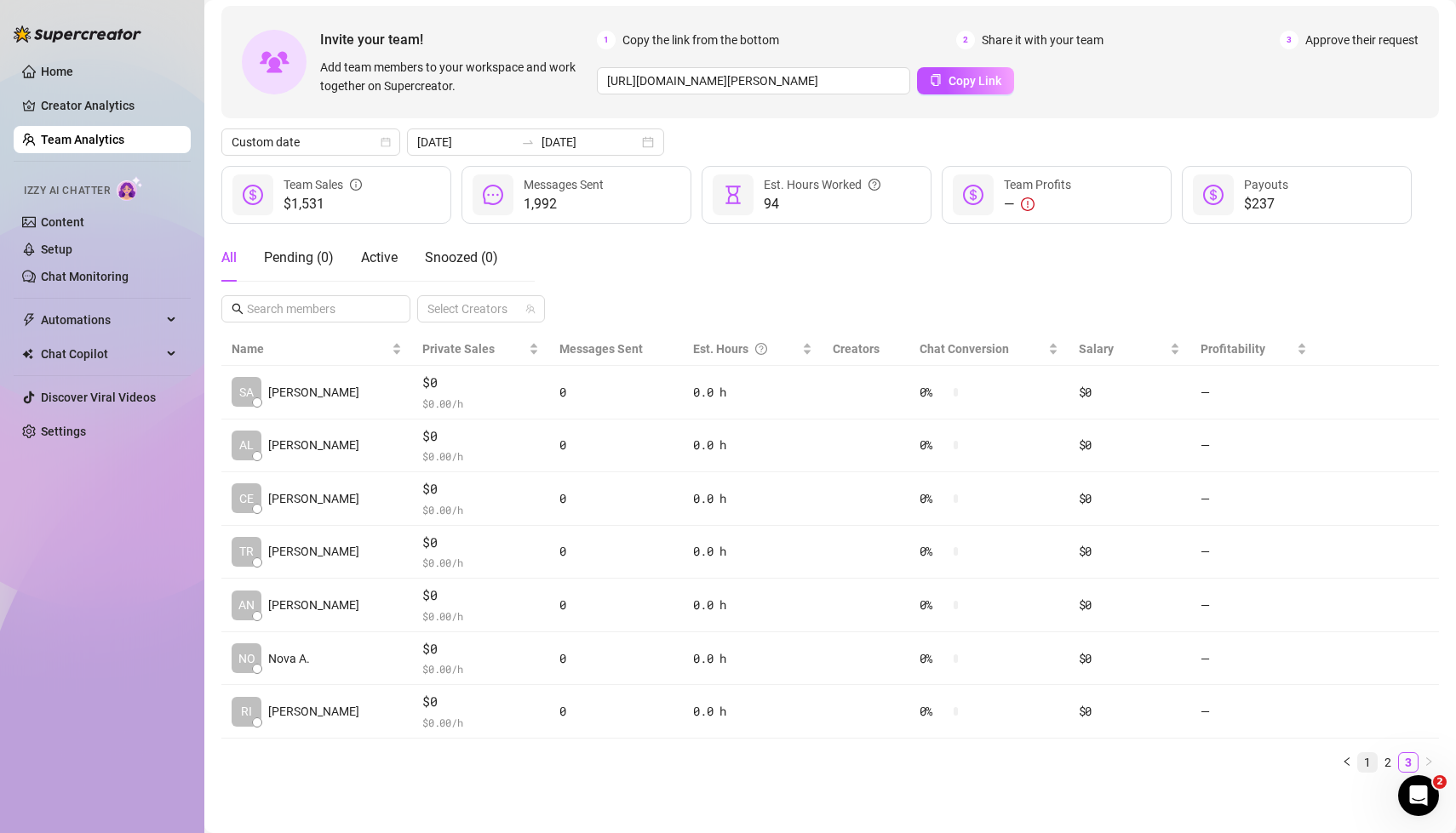
click at [1366, 757] on link "1" at bounding box center [1366, 762] width 19 height 19
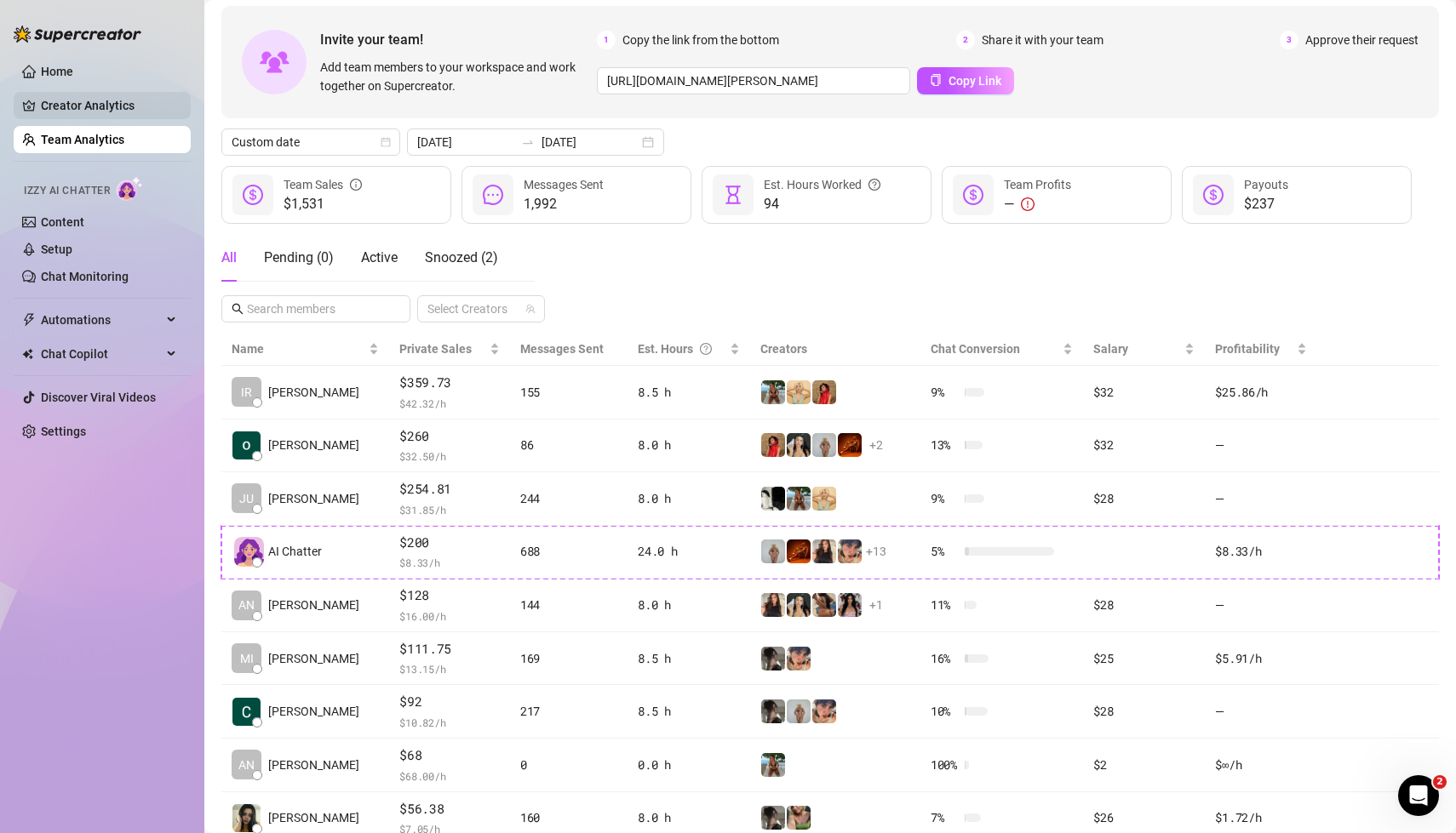
click at [104, 113] on link "Creator Analytics" at bounding box center [108, 104] width 136 height 27
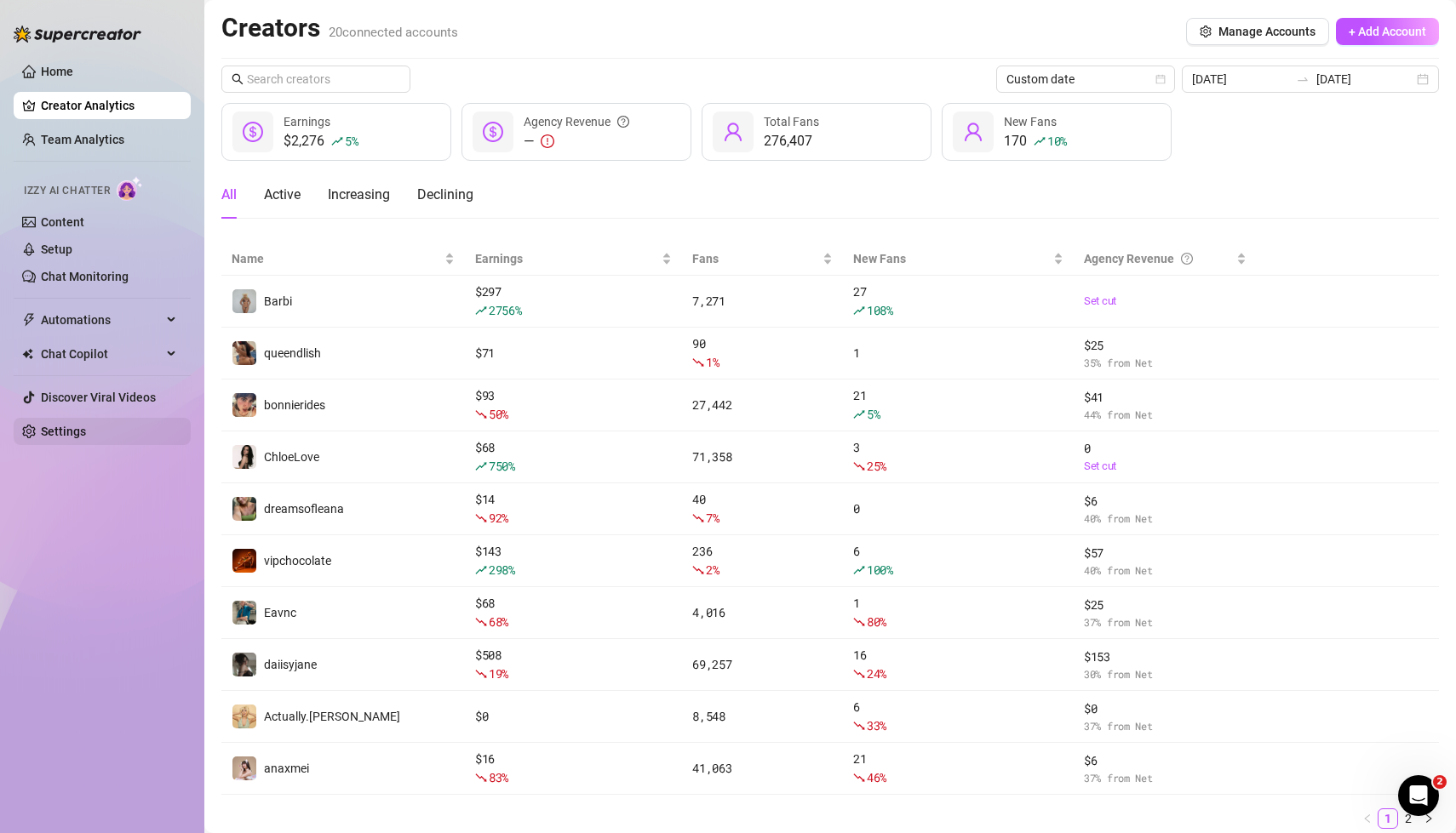
click at [71, 425] on link "Settings" at bounding box center [63, 432] width 45 height 14
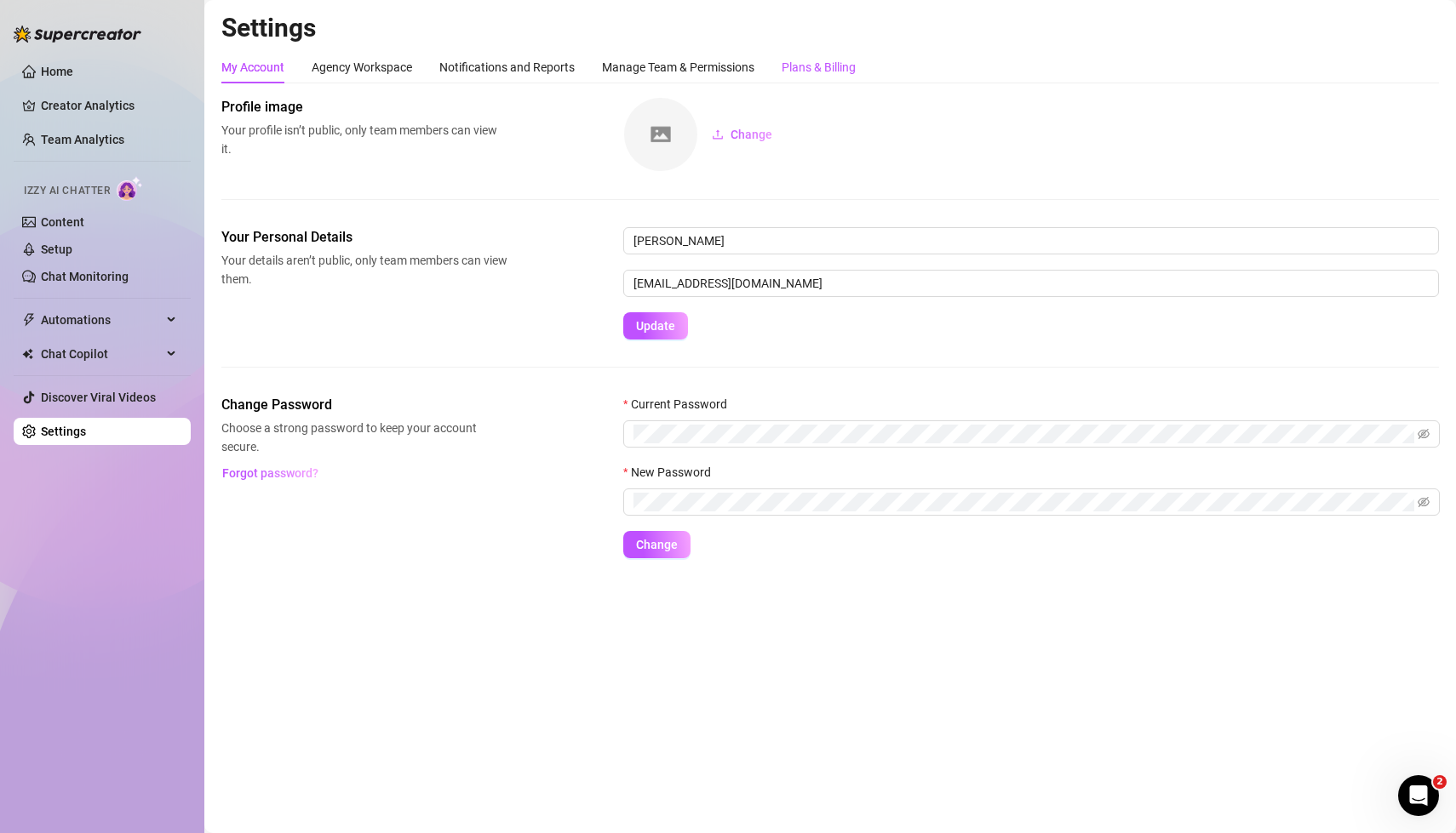
click at [831, 65] on div "Plans & Billing" at bounding box center [818, 67] width 74 height 19
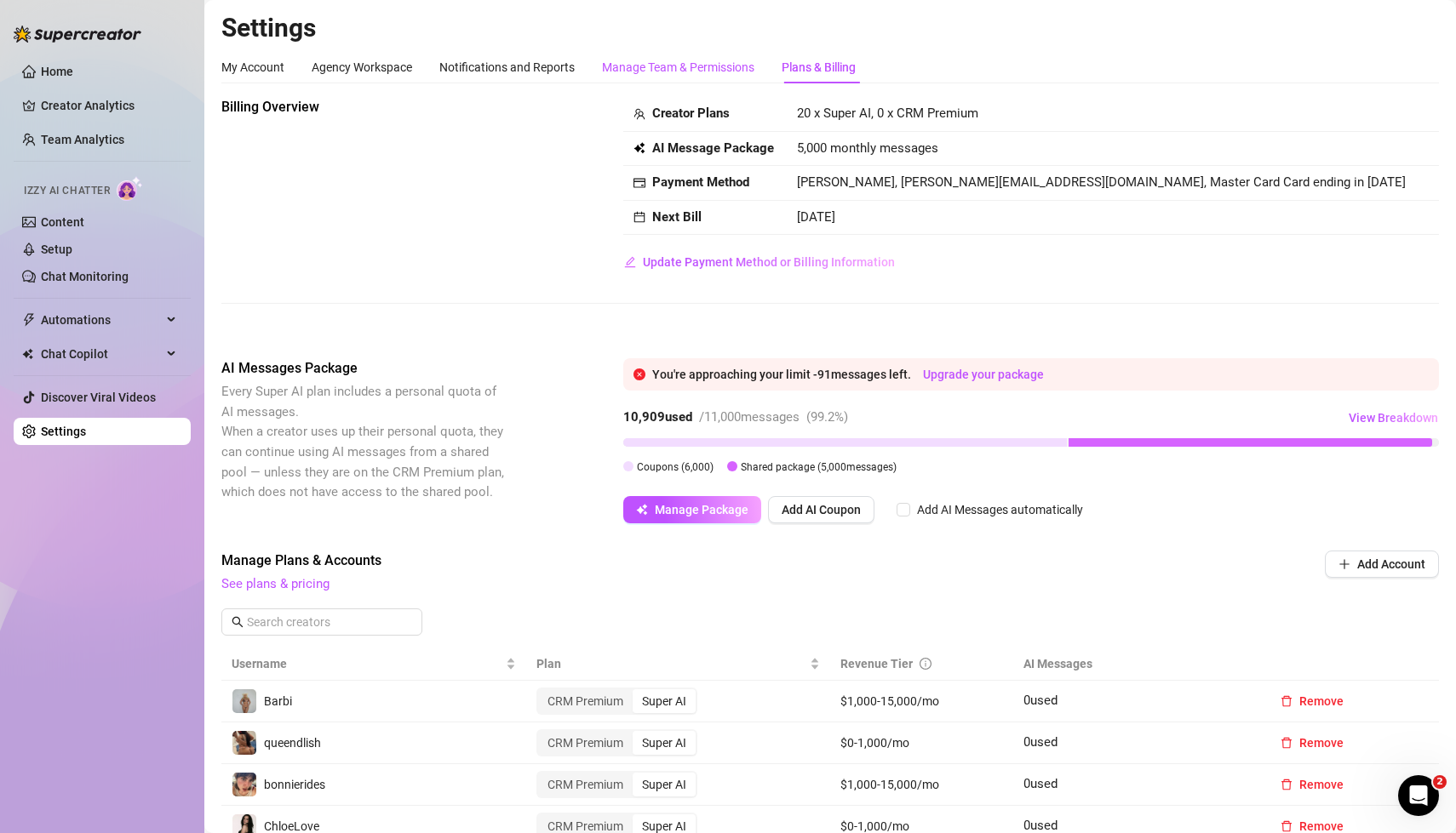
click at [665, 74] on div "Manage Team & Permissions" at bounding box center [678, 67] width 152 height 19
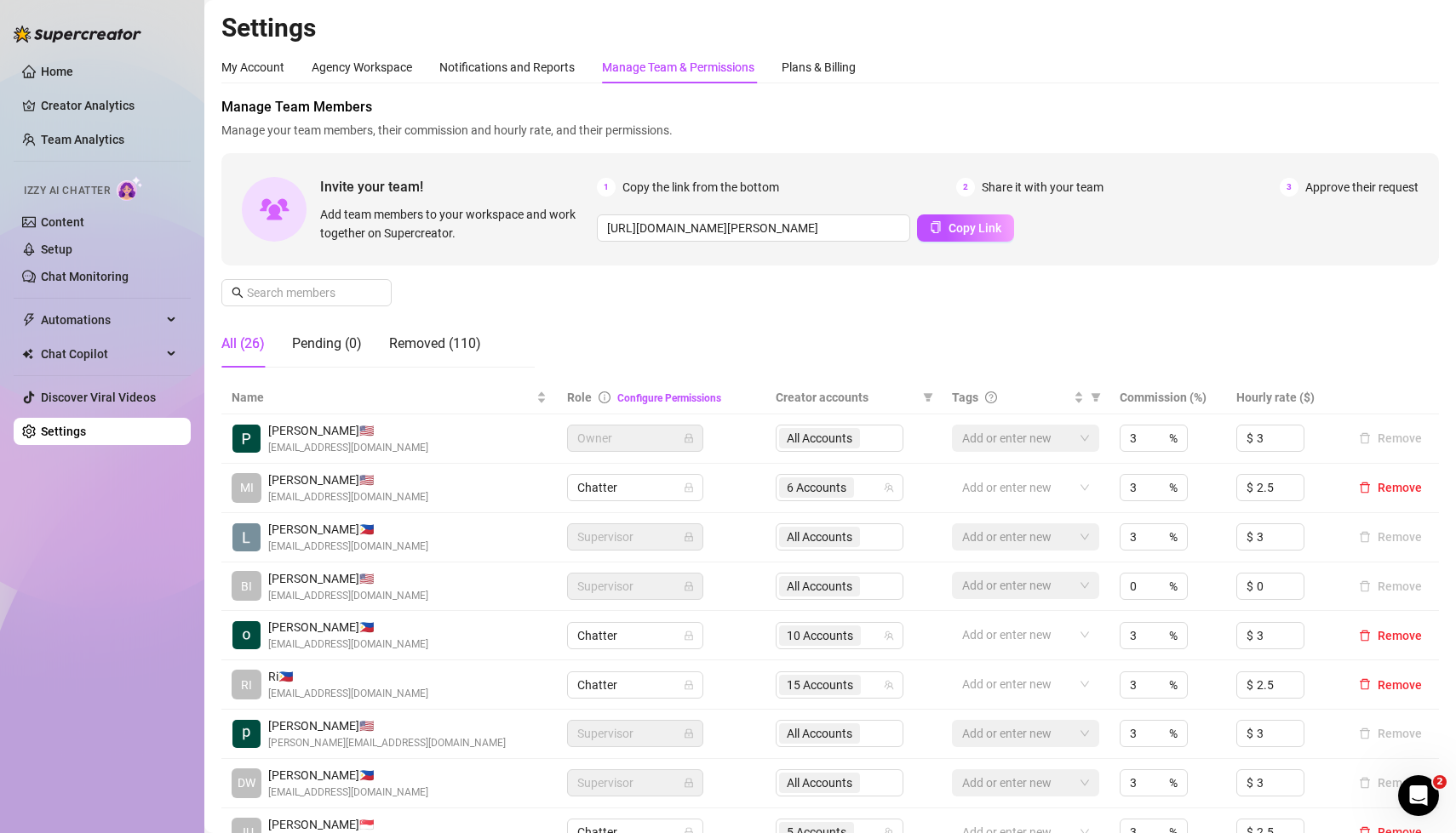
click at [706, 324] on div "Manage Team Members Manage your team members, their commission and hourly rate,…" at bounding box center [829, 240] width 1217 height 285
click at [531, 68] on div "Notifications and Reports" at bounding box center [507, 67] width 135 height 19
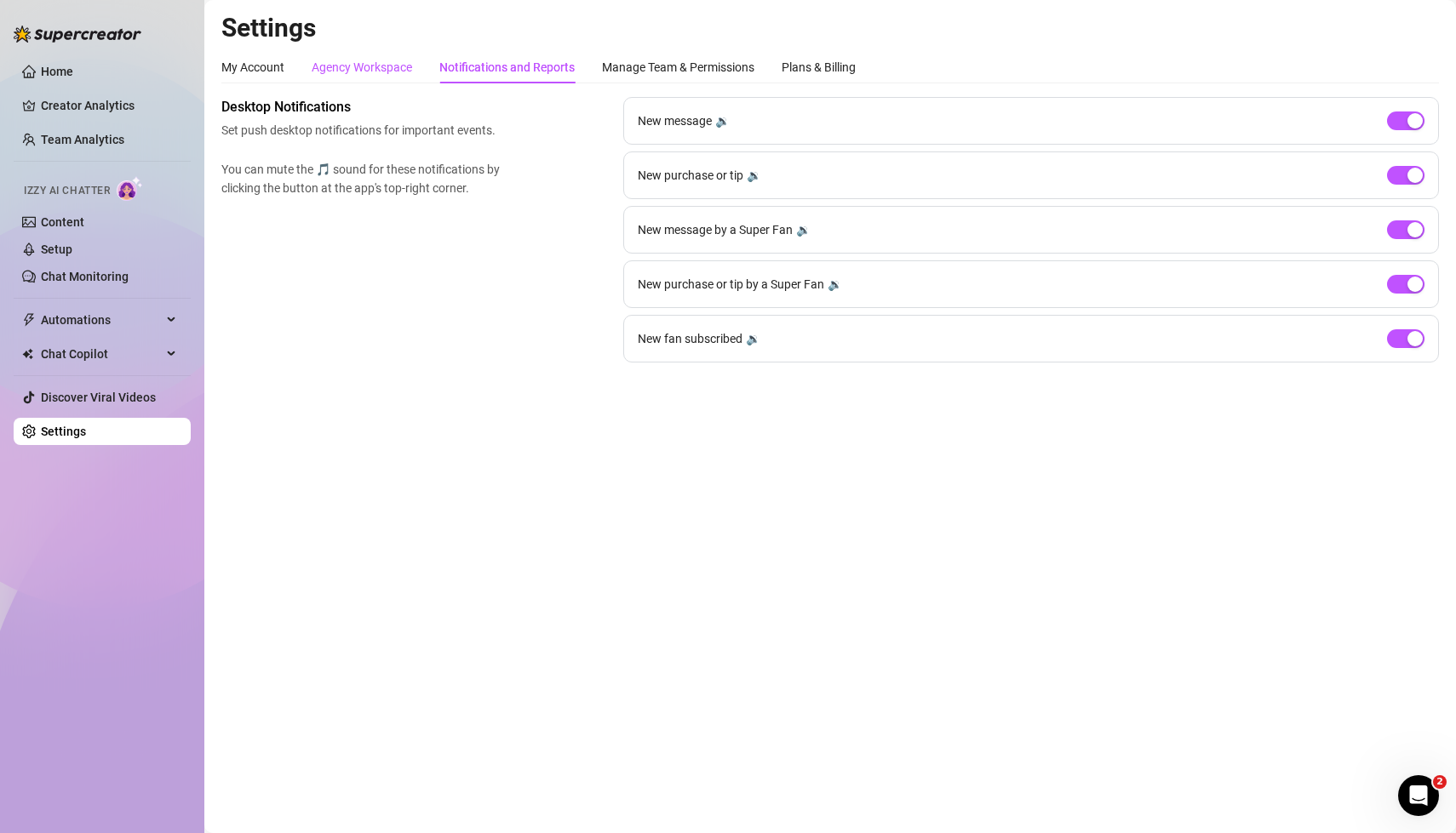
click at [381, 70] on div "Agency Workspace" at bounding box center [361, 67] width 101 height 19
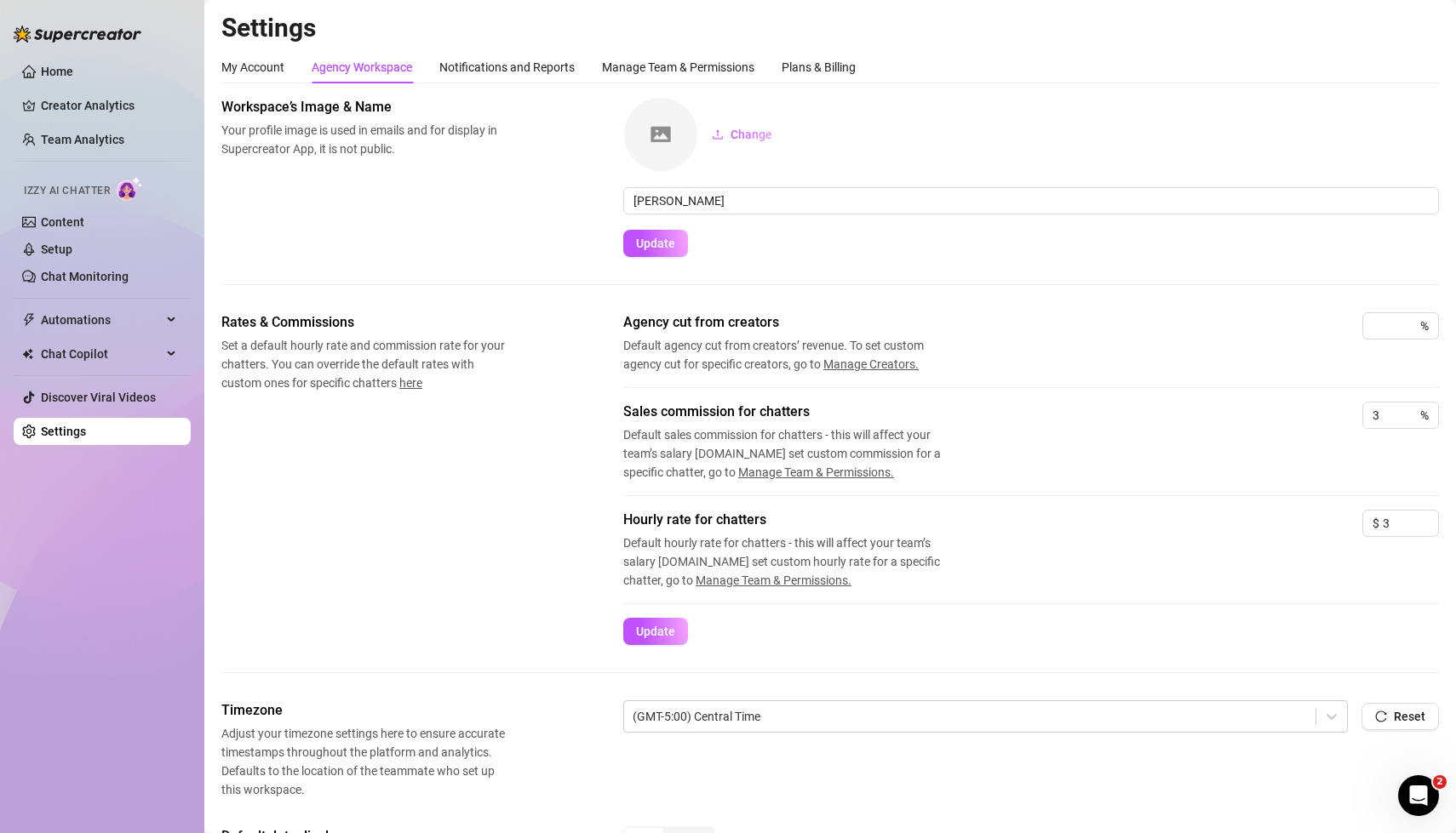
click at [433, 486] on div "Rates & Commissions Set a default hourly rate and commission rate for your chat…" at bounding box center [829, 479] width 1217 height 332
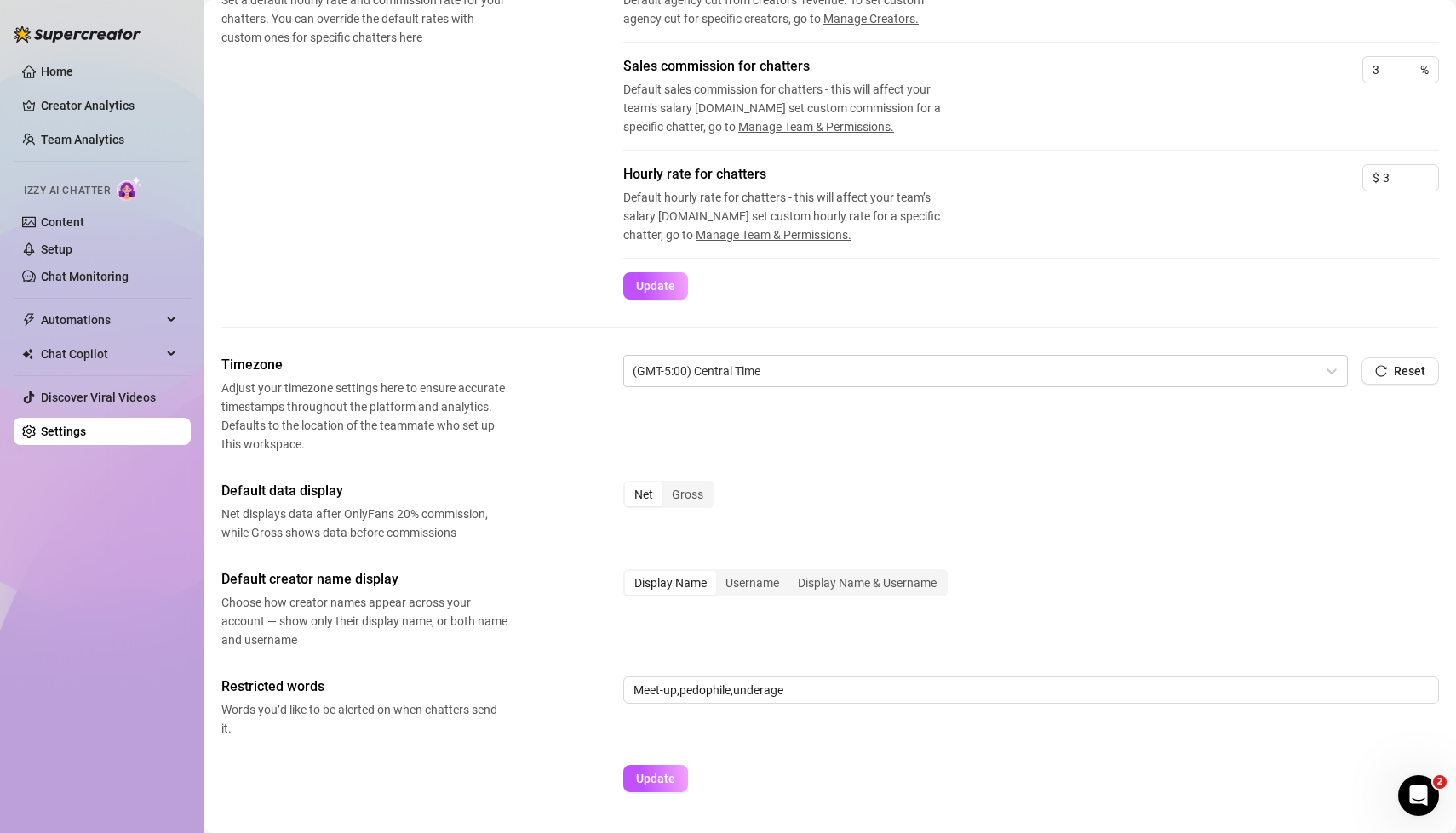
scroll to position [347, 0]
click at [397, 244] on div "Rates & Commissions Set a default hourly rate and commission rate for your chat…" at bounding box center [829, 131] width 1217 height 332
click at [412, 234] on div "Rates & Commissions Set a default hourly rate and commission rate for your chat…" at bounding box center [829, 131] width 1217 height 332
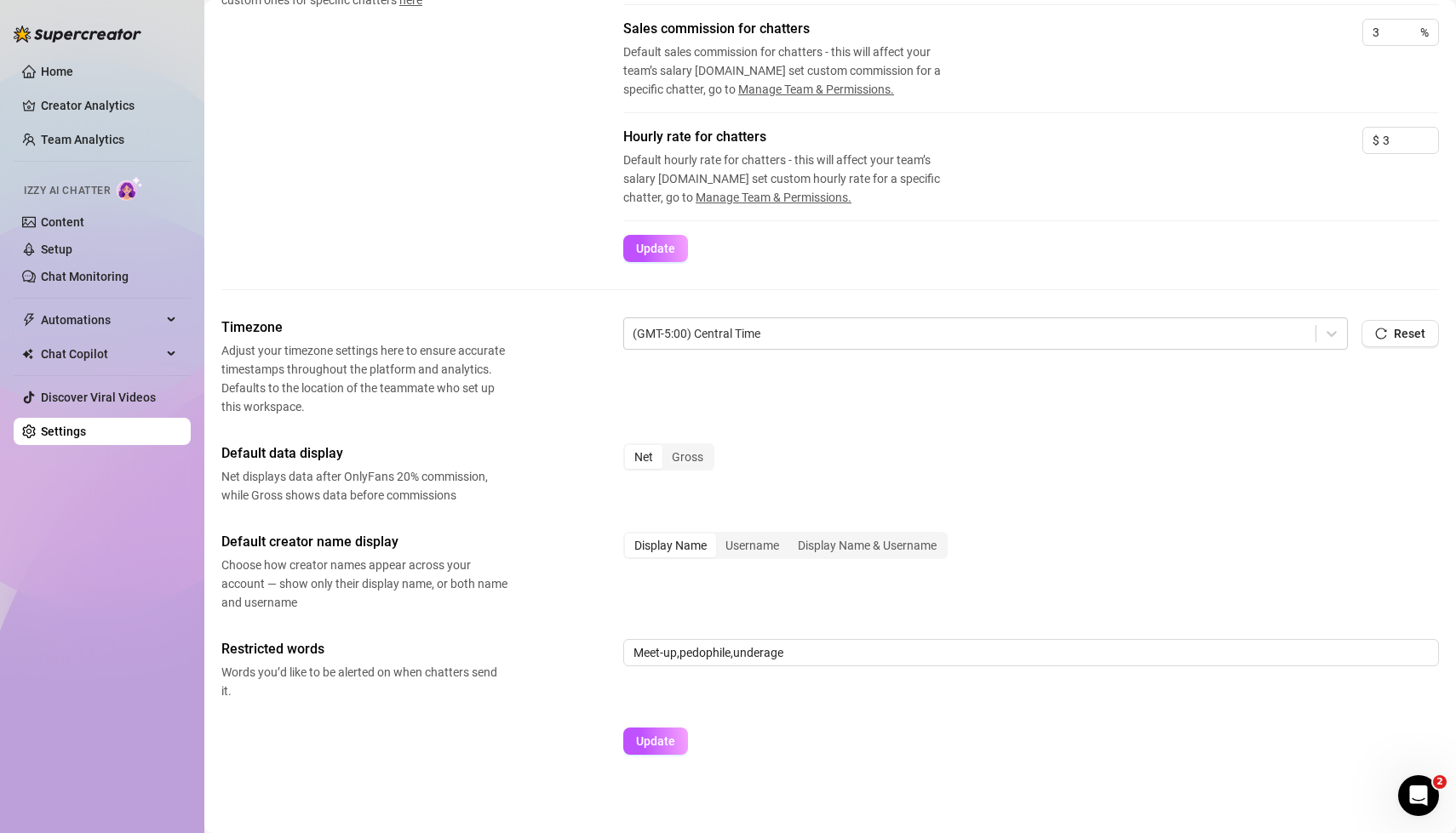
scroll to position [389, 0]
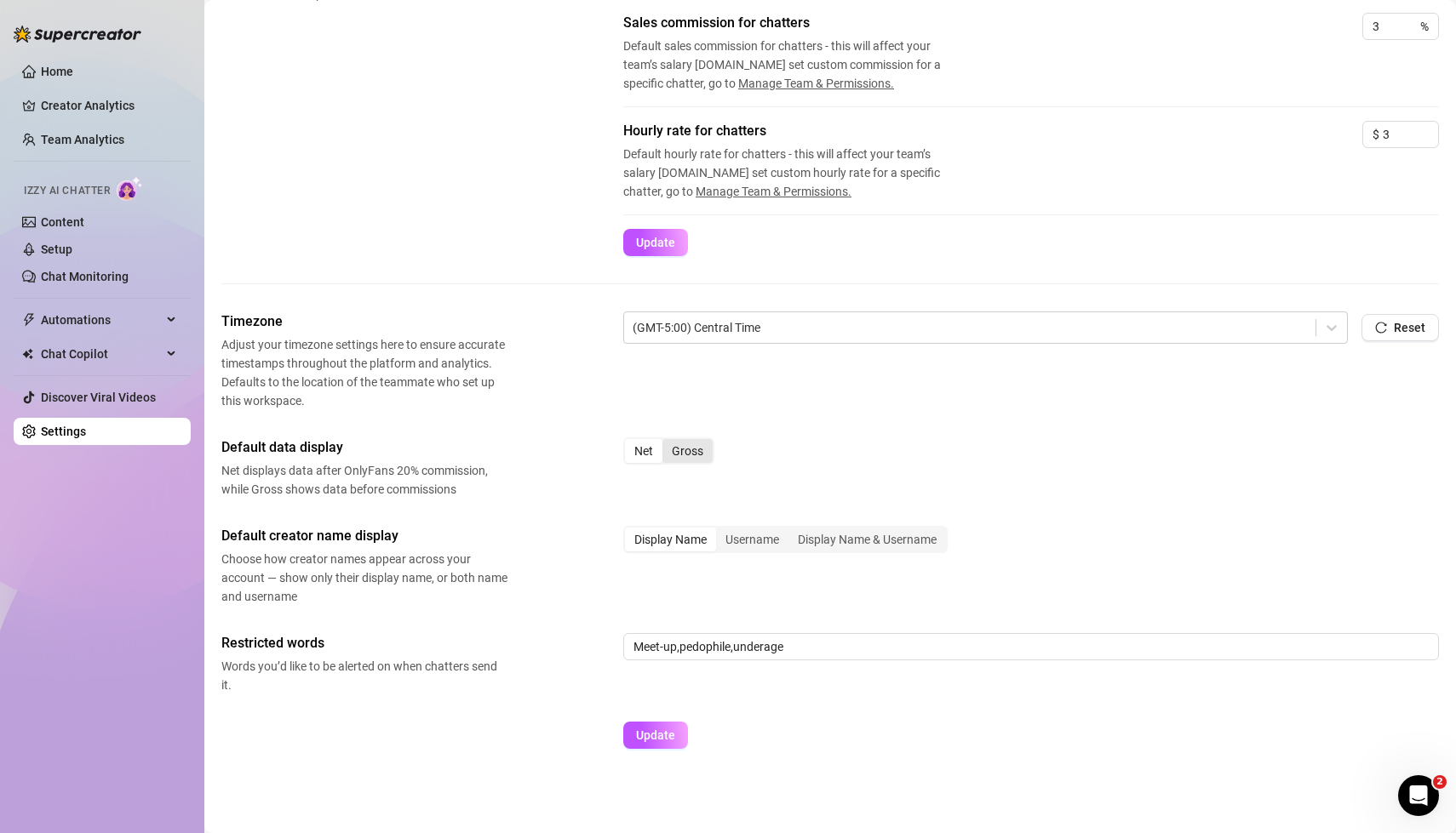
click at [695, 444] on div "Gross" at bounding box center [688, 451] width 50 height 24
click at [667, 442] on input "Gross" at bounding box center [667, 442] width 0 height 0
click at [669, 729] on span "Update" at bounding box center [655, 735] width 39 height 14
click at [638, 741] on button "Update" at bounding box center [655, 734] width 65 height 27
click at [650, 729] on span "Update" at bounding box center [655, 735] width 39 height 14
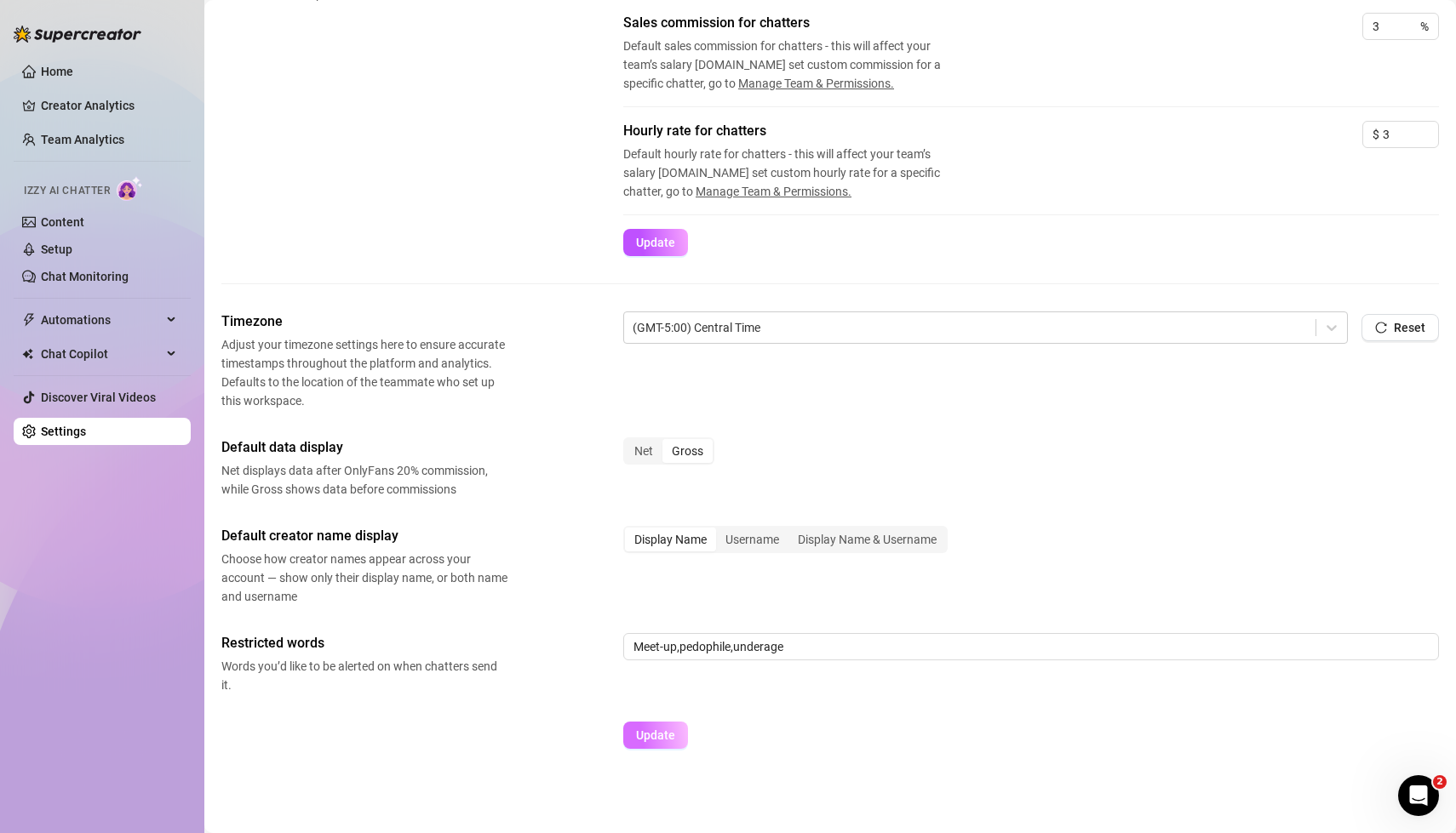
click at [650, 729] on span "Update" at bounding box center [655, 735] width 39 height 14
click at [103, 104] on link "Creator Analytics" at bounding box center [108, 104] width 136 height 27
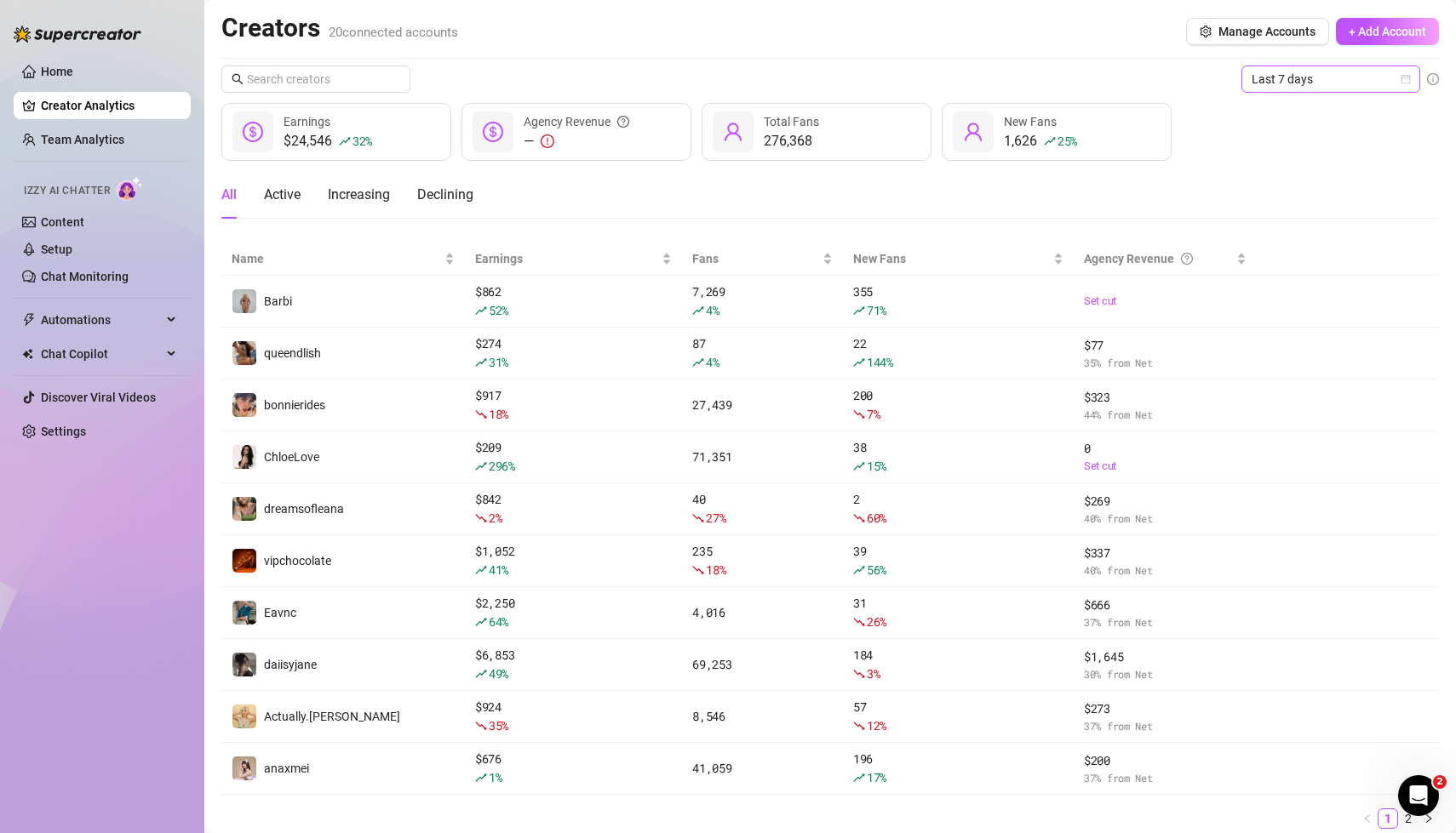
click at [1405, 83] on icon "calendar" at bounding box center [1405, 79] width 9 height 9
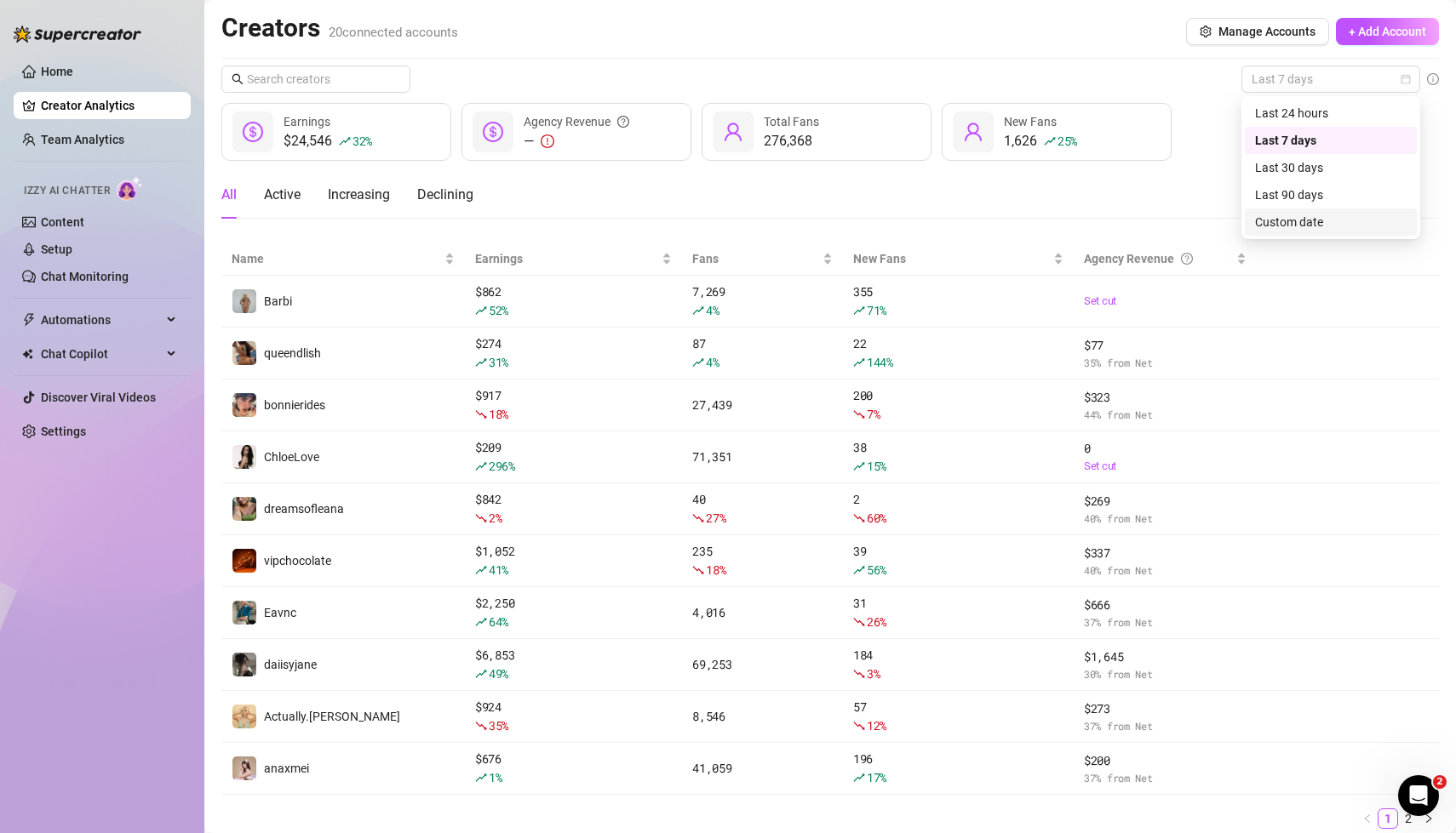
click at [1309, 225] on div "Custom date" at bounding box center [1331, 222] width 151 height 19
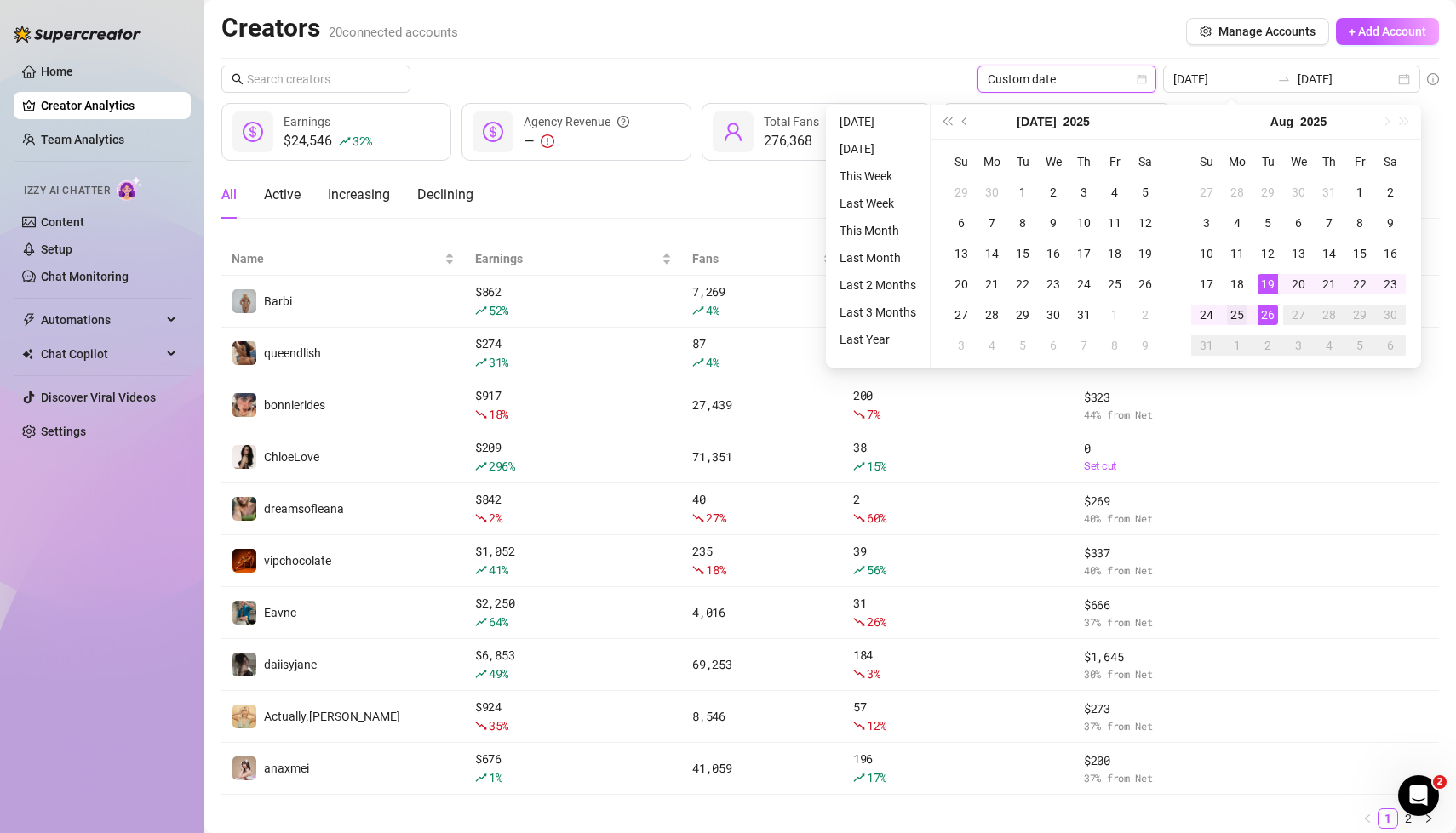
type input "[DATE]"
click at [1239, 316] on div "25" at bounding box center [1237, 314] width 21 height 21
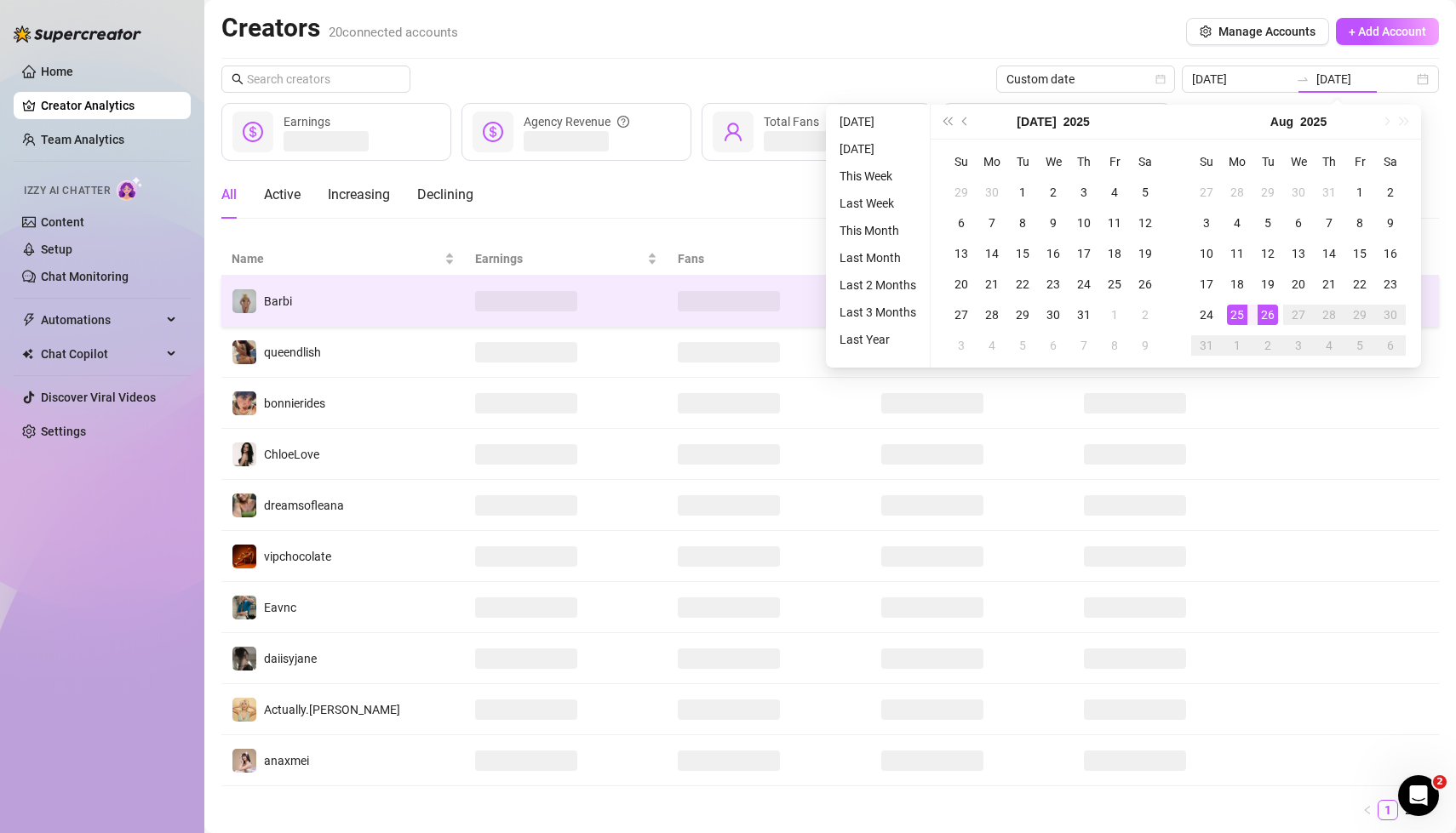
type input "[DATE]"
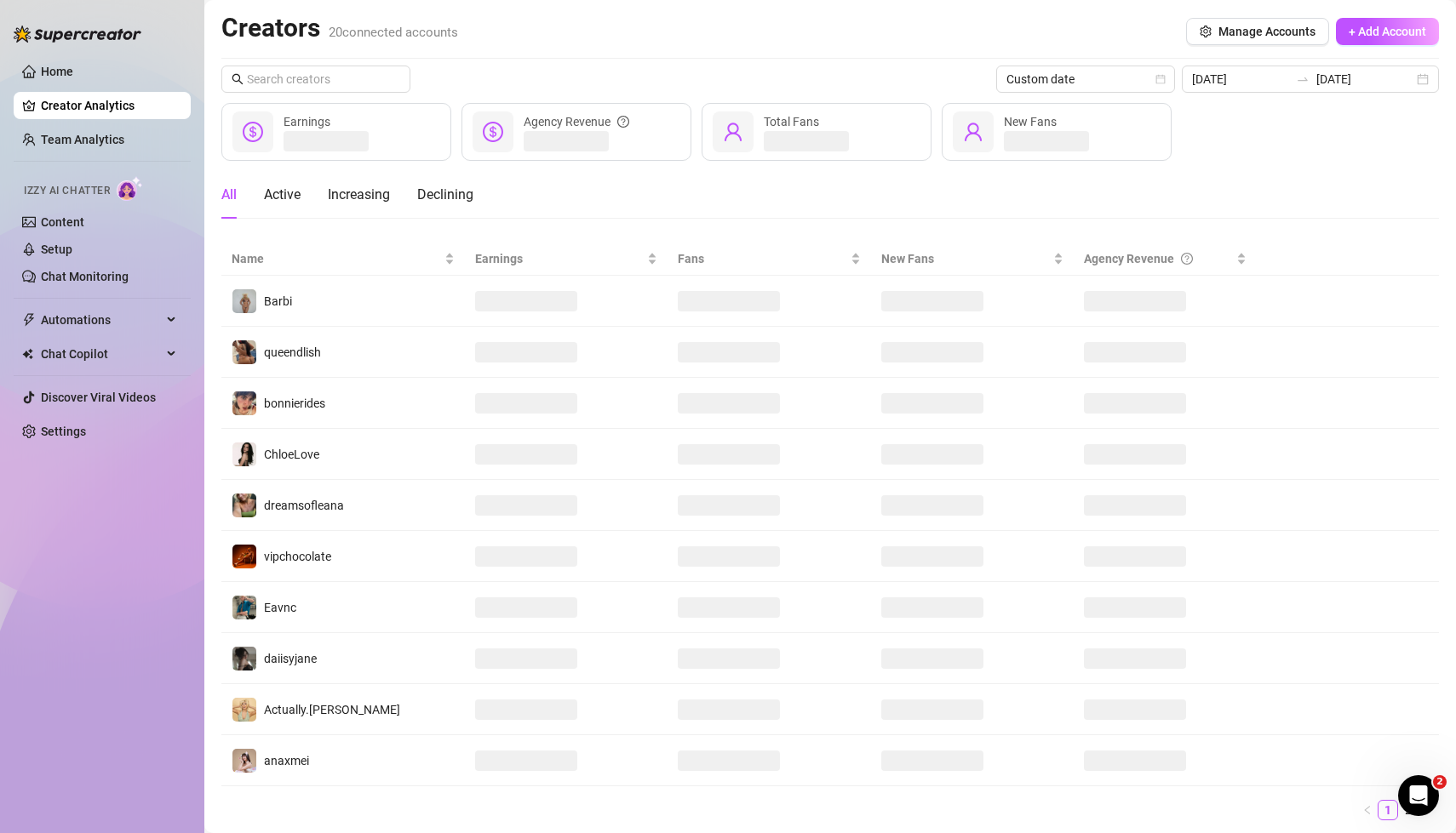
click at [907, 47] on div "Creators 20 connected accounts Manage Accounts + Add Account" at bounding box center [829, 31] width 1217 height 39
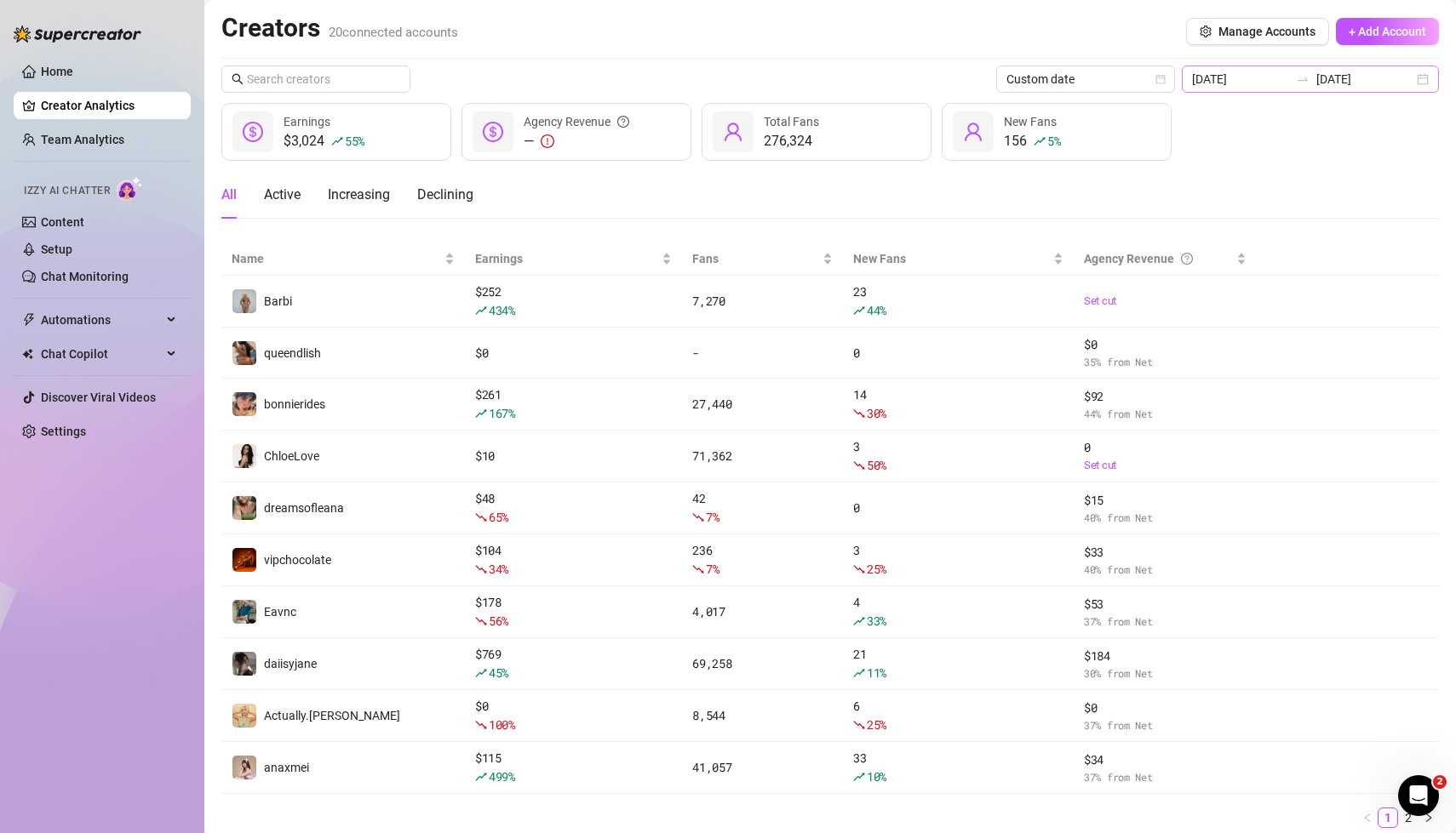
click at [1422, 83] on div "[DATE] [DATE]" at bounding box center [1310, 79] width 257 height 27
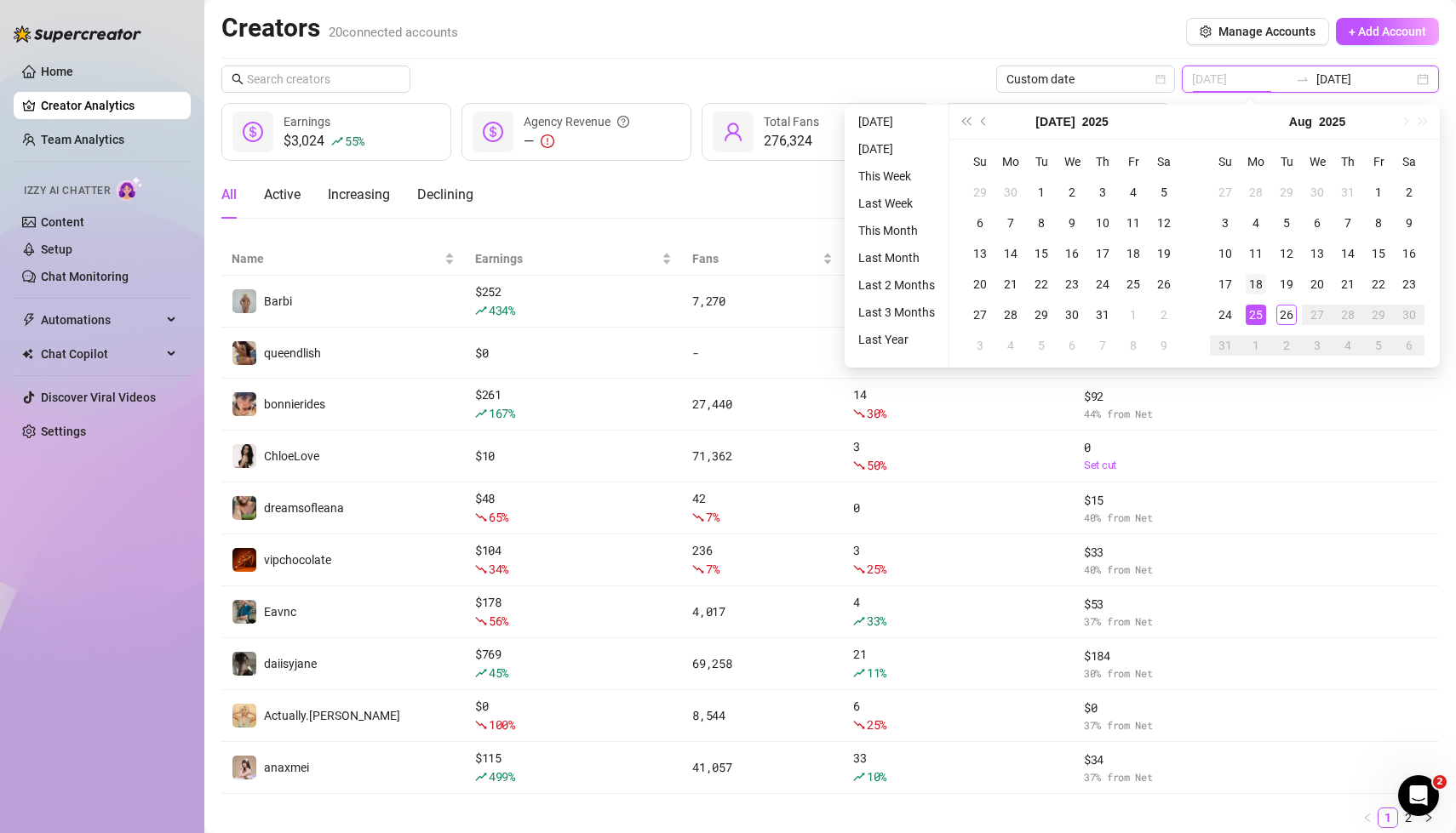
type input "[DATE]"
click at [1260, 286] on div "18" at bounding box center [1256, 284] width 21 height 21
type input "[DATE]"
click at [1229, 315] on div "24" at bounding box center [1225, 314] width 21 height 21
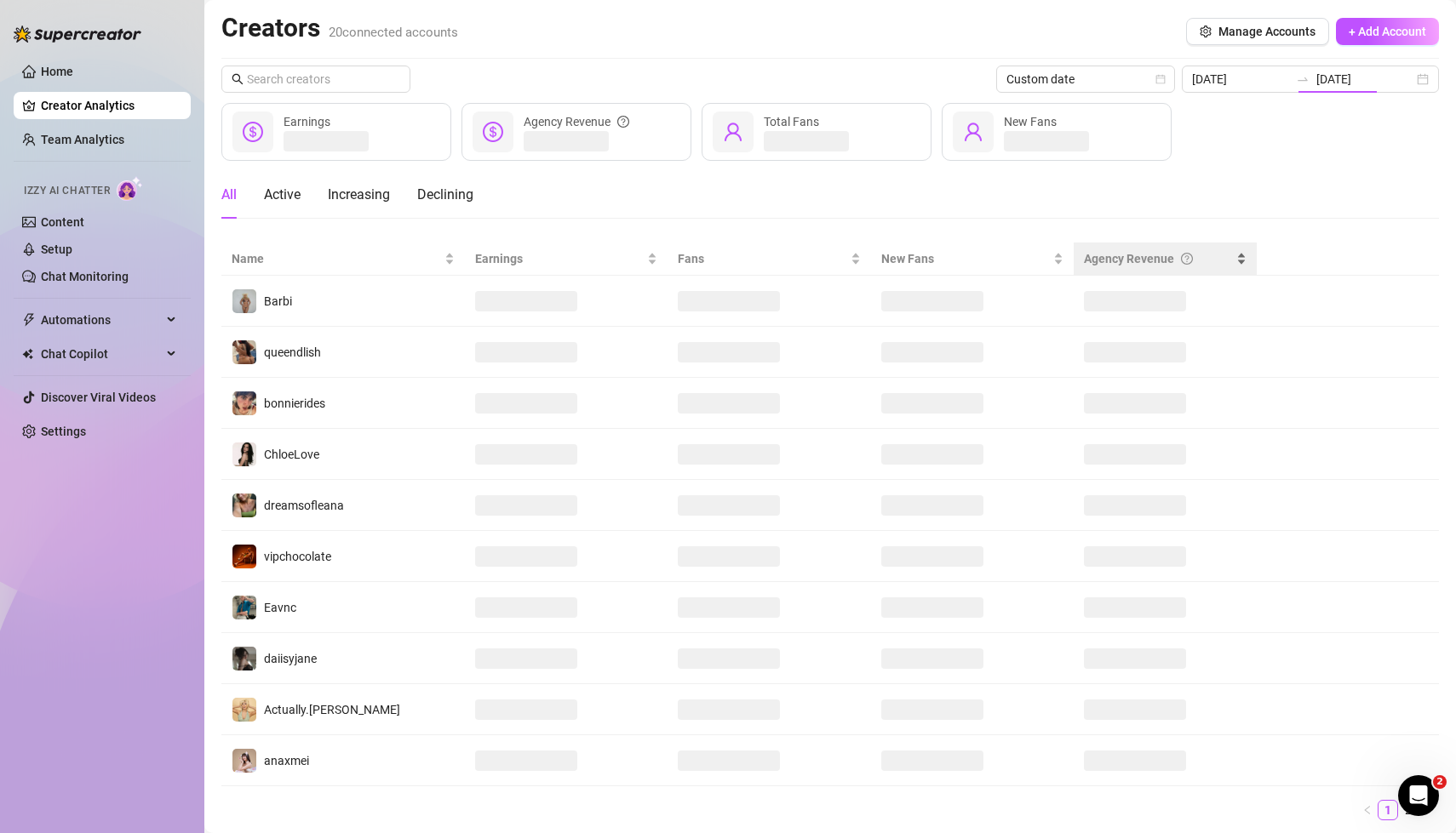
type input "[DATE]"
click at [1006, 19] on div "Creators 20 connected accounts Manage Accounts + Add Account" at bounding box center [829, 31] width 1217 height 39
click at [1423, 80] on div "2025-08-24 2025-08-25" at bounding box center [1310, 79] width 257 height 27
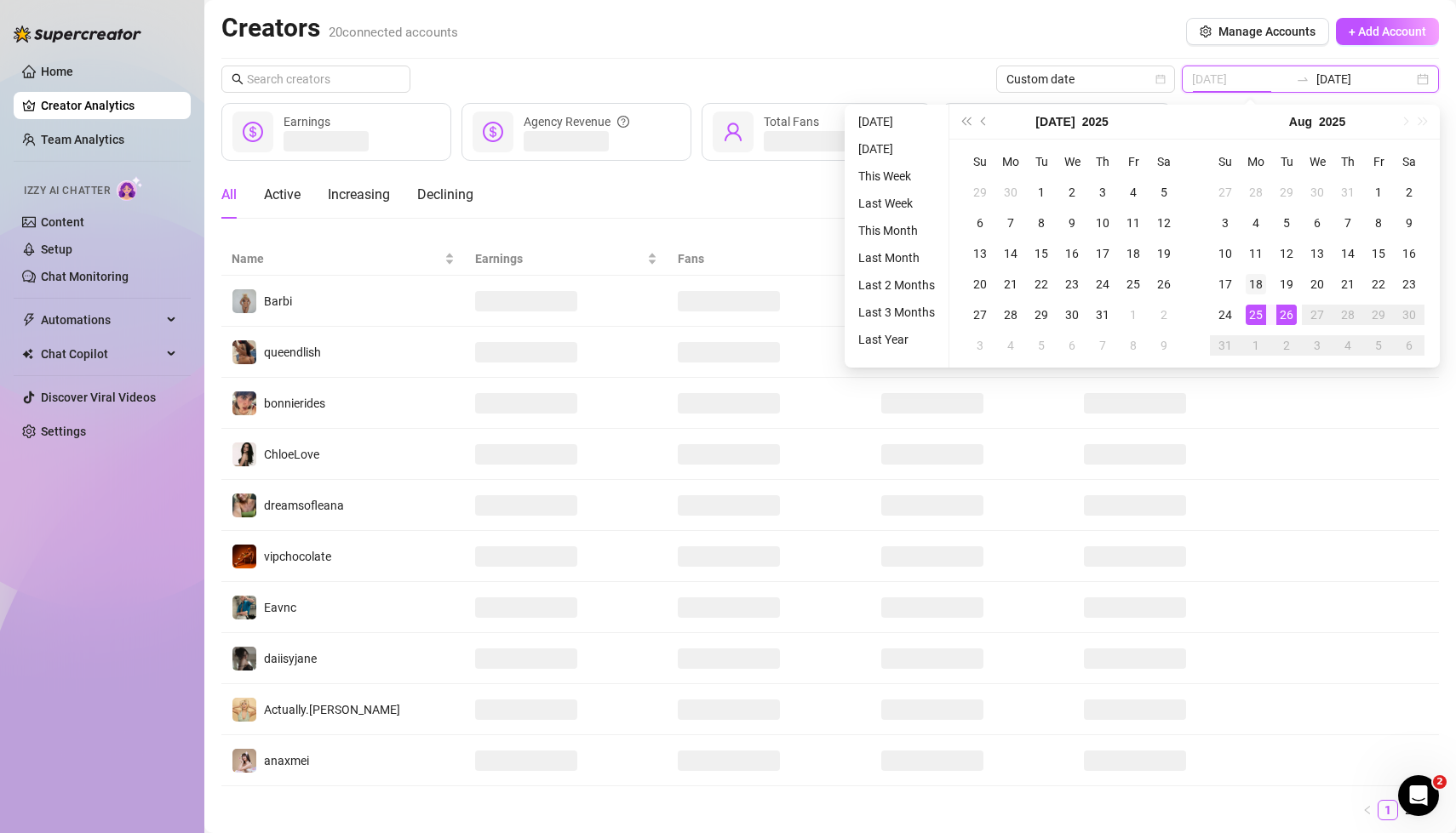
type input "[DATE]"
click at [1253, 284] on div "18" at bounding box center [1256, 284] width 21 height 21
type input "[DATE]"
click at [1222, 313] on div "24" at bounding box center [1225, 314] width 21 height 21
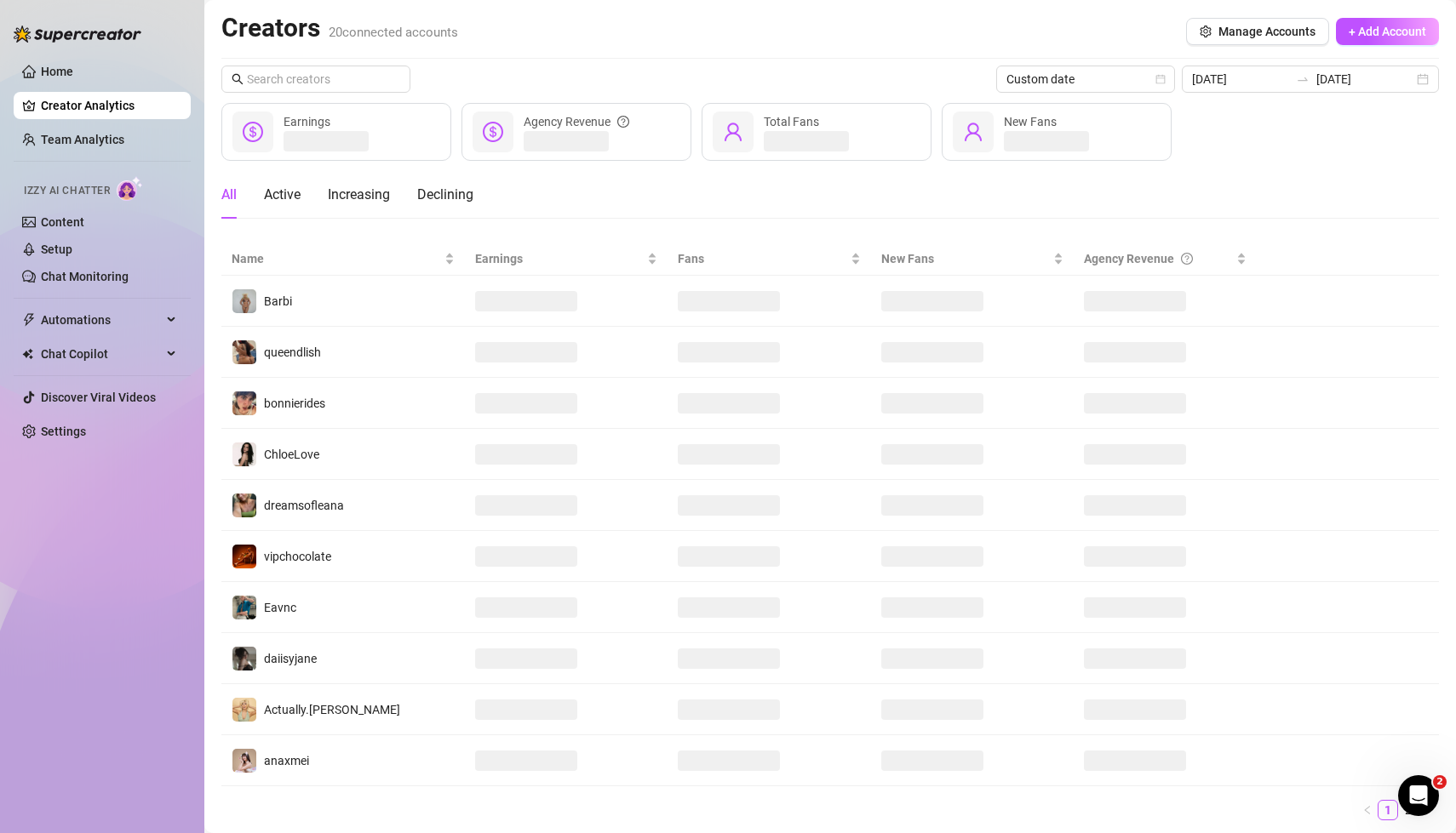
click at [987, 40] on div "Creators 20 connected accounts Manage Accounts + Add Account" at bounding box center [829, 31] width 1217 height 39
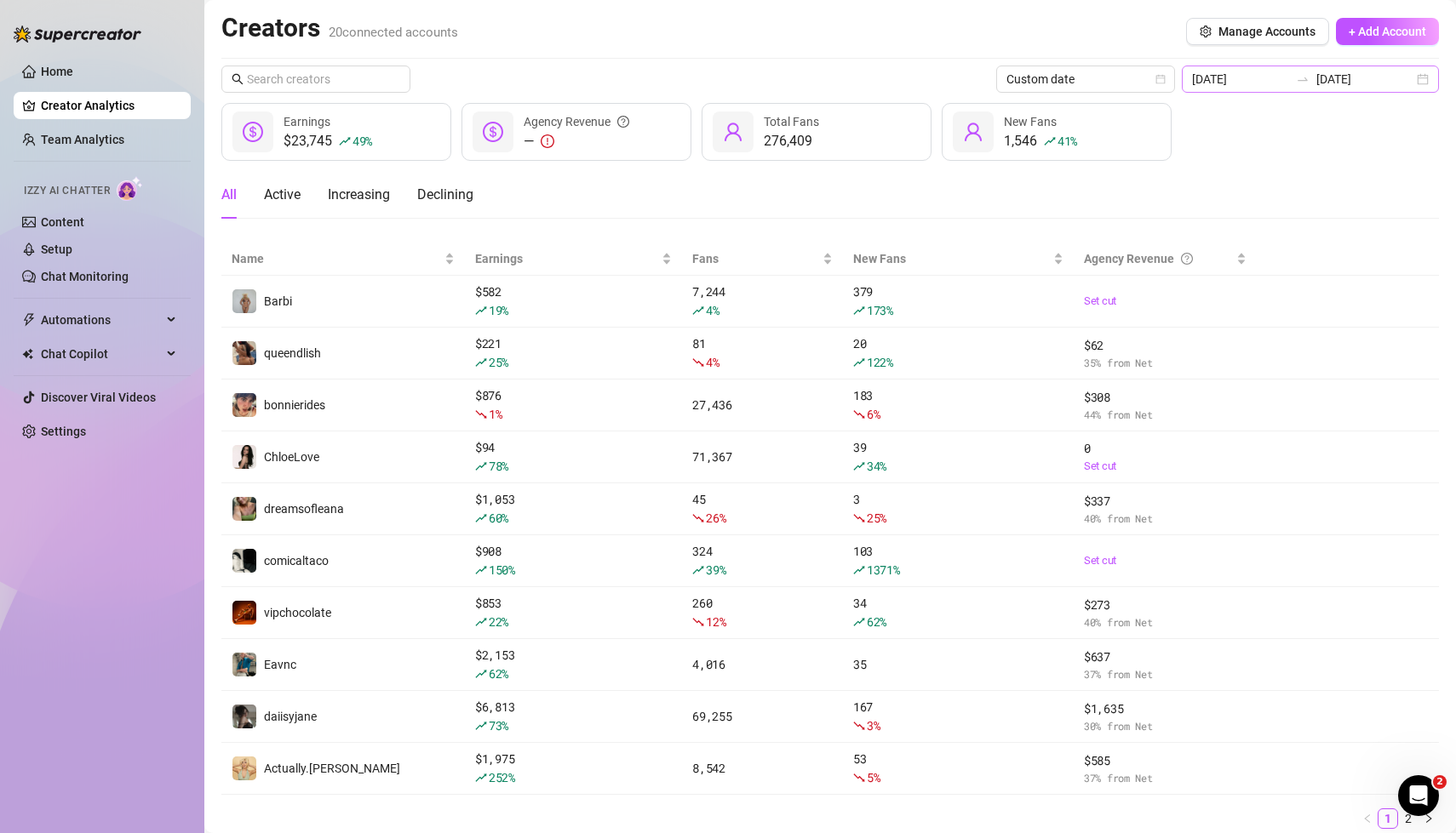
click at [1422, 81] on div "[DATE] [DATE]" at bounding box center [1310, 79] width 257 height 27
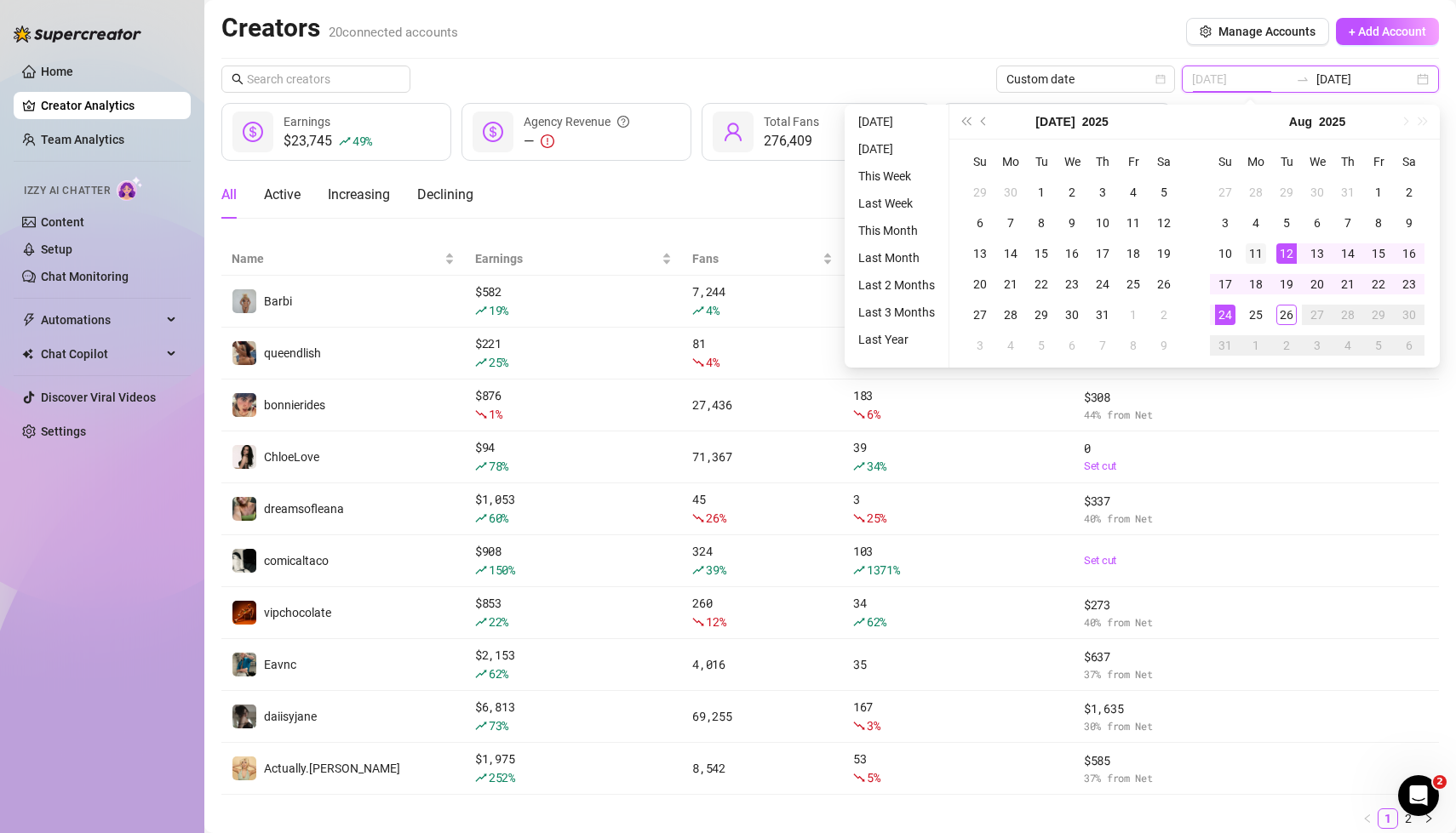
type input "[DATE]"
click at [1258, 254] on div "11" at bounding box center [1256, 254] width 21 height 21
type input "[DATE]"
click at [1220, 286] on div "17" at bounding box center [1225, 284] width 21 height 21
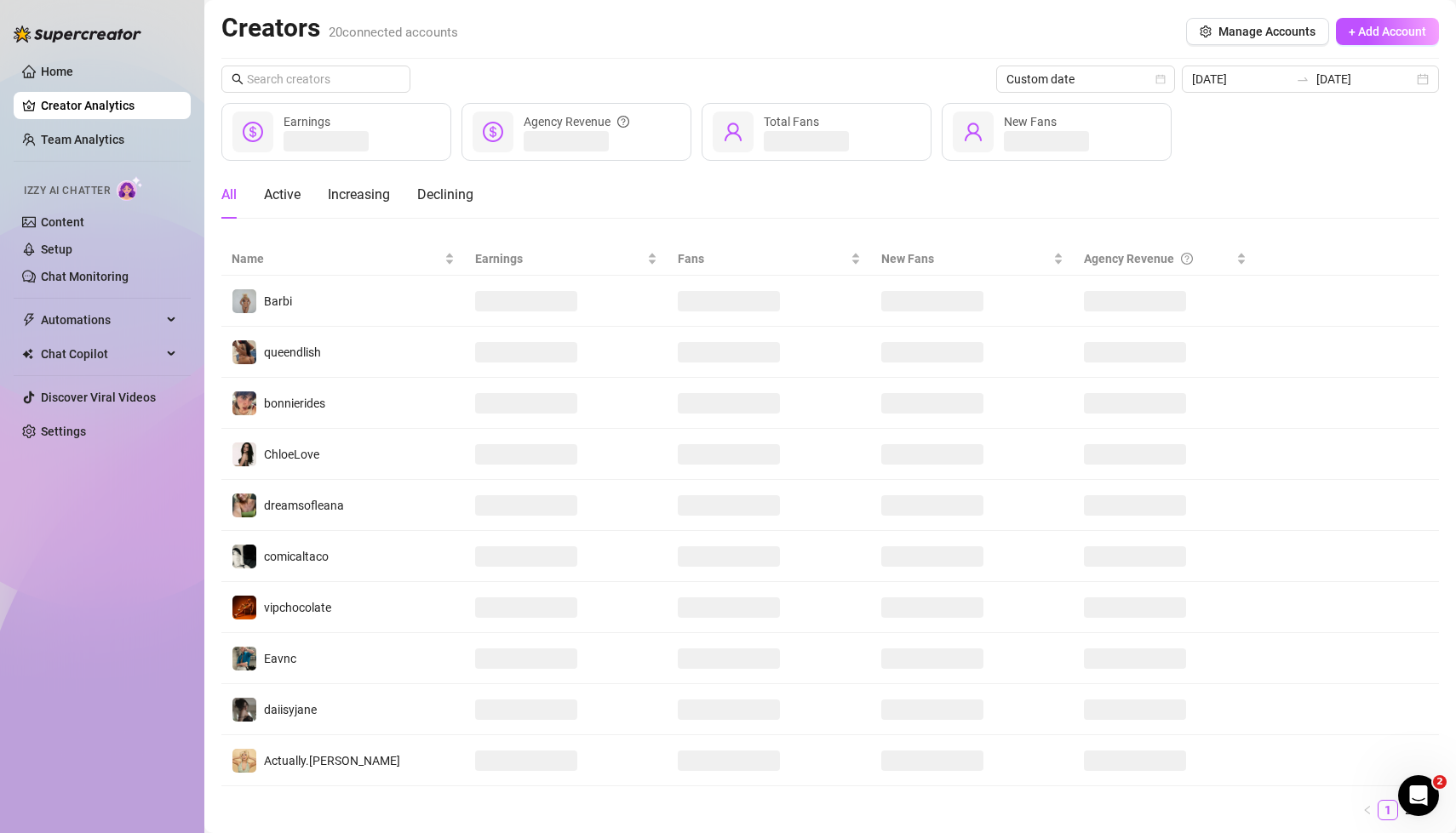
click at [915, 41] on div "Creators 20 connected accounts Manage Accounts + Add Account" at bounding box center [829, 31] width 1217 height 39
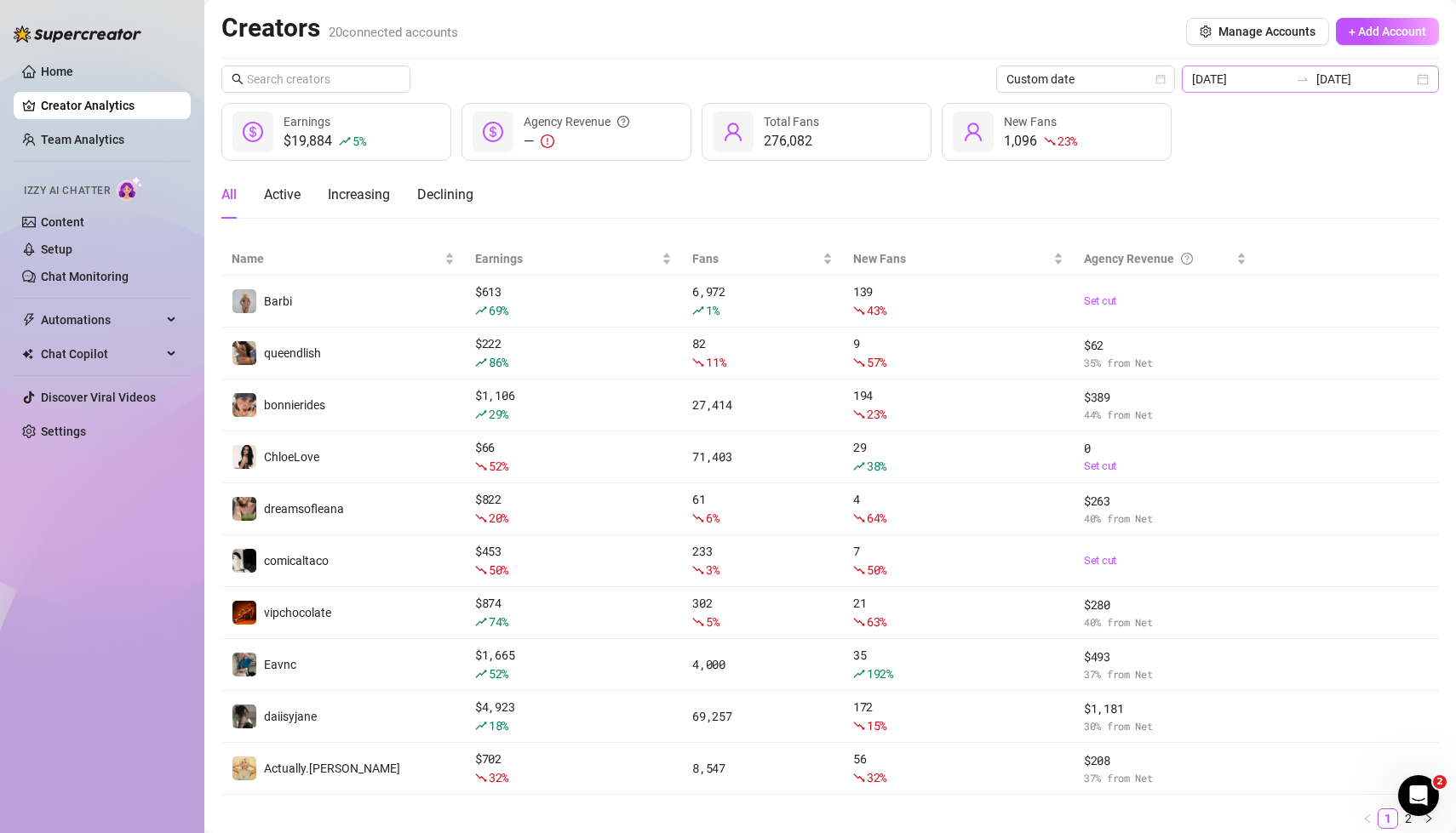
click at [1426, 82] on div "[DATE] [DATE]" at bounding box center [1310, 79] width 257 height 27
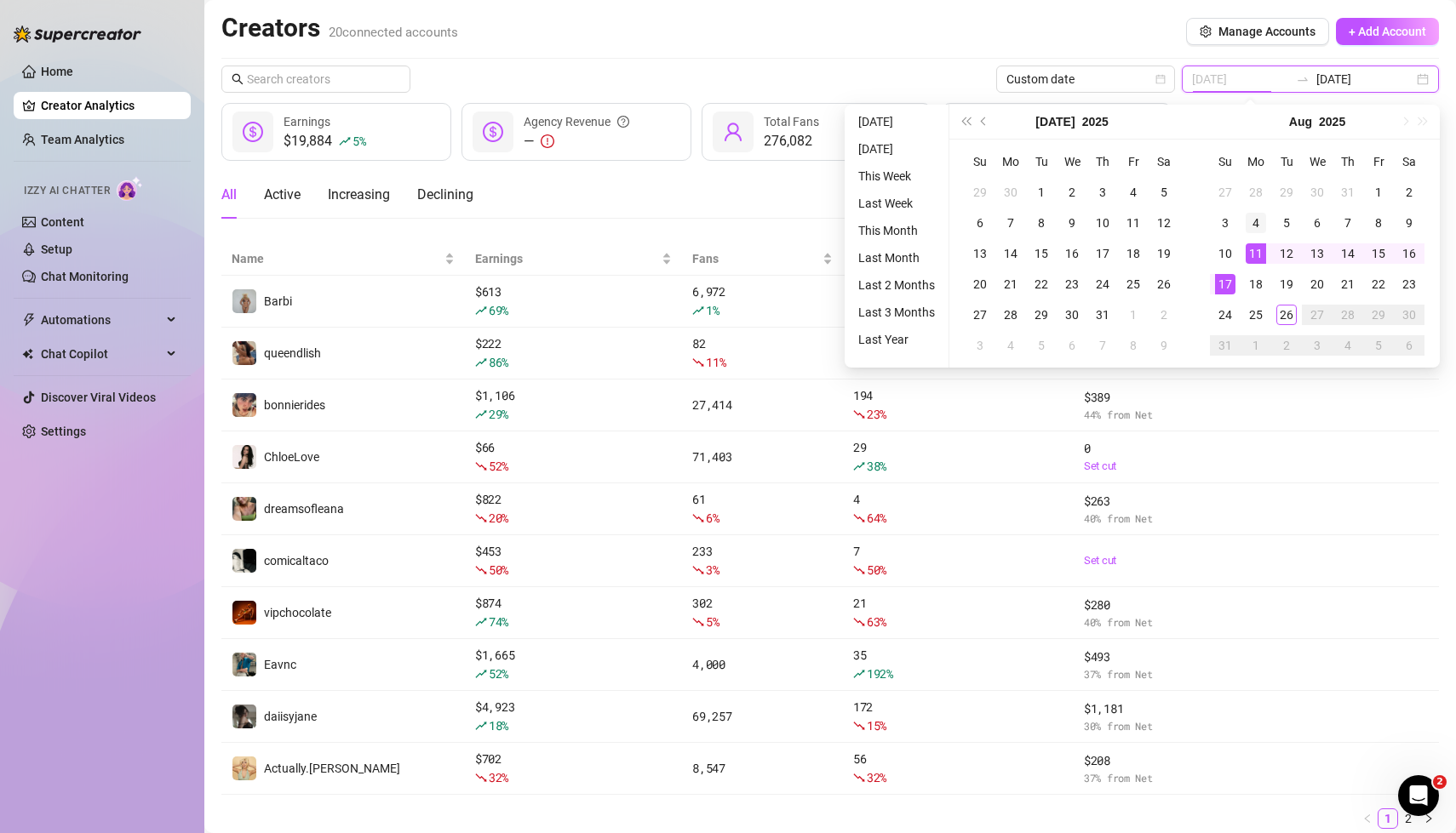
type input "[DATE]"
click at [1256, 224] on div "4" at bounding box center [1256, 223] width 21 height 21
type input "[DATE]"
click at [1223, 256] on div "10" at bounding box center [1225, 254] width 21 height 21
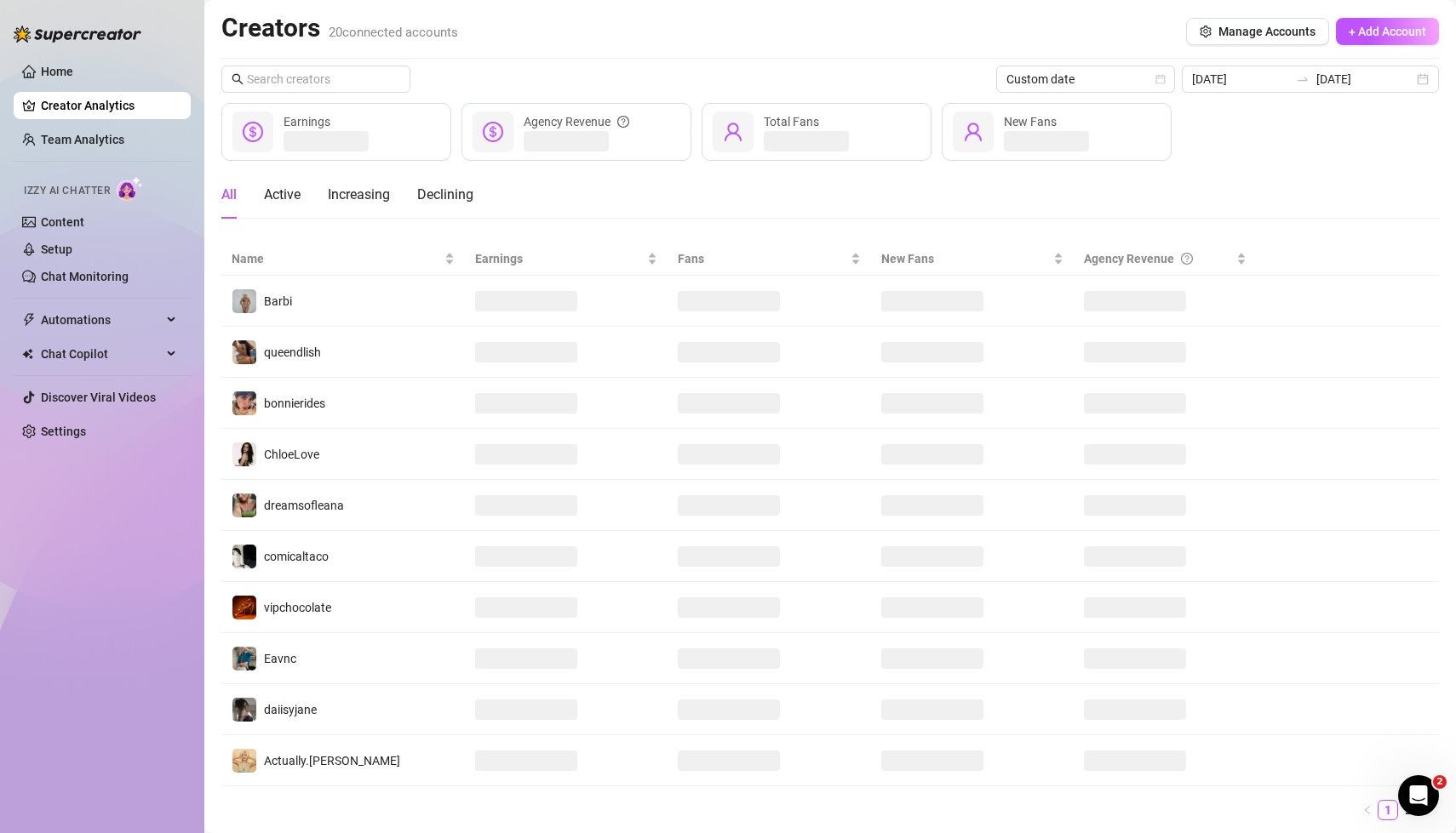
click at [963, 47] on div "Creators 20 connected accounts Manage Accounts + Add Account" at bounding box center [829, 31] width 1217 height 39
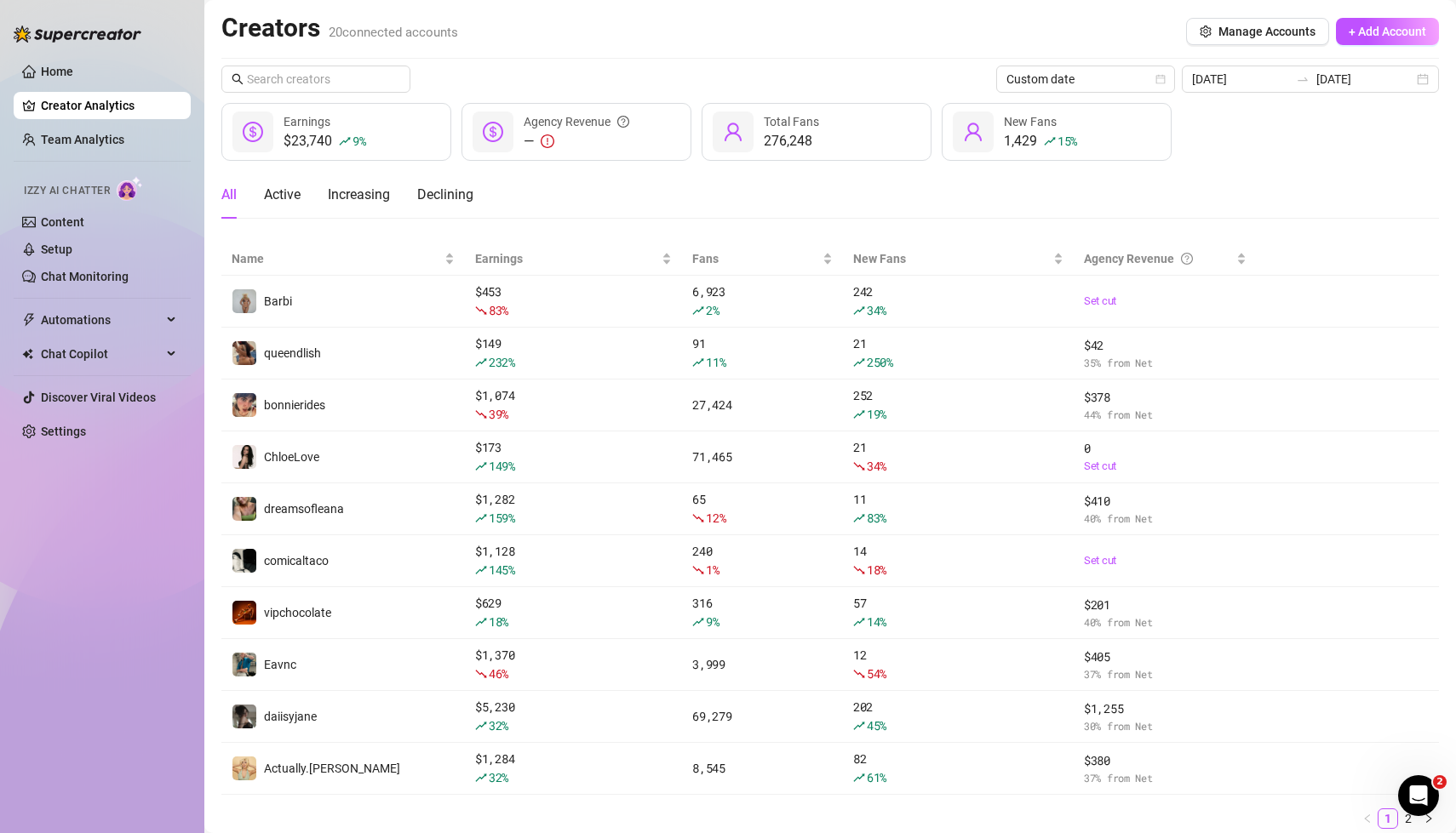
click at [62, 566] on div "Home Creator Analytics Team Analytics Izzy AI Chatter Content Setup Chat Monito…" at bounding box center [103, 409] width 177 height 818
click at [111, 139] on link "Team Analytics" at bounding box center [83, 139] width 84 height 14
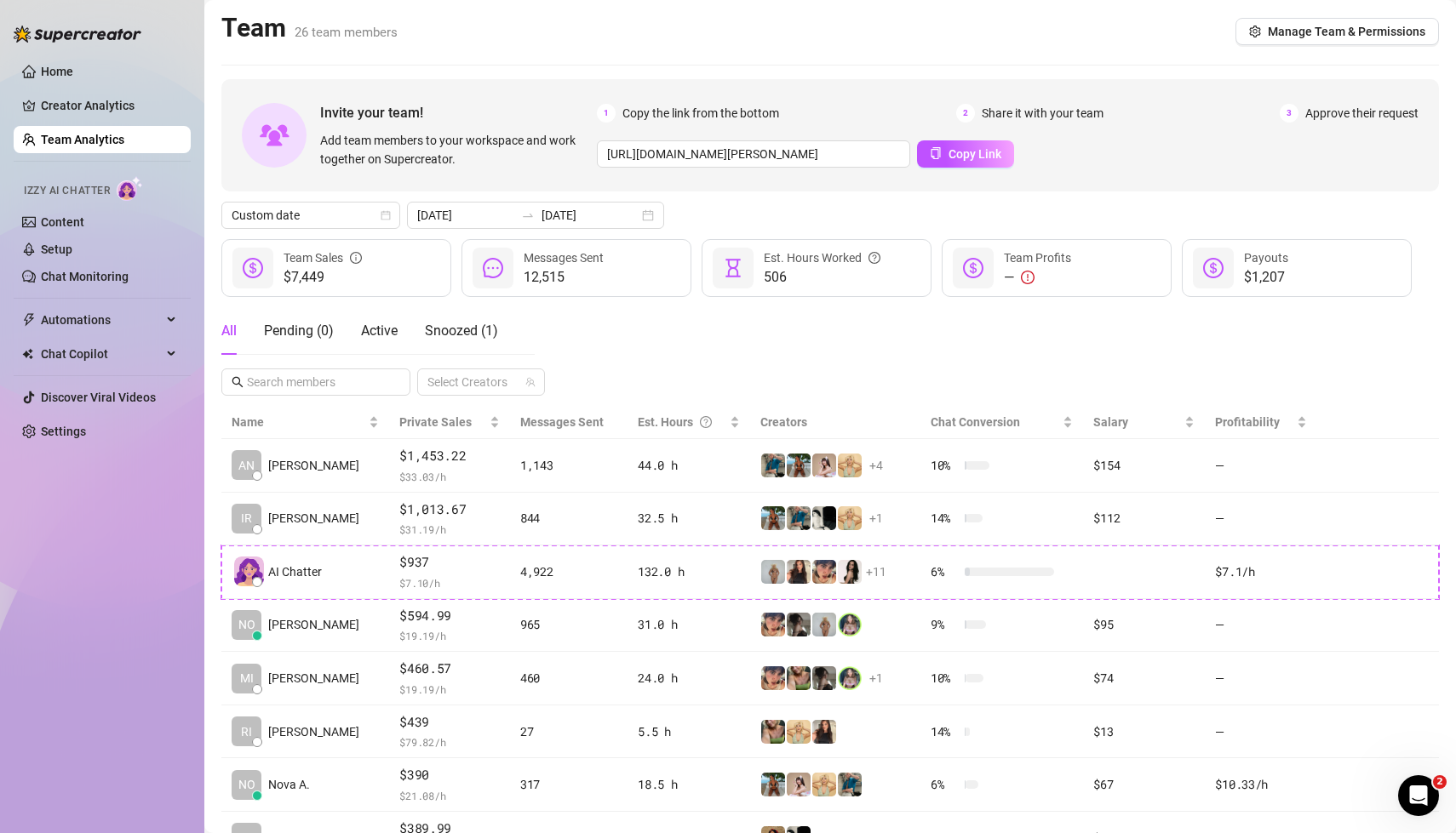
click at [680, 221] on div "Custom date 2025-08-04 2025-08-10" at bounding box center [829, 215] width 1217 height 27
click at [598, 353] on div "All Pending ( 0 ) Active Snoozed ( 1 ) Select Creators" at bounding box center [829, 351] width 1217 height 89
click at [657, 353] on div "All Pending ( 0 ) Active Snoozed ( 1 ) Select Creators" at bounding box center [829, 351] width 1217 height 89
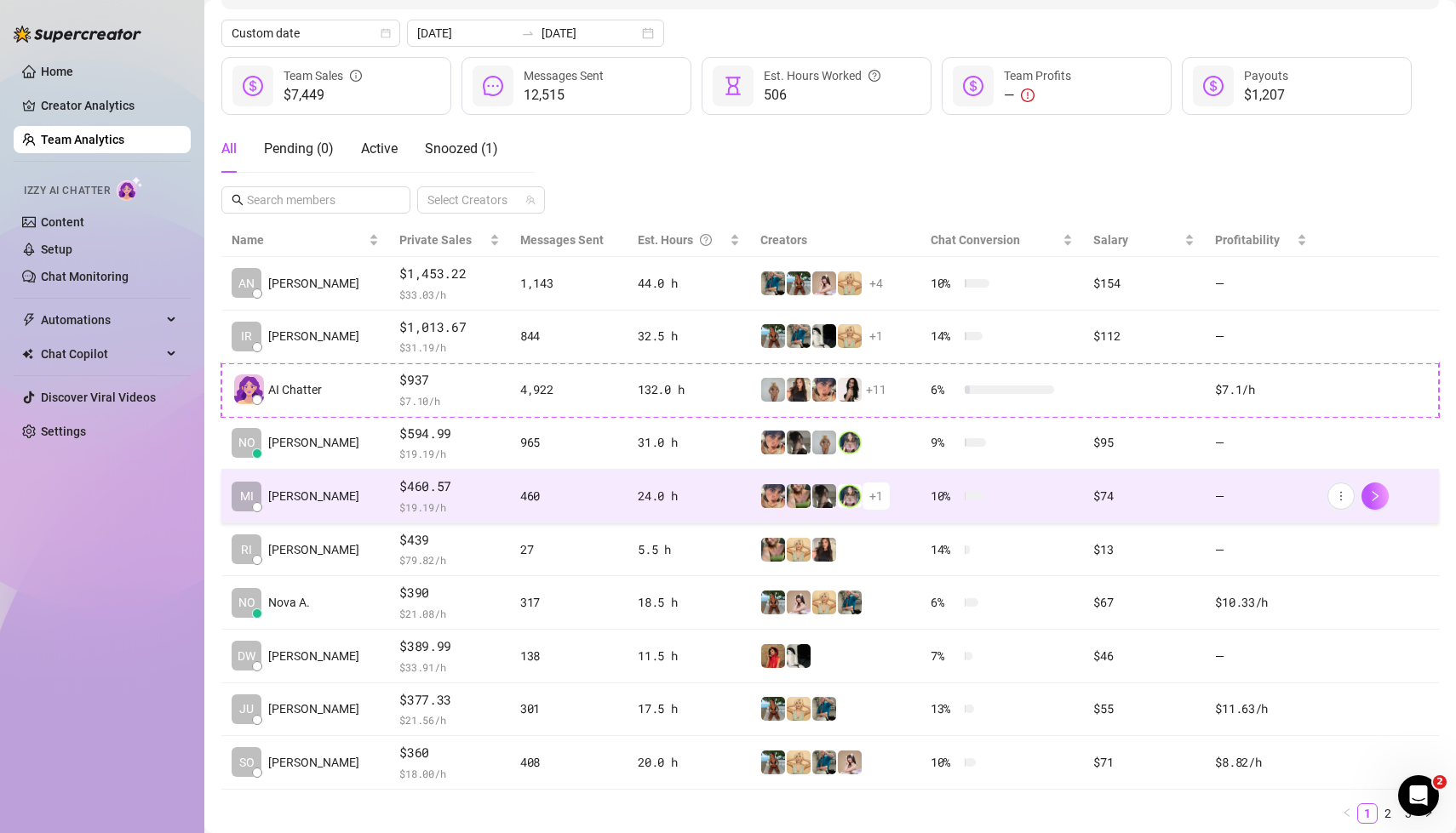
scroll to position [190, 0]
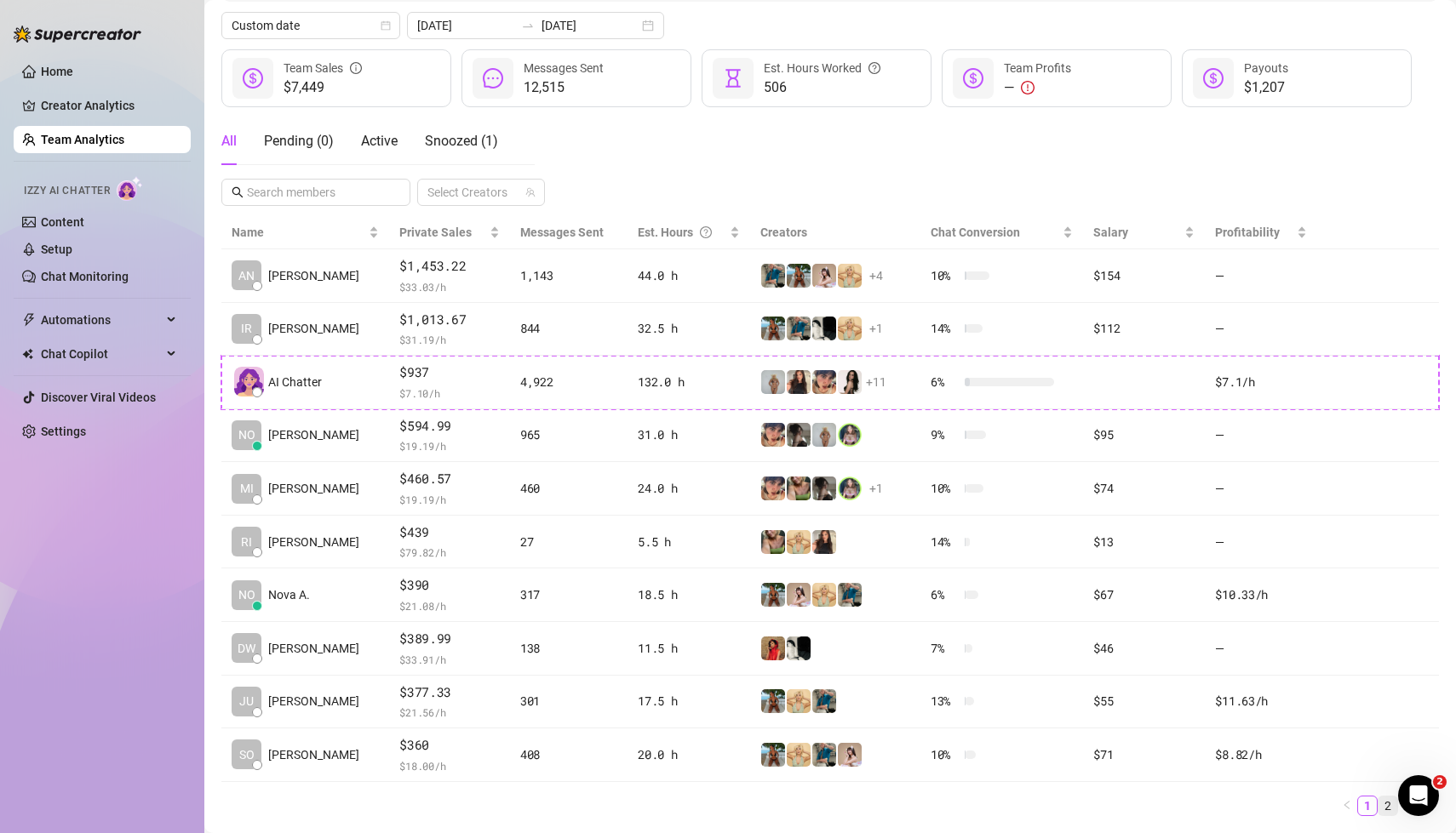
click at [1388, 800] on link "2" at bounding box center [1387, 806] width 19 height 19
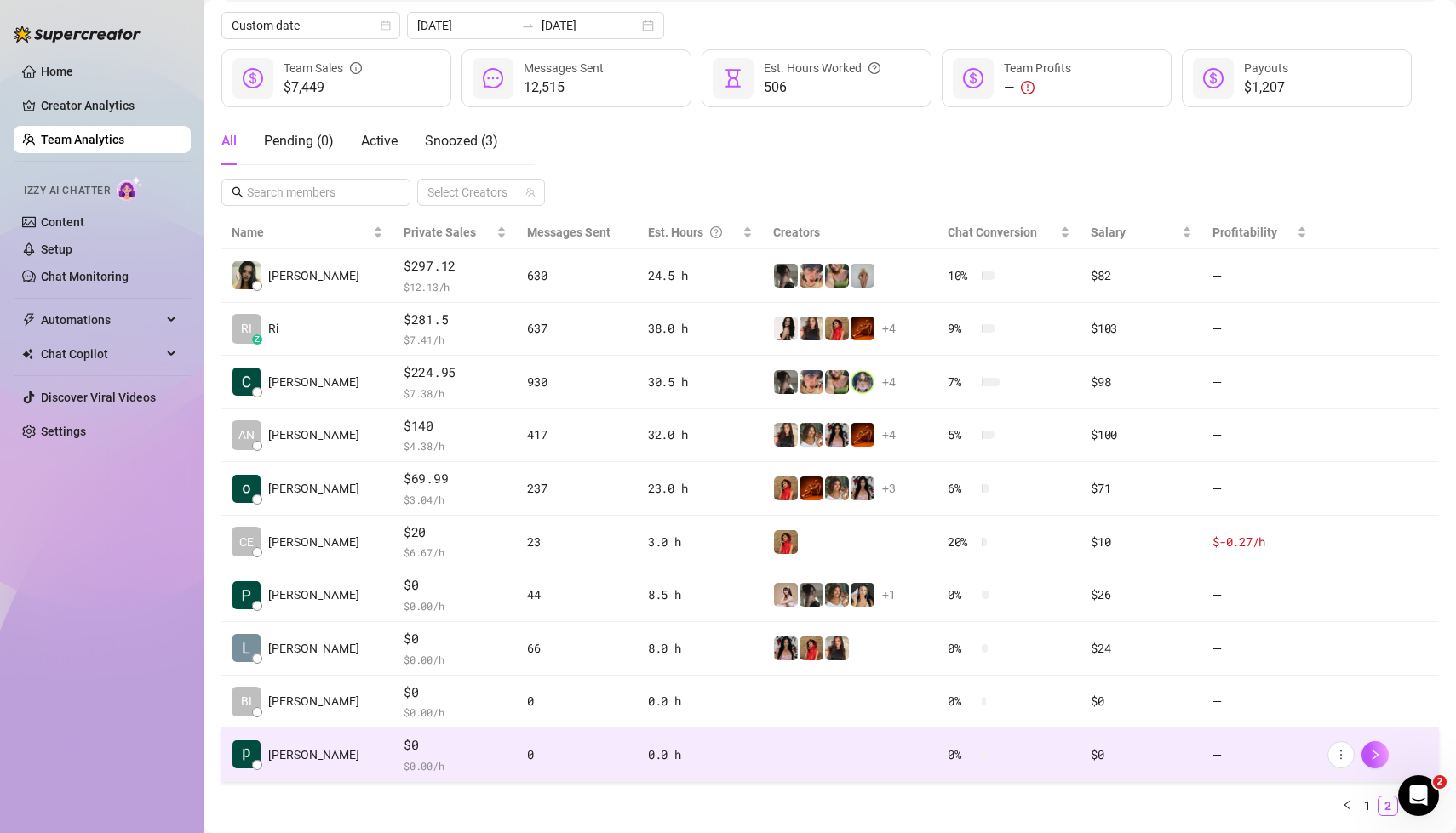
scroll to position [232, 0]
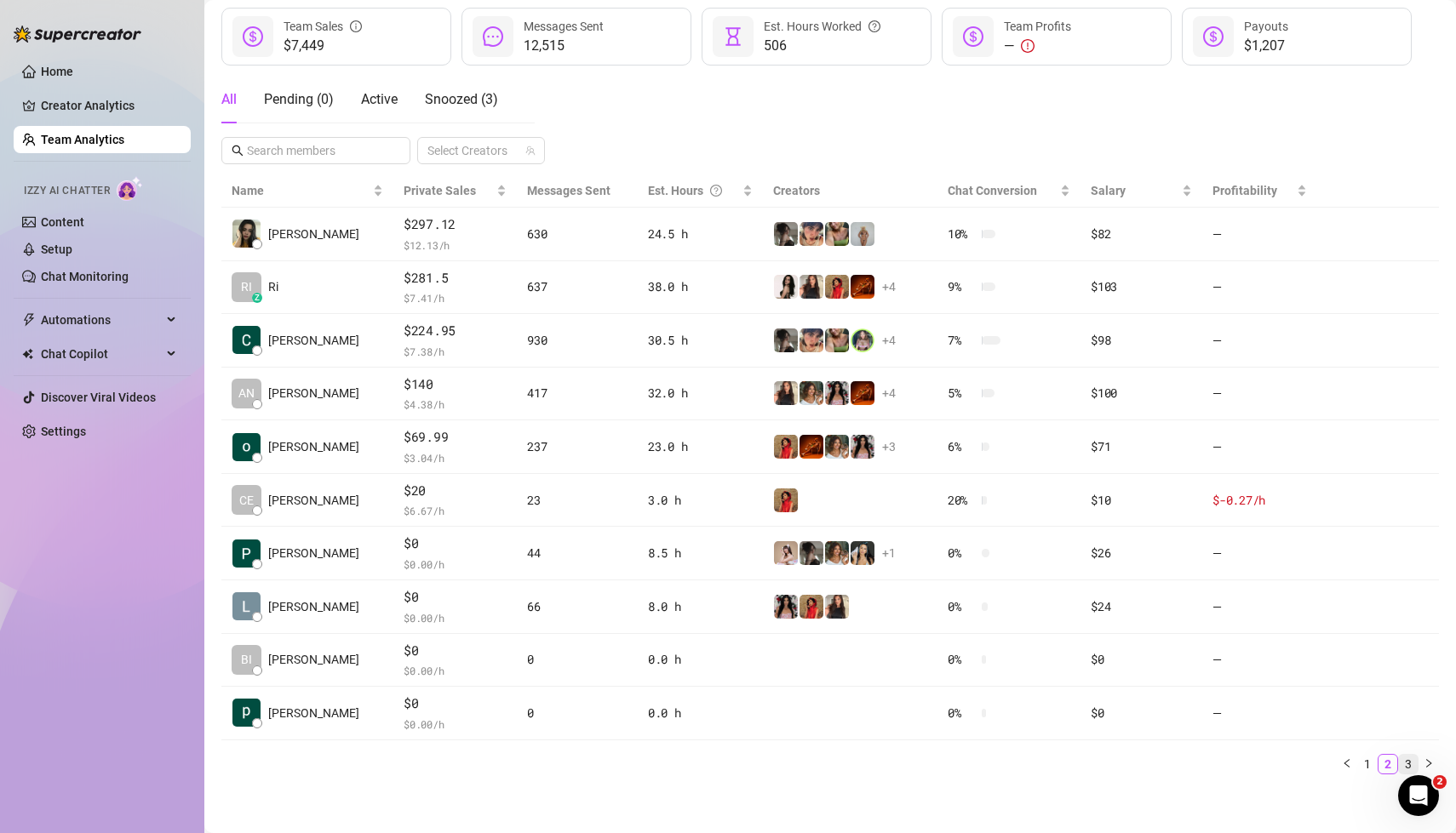
click at [1408, 756] on link "3" at bounding box center [1408, 764] width 19 height 19
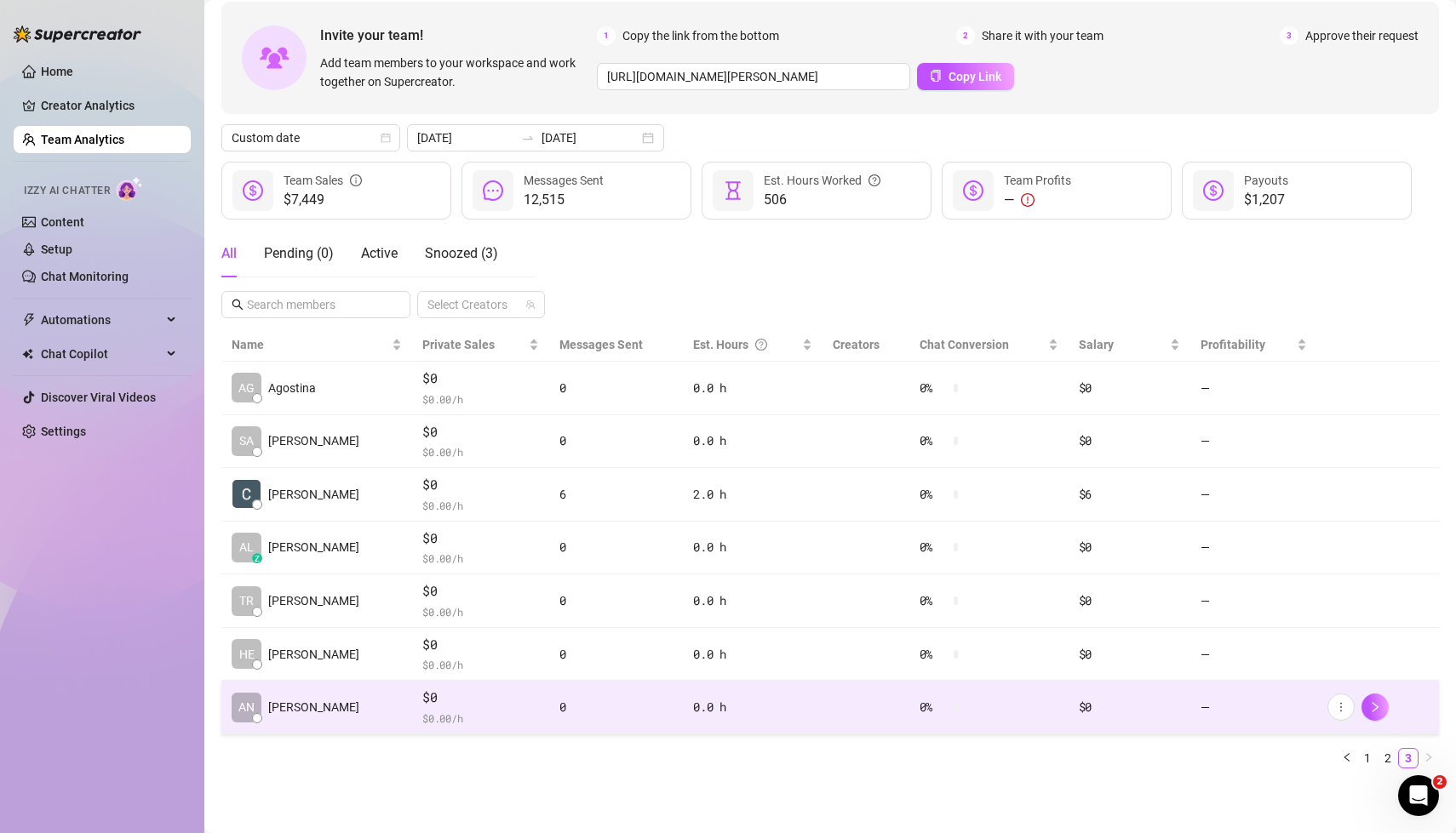
scroll to position [74, 0]
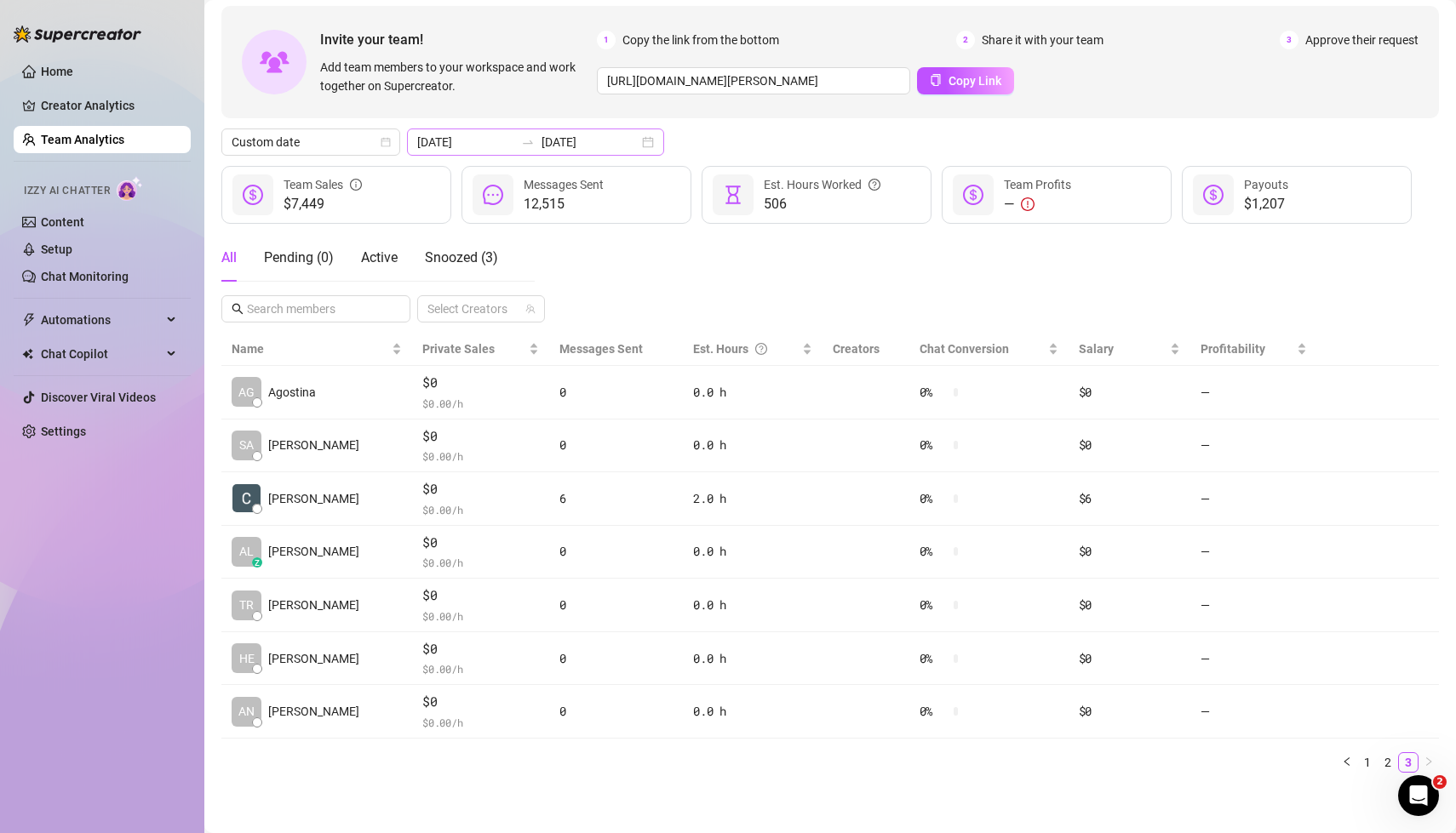
click at [613, 142] on div "[DATE] [DATE]" at bounding box center [535, 141] width 257 height 27
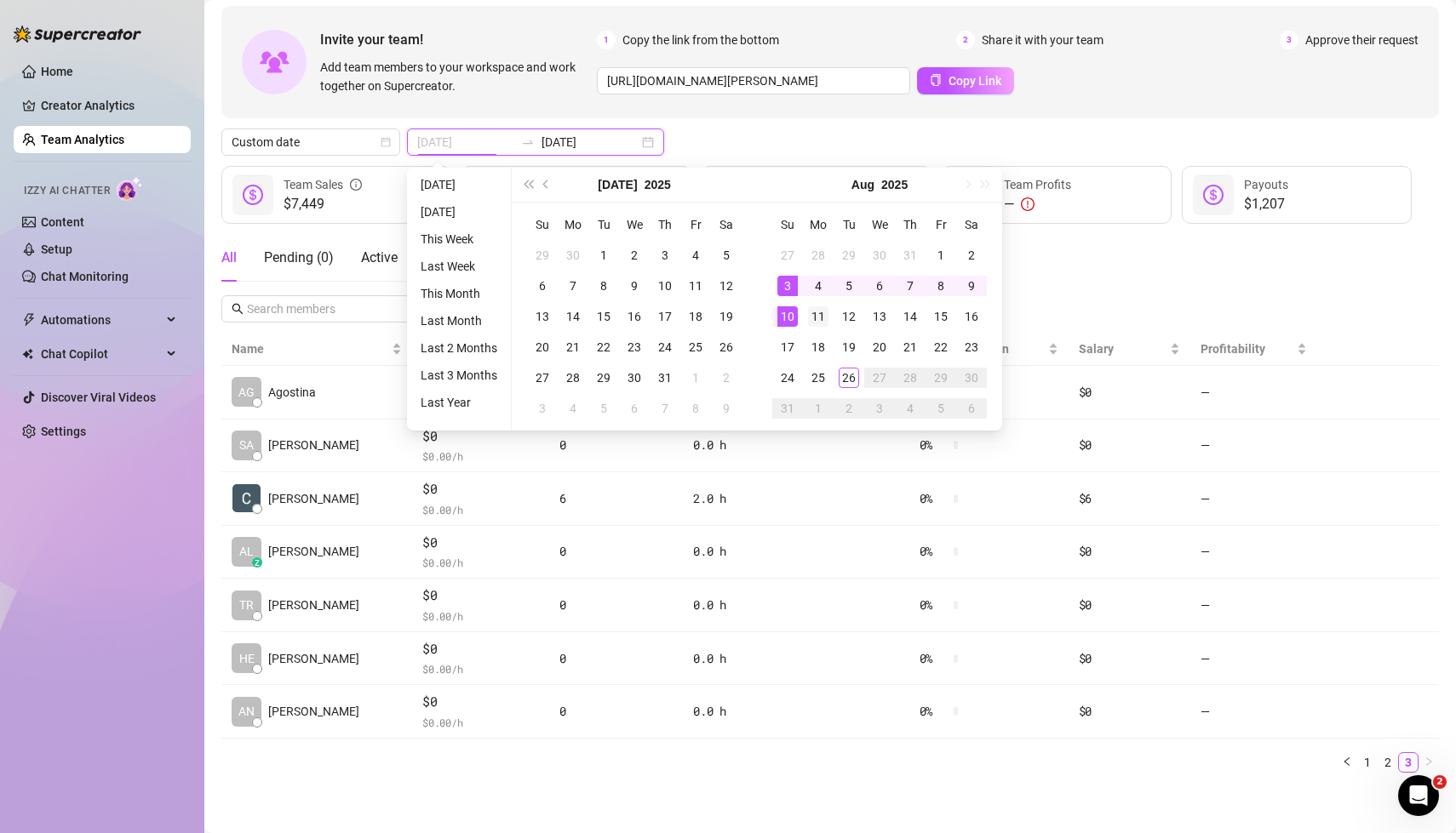
type input "[DATE]"
click at [820, 324] on div "11" at bounding box center [818, 316] width 21 height 21
type input "[DATE]"
click at [785, 346] on div "17" at bounding box center [787, 347] width 21 height 21
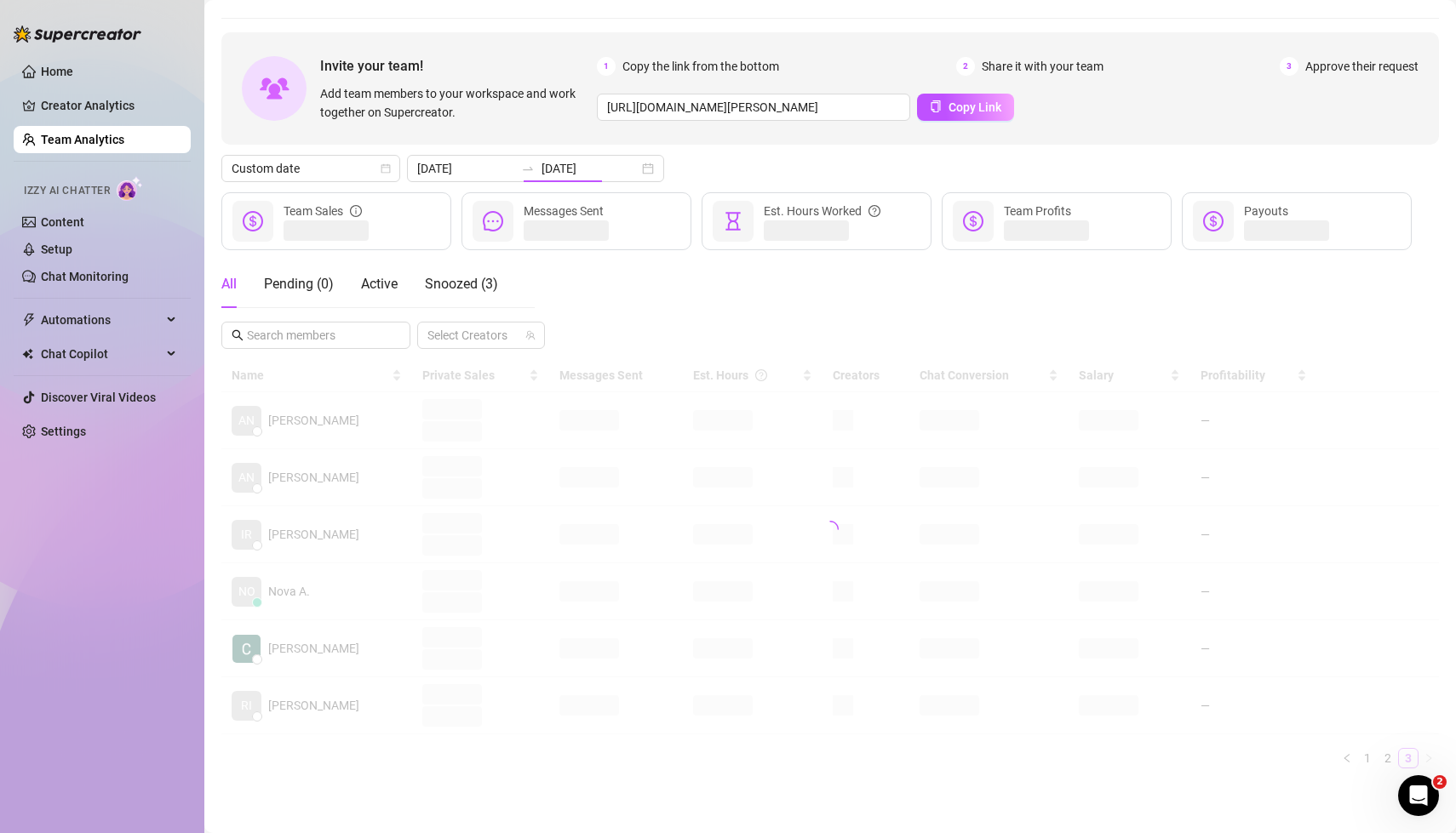
scroll to position [43, 0]
click at [1118, 310] on div "All Pending ( 0 ) Active Snoozed ( 3 ) Select Creators" at bounding box center [829, 309] width 1217 height 89
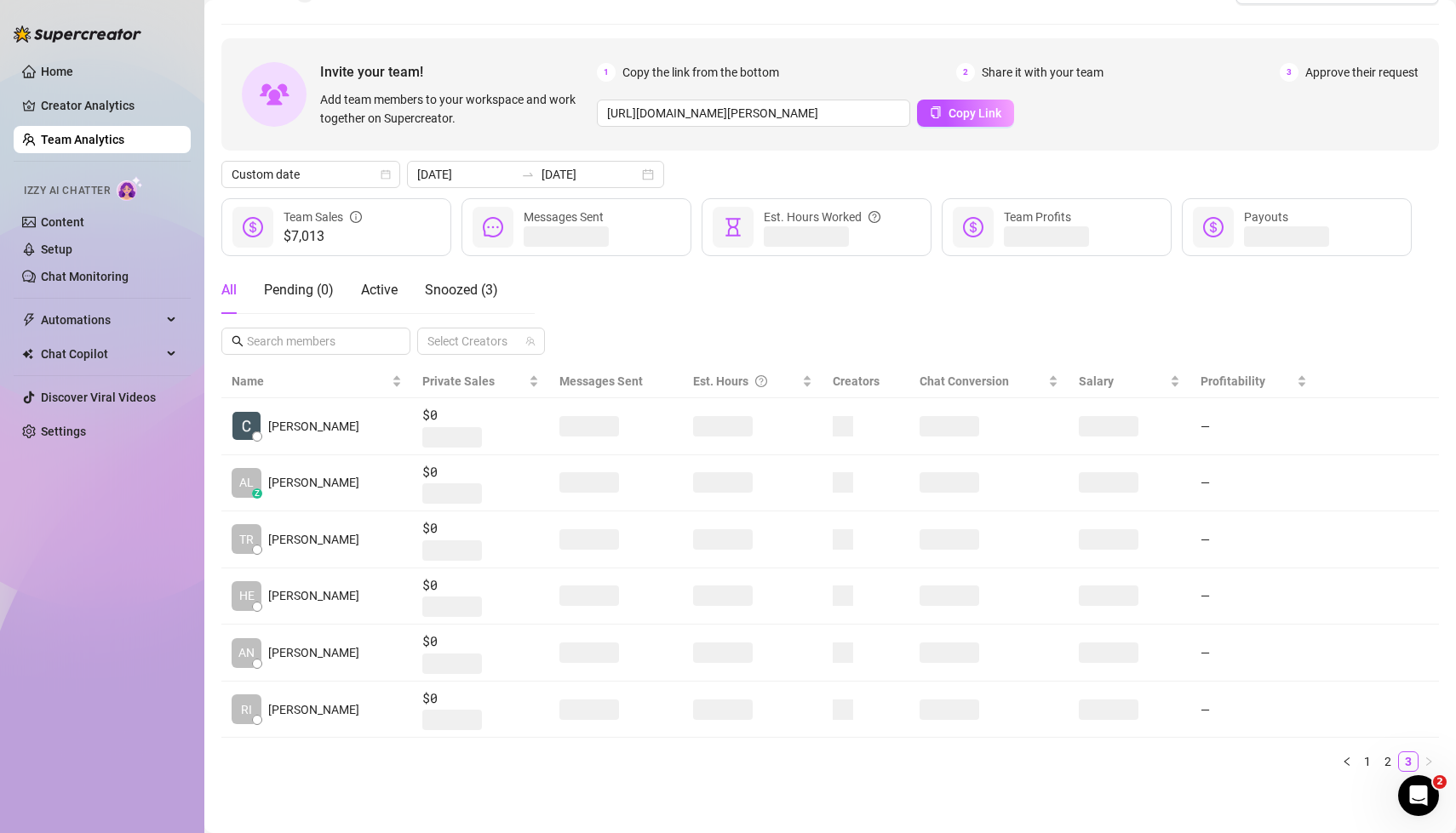
click at [945, 319] on div "All Pending ( 0 ) Active Snoozed ( 3 ) Select Creators" at bounding box center [829, 311] width 1217 height 89
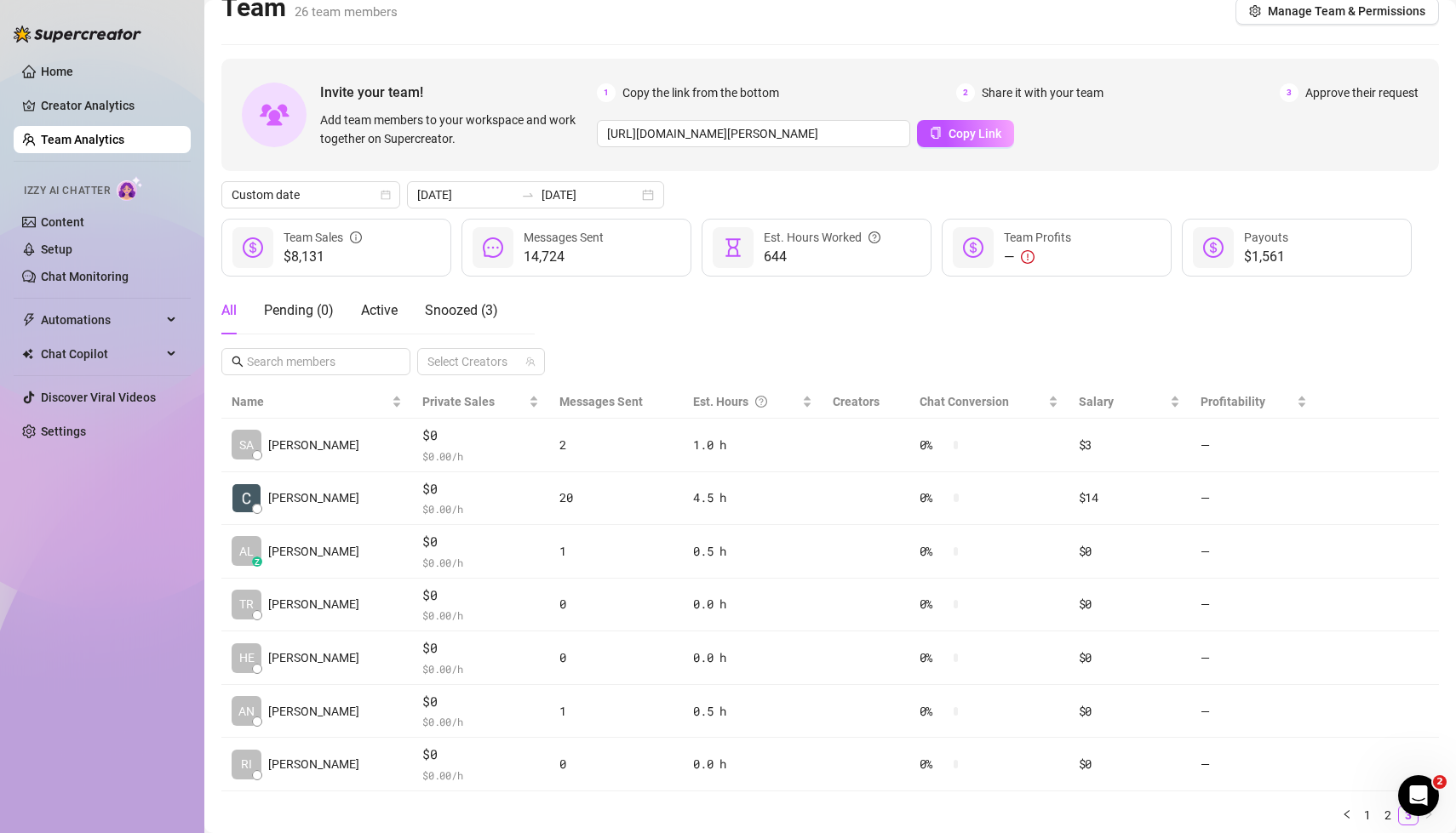
scroll to position [74, 0]
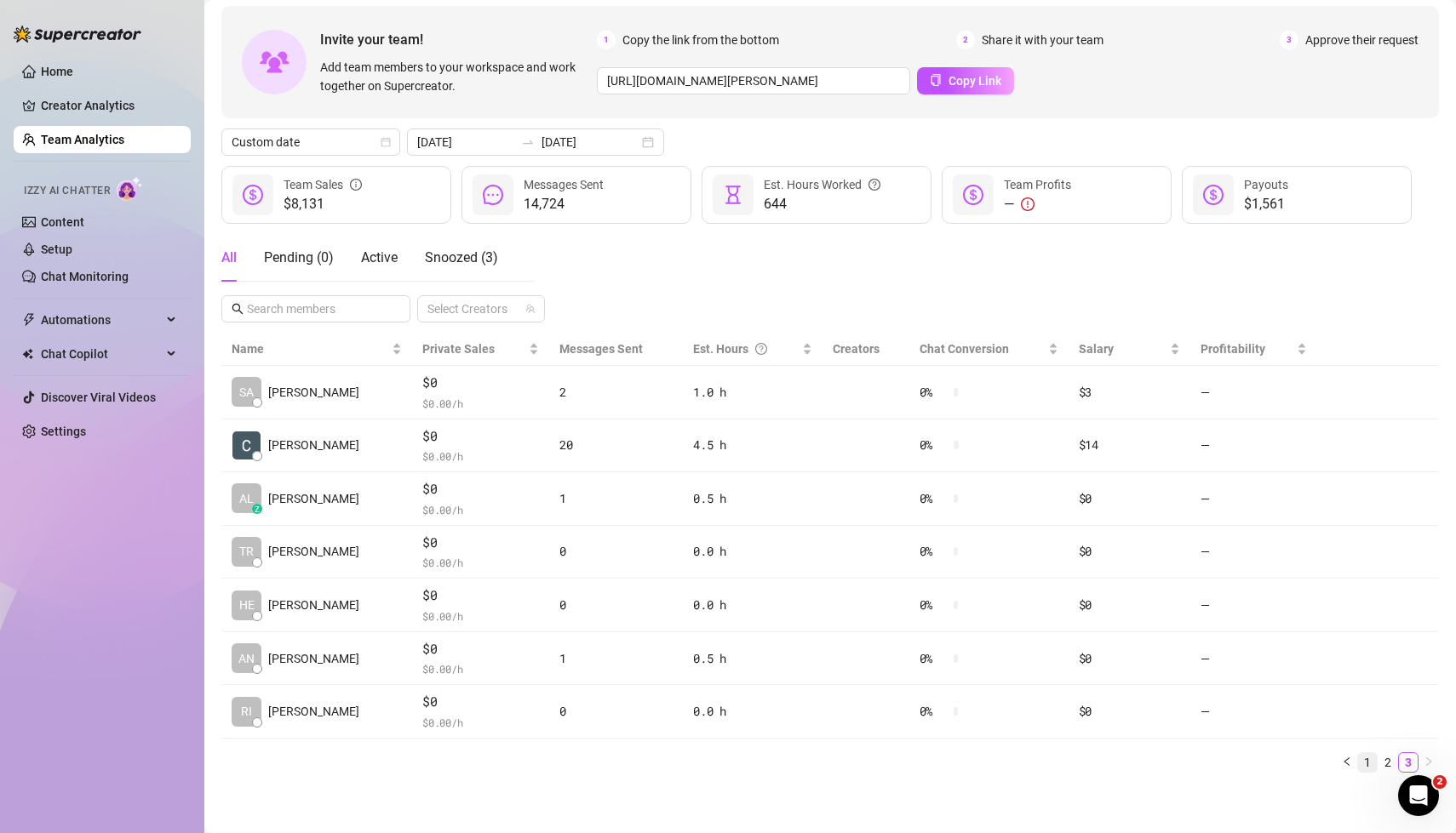
click at [1366, 756] on link "1" at bounding box center [1366, 762] width 19 height 19
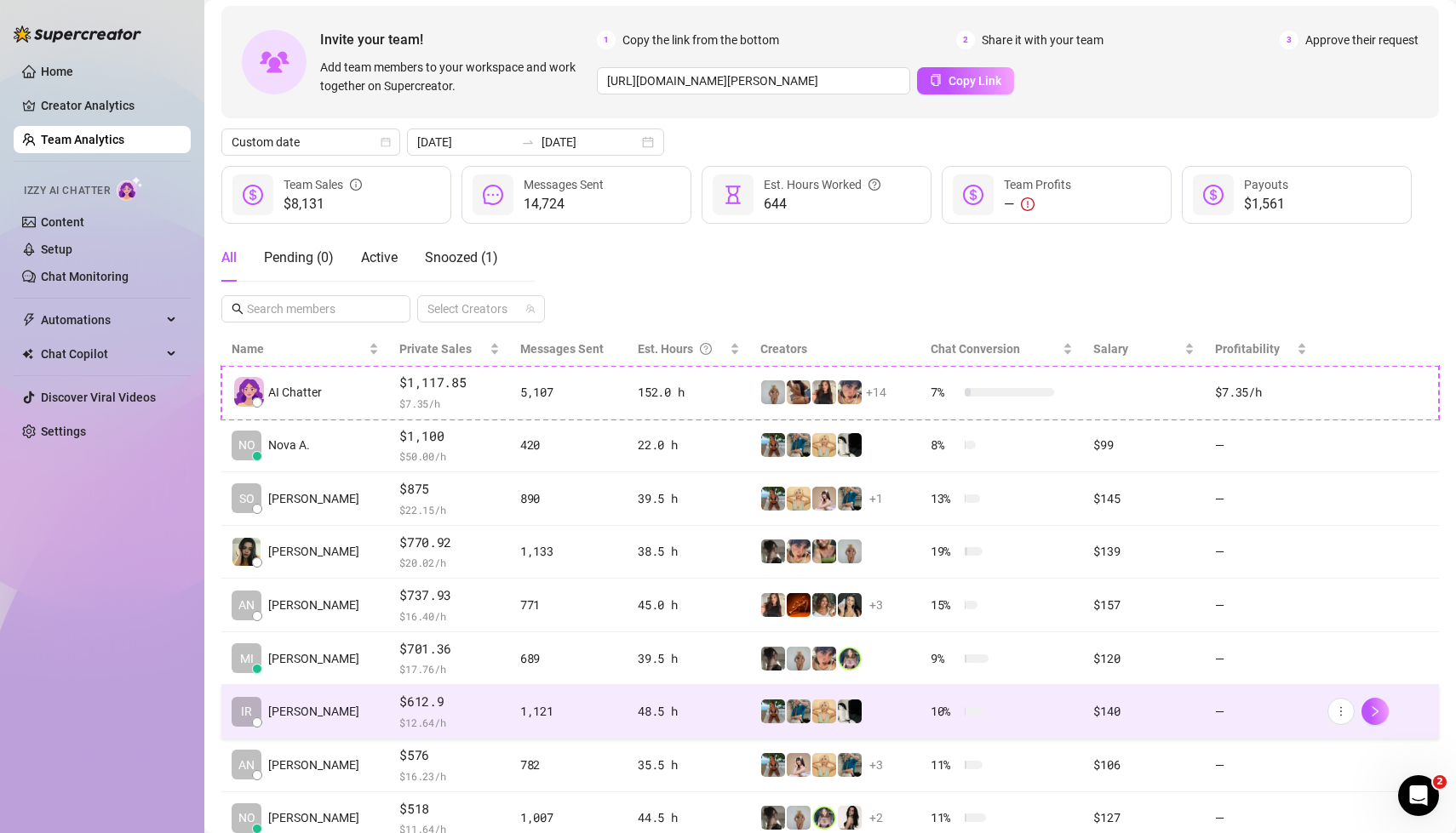
scroll to position [232, 0]
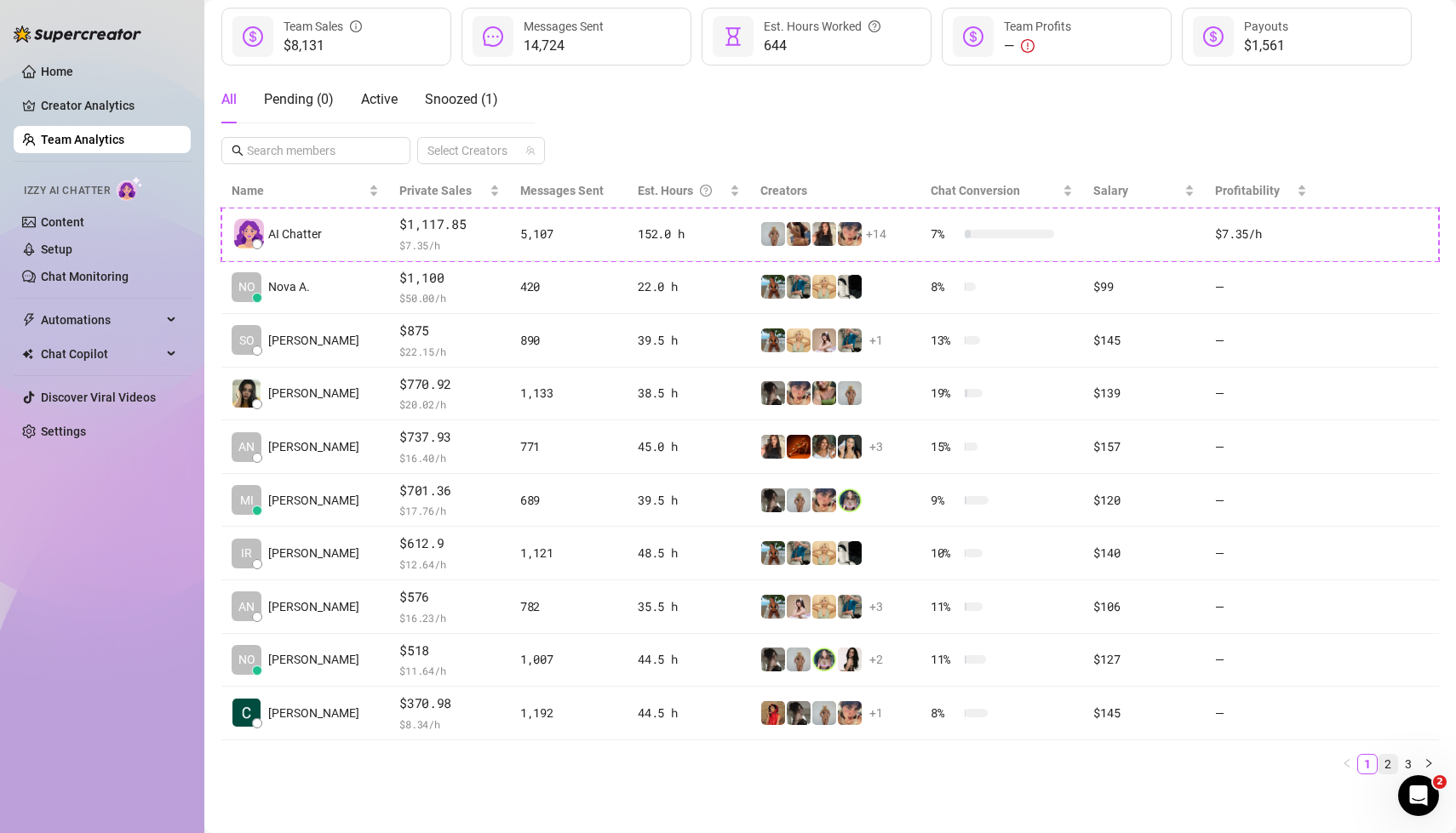
click at [1391, 755] on link "2" at bounding box center [1387, 764] width 19 height 19
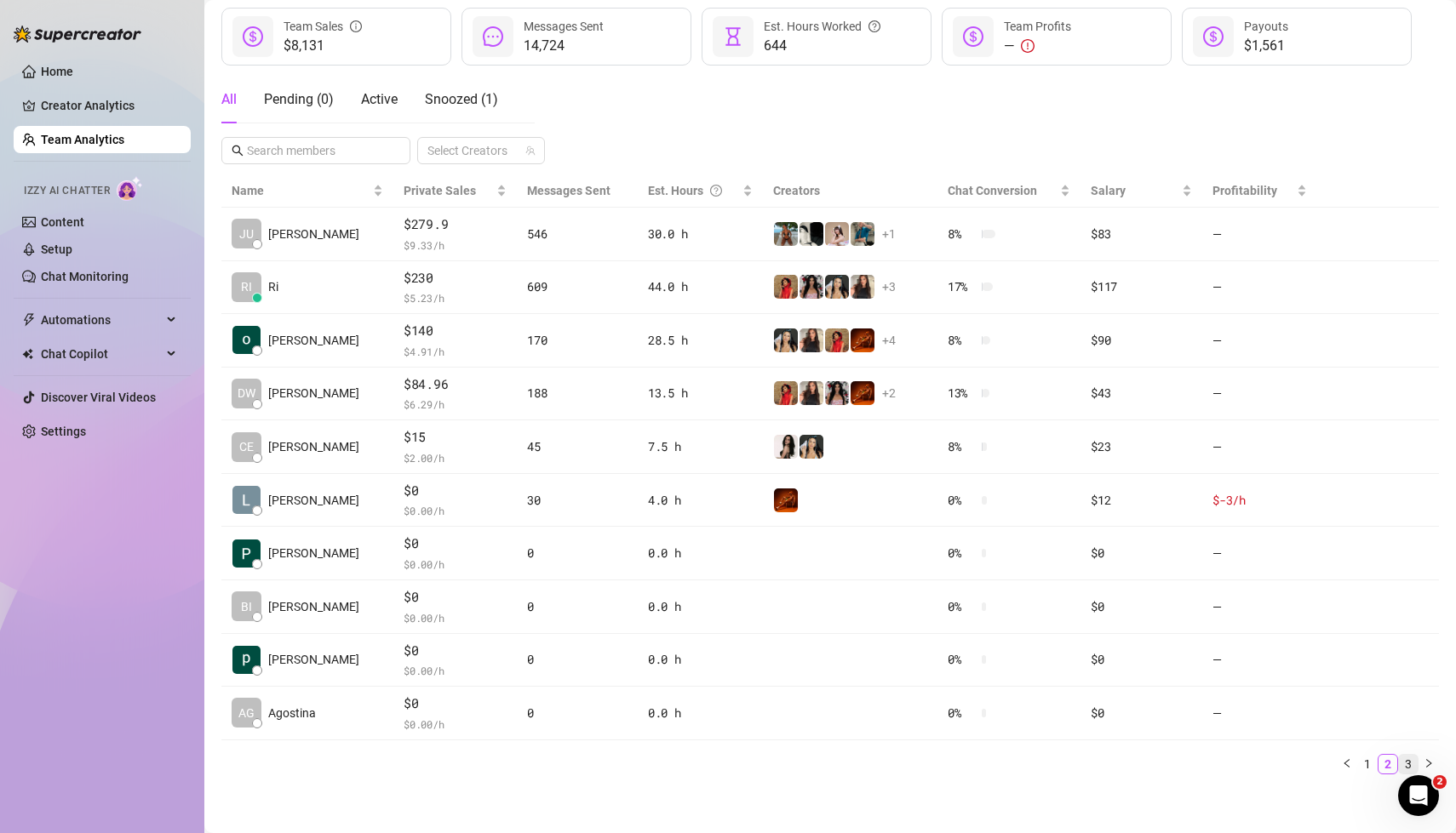
click at [1411, 757] on link "3" at bounding box center [1408, 764] width 19 height 19
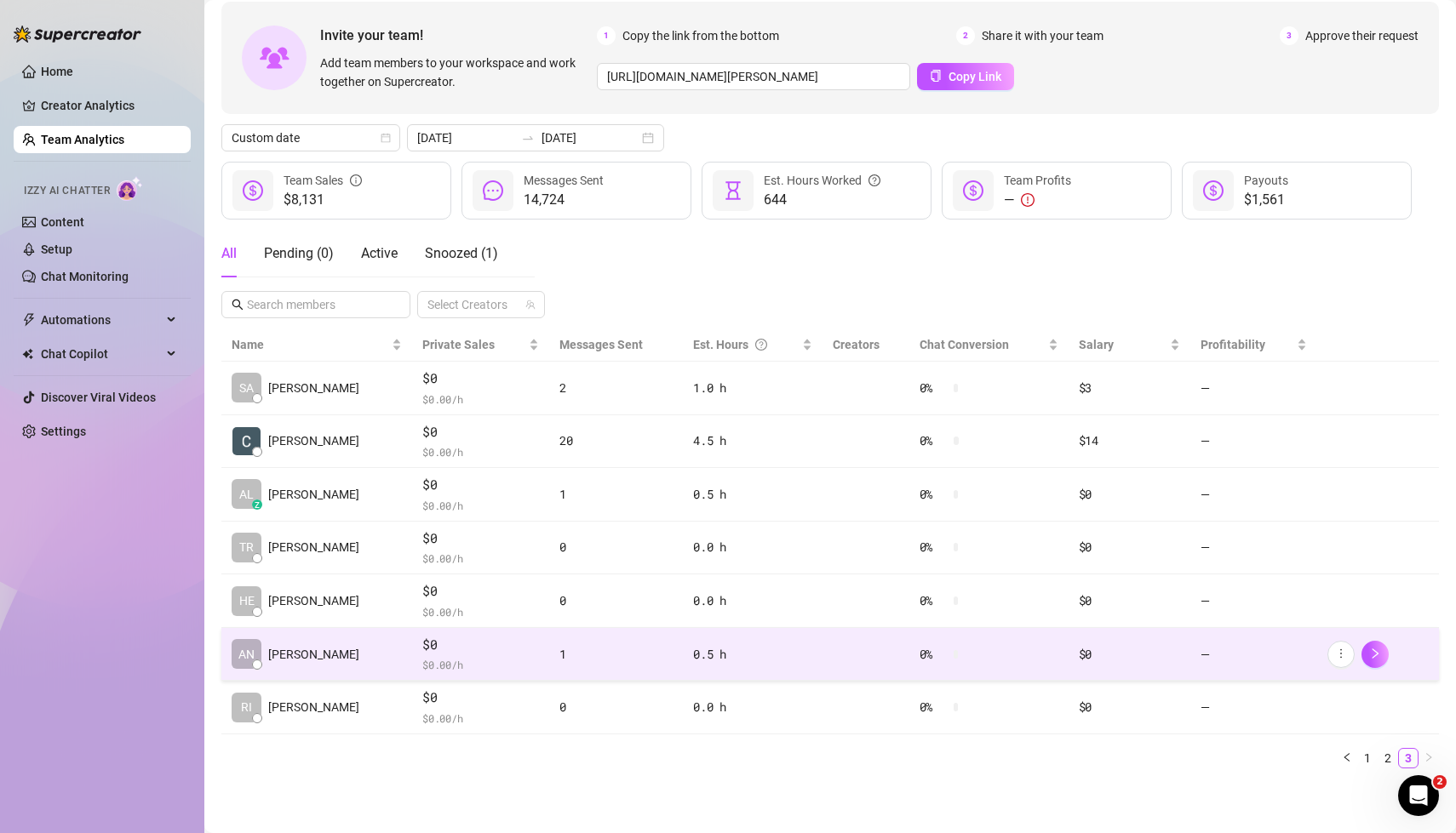
scroll to position [74, 0]
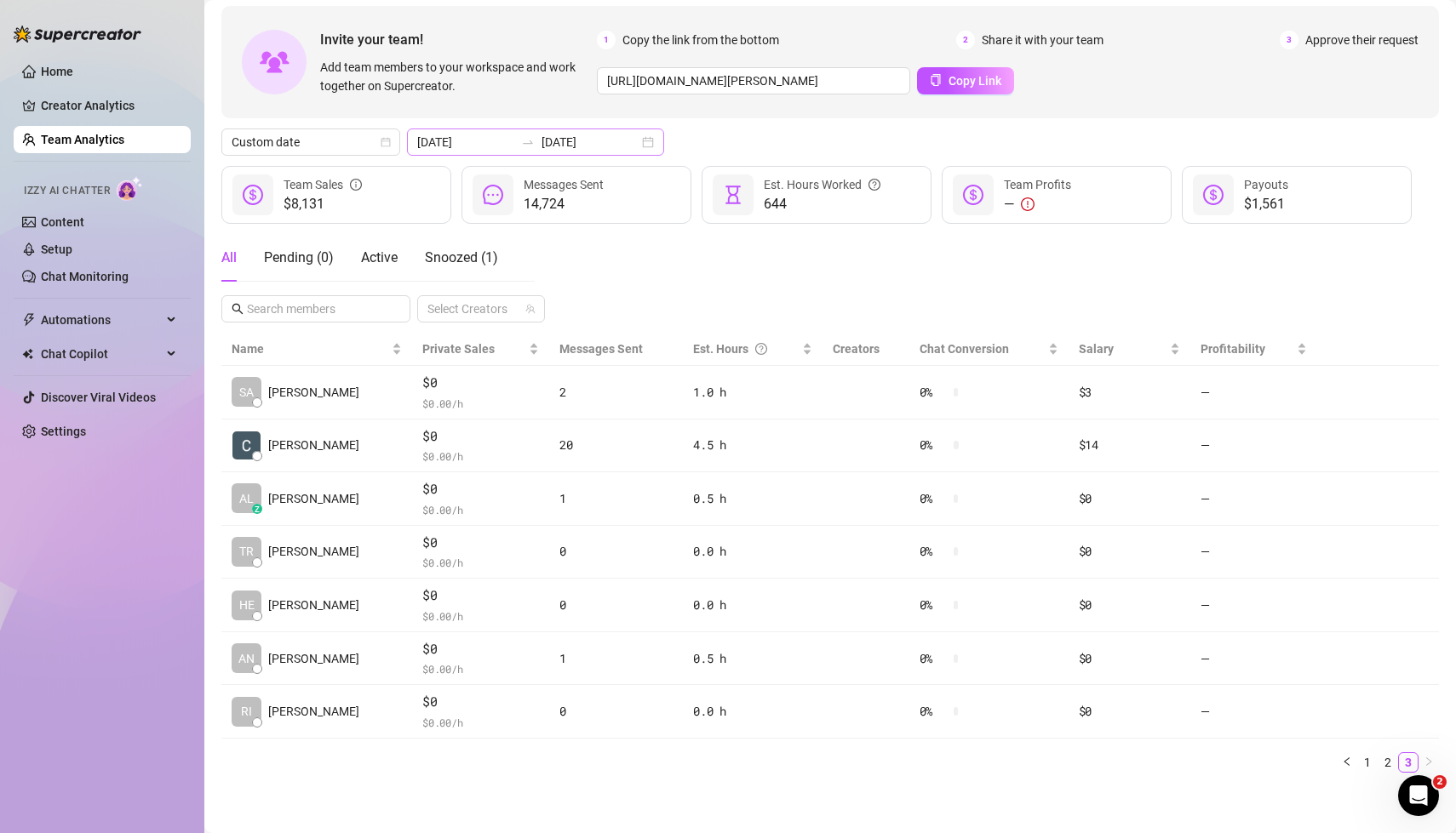
click at [612, 143] on div "[DATE] [DATE]" at bounding box center [535, 141] width 257 height 27
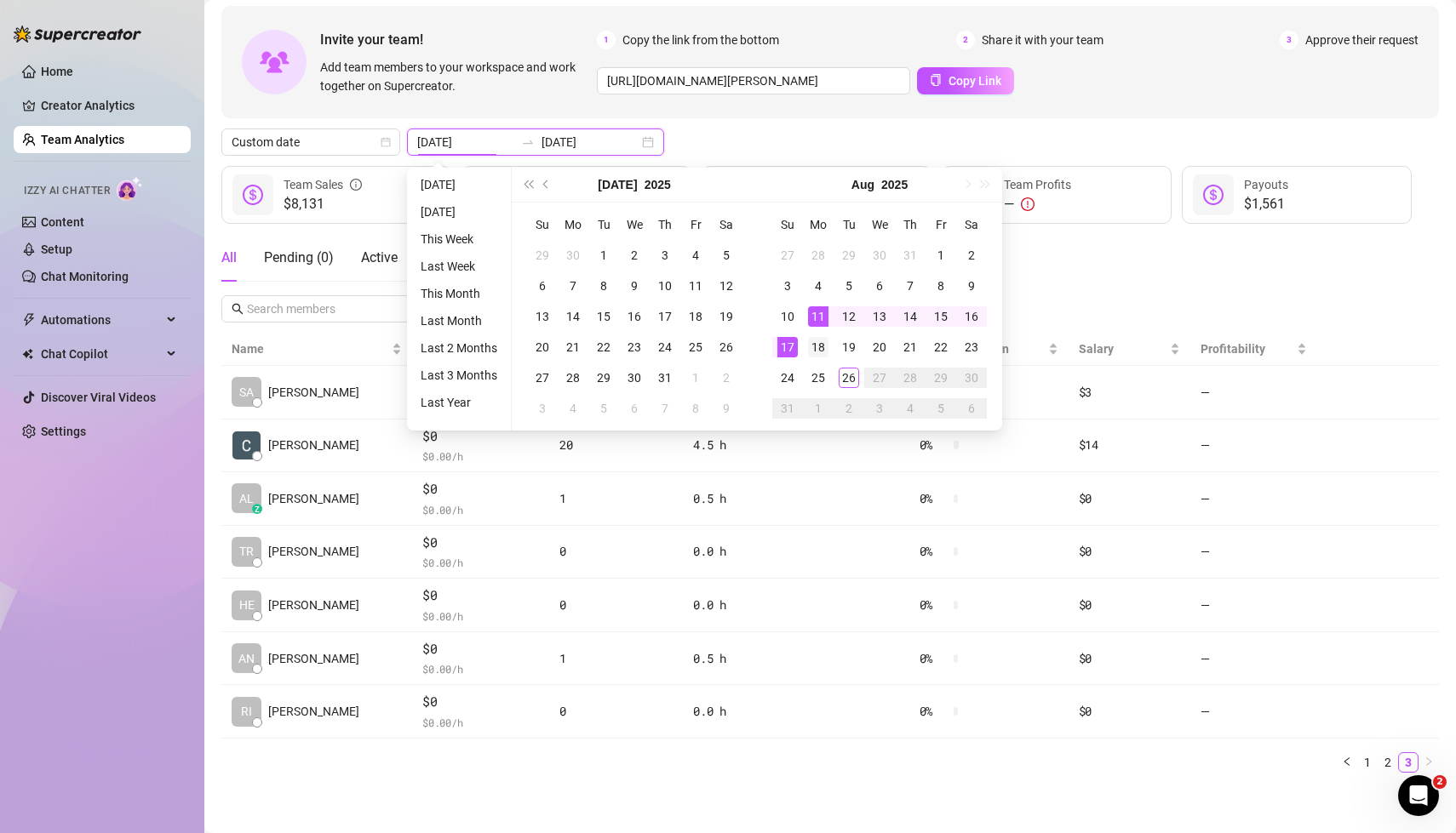
type input "[DATE]"
click at [818, 350] on div "18" at bounding box center [818, 347] width 21 height 21
type input "[DATE]"
click at [786, 378] on div "24" at bounding box center [787, 378] width 21 height 21
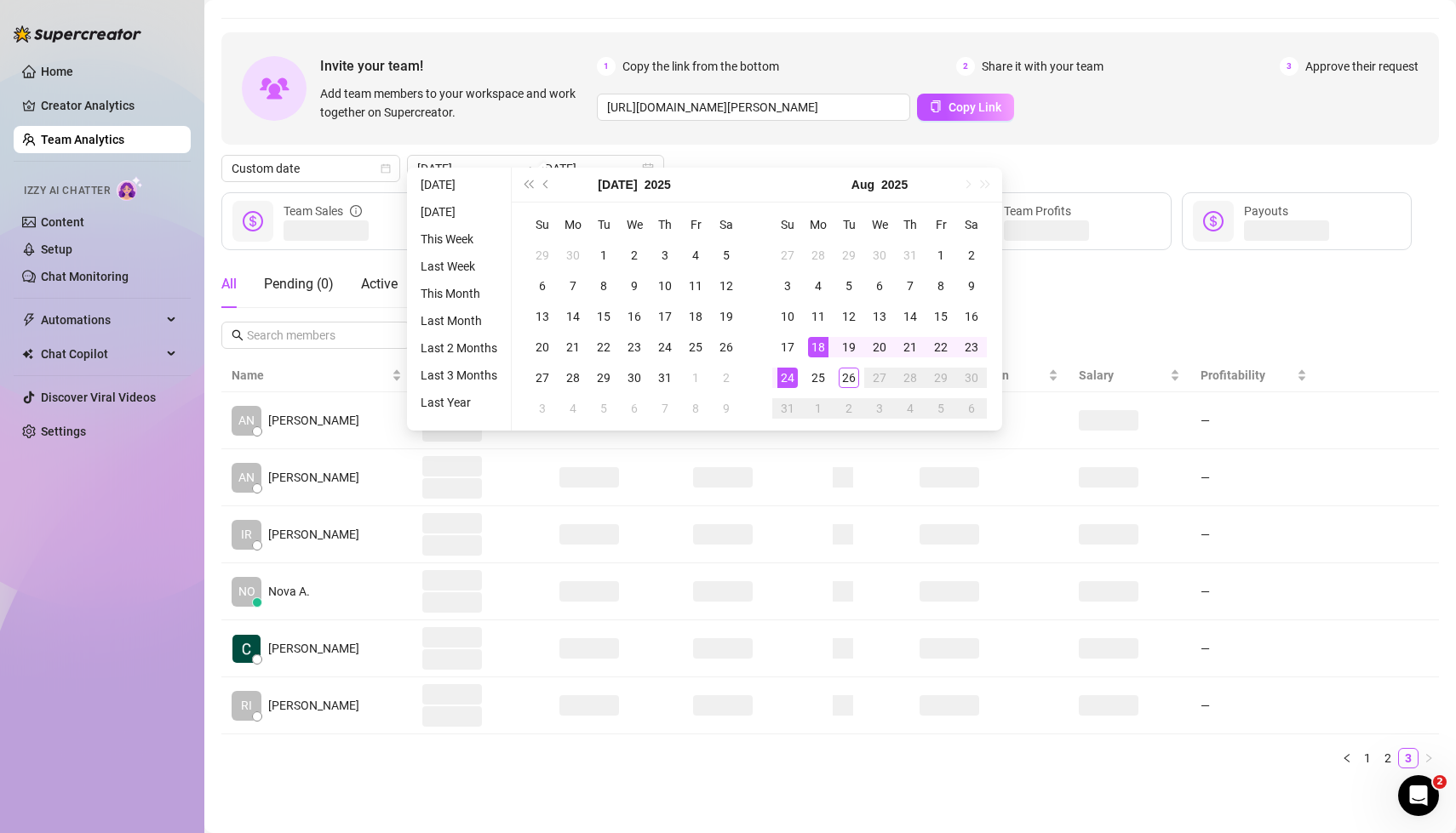
scroll to position [43, 0]
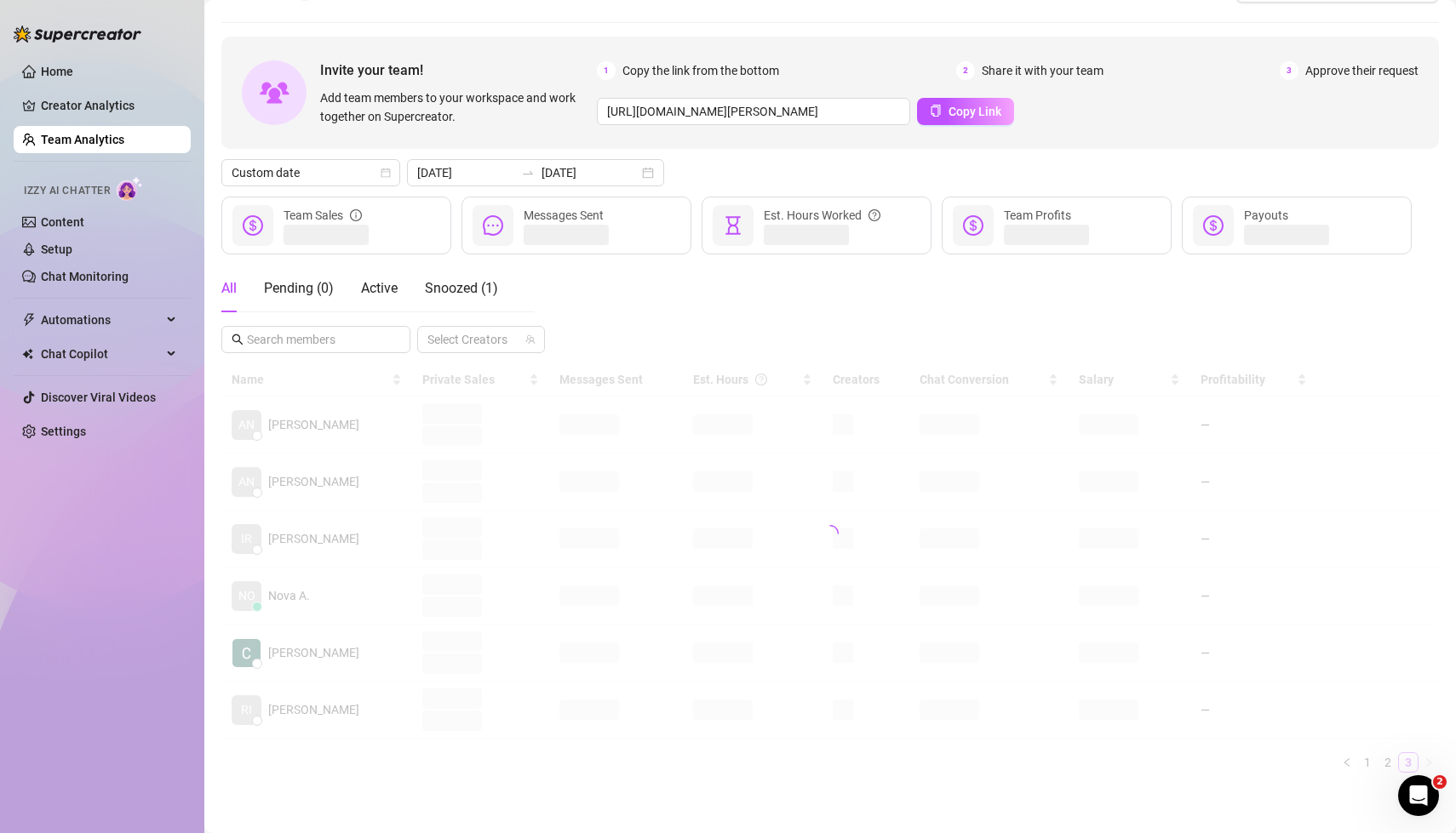
click at [717, 303] on div "All Pending ( 0 ) Active Snoozed ( 1 ) Select Creators" at bounding box center [829, 309] width 1217 height 89
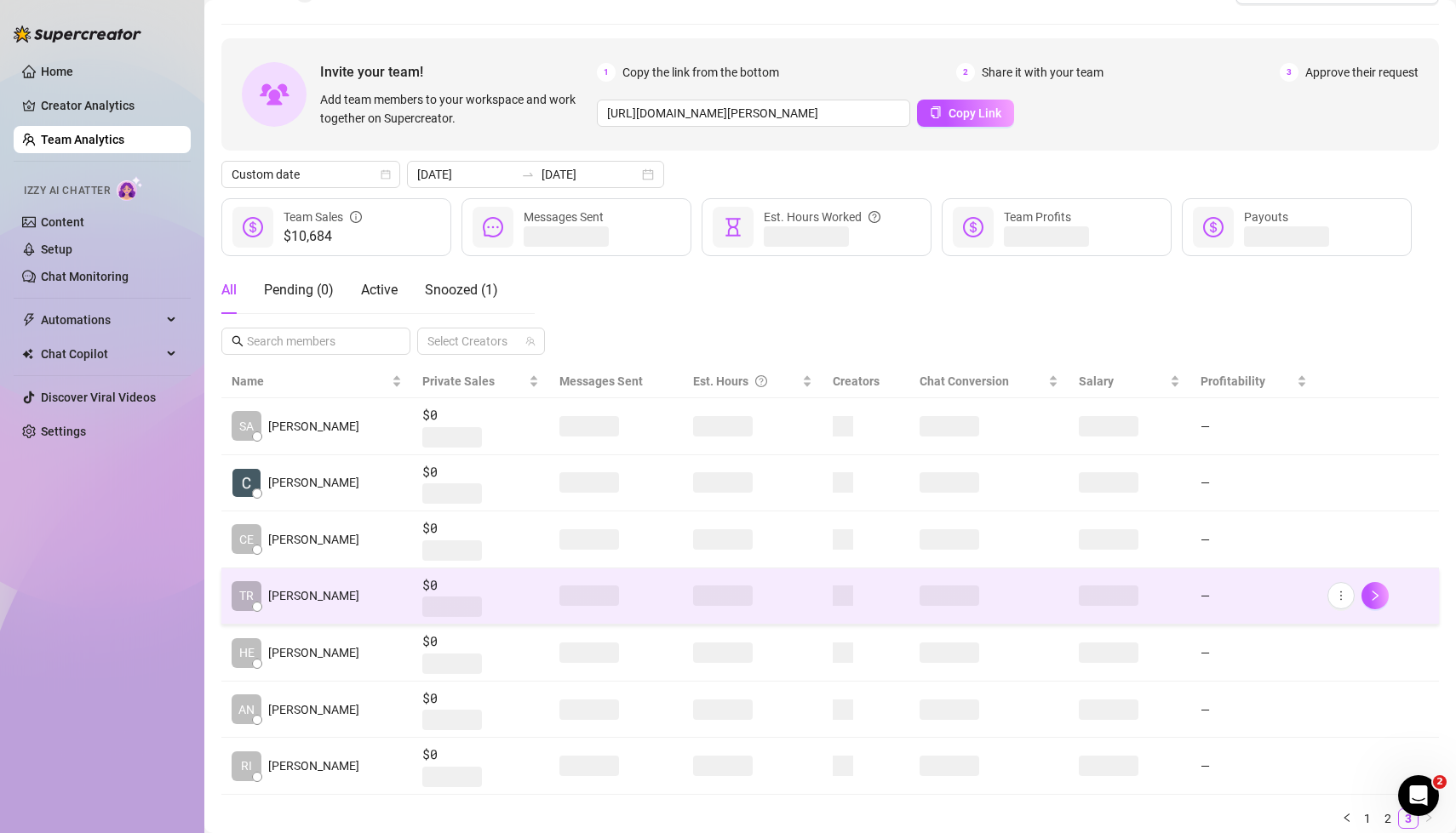
scroll to position [74, 0]
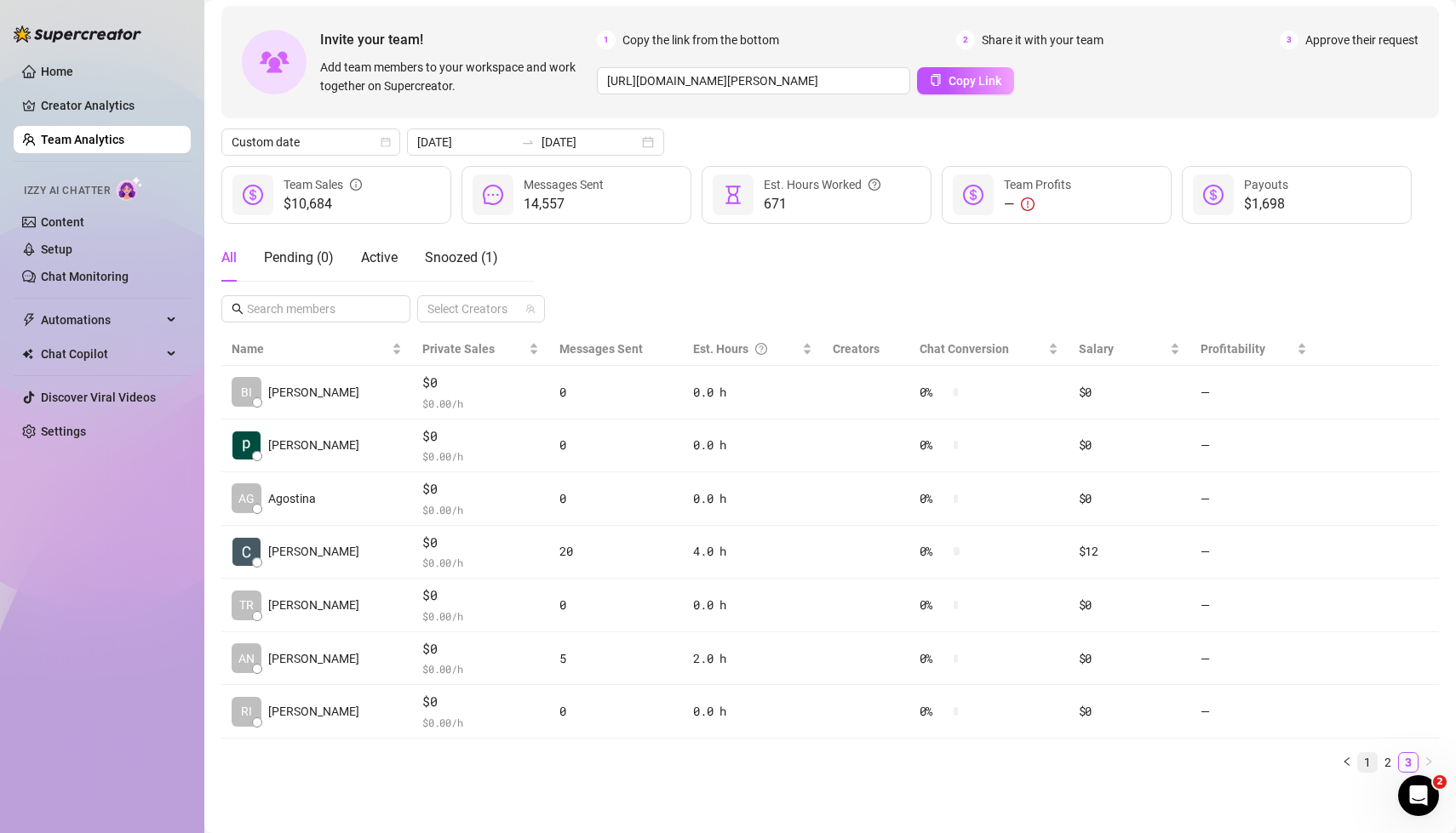
click at [1365, 754] on link "1" at bounding box center [1366, 762] width 19 height 19
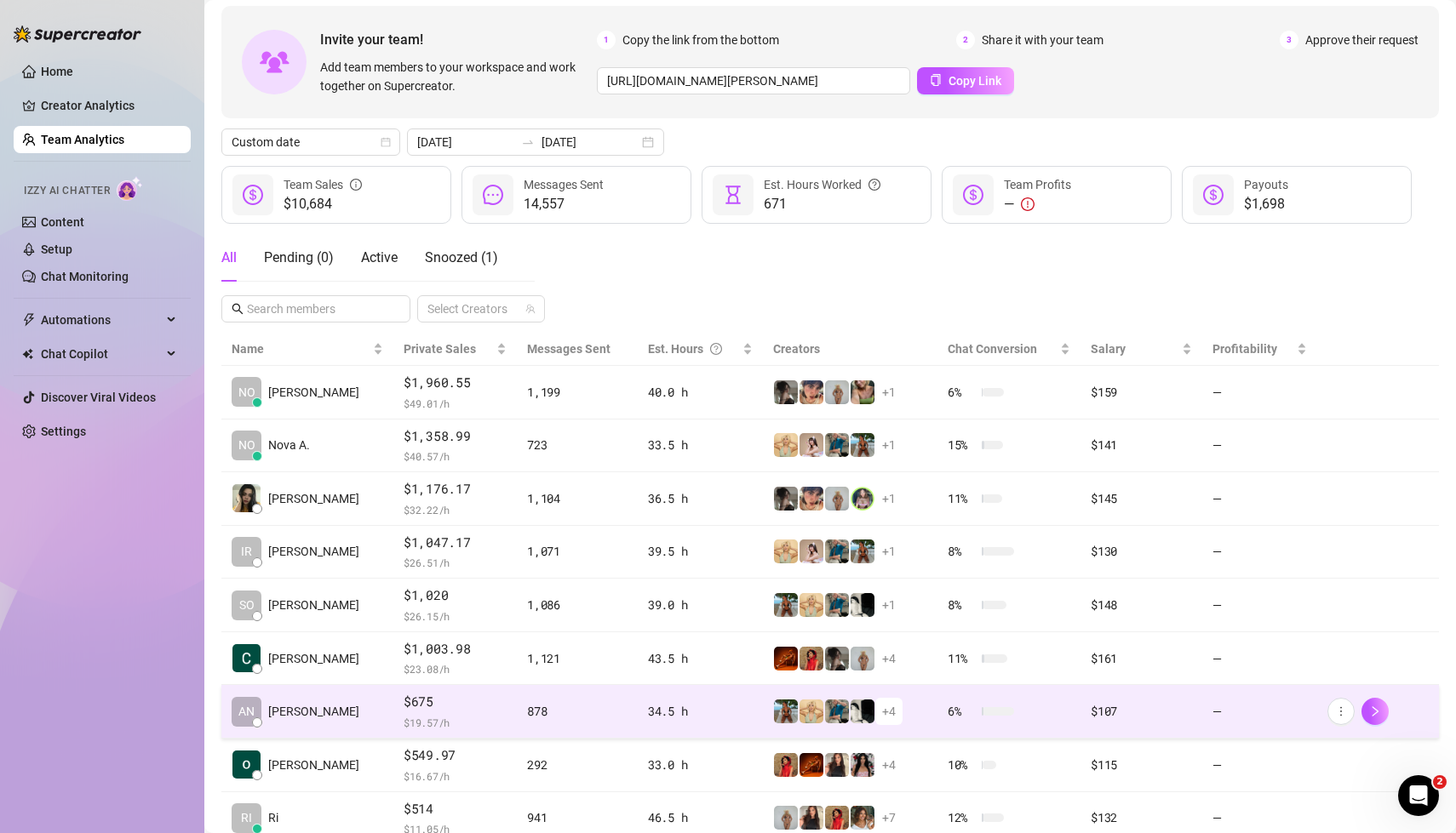
scroll to position [200, 0]
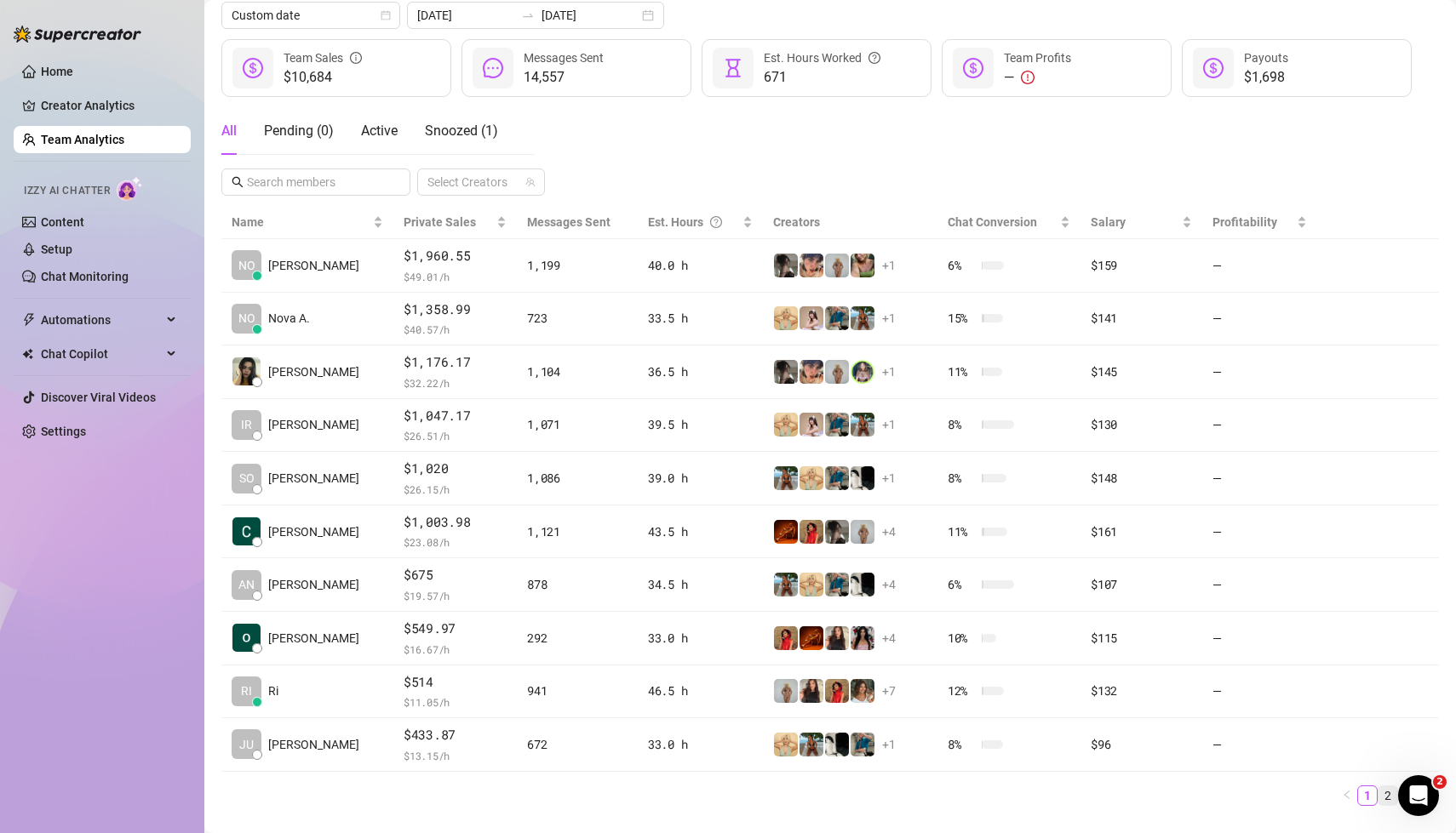
click at [1388, 791] on link "2" at bounding box center [1387, 795] width 19 height 19
